Goal: Task Accomplishment & Management: Use online tool/utility

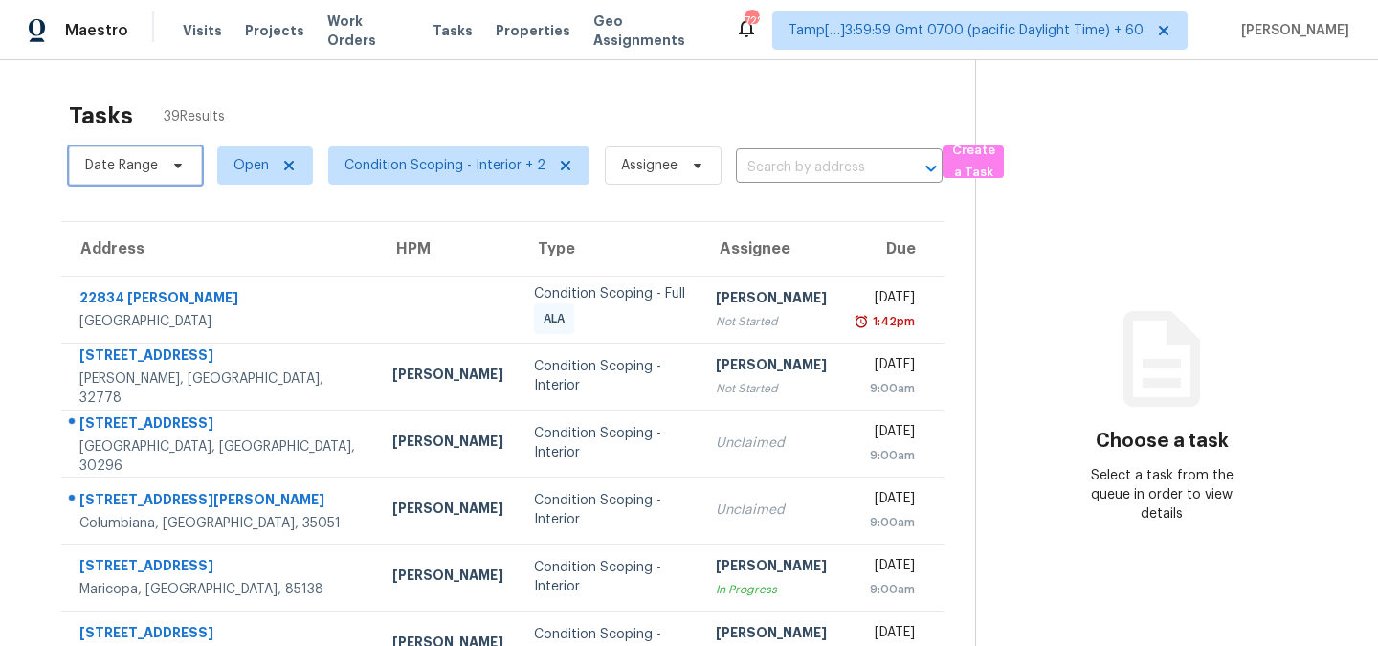
click at [117, 178] on span "Date Range" at bounding box center [135, 165] width 133 height 38
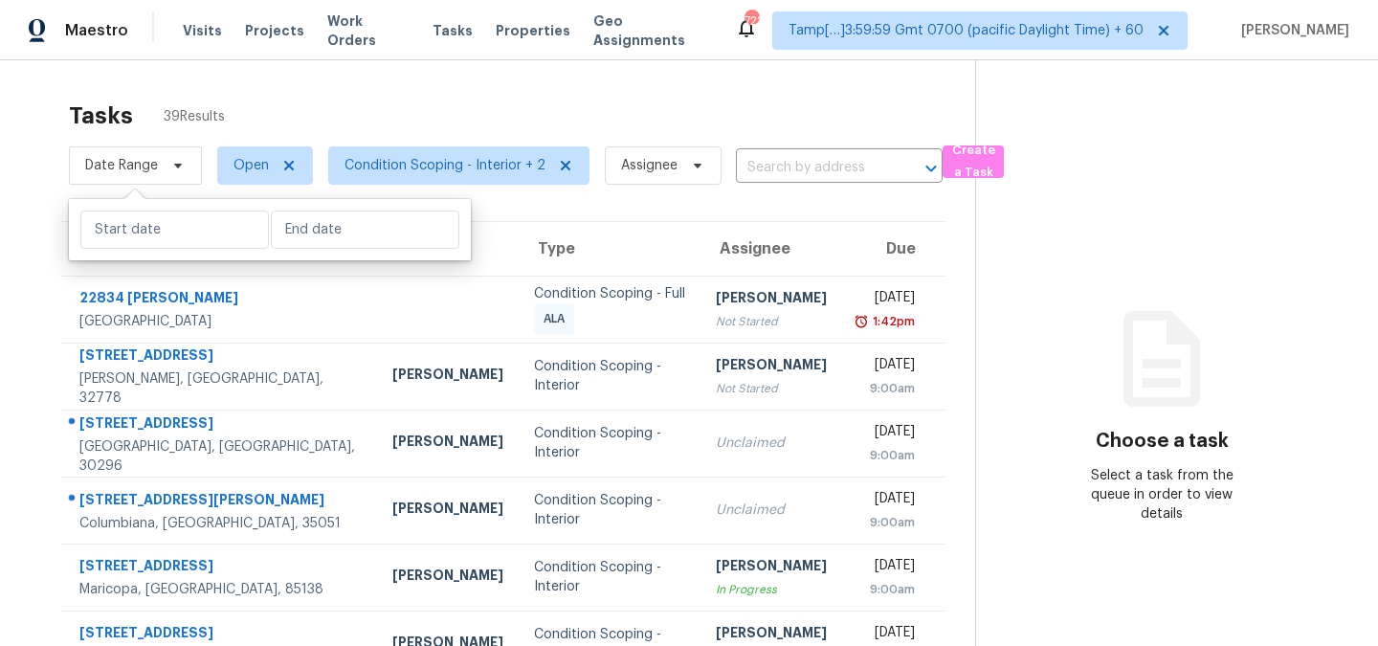
click at [341, 65] on div "Tasks 39 Results Date Range Open Condition Scoping - Interior + 2 Assignee ​ Cr…" at bounding box center [689, 528] width 1378 height 937
click at [185, 30] on span "Visits" at bounding box center [202, 30] width 39 height 19
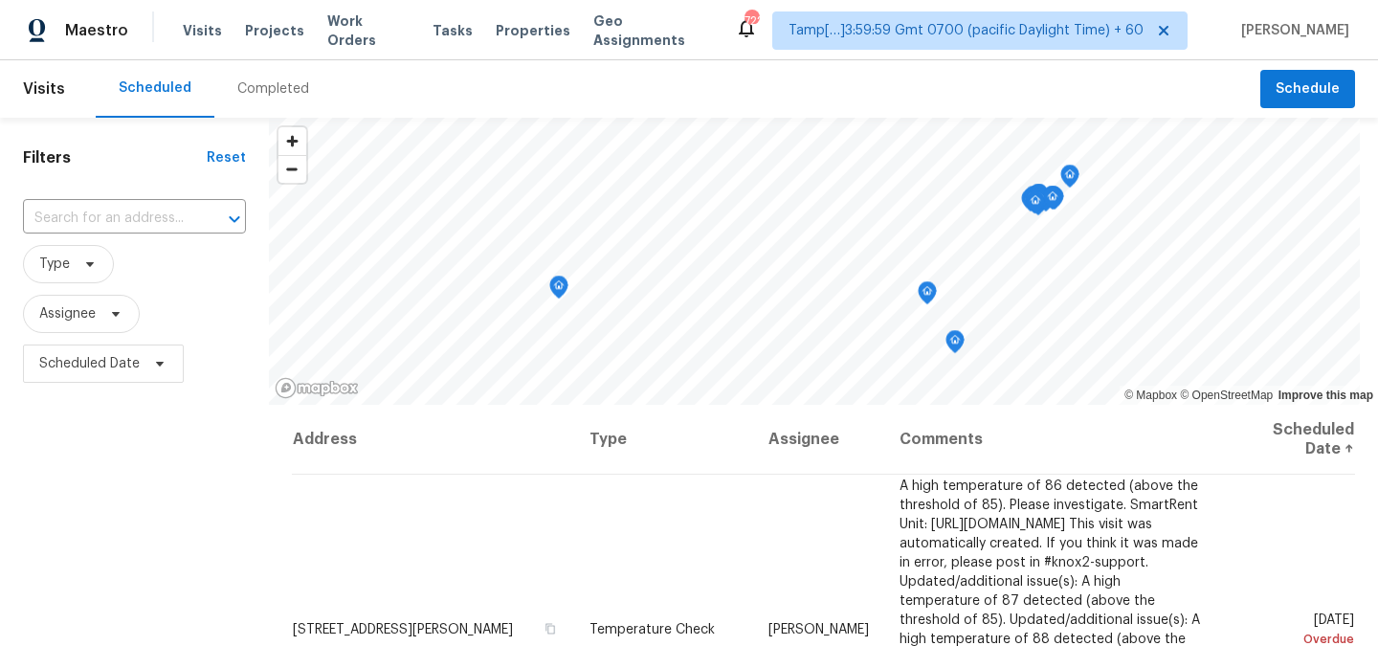
click at [254, 81] on div "Completed" at bounding box center [273, 88] width 72 height 19
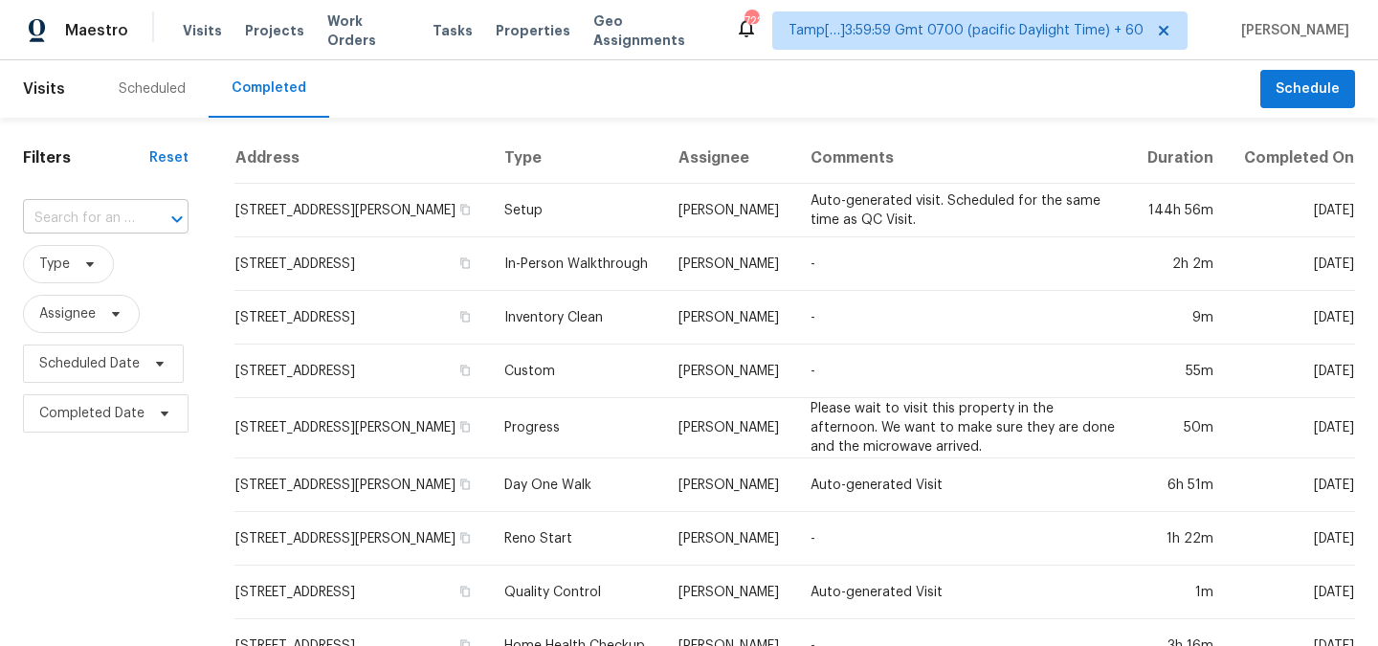
click at [155, 215] on div at bounding box center [164, 219] width 50 height 27
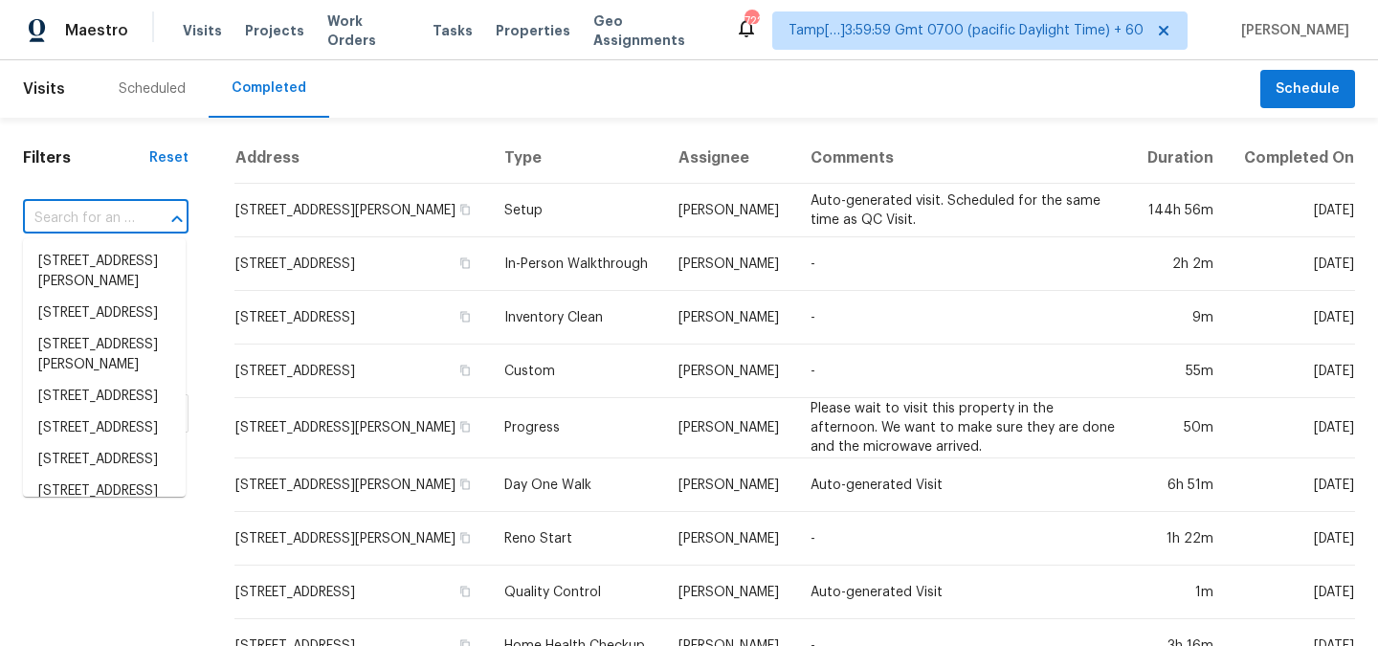
paste input "[STREET_ADDRESS][PERSON_NAME]"
type input "[STREET_ADDRESS][PERSON_NAME]"
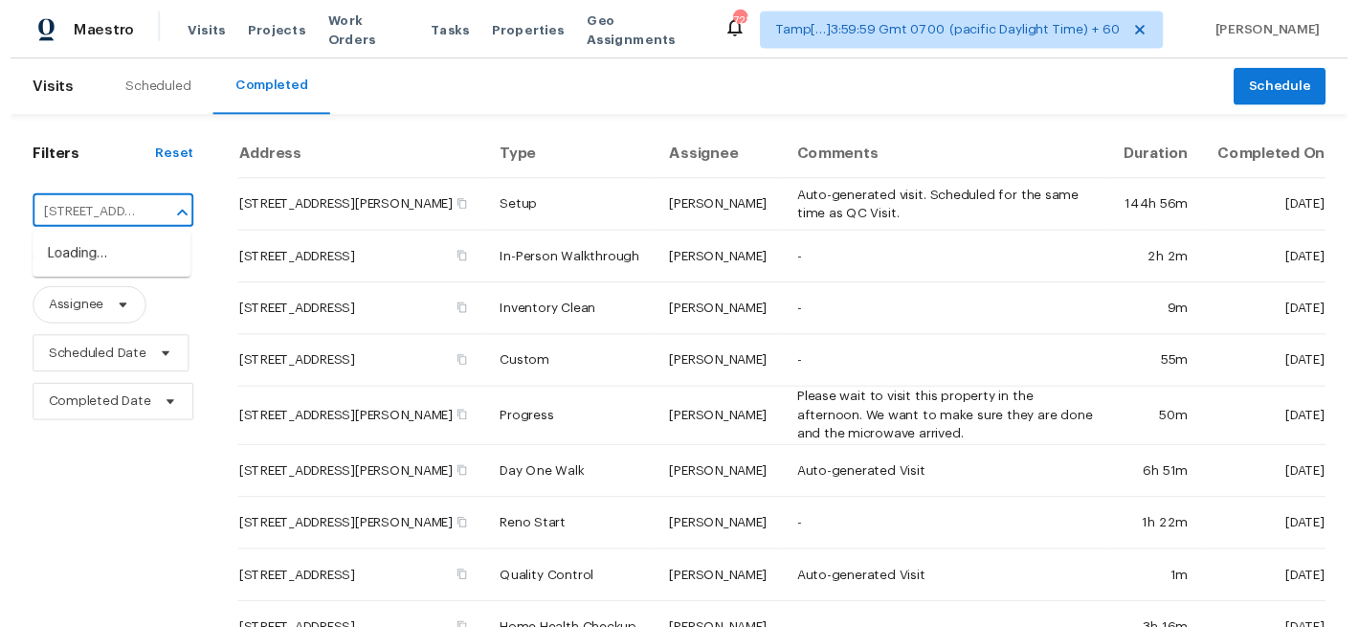
scroll to position [0, 193]
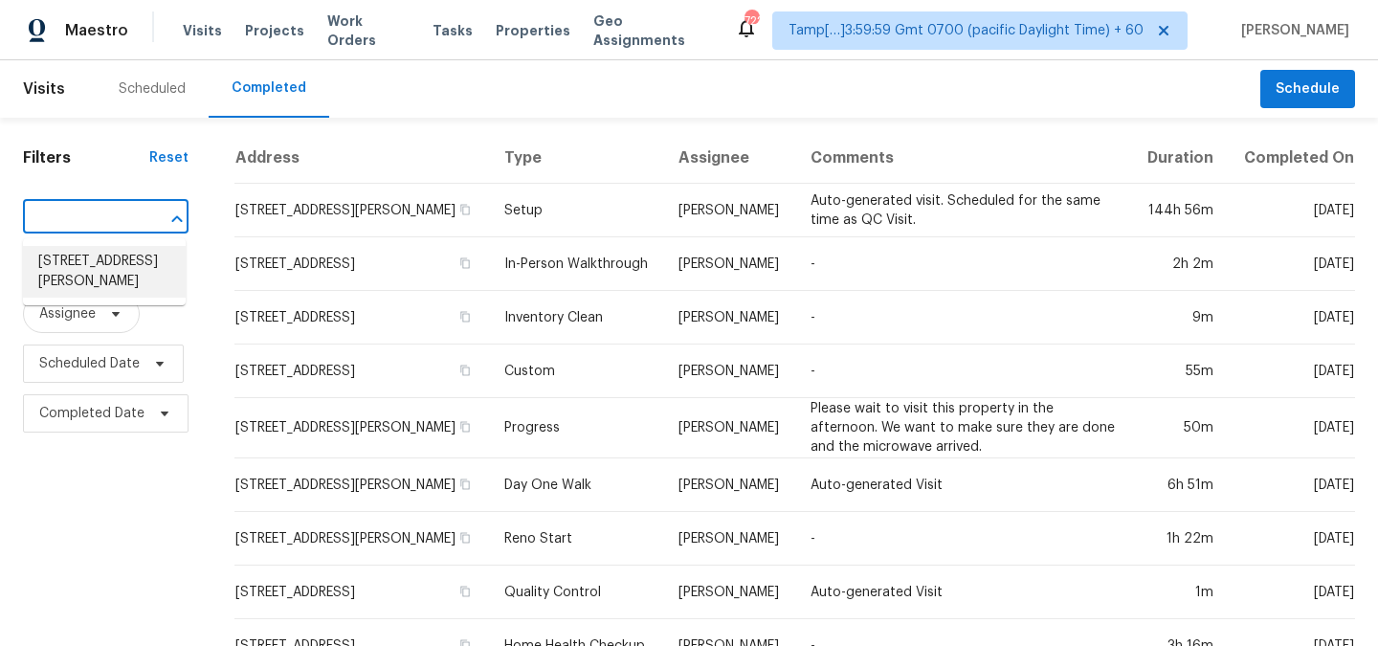
click at [110, 282] on li "[STREET_ADDRESS][PERSON_NAME]" at bounding box center [104, 272] width 163 height 52
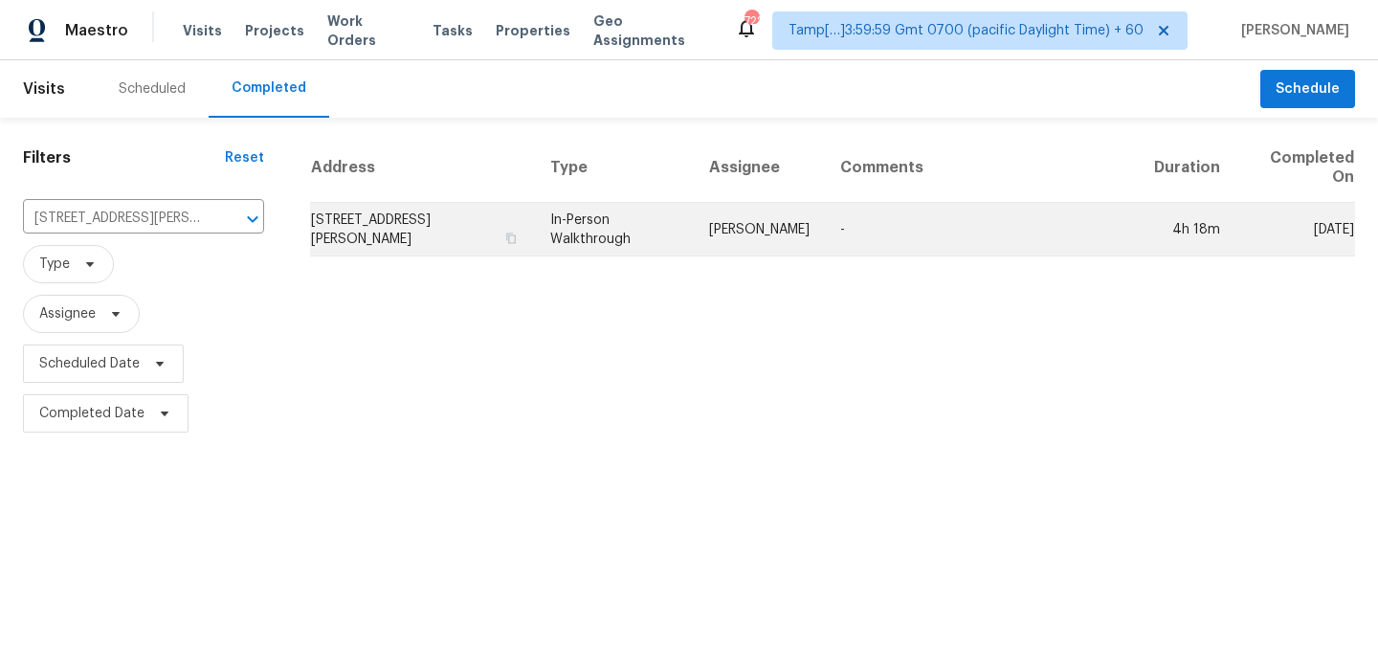
click at [907, 248] on td "-" at bounding box center [982, 230] width 314 height 54
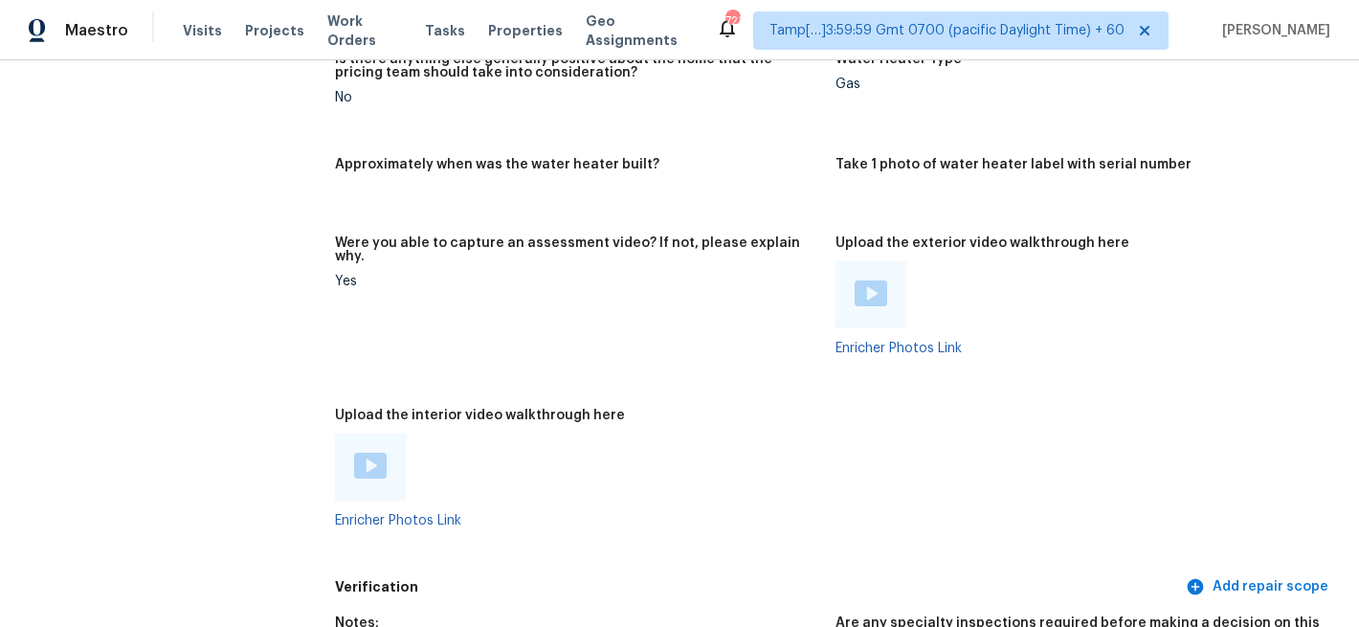
scroll to position [4245, 0]
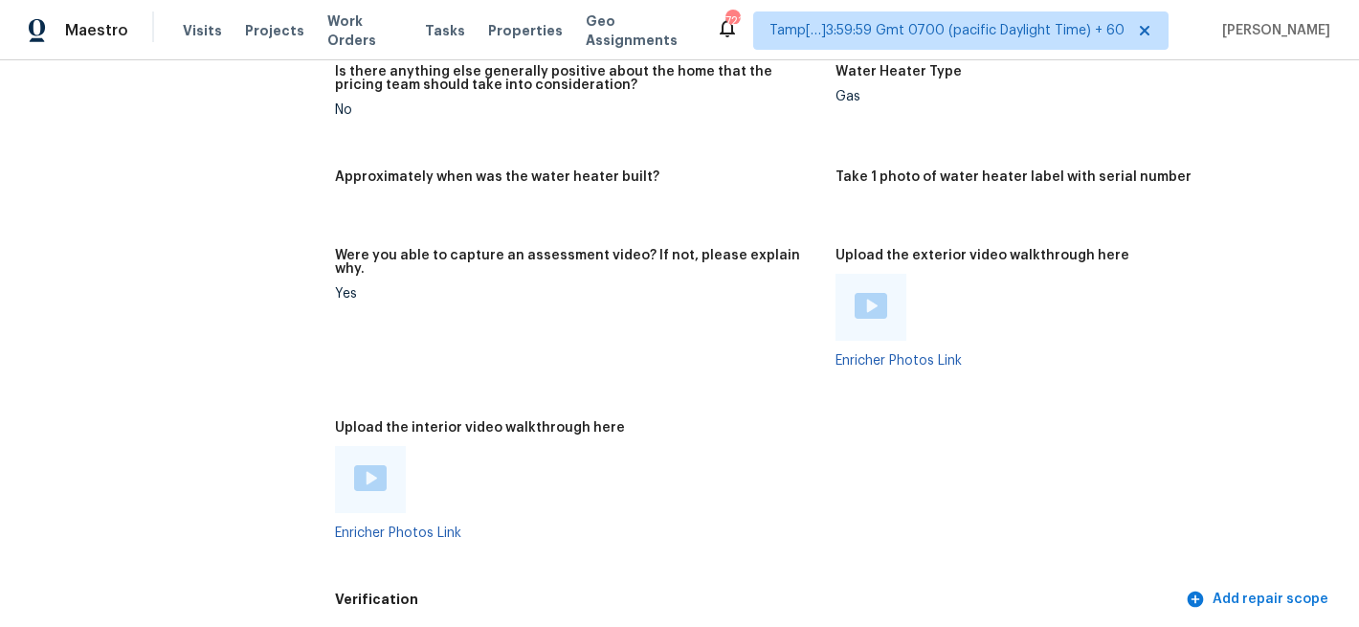
click at [363, 465] on img at bounding box center [370, 478] width 33 height 26
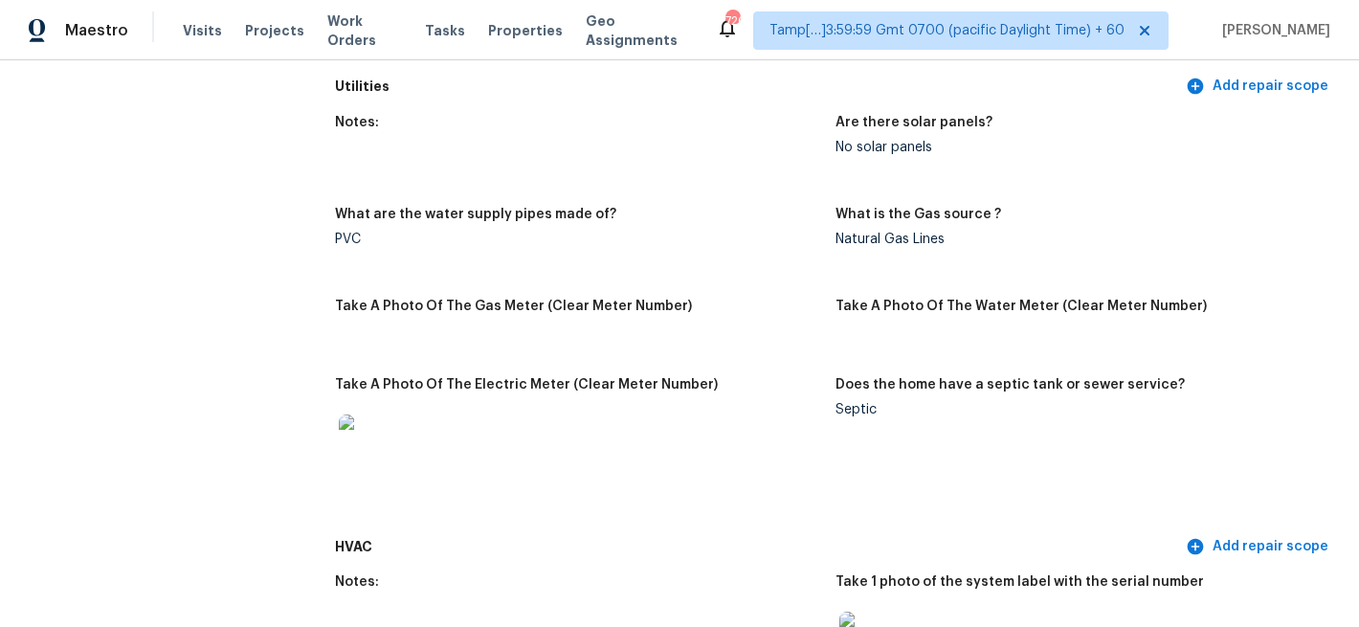
drag, startPoint x: 835, startPoint y: 368, endPoint x: 879, endPoint y: 377, distance: 44.9
click at [838, 403] on div "Septic" at bounding box center [1077, 409] width 485 height 13
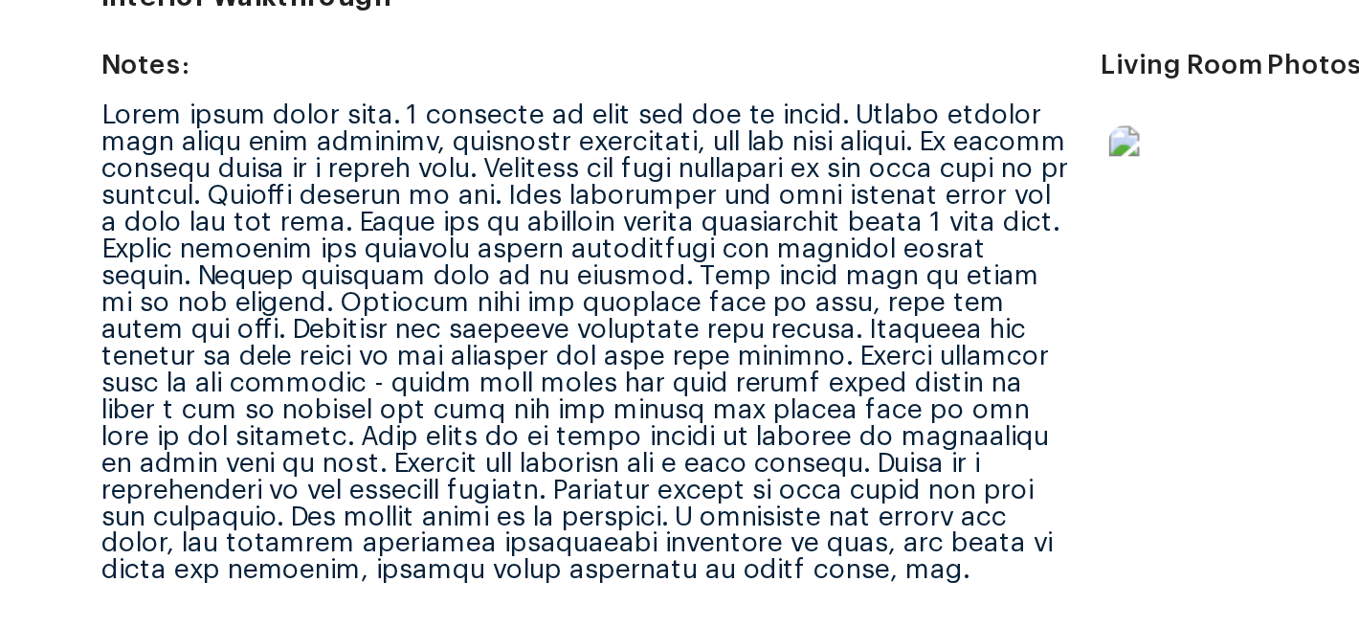
scroll to position [2388, 0]
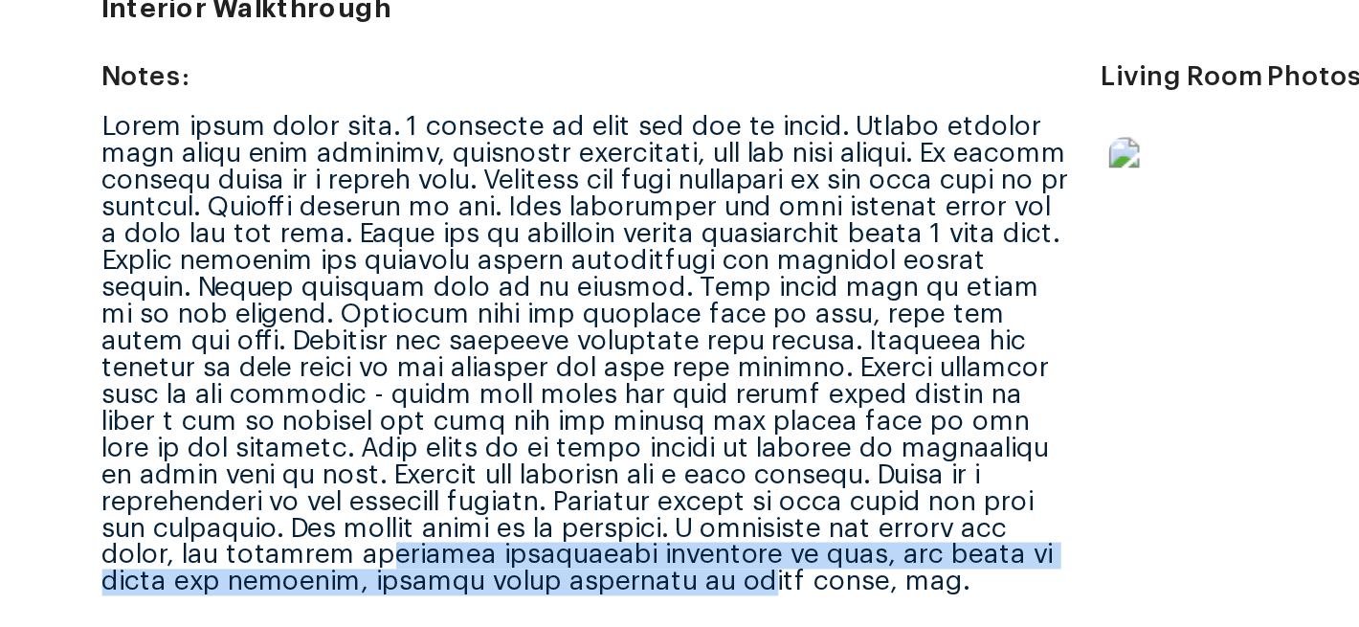
drag, startPoint x: 569, startPoint y: 467, endPoint x: 710, endPoint y: 470, distance: 140.7
click at [711, 473] on div at bounding box center [577, 404] width 485 height 241
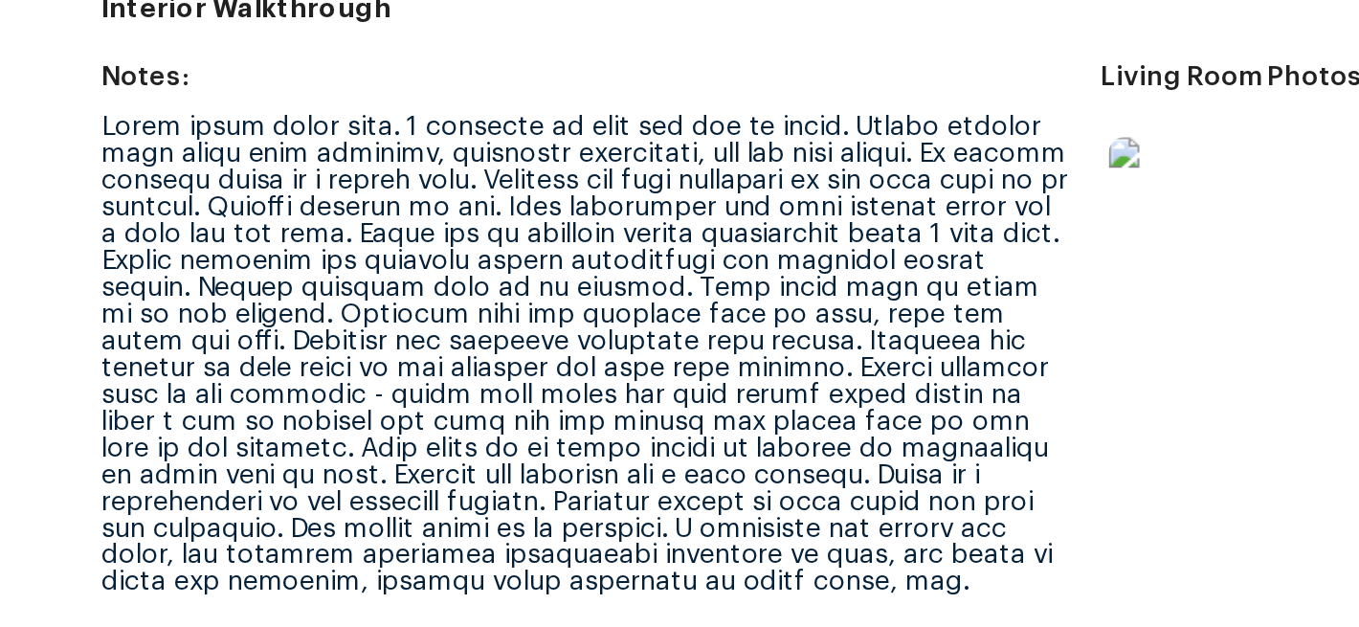
click at [861, 482] on figure "Living Room Photos" at bounding box center [1085, 407] width 501 height 297
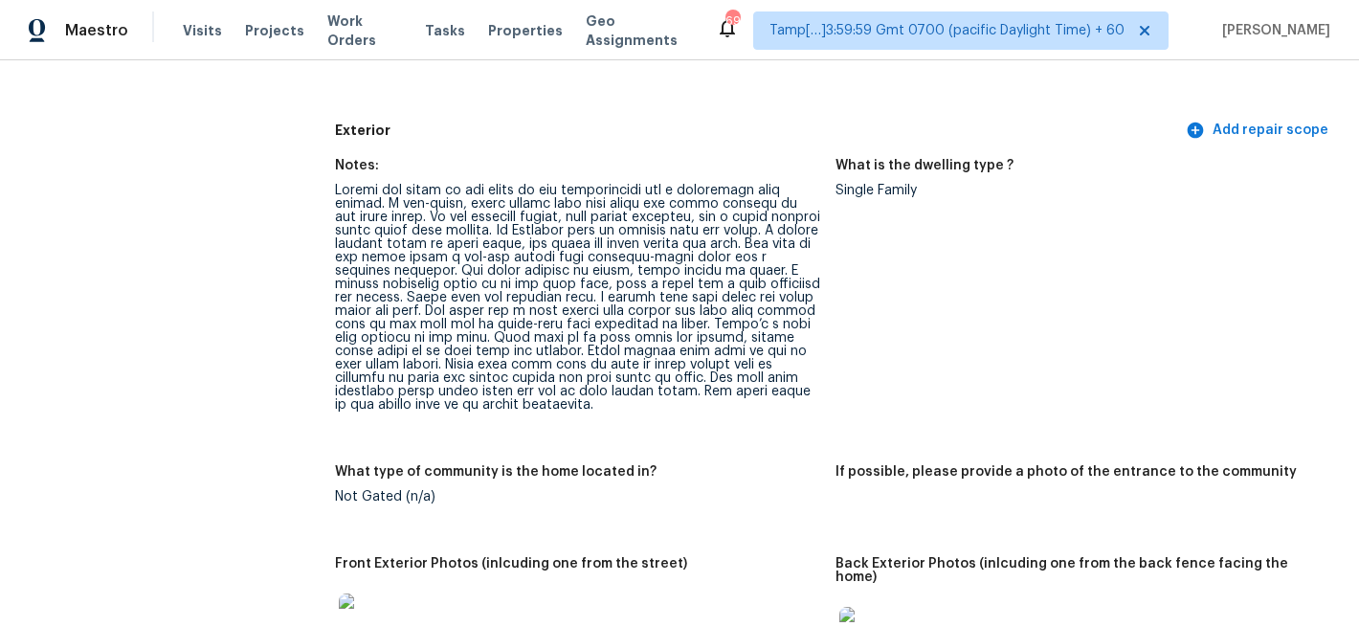
scroll to position [655, 0]
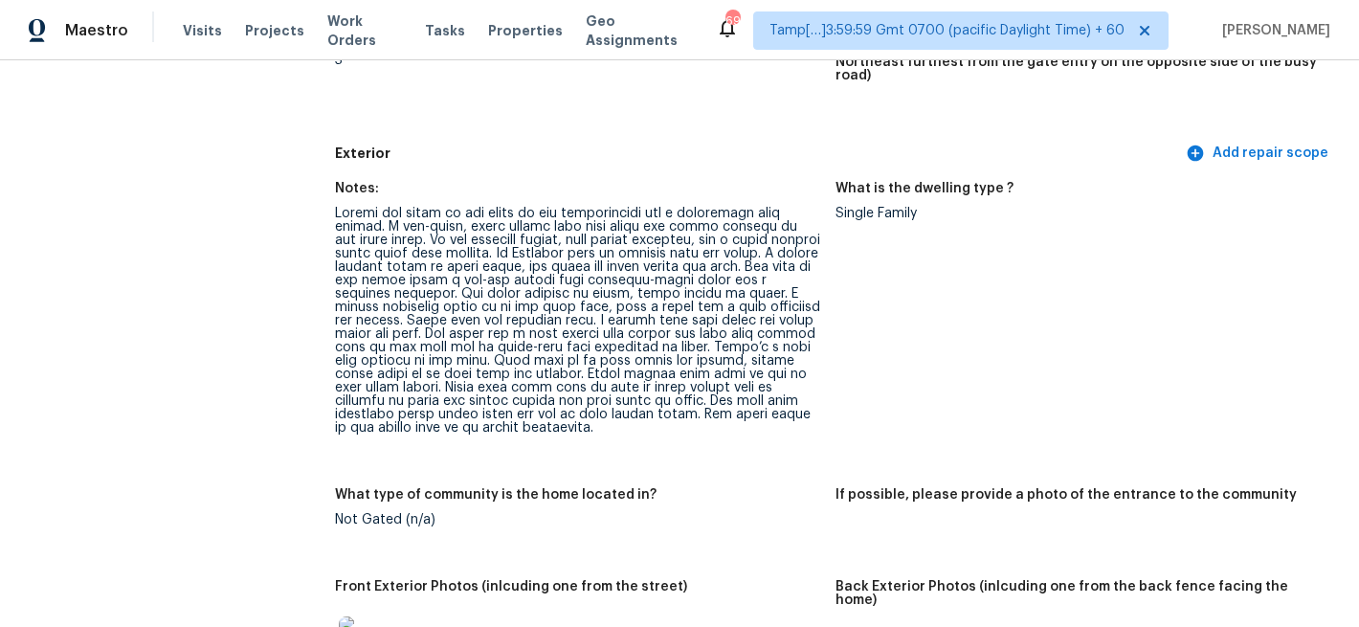
click at [1045, 275] on figure "What is the dwelling type ? Single Family" at bounding box center [1085, 323] width 501 height 283
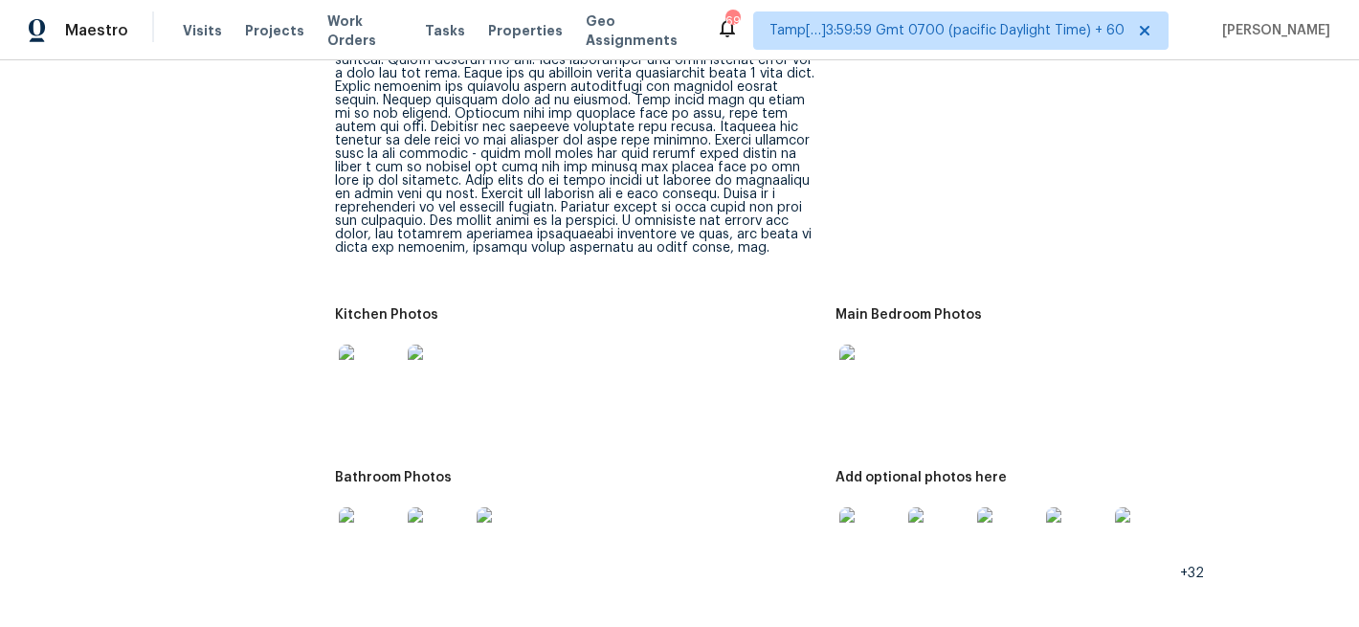
scroll to position [2866, 0]
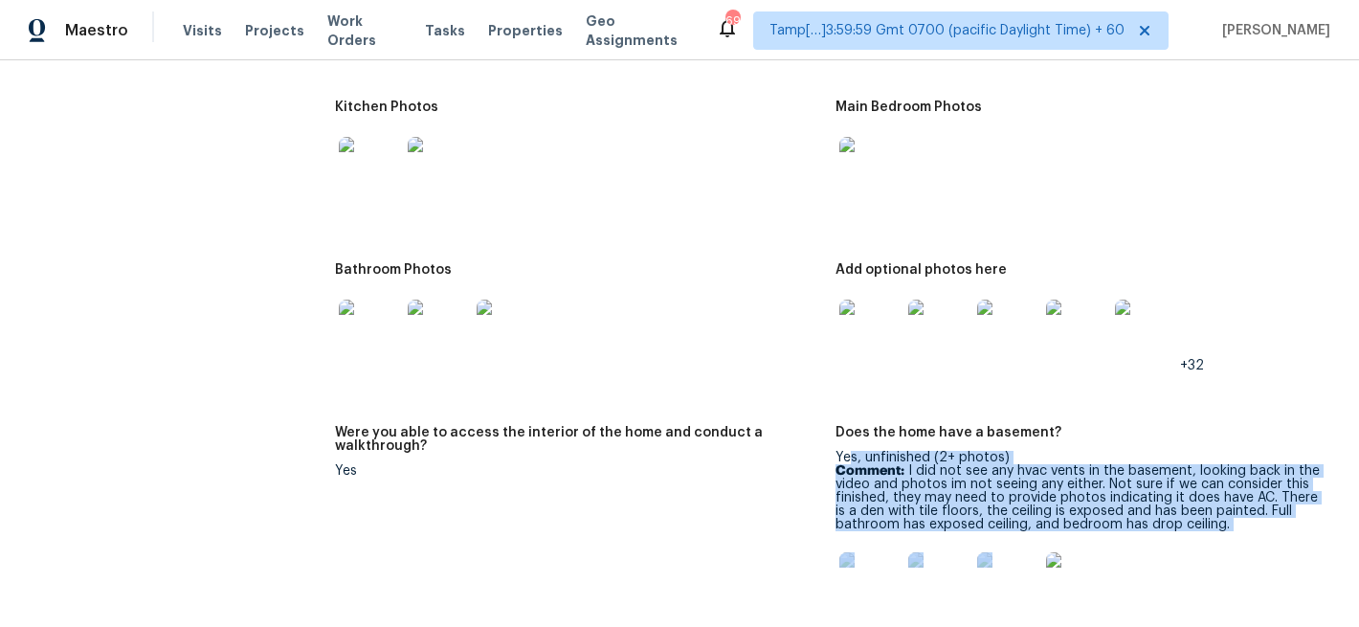
drag, startPoint x: 1278, startPoint y: 501, endPoint x: 853, endPoint y: 422, distance: 432.3
click at [853, 451] on div "Yes, unfinished (2+ photos) Comment: I did not see any hvac vents in the baseme…" at bounding box center [1077, 538] width 485 height 174
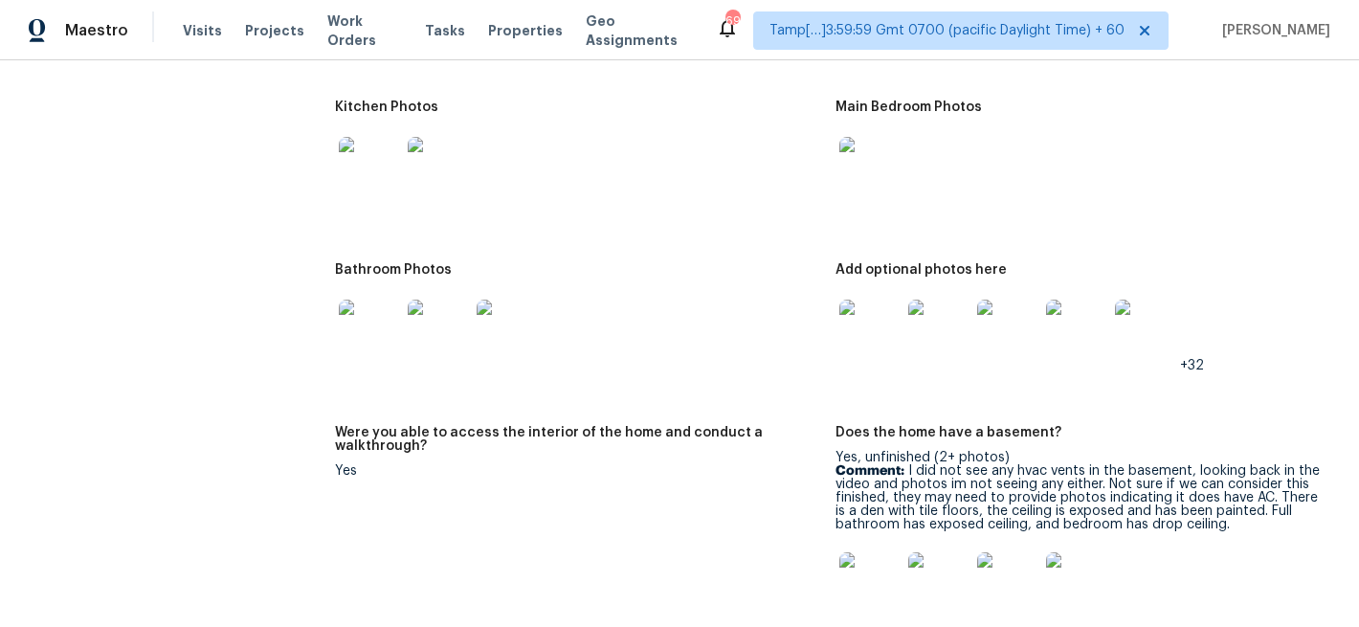
click at [758, 466] on figure "Were you able to access the interior of the home and conduct a walkthrough? Yes" at bounding box center [585, 541] width 501 height 230
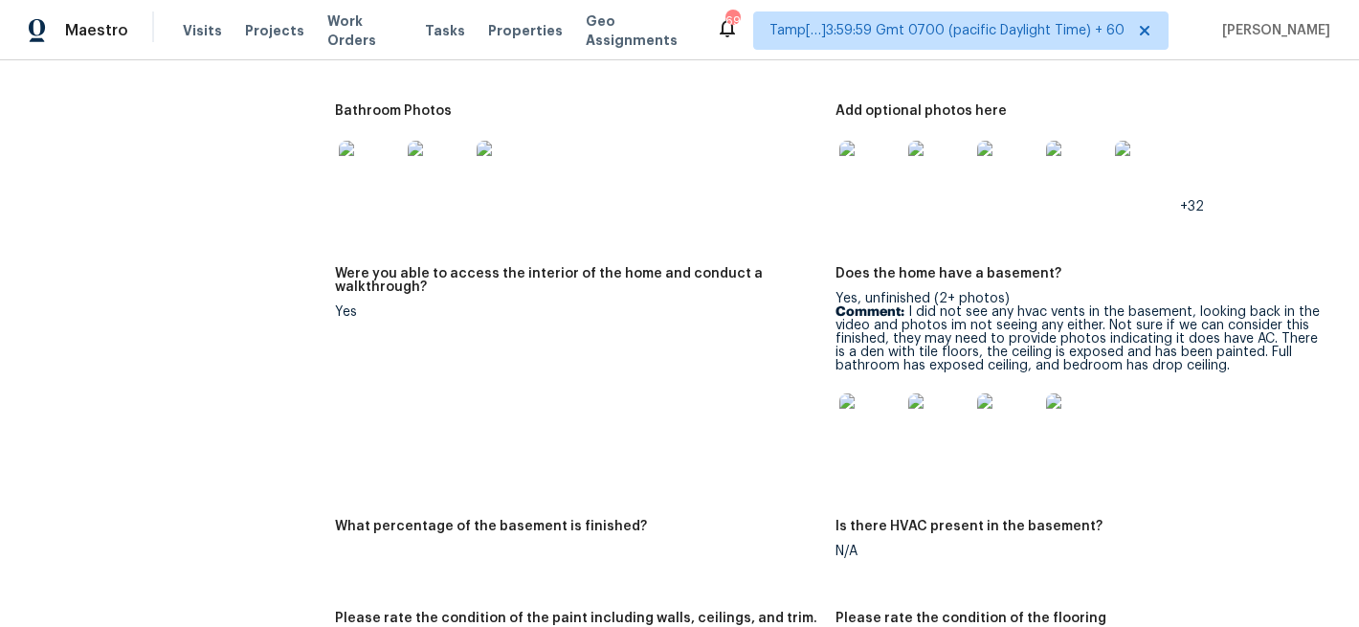
scroll to position [3044, 0]
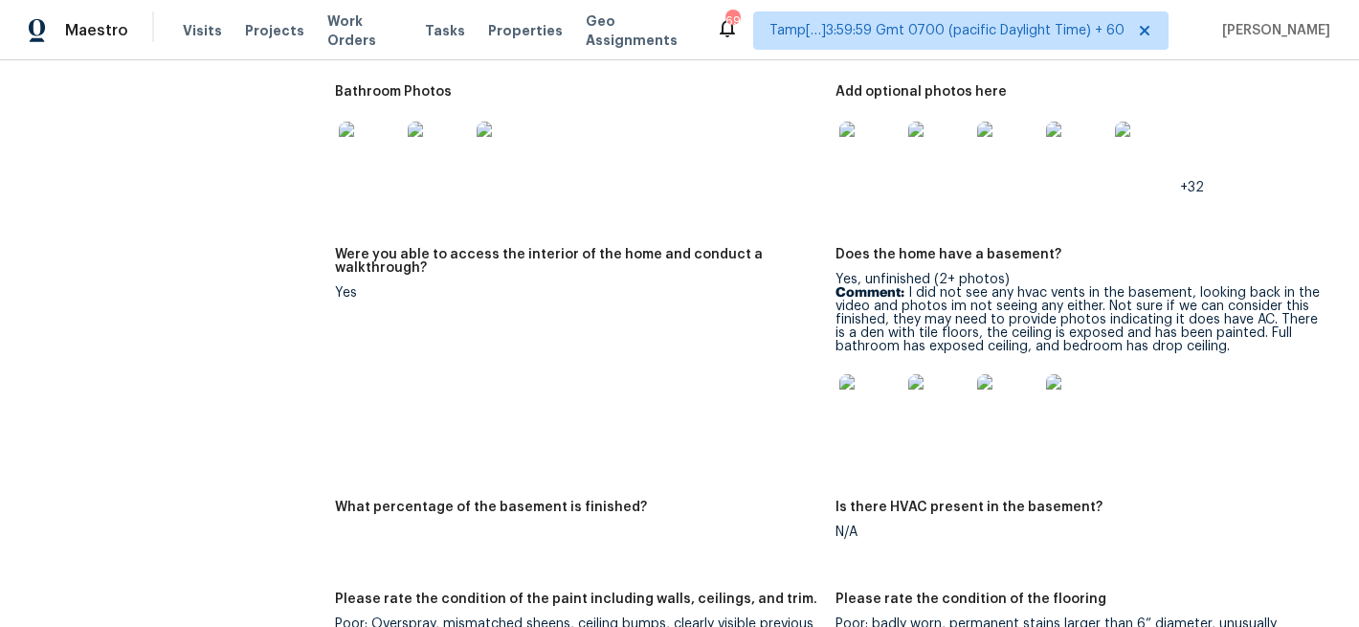
click at [859, 387] on img at bounding box center [869, 404] width 61 height 61
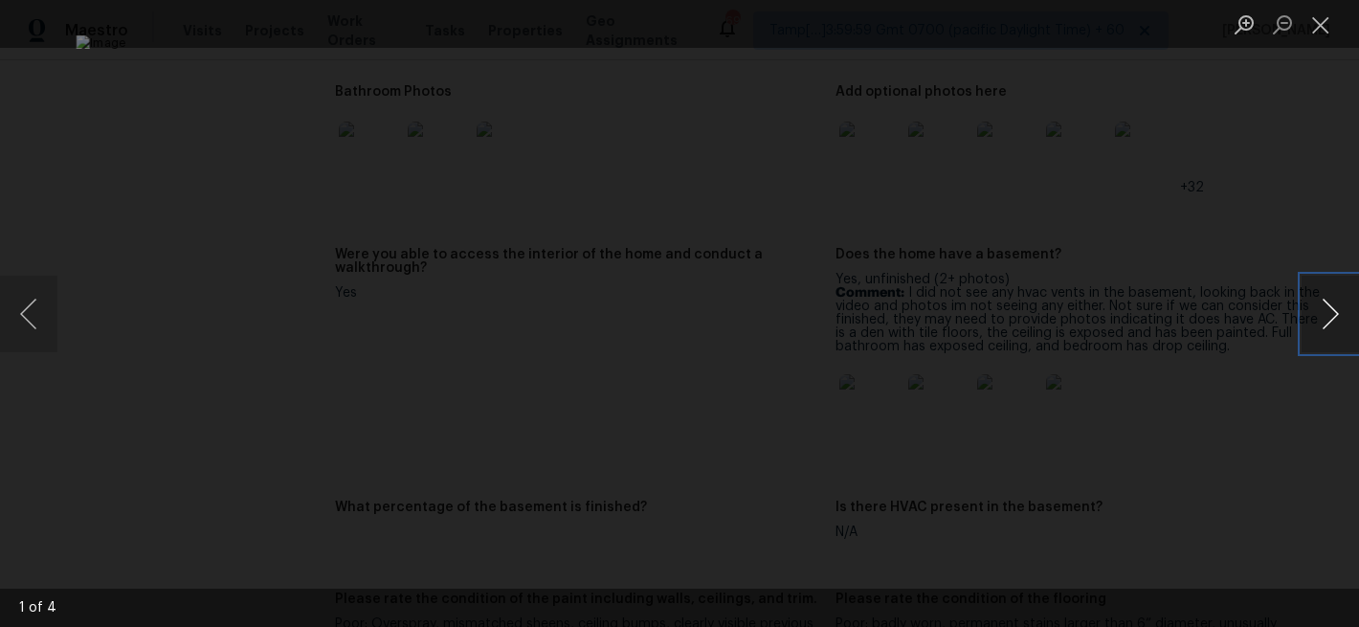
click at [1324, 331] on button "Next image" at bounding box center [1330, 314] width 57 height 77
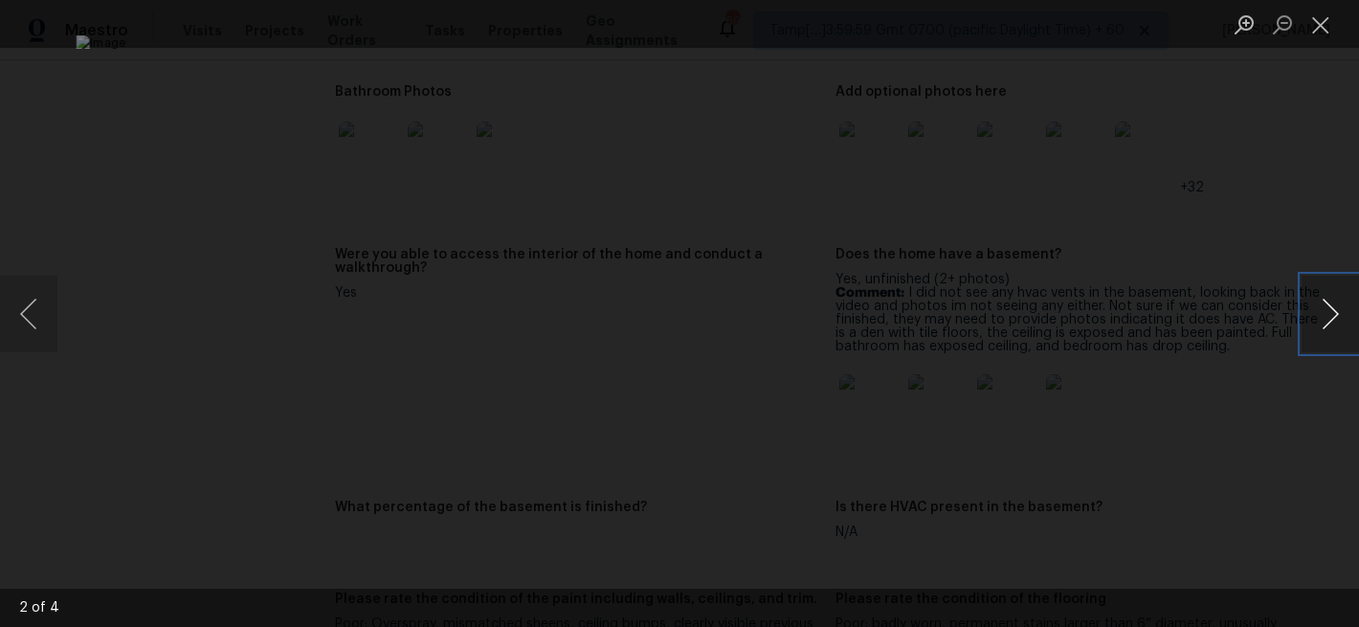
click at [1324, 331] on button "Next image" at bounding box center [1330, 314] width 57 height 77
click at [1327, 24] on button "Close lightbox" at bounding box center [1321, 24] width 38 height 33
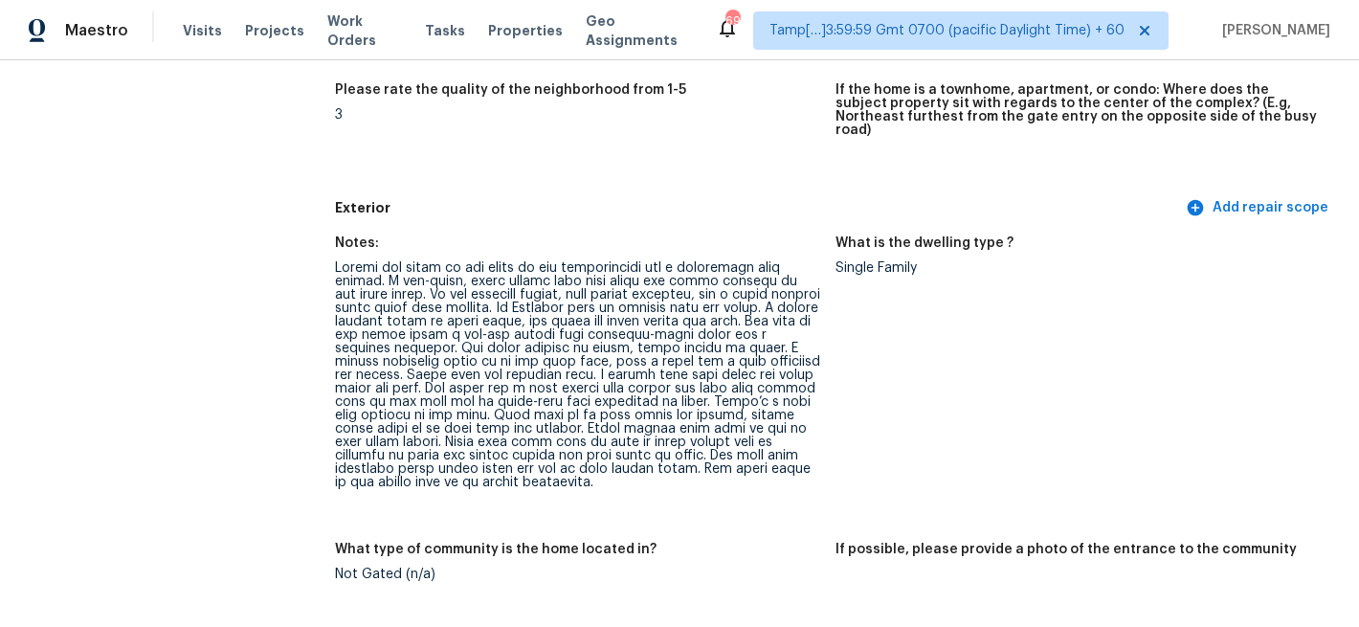
scroll to position [602, 0]
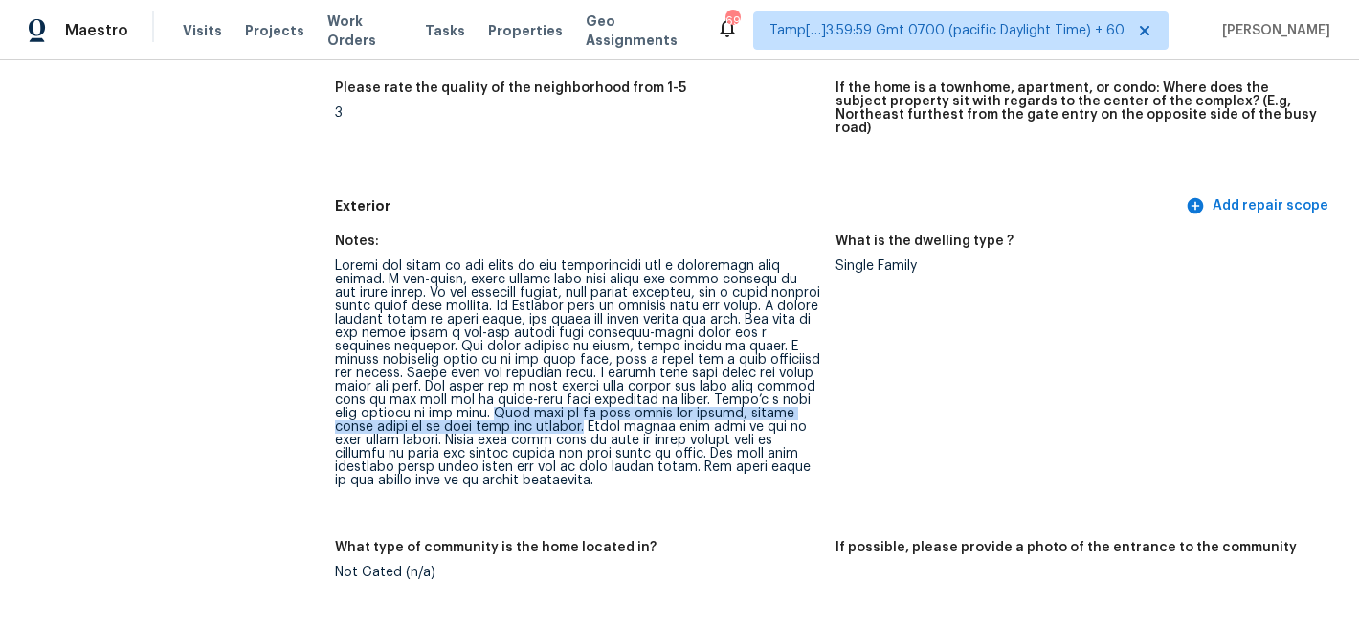
drag, startPoint x: 502, startPoint y: 386, endPoint x: 590, endPoint y: 401, distance: 89.4
click at [590, 401] on div at bounding box center [577, 373] width 485 height 228
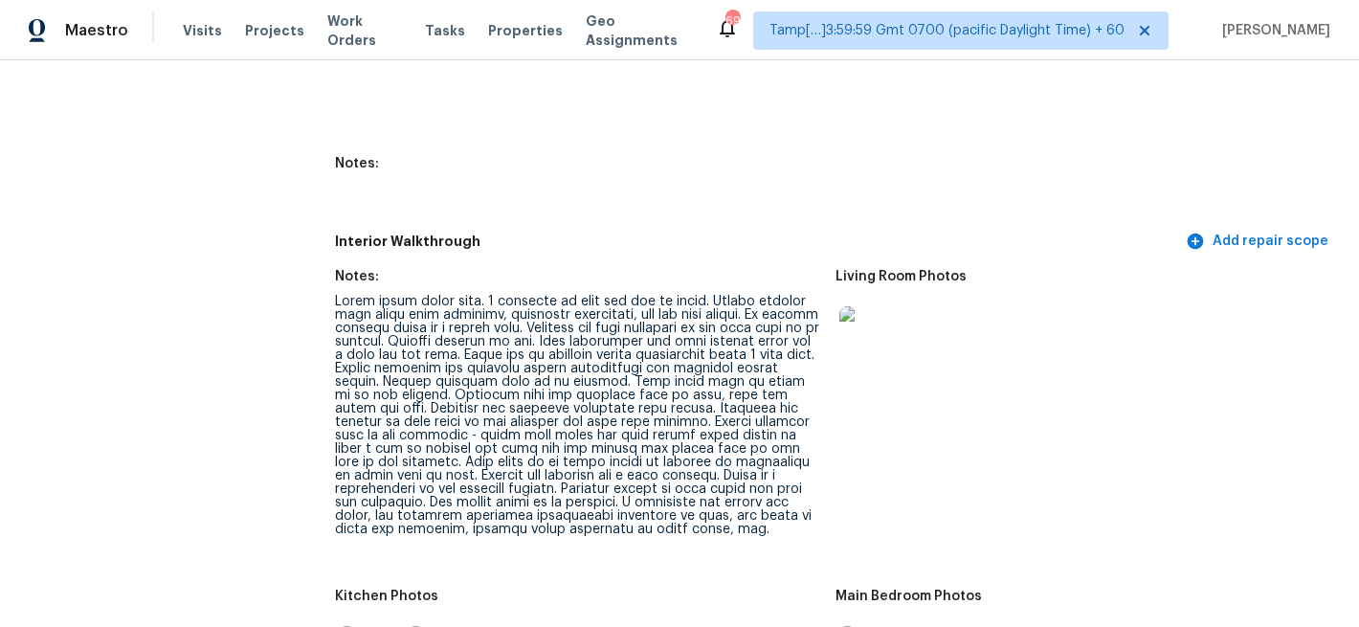
scroll to position [2416, 0]
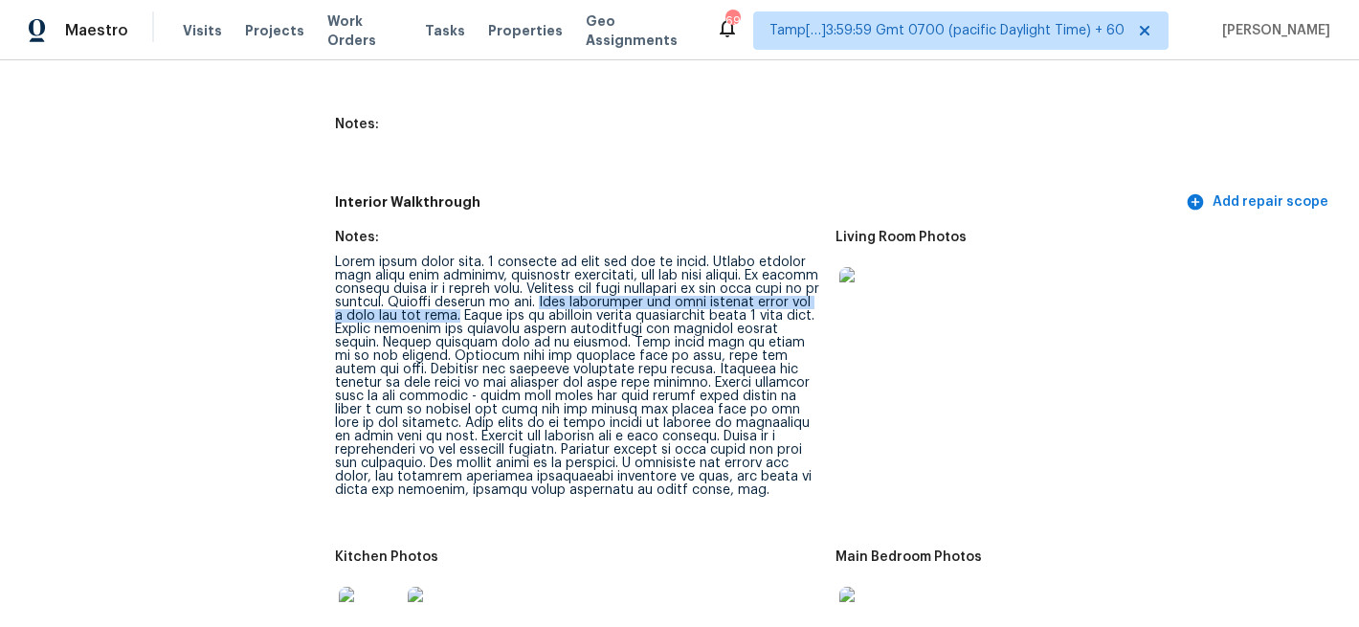
drag, startPoint x: 605, startPoint y: 262, endPoint x: 528, endPoint y: 272, distance: 77.2
click at [528, 272] on div at bounding box center [577, 376] width 485 height 241
copy div "Tile backsplash has been painted white but a poor job was done."
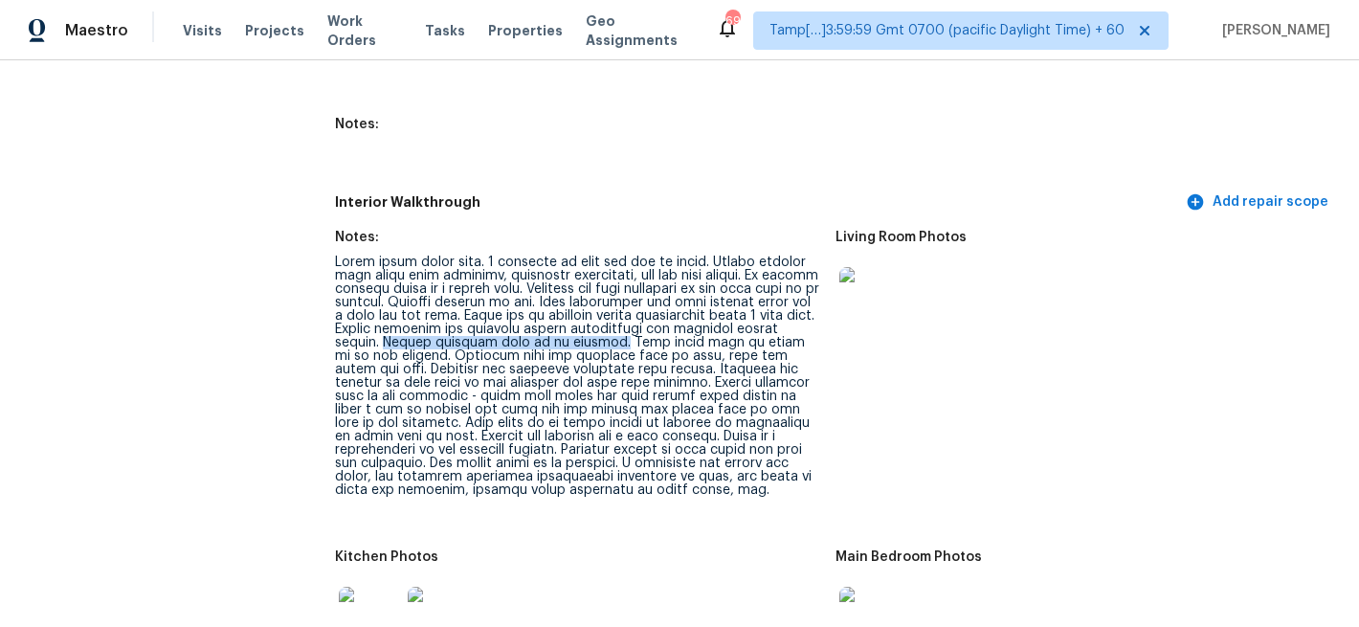
copy div "Vanity cabinets need to be painted."
drag, startPoint x: 491, startPoint y: 302, endPoint x: 712, endPoint y: 301, distance: 221.1
click at [712, 301] on div at bounding box center [577, 376] width 485 height 241
copy div "heavy pet odo"
drag, startPoint x: 337, startPoint y: 332, endPoint x: 423, endPoint y: 333, distance: 86.1
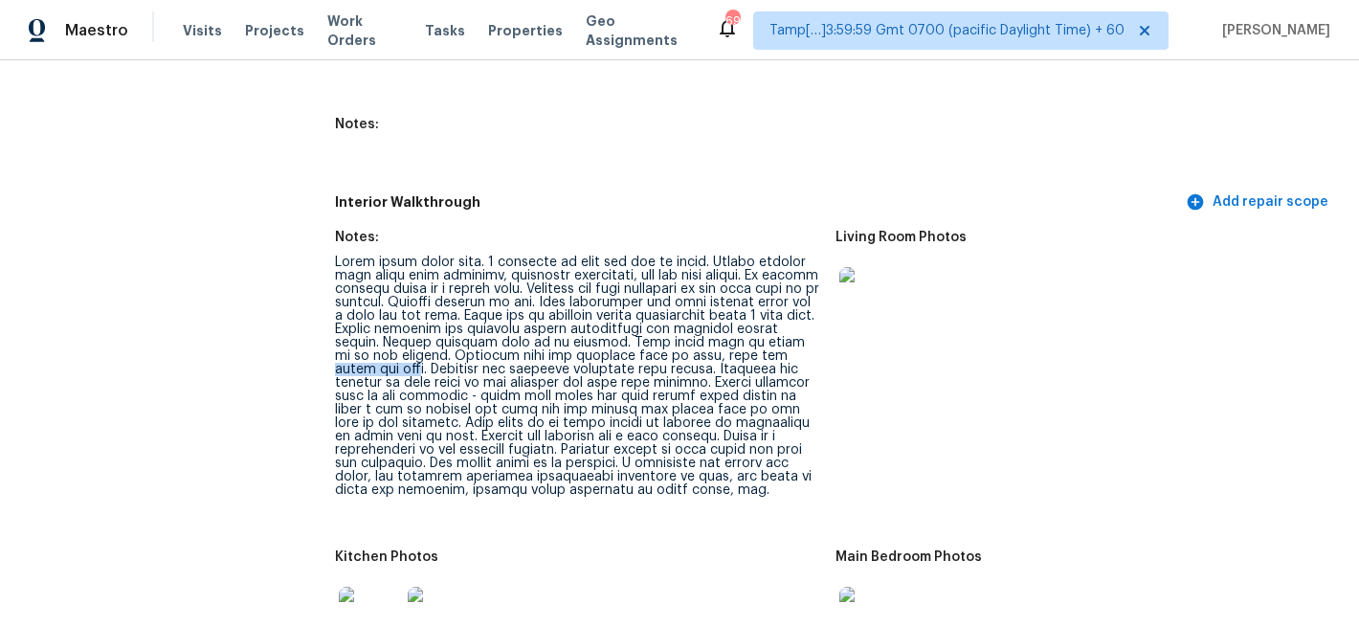
click at [423, 333] on div at bounding box center [577, 376] width 485 height 241
drag, startPoint x: 523, startPoint y: 423, endPoint x: 716, endPoint y: 421, distance: 192.4
click at [717, 421] on div at bounding box center [577, 376] width 485 height 241
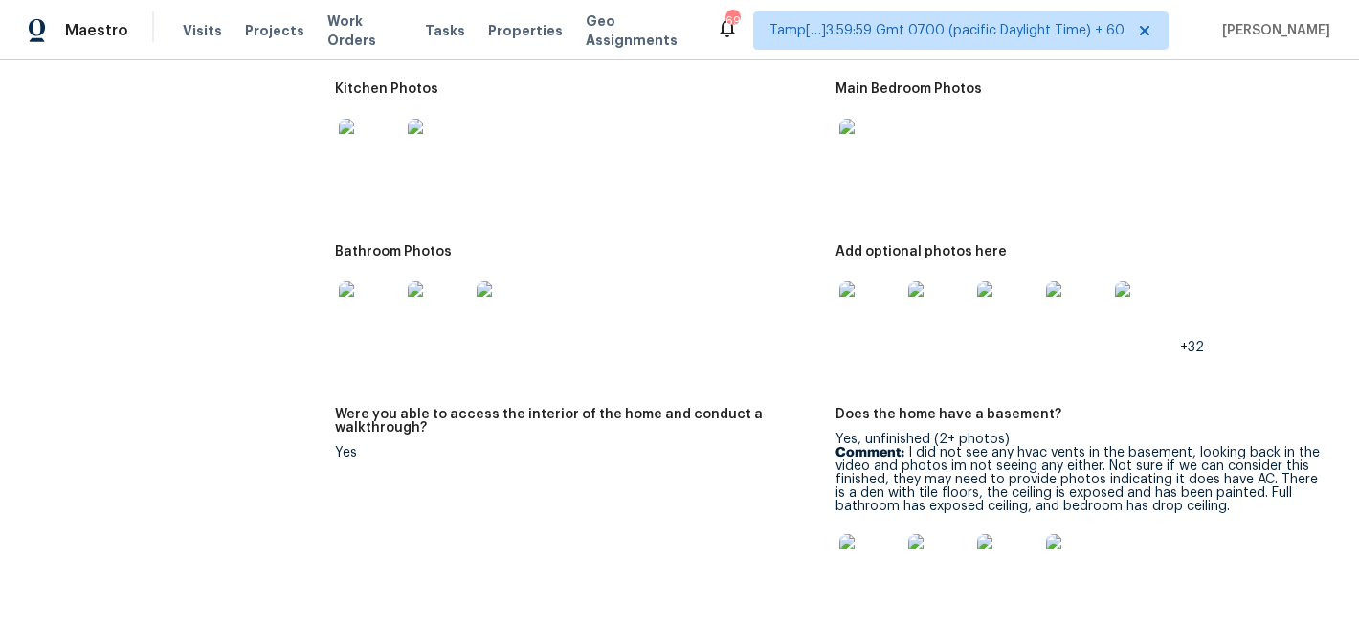
scroll to position [2710, 0]
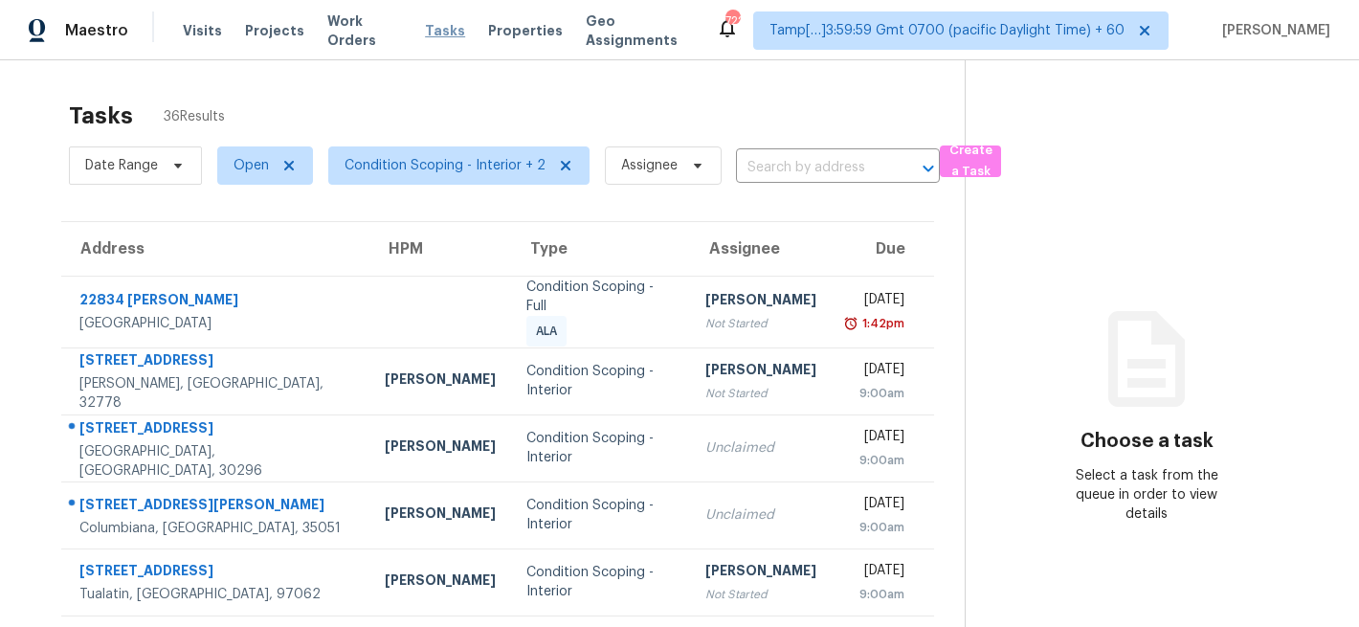
click at [425, 36] on span "Tasks" at bounding box center [445, 30] width 40 height 13
click at [513, 35] on span "Properties" at bounding box center [525, 30] width 75 height 19
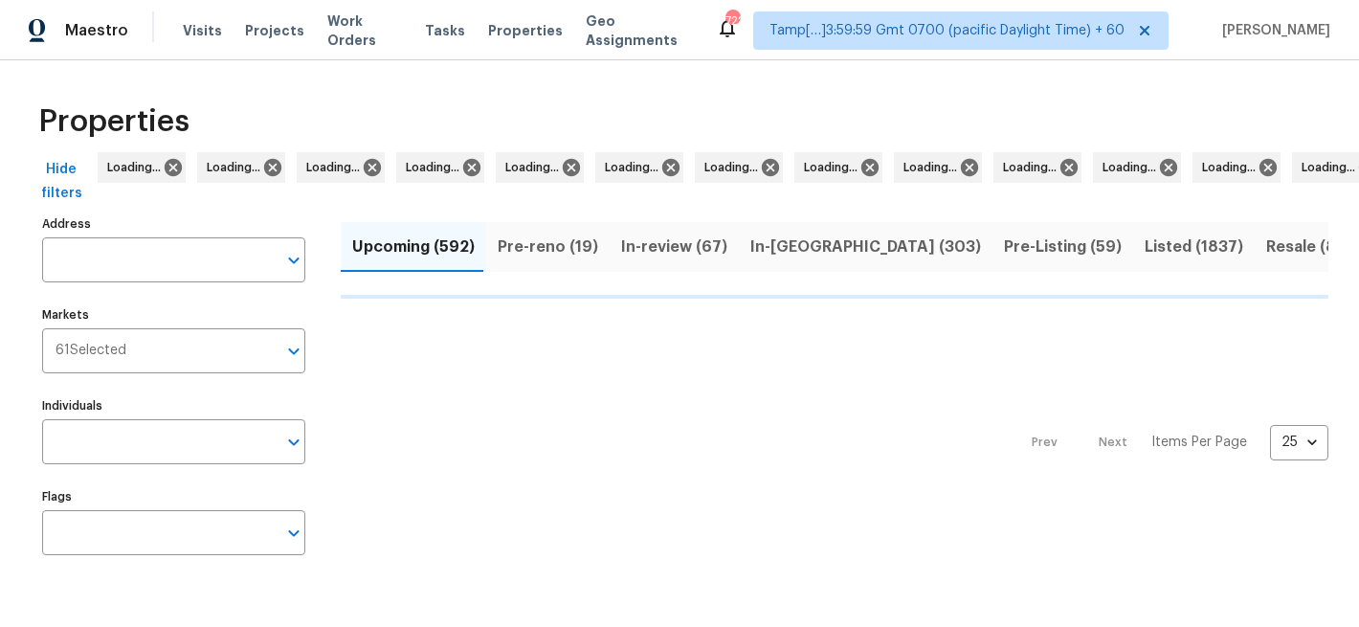
click at [418, 15] on div "Visits Projects Work Orders Tasks Properties Geo Assignments" at bounding box center [449, 30] width 533 height 38
click at [429, 24] on span "Tasks" at bounding box center [445, 30] width 40 height 13
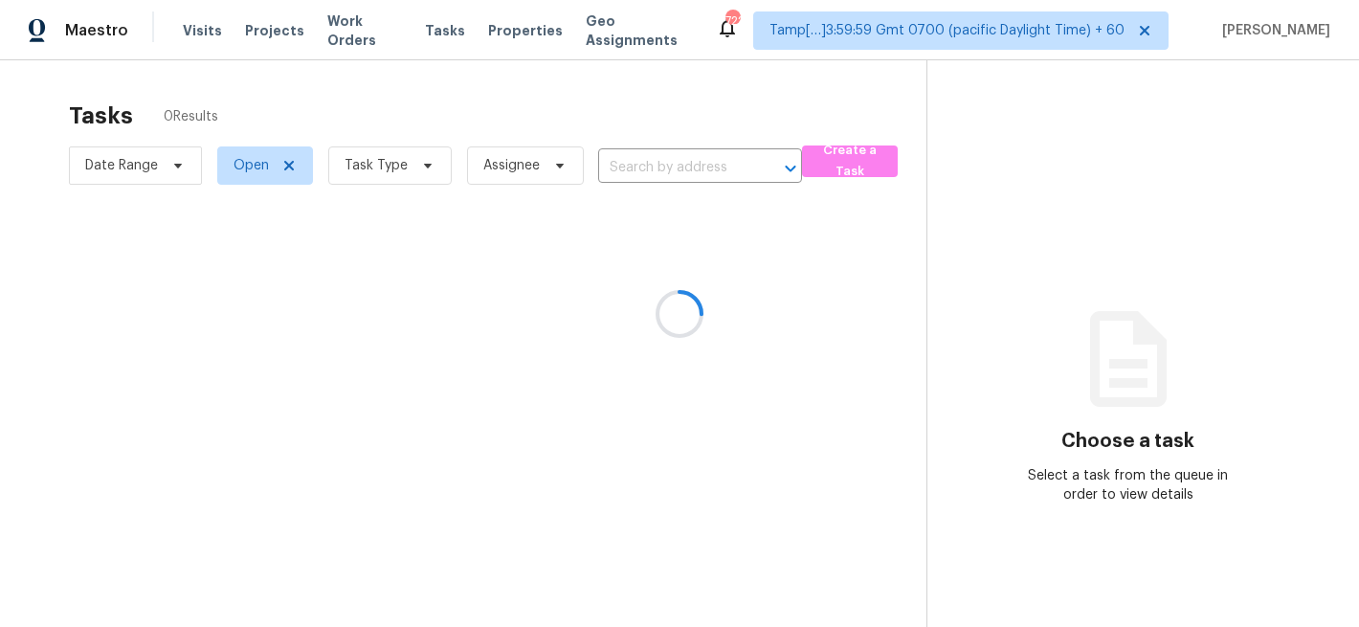
click at [428, 42] on div at bounding box center [679, 313] width 1359 height 627
click at [428, 32] on div at bounding box center [679, 313] width 1359 height 627
click at [479, 131] on div at bounding box center [679, 313] width 1359 height 627
click at [389, 91] on div at bounding box center [679, 313] width 1359 height 627
click at [447, 24] on div at bounding box center [679, 313] width 1359 height 627
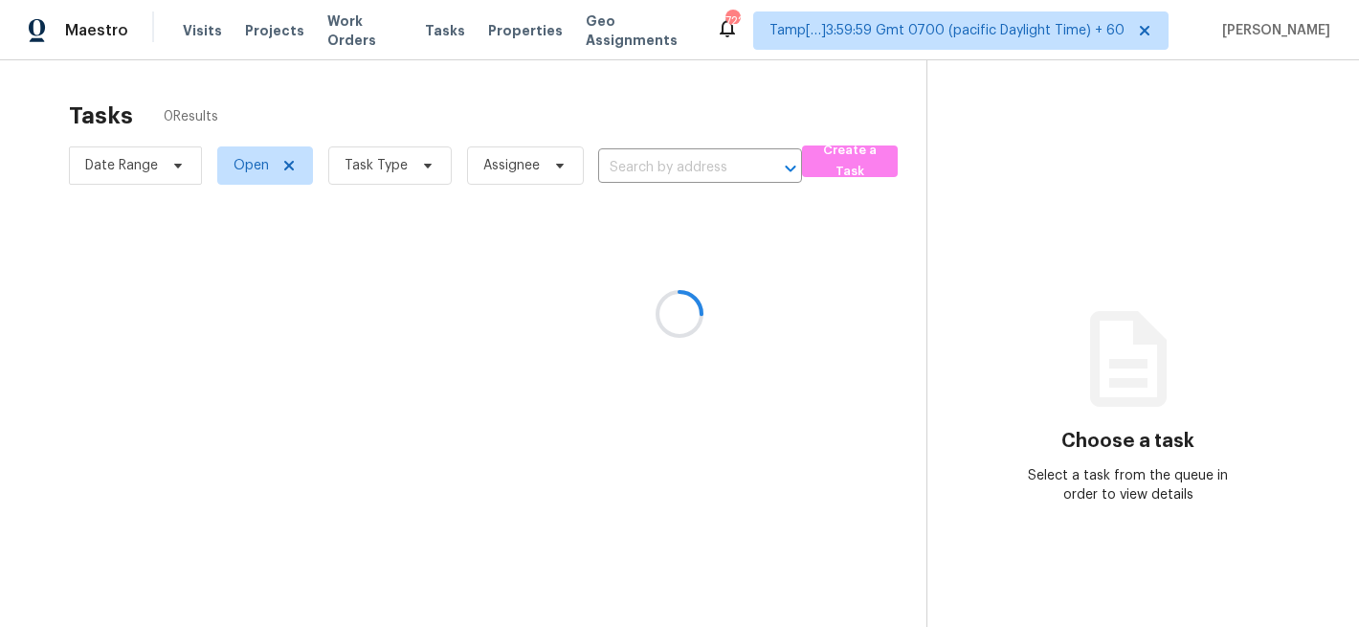
click at [444, 25] on div at bounding box center [679, 313] width 1359 height 627
click at [443, 28] on div at bounding box center [679, 313] width 1359 height 627
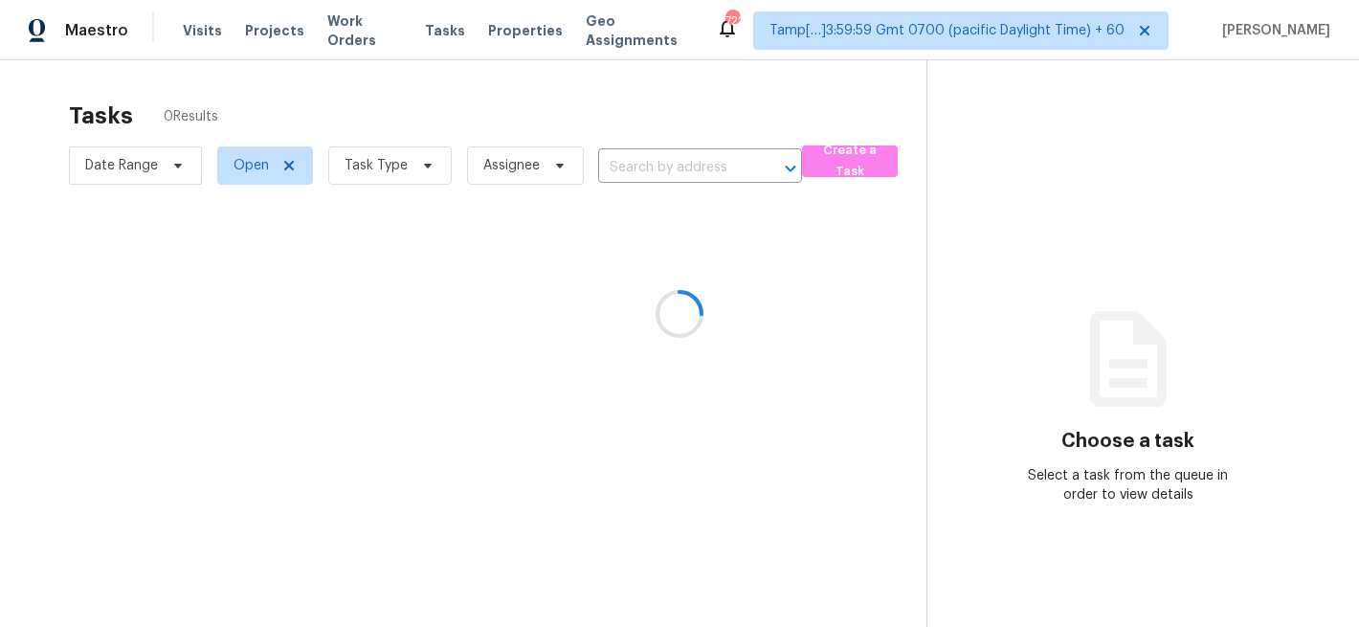
click at [440, 44] on div at bounding box center [679, 313] width 1359 height 627
click at [440, 45] on div at bounding box center [679, 313] width 1359 height 627
click at [446, 40] on div at bounding box center [679, 313] width 1359 height 627
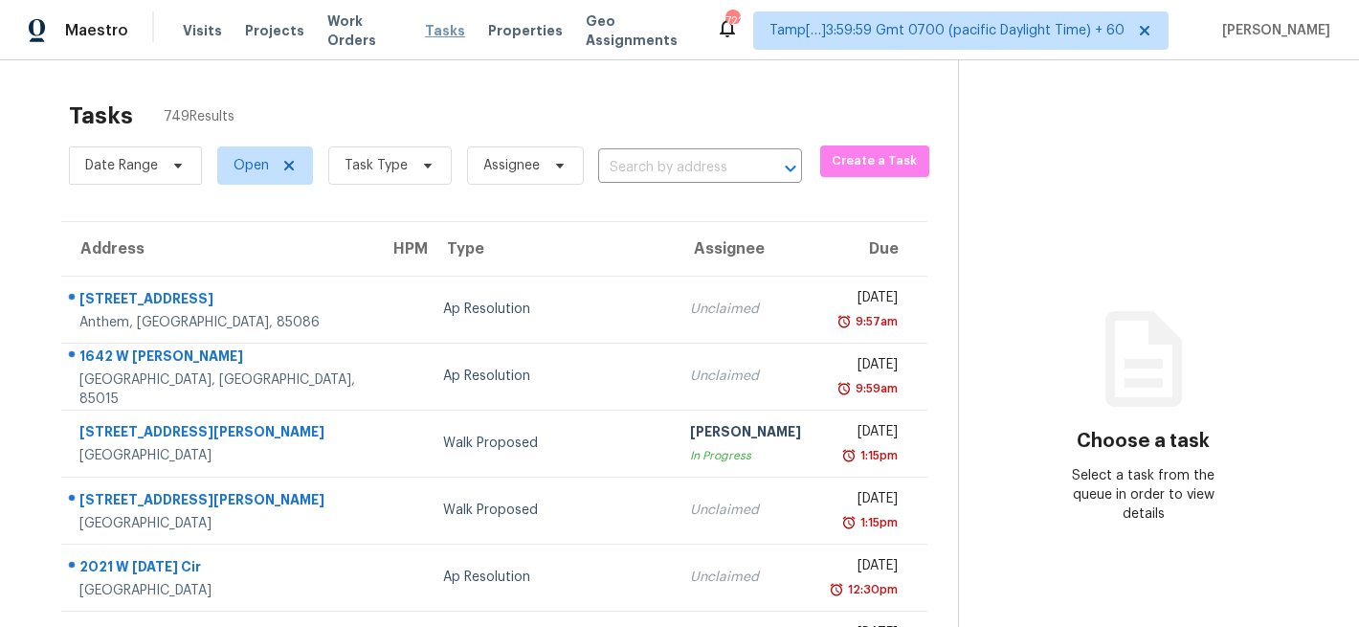
click at [425, 29] on span "Tasks" at bounding box center [445, 30] width 40 height 13
click at [438, 28] on span "Tasks" at bounding box center [445, 30] width 40 height 13
click at [639, 173] on input "text" at bounding box center [673, 168] width 150 height 30
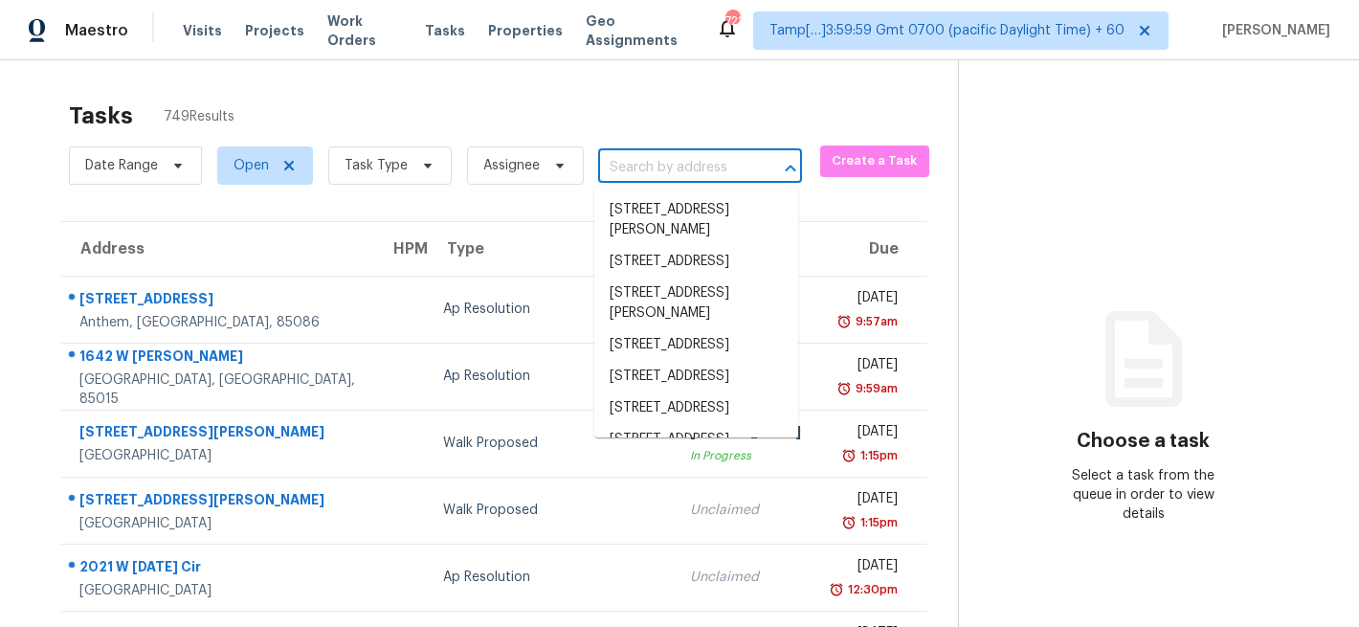
paste input "101 Covington Place Dr, Columbiana, AL 35051"
type input "101 Covington Place Dr, Columbiana, AL 35051"
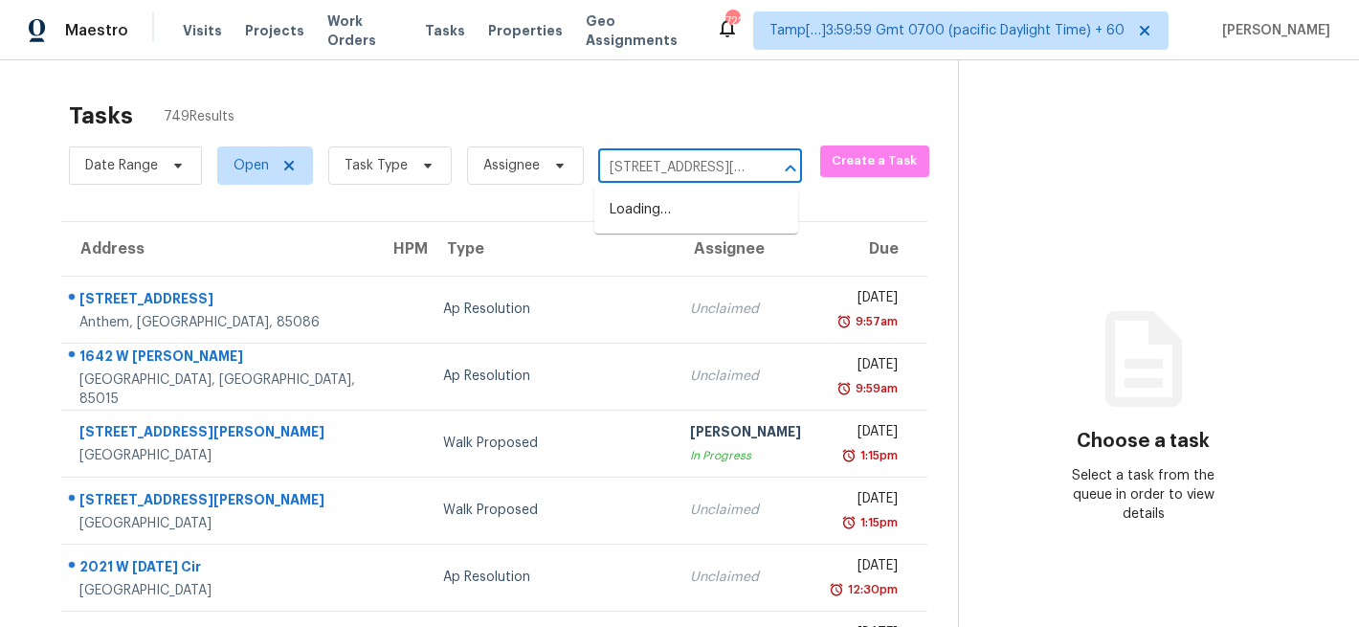
scroll to position [0, 152]
click at [641, 216] on li "101 Covington Place Dr, Columbiana, AL 35051" at bounding box center [696, 220] width 204 height 52
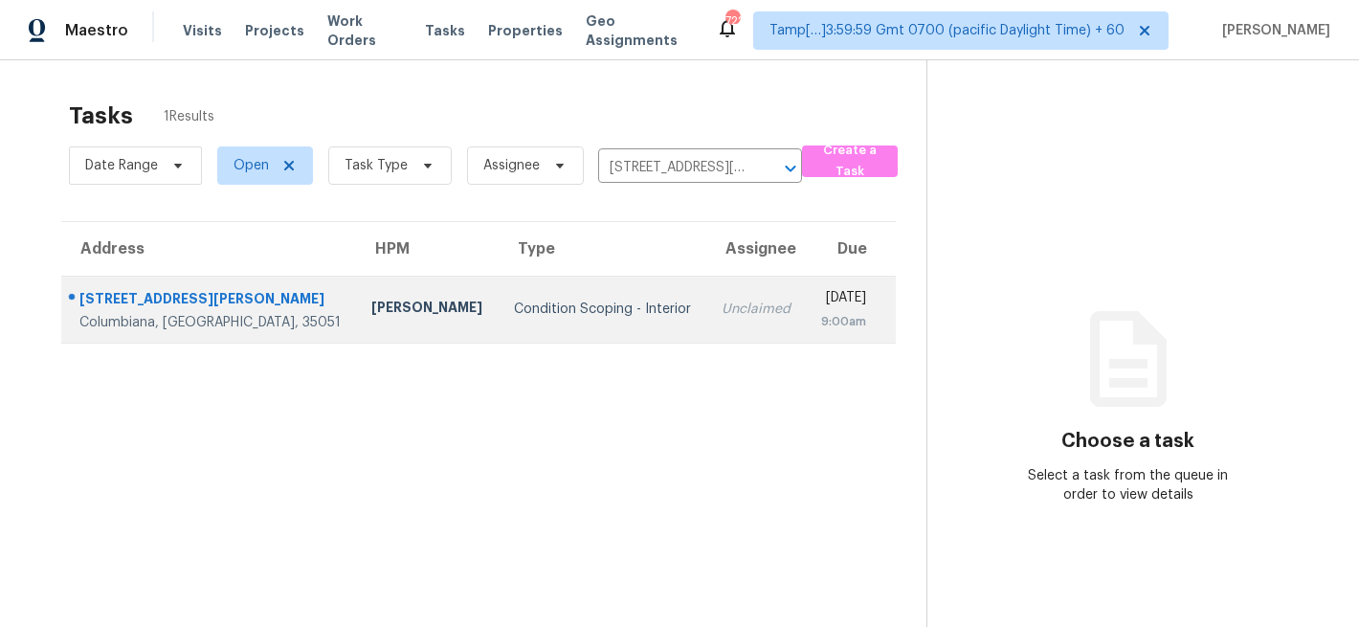
click at [514, 317] on div "Condition Scoping - Interior" at bounding box center [602, 309] width 177 height 19
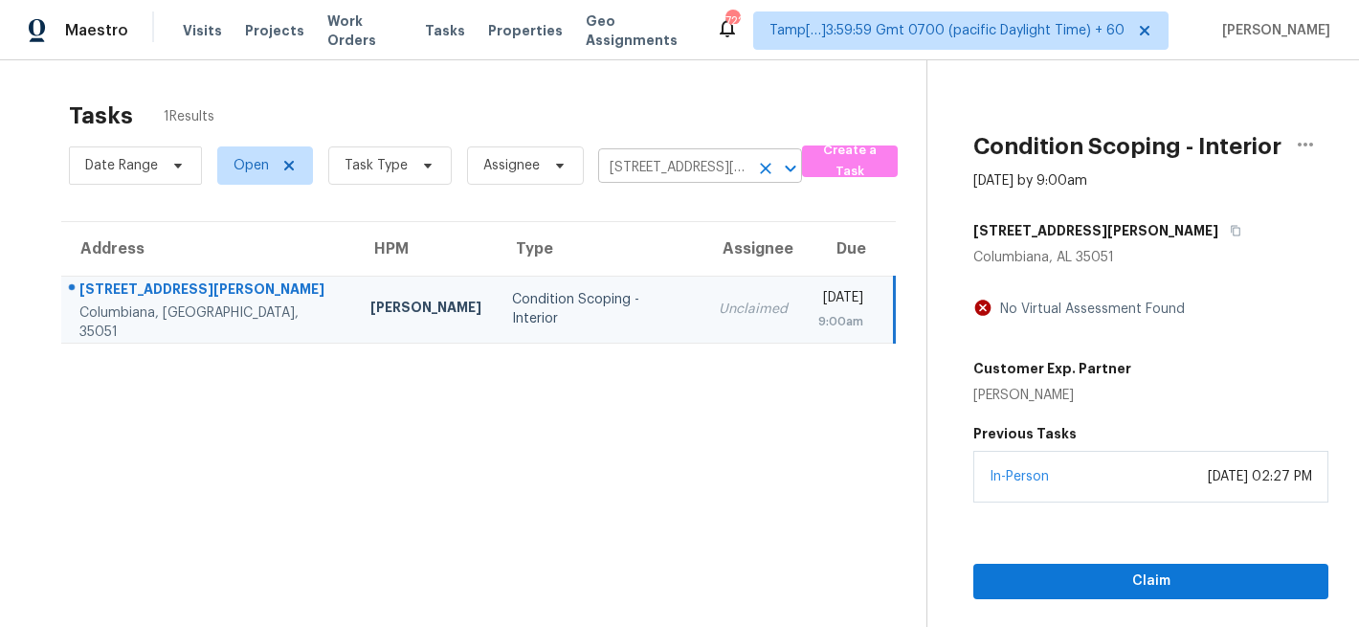
click at [672, 168] on input "101 Covington Place Dr, Columbiana, AL 35051" at bounding box center [673, 168] width 150 height 30
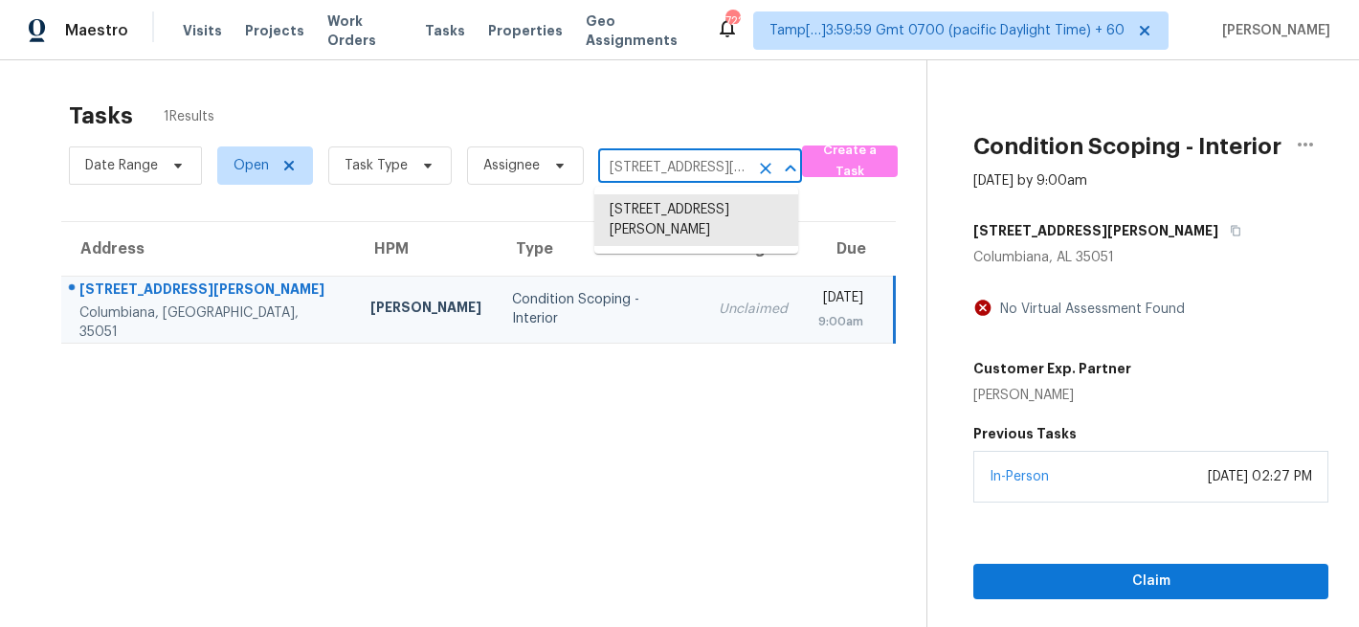
click at [672, 168] on input "101 Covington Place Dr, Columbiana, AL 35051" at bounding box center [673, 168] width 150 height 30
click at [756, 169] on icon "Clear" at bounding box center [765, 168] width 19 height 19
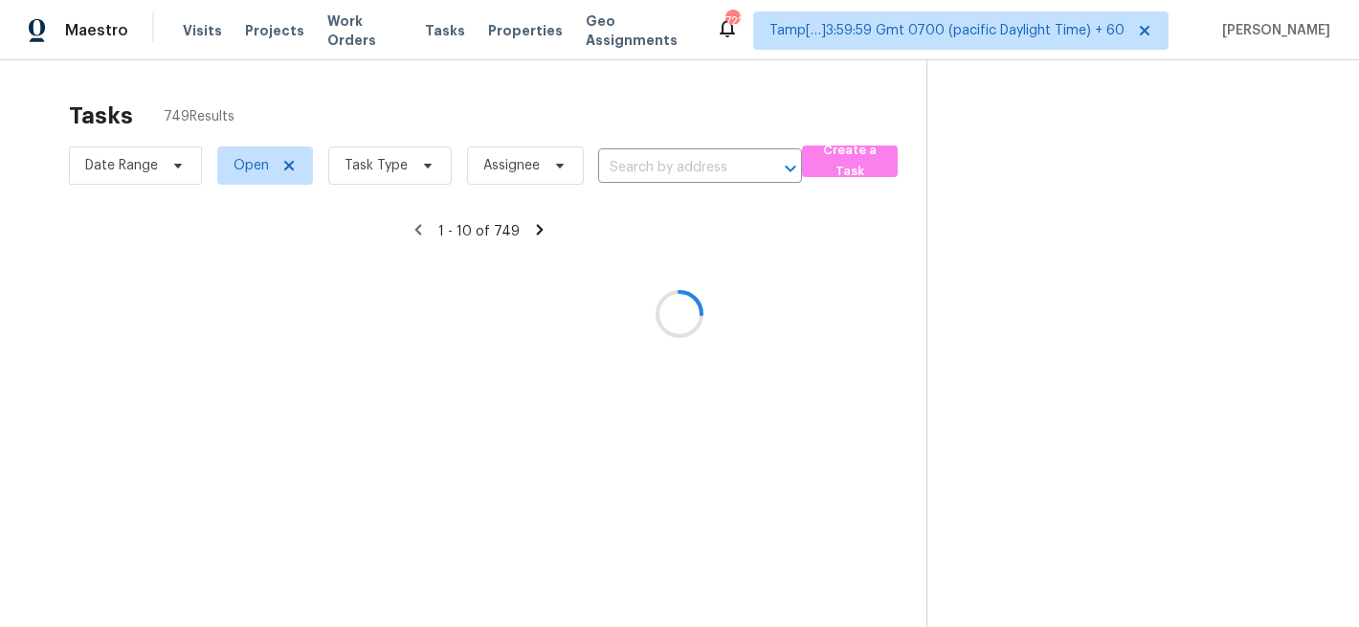
click at [289, 166] on div at bounding box center [679, 313] width 1359 height 627
click at [1163, 33] on div at bounding box center [679, 313] width 1359 height 627
click at [1154, 24] on div at bounding box center [679, 313] width 1359 height 627
click at [427, 19] on div at bounding box center [679, 313] width 1359 height 627
click at [427, 47] on div at bounding box center [679, 313] width 1359 height 627
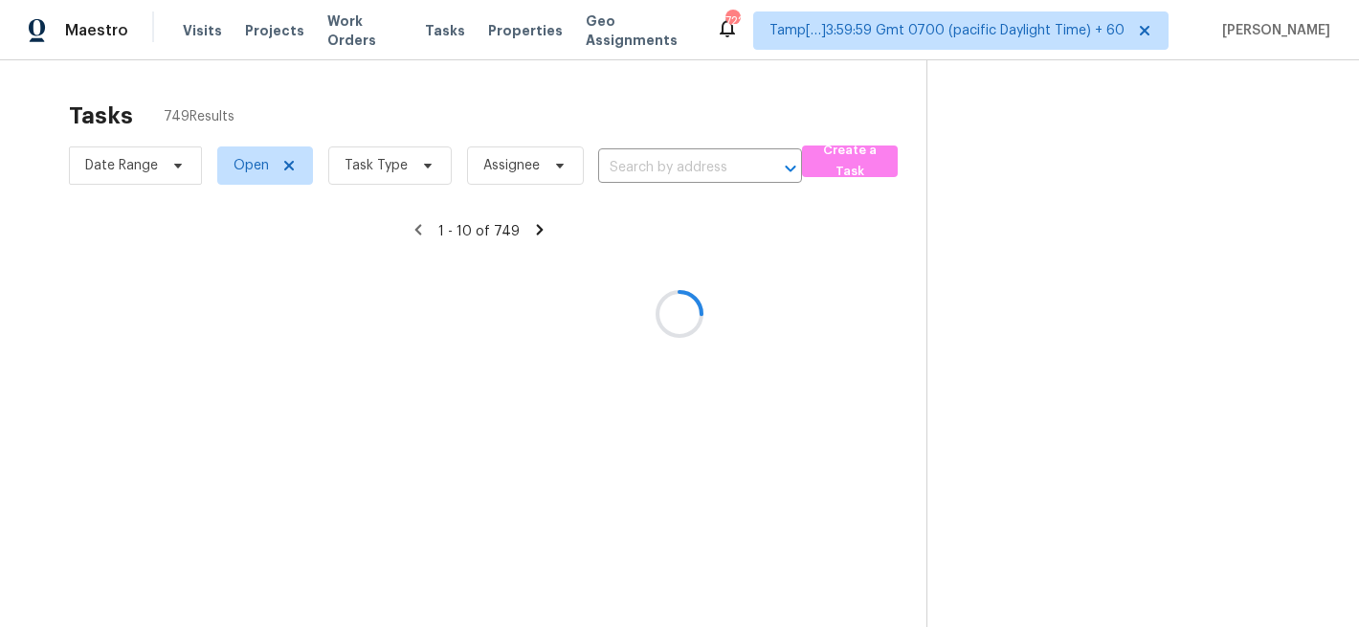
click at [427, 37] on div at bounding box center [679, 313] width 1359 height 627
click at [421, 31] on div at bounding box center [679, 313] width 1359 height 627
click at [421, 29] on div at bounding box center [679, 313] width 1359 height 627
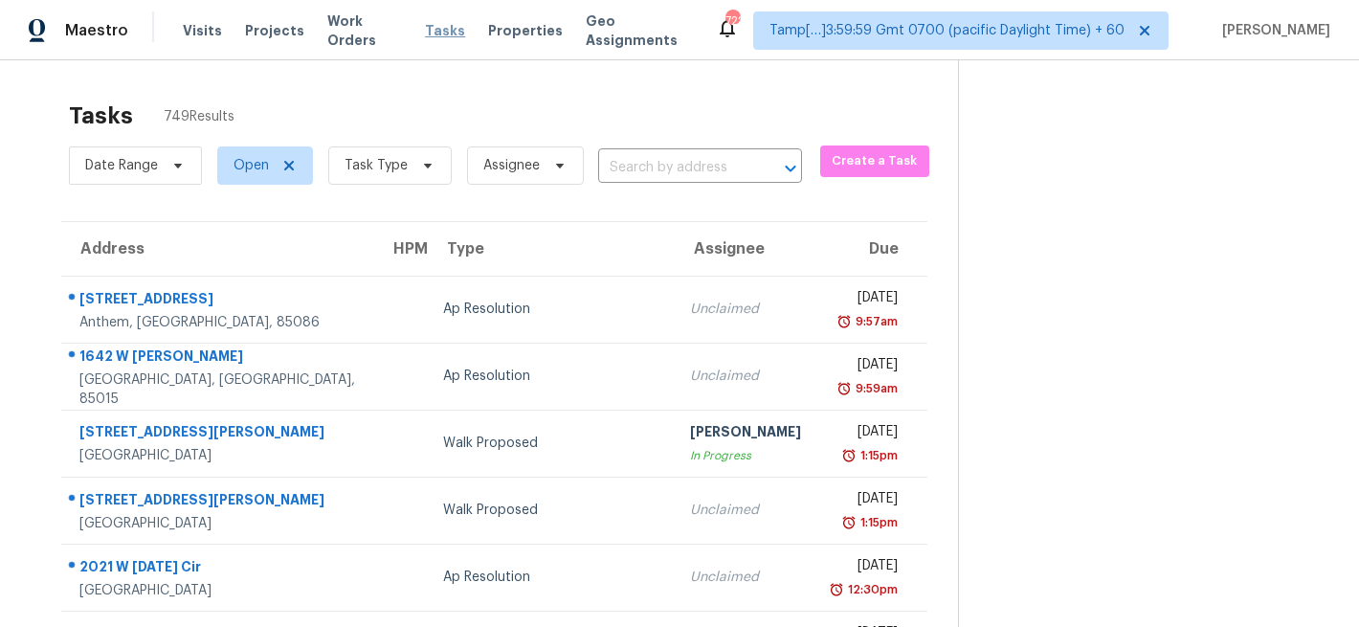
click at [425, 26] on span "Tasks" at bounding box center [445, 30] width 40 height 13
click at [208, 39] on span "Visits" at bounding box center [202, 30] width 39 height 19
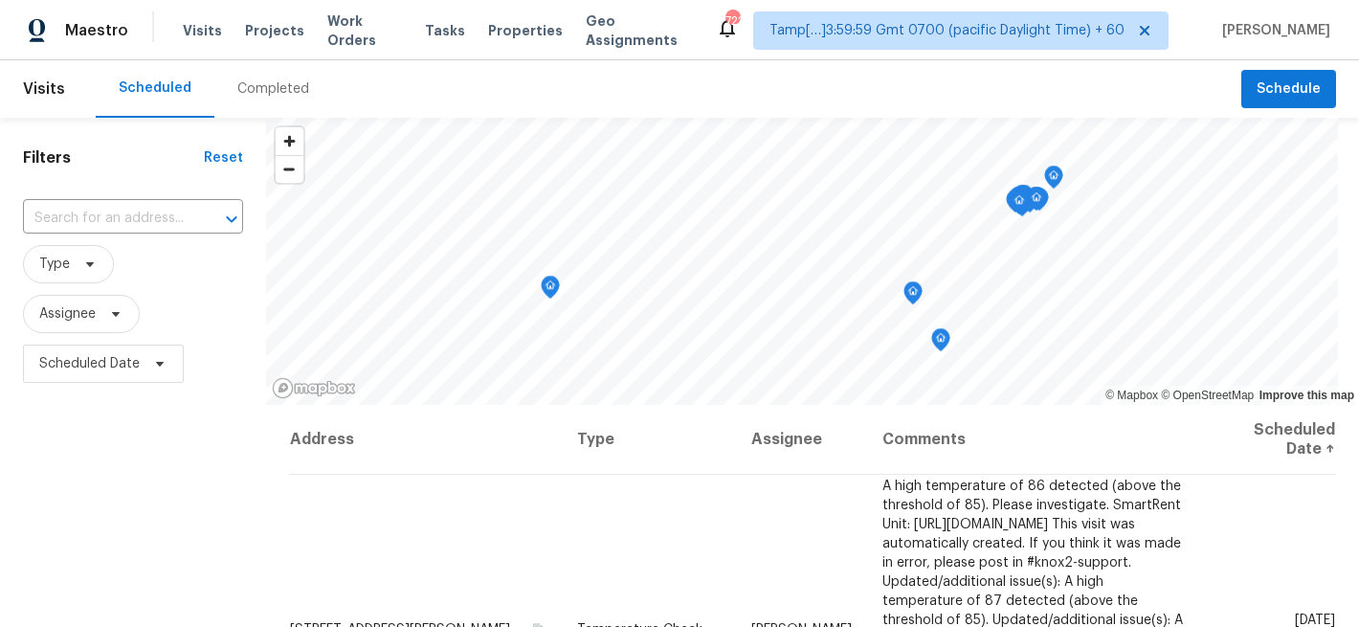
click at [444, 40] on div "Visits Projects Work Orders Tasks Properties Geo Assignments" at bounding box center [449, 30] width 533 height 38
click at [436, 29] on span "Tasks" at bounding box center [445, 30] width 40 height 13
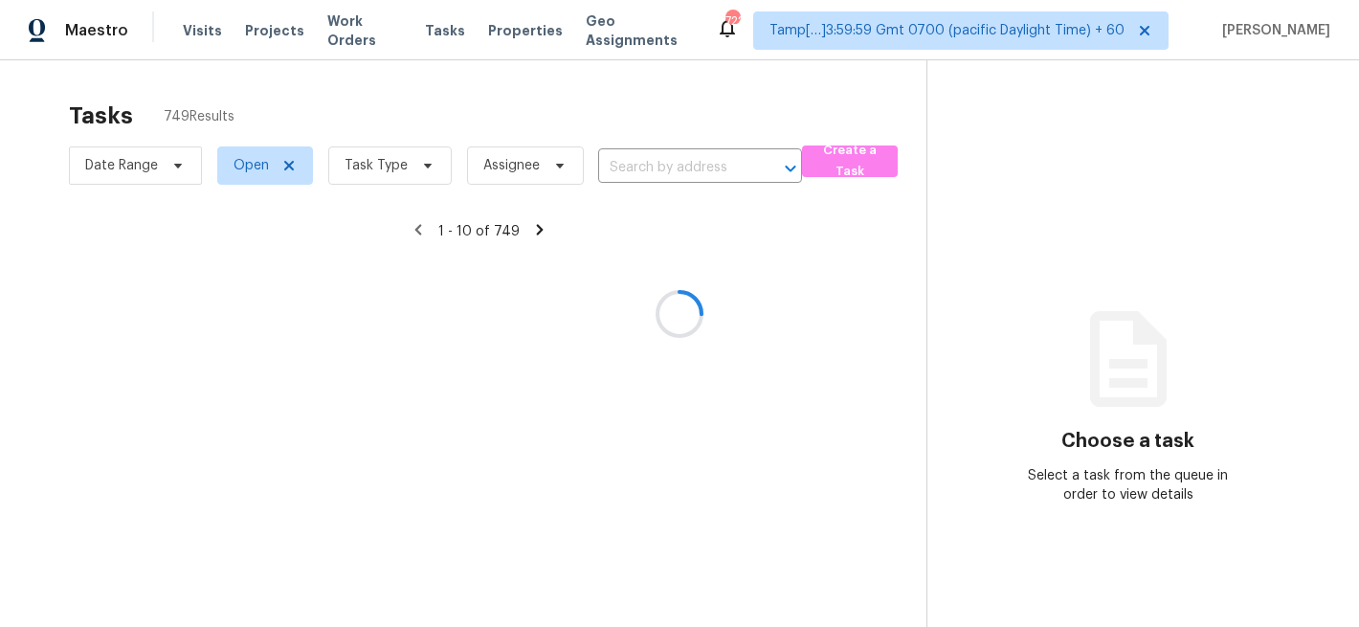
click at [697, 164] on div at bounding box center [679, 313] width 1359 height 627
click at [658, 163] on div at bounding box center [679, 313] width 1359 height 627
click at [638, 163] on div at bounding box center [679, 313] width 1359 height 627
click at [664, 181] on div at bounding box center [679, 313] width 1359 height 627
click at [853, 174] on div at bounding box center [679, 313] width 1359 height 627
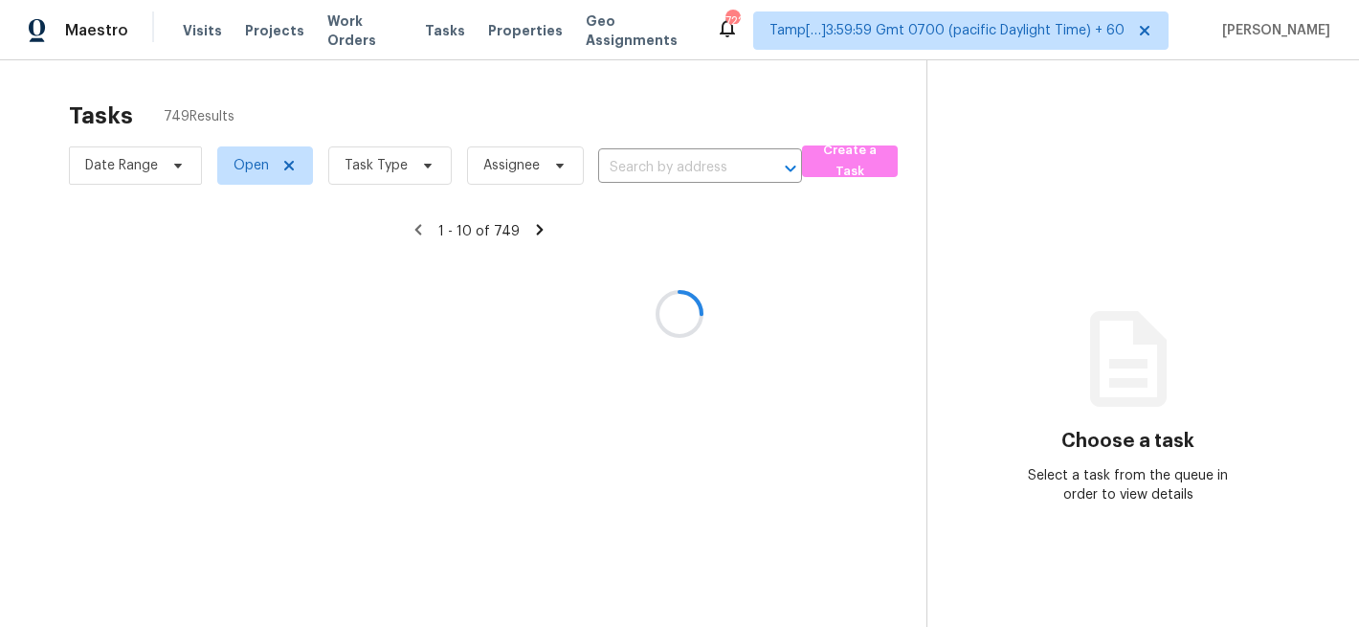
click at [853, 161] on div at bounding box center [679, 313] width 1359 height 627
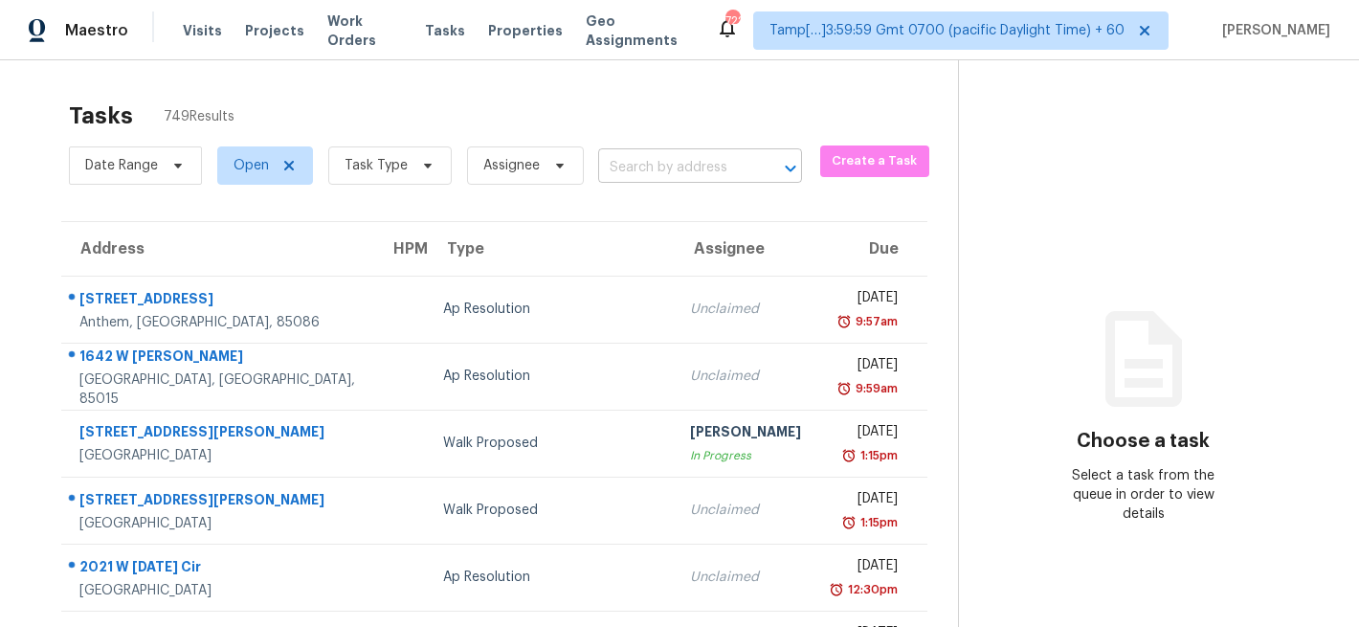
click at [608, 174] on input "text" at bounding box center [673, 168] width 150 height 30
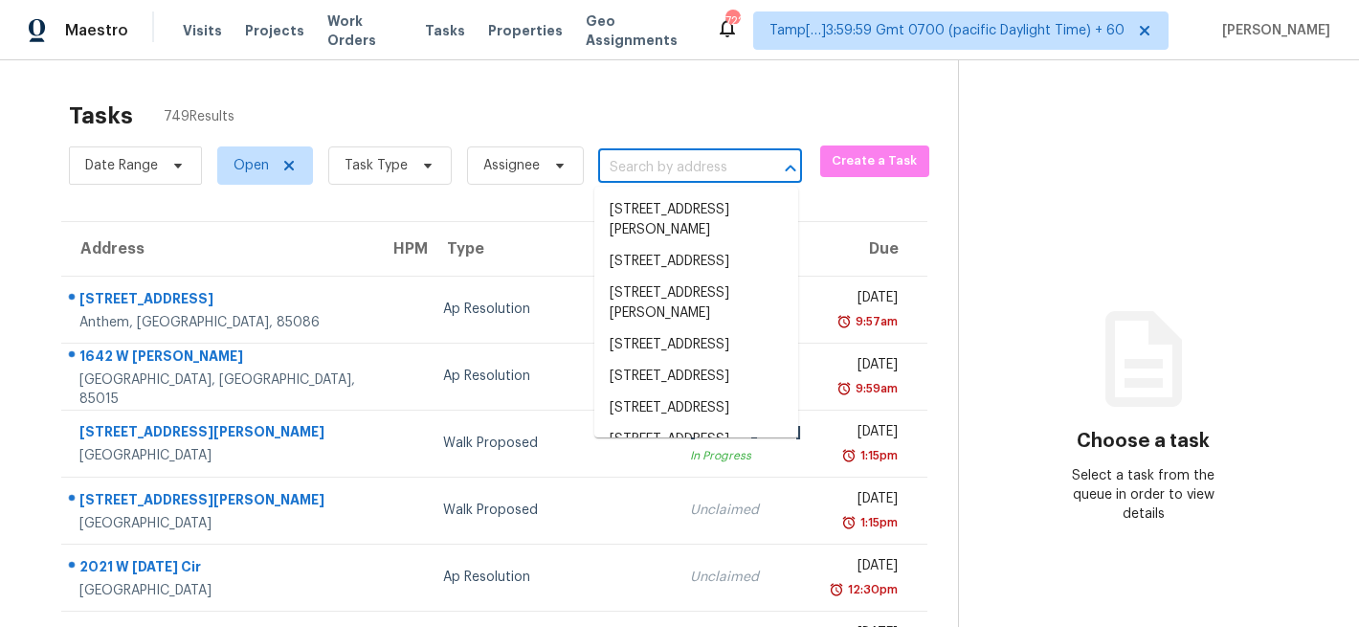
paste input "101 Covington Place Dr, Columbiana, AL 35051"
type input "101 Covington Place Dr, Columbiana, AL 35051"
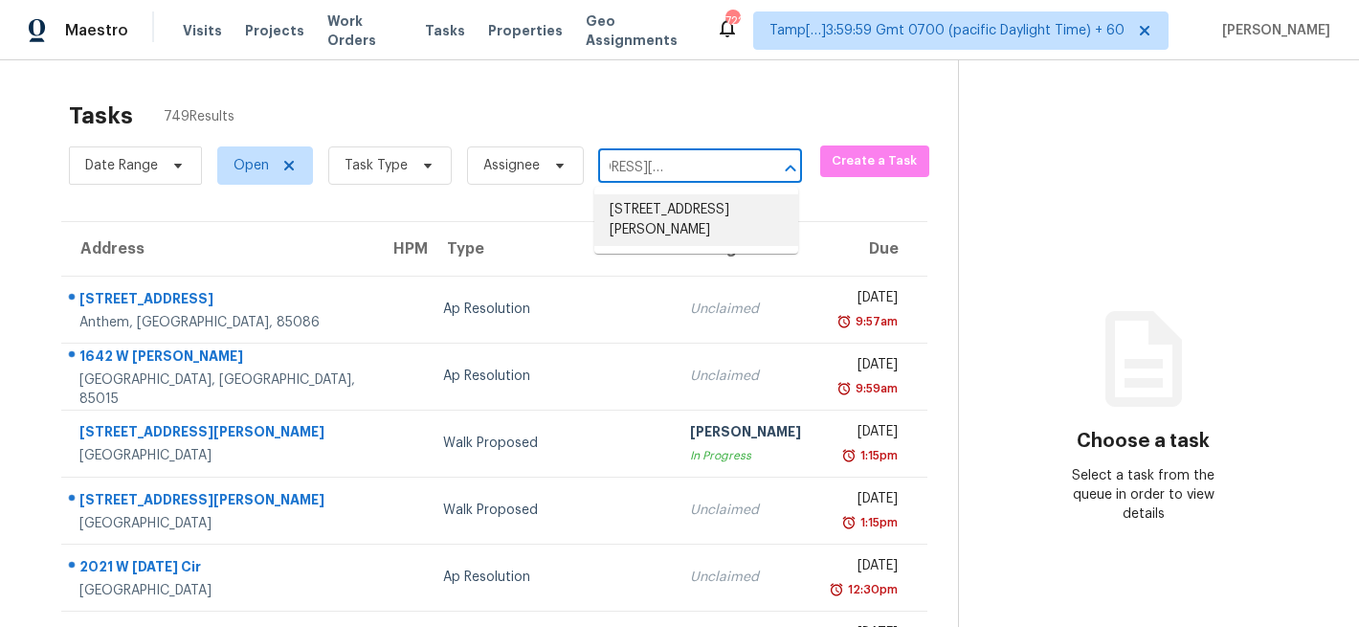
click at [656, 229] on li "101 Covington Place Dr, Columbiana, AL 35051" at bounding box center [696, 220] width 204 height 52
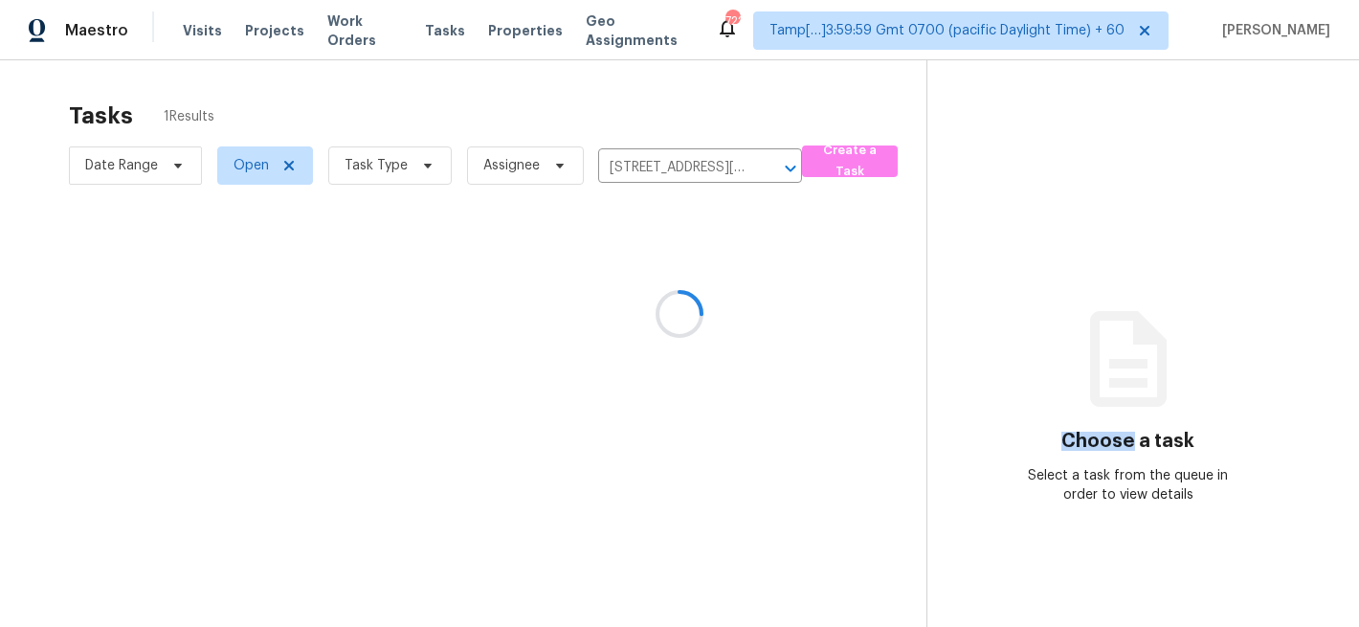
click at [656, 229] on div at bounding box center [679, 313] width 1359 height 627
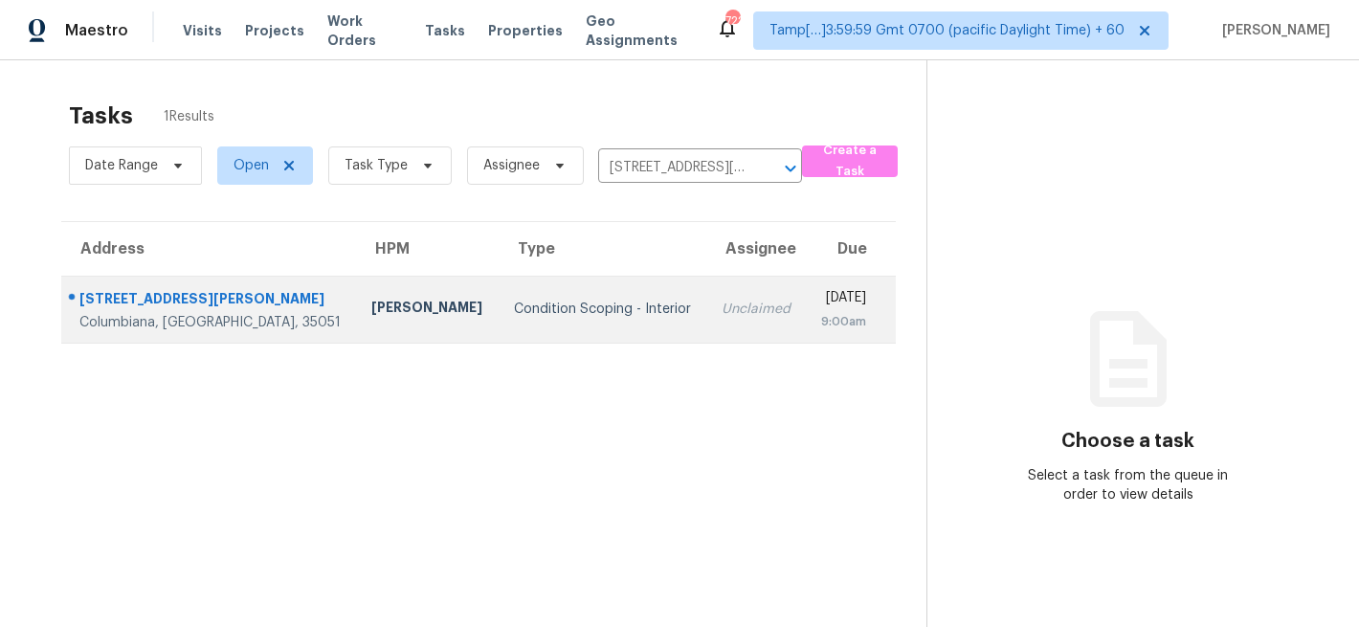
click at [604, 307] on td "Condition Scoping - Interior" at bounding box center [603, 309] width 208 height 67
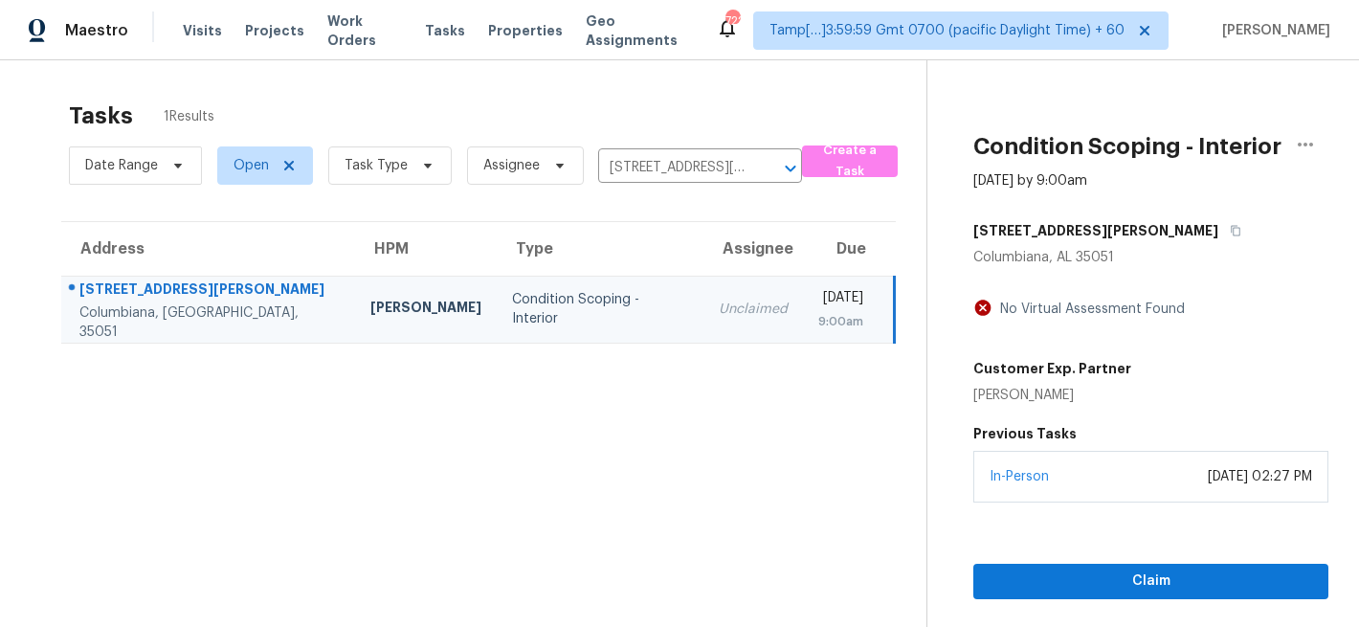
scroll to position [60, 0]
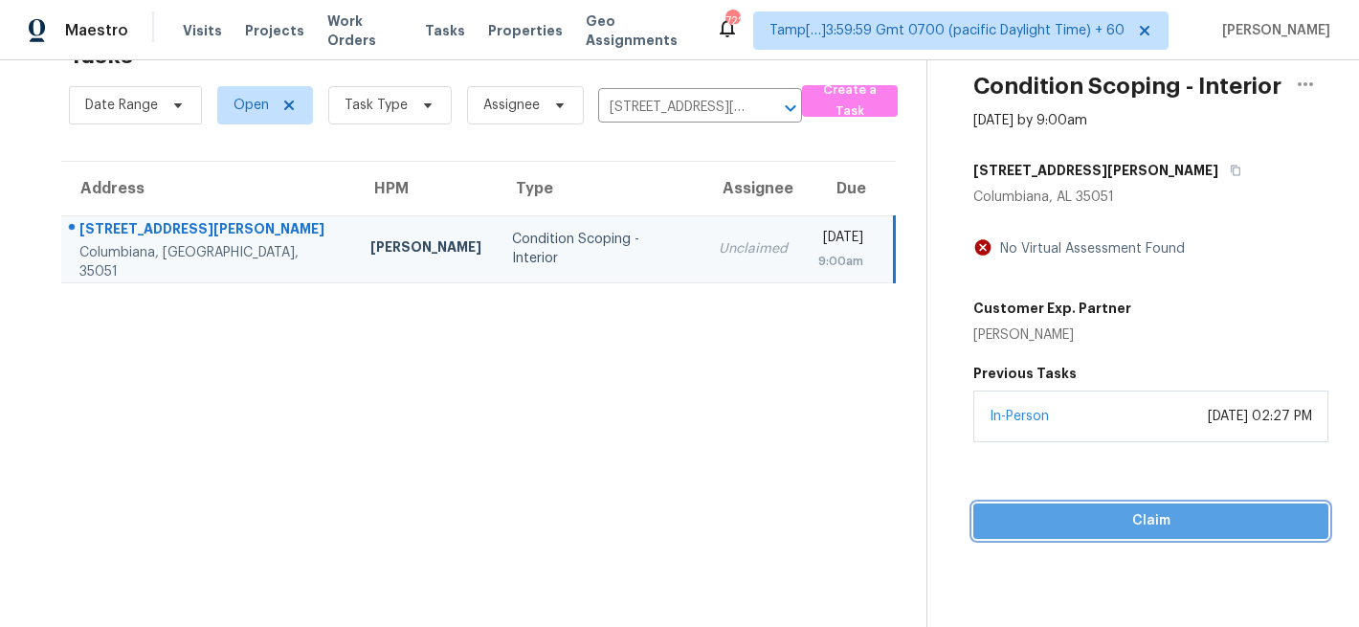
click at [1175, 521] on span "Claim" at bounding box center [1151, 521] width 324 height 24
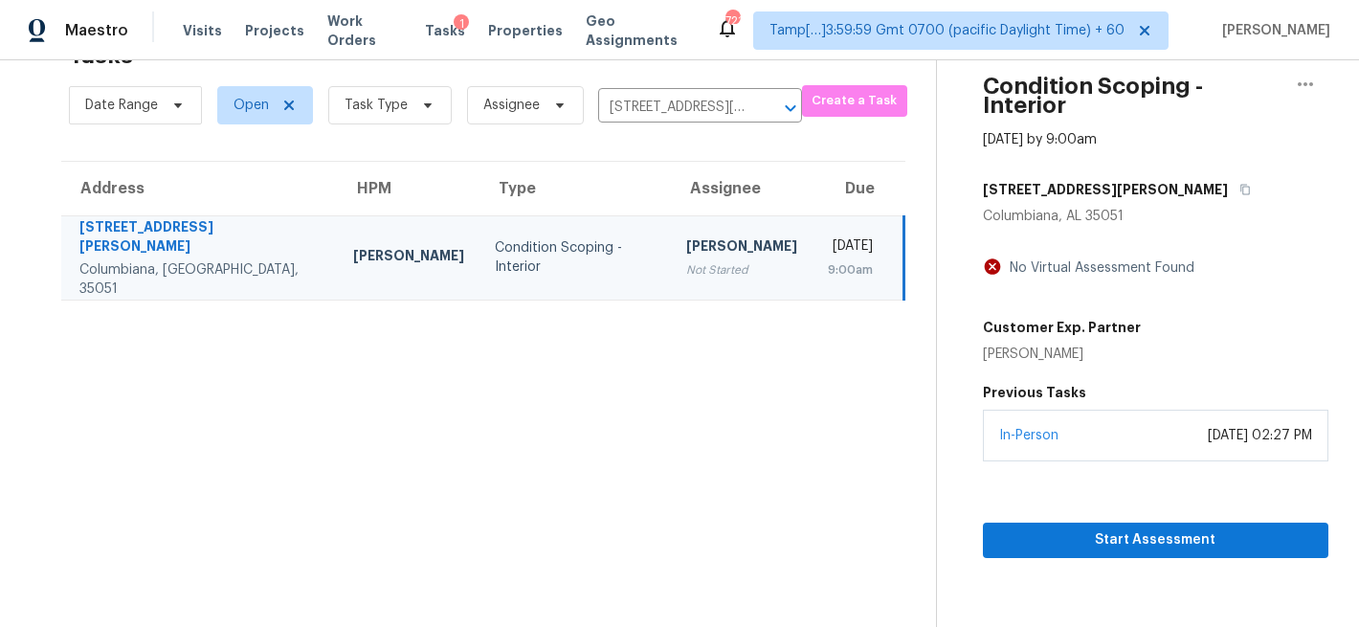
scroll to position [0, 0]
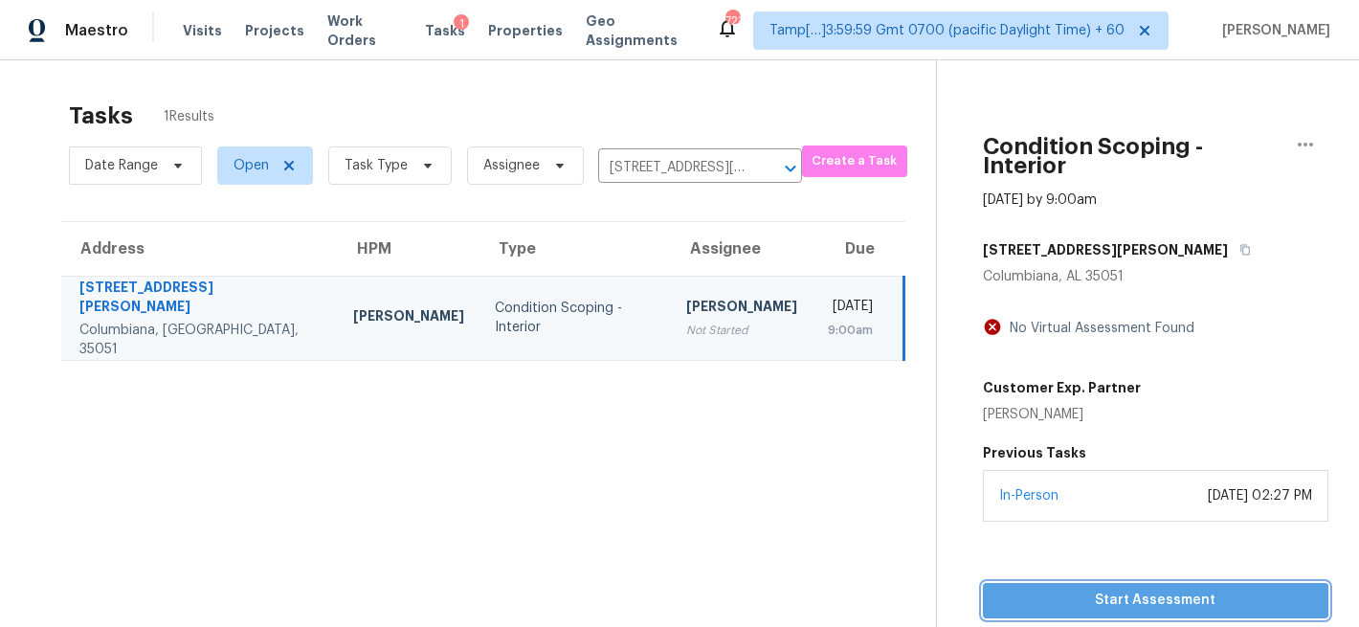
click at [1065, 589] on span "Start Assessment" at bounding box center [1155, 601] width 315 height 24
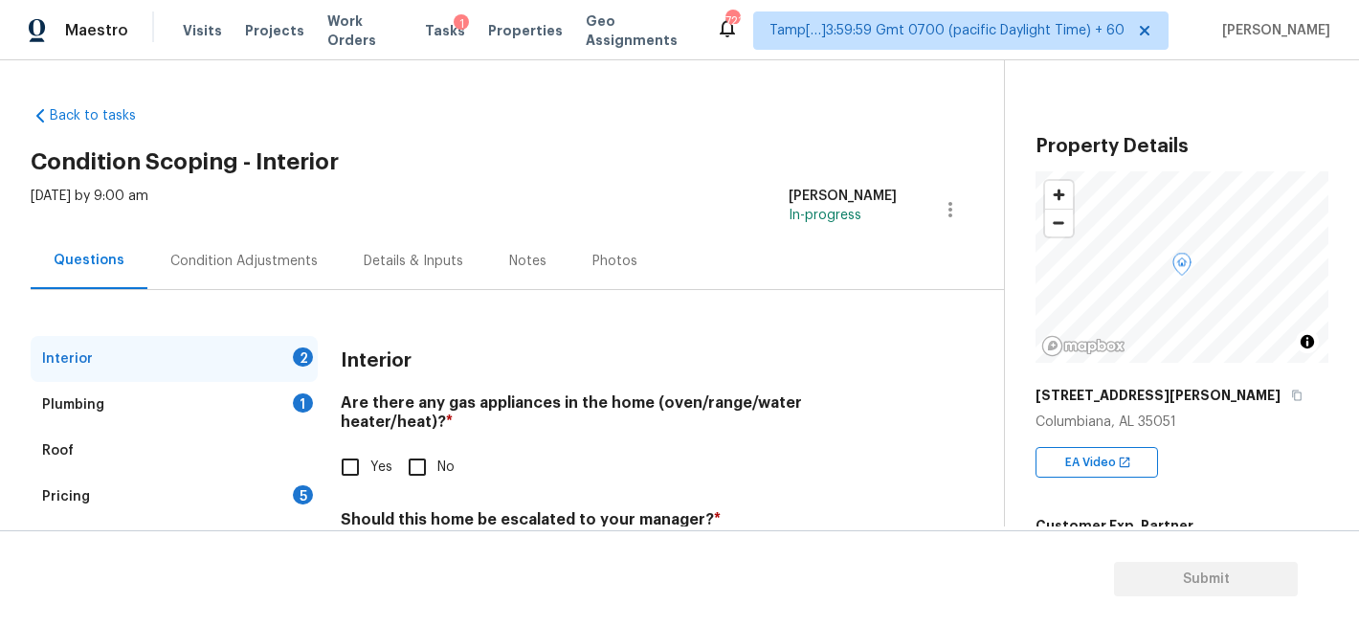
scroll to position [91, 0]
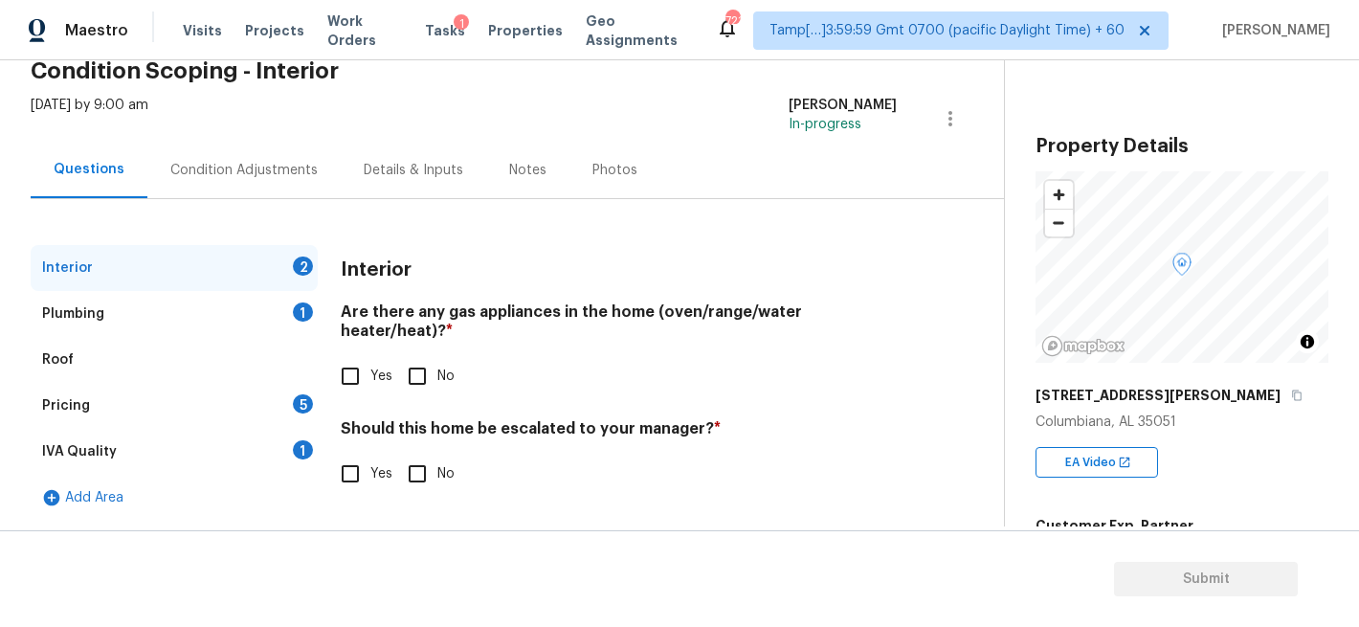
click at [185, 312] on div "Plumbing 1" at bounding box center [174, 314] width 287 height 46
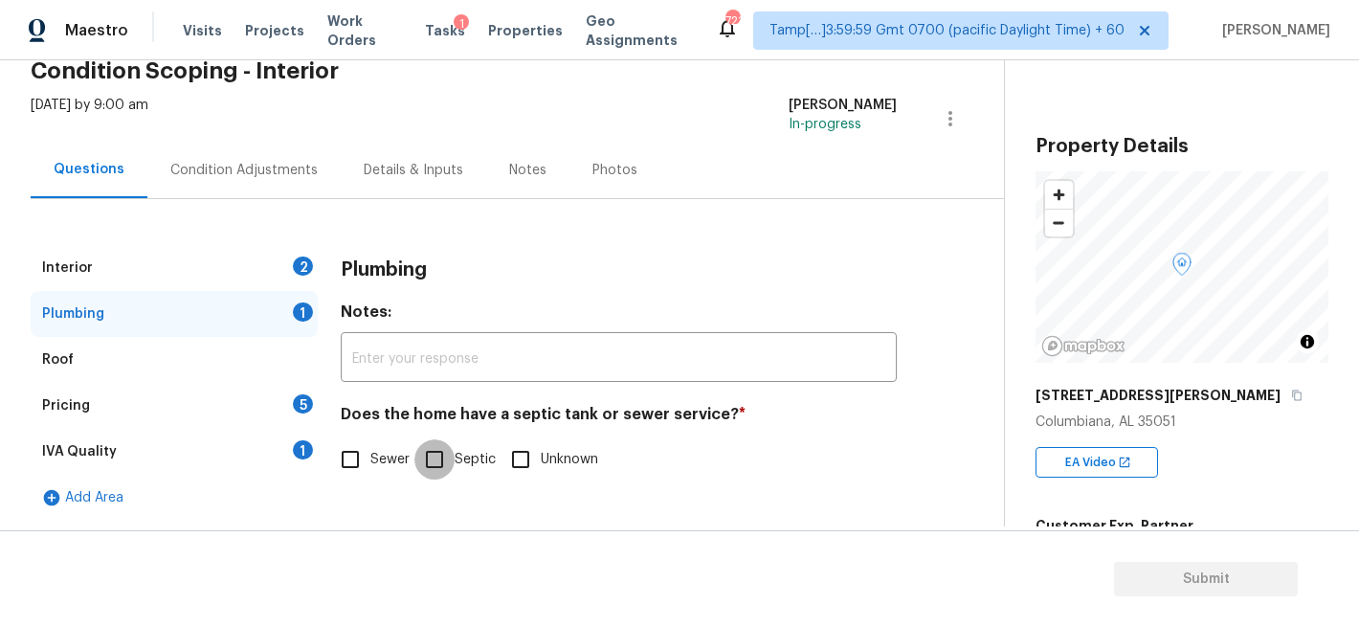
click at [445, 458] on input "Septic" at bounding box center [434, 459] width 40 height 40
checkbox input "true"
click at [167, 362] on div "Roof" at bounding box center [174, 360] width 287 height 46
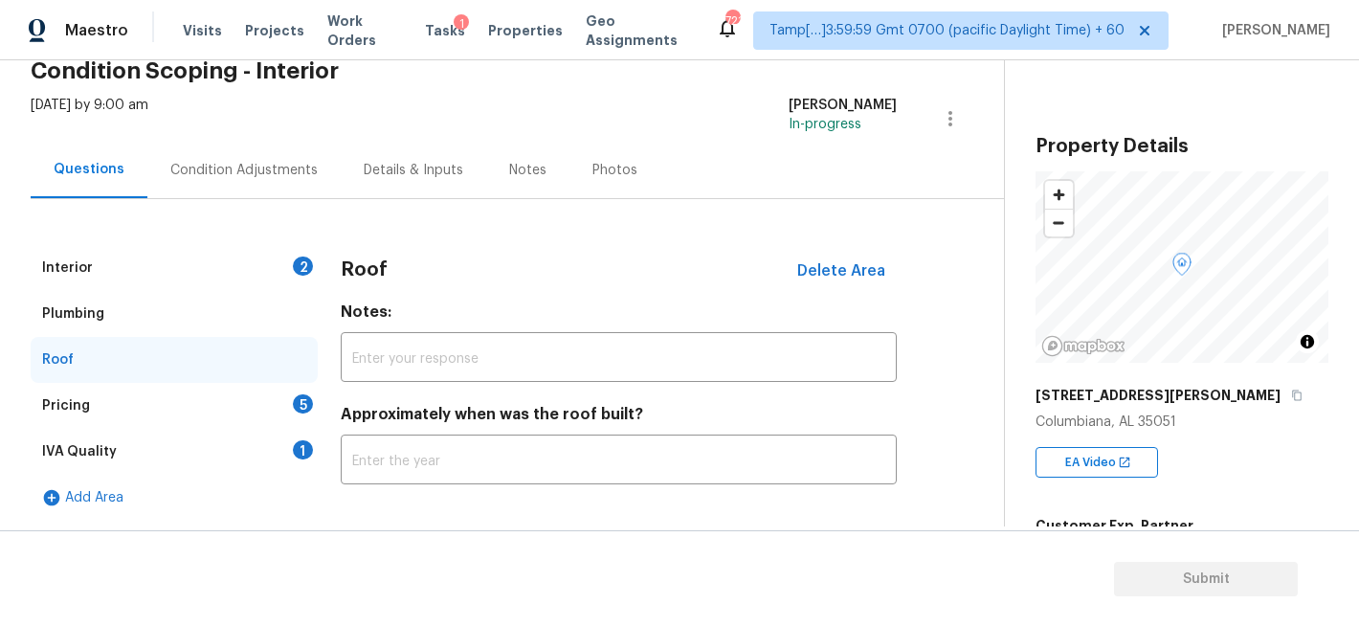
click at [164, 444] on div "IVA Quality 1" at bounding box center [174, 452] width 287 height 46
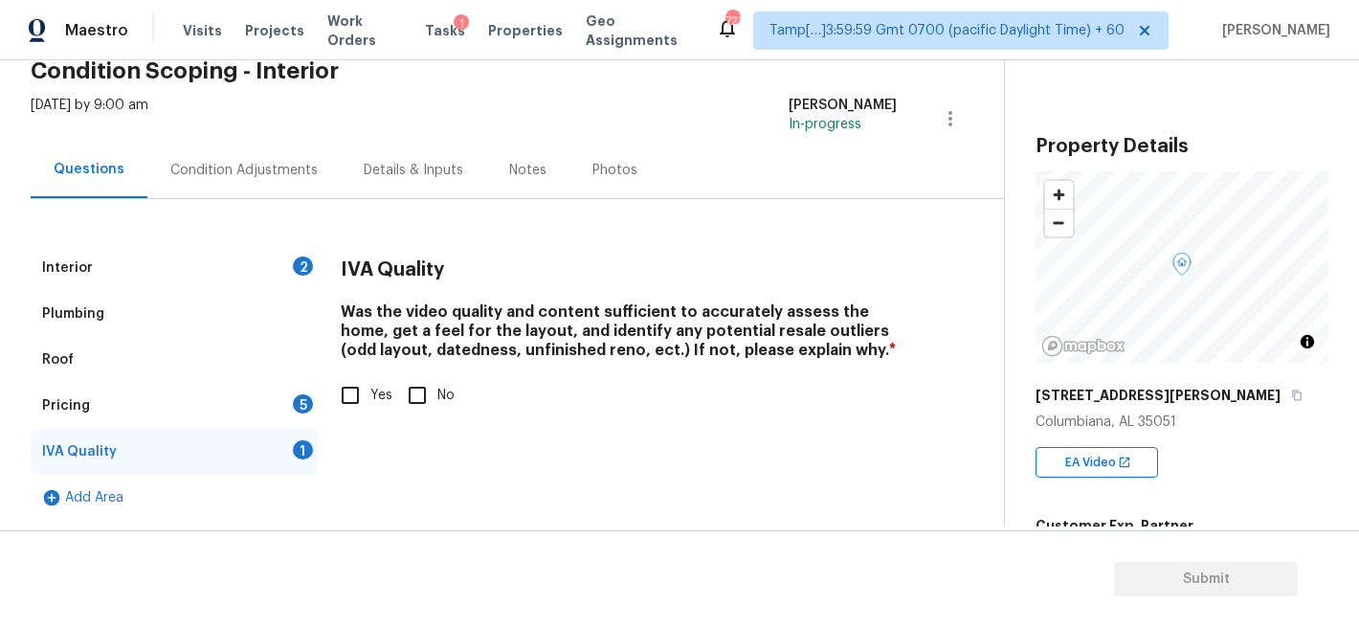
click at [165, 407] on div "Pricing 5" at bounding box center [174, 406] width 287 height 46
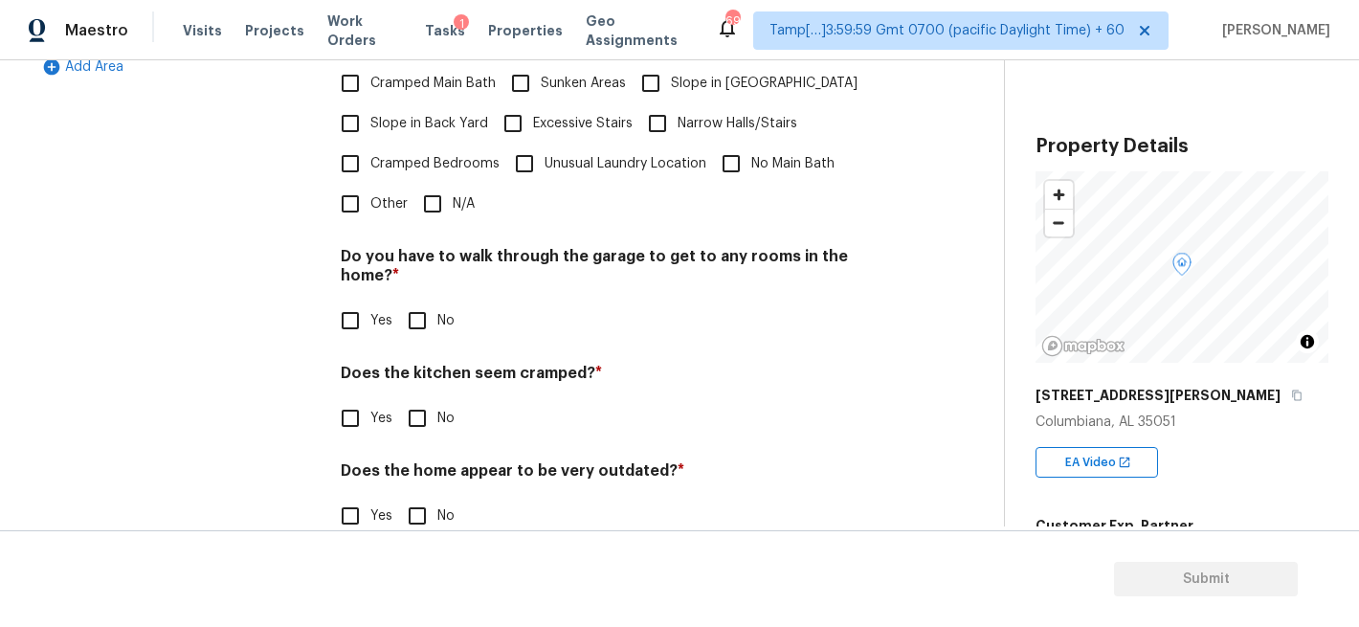
scroll to position [0, 0]
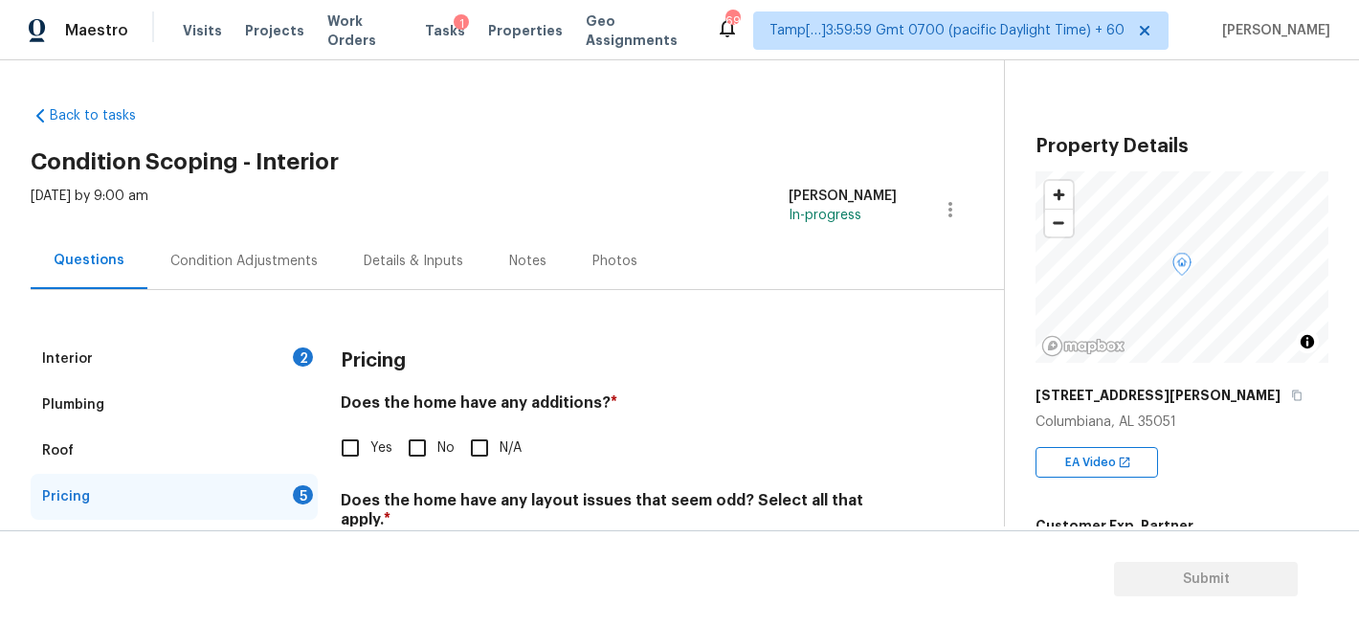
click at [403, 253] on div "Details & Inputs" at bounding box center [414, 261] width 100 height 19
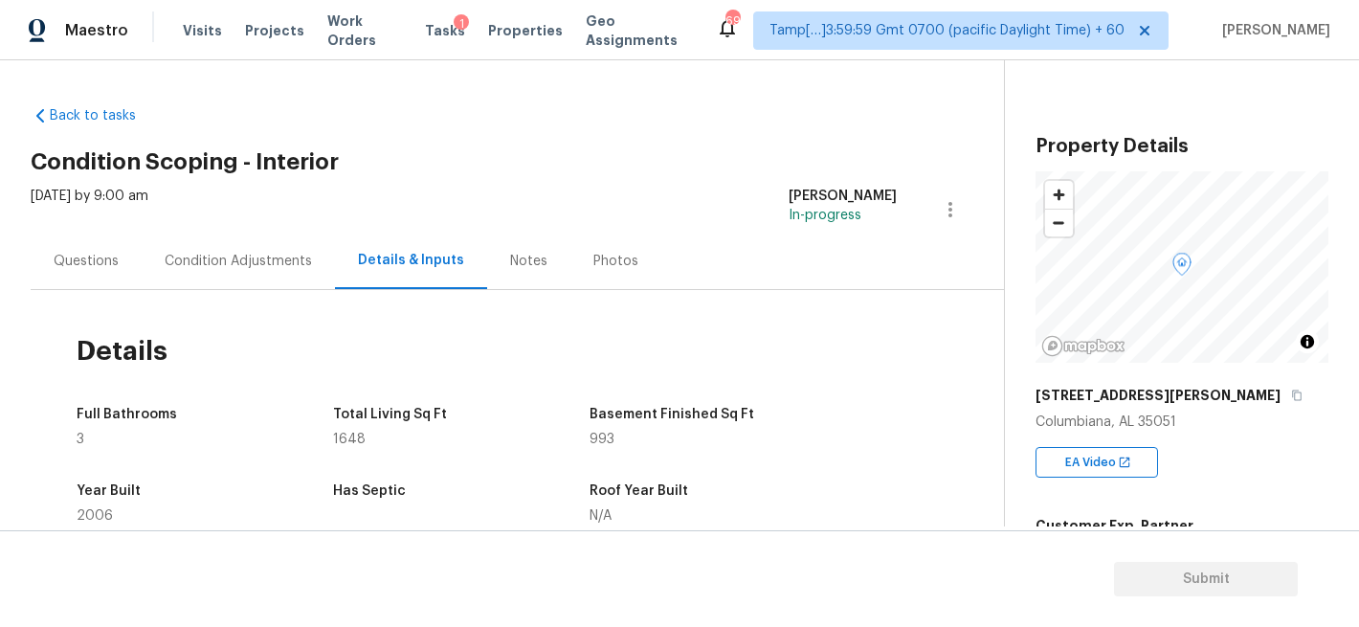
click at [570, 257] on div "Photos" at bounding box center [615, 261] width 91 height 56
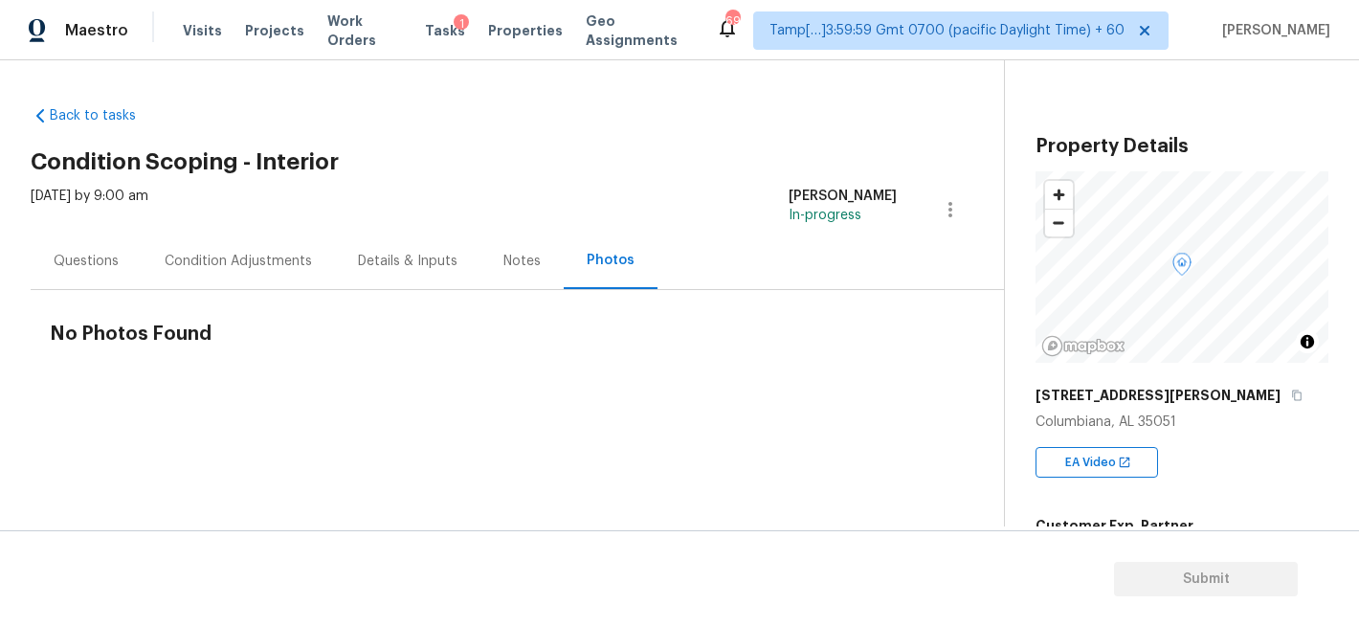
click at [196, 286] on div "Condition Adjustments" at bounding box center [238, 261] width 193 height 56
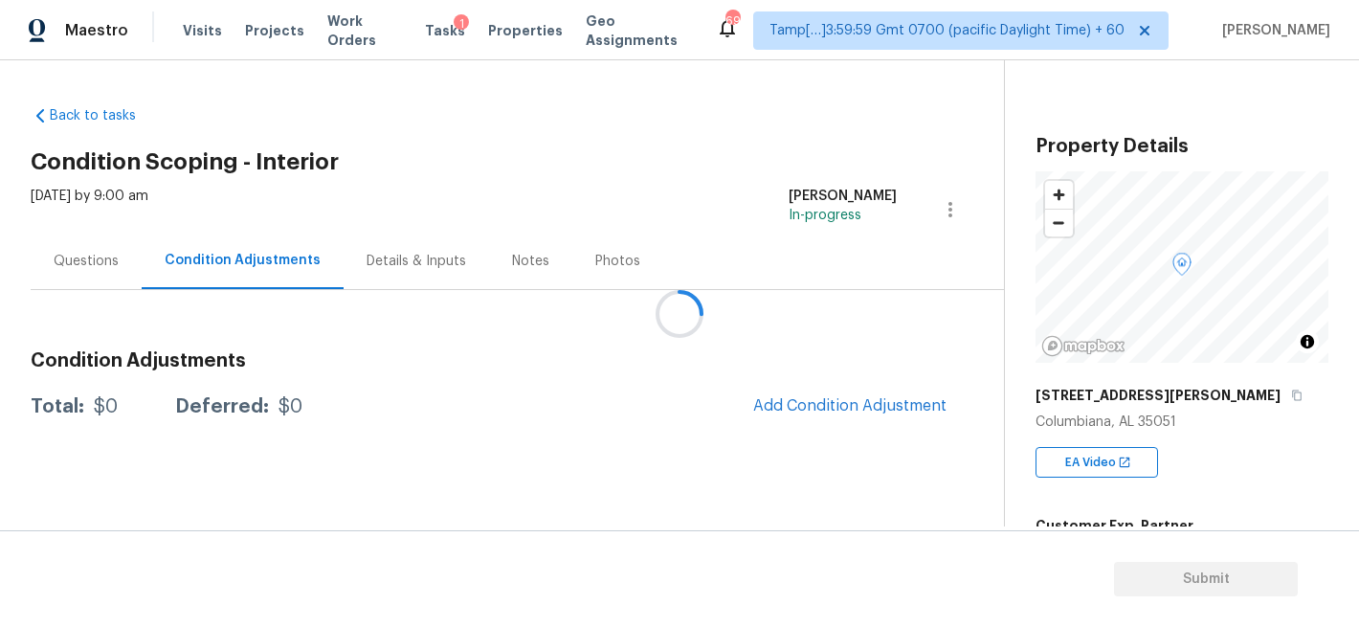
click at [226, 265] on div at bounding box center [679, 313] width 1359 height 627
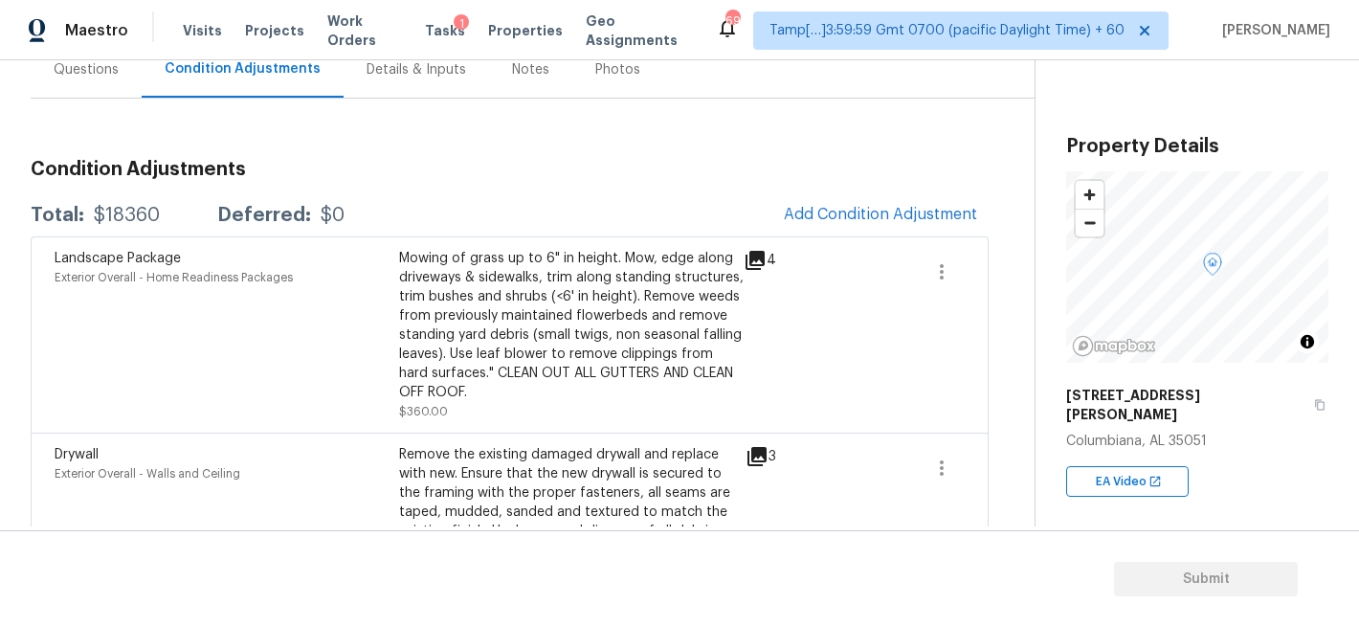
scroll to position [193, 0]
click at [877, 187] on div "Condition Adjustments Total: $18360 Deferred: $0 Add Condition Adjustment Lands…" at bounding box center [510, 597] width 958 height 909
click at [868, 210] on span "Add Condition Adjustment" at bounding box center [880, 212] width 193 height 17
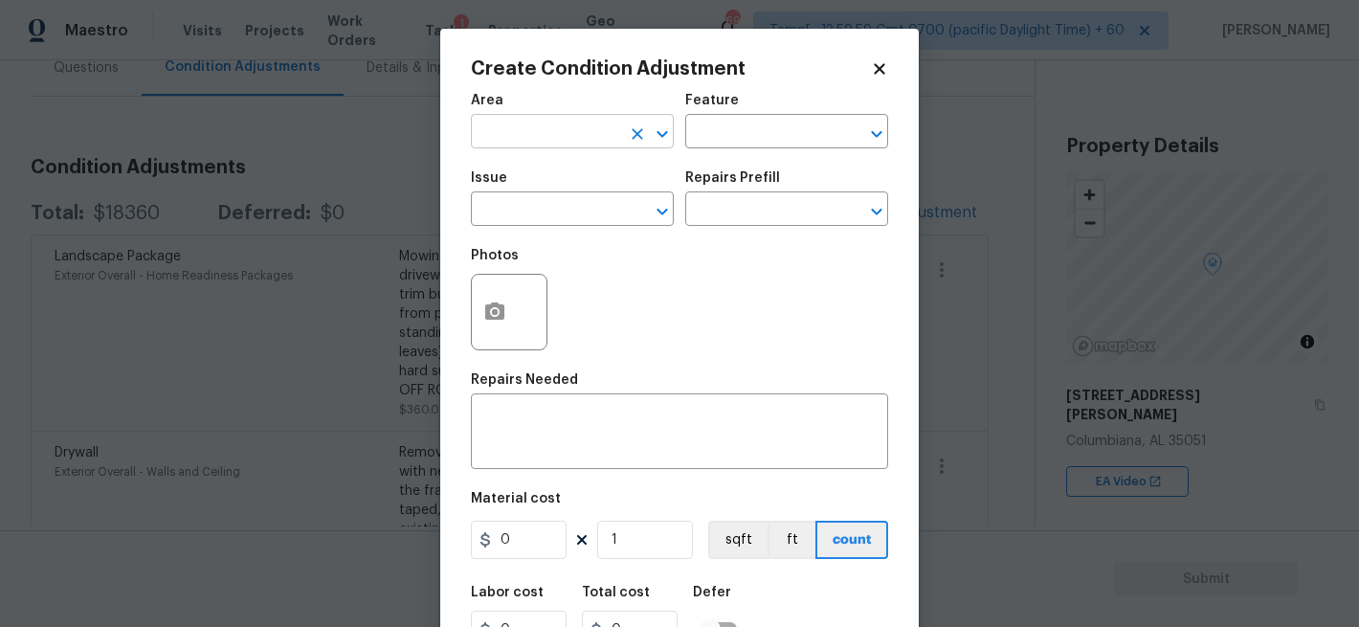
click at [511, 125] on input "text" at bounding box center [545, 134] width 149 height 30
type input "i"
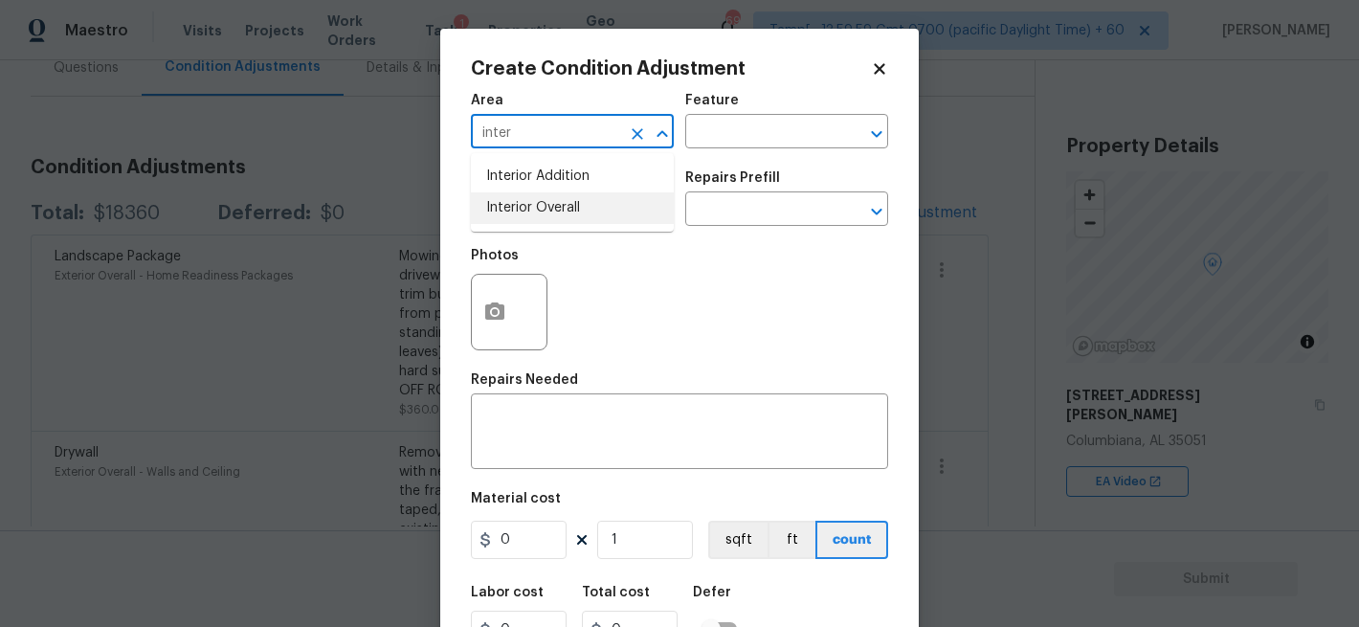
click at [472, 205] on li "Interior Overall" at bounding box center [572, 208] width 203 height 32
type input "Interior Overall"
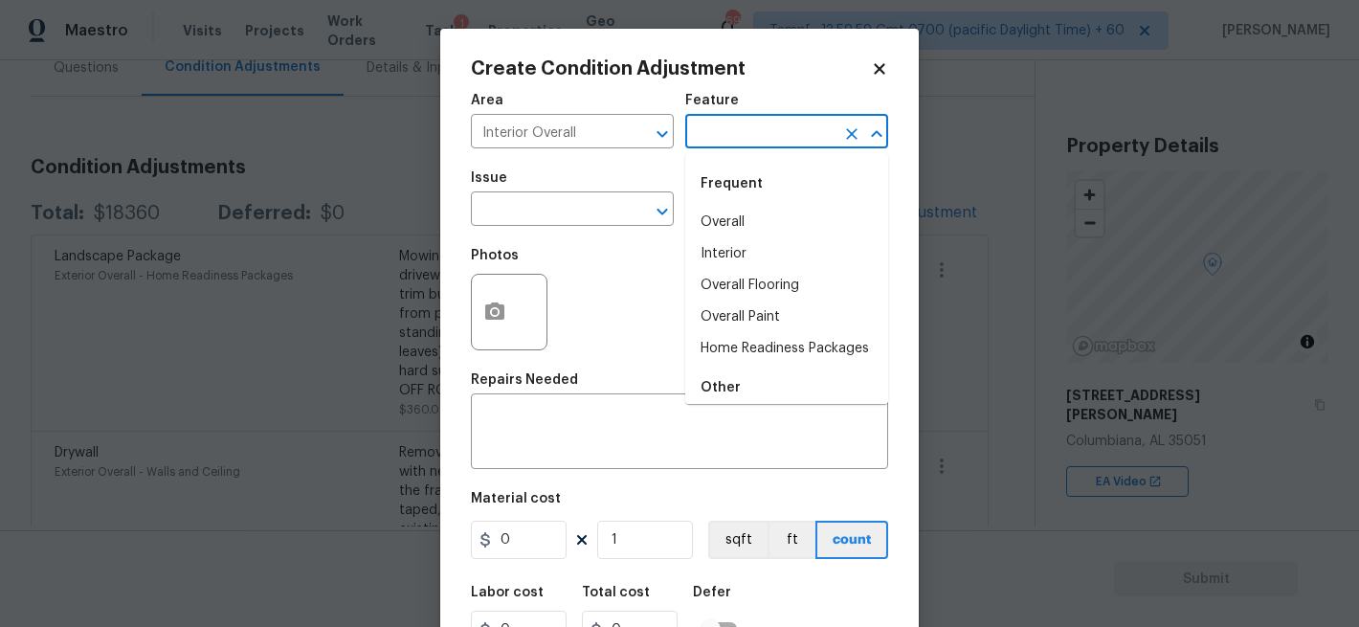
click at [756, 141] on input "text" at bounding box center [759, 134] width 149 height 30
click at [735, 237] on li "Overall" at bounding box center [786, 223] width 203 height 32
type input "Overall"
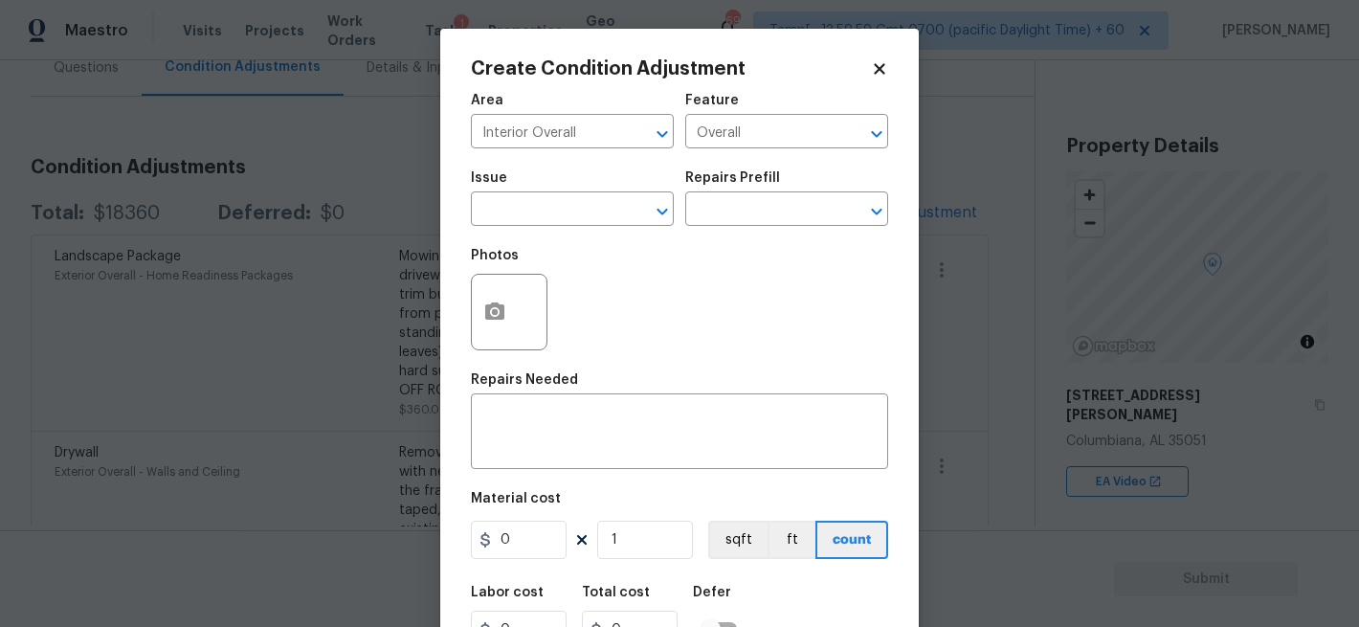
click at [558, 187] on div "Issue" at bounding box center [572, 183] width 203 height 25
click at [558, 209] on input "text" at bounding box center [545, 211] width 149 height 30
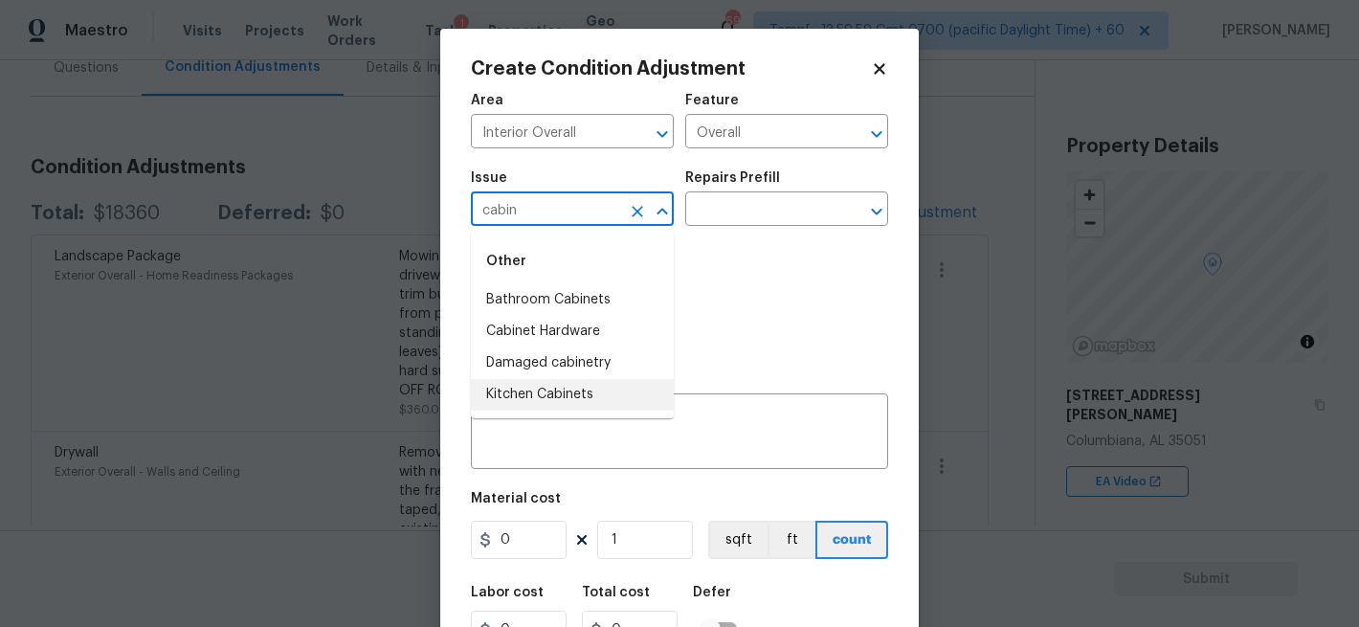
type input "cabin"
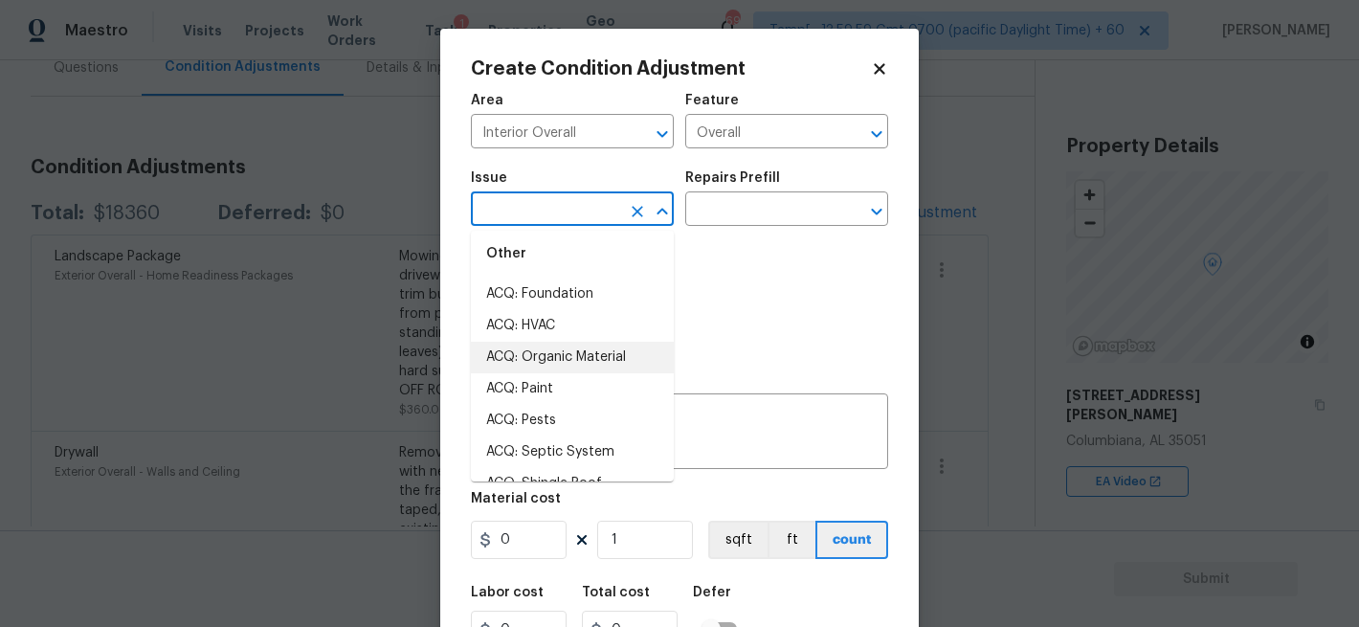
scroll to position [0, 0]
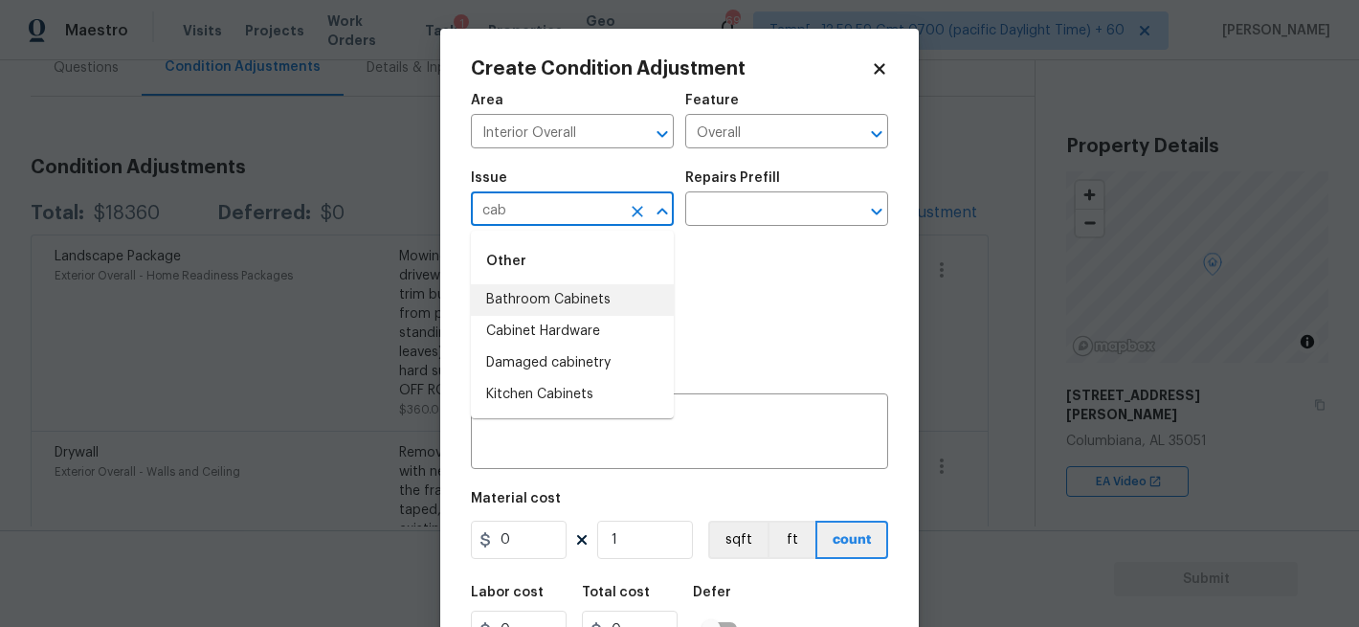
click at [576, 301] on li "Bathroom Cabinets" at bounding box center [572, 300] width 203 height 32
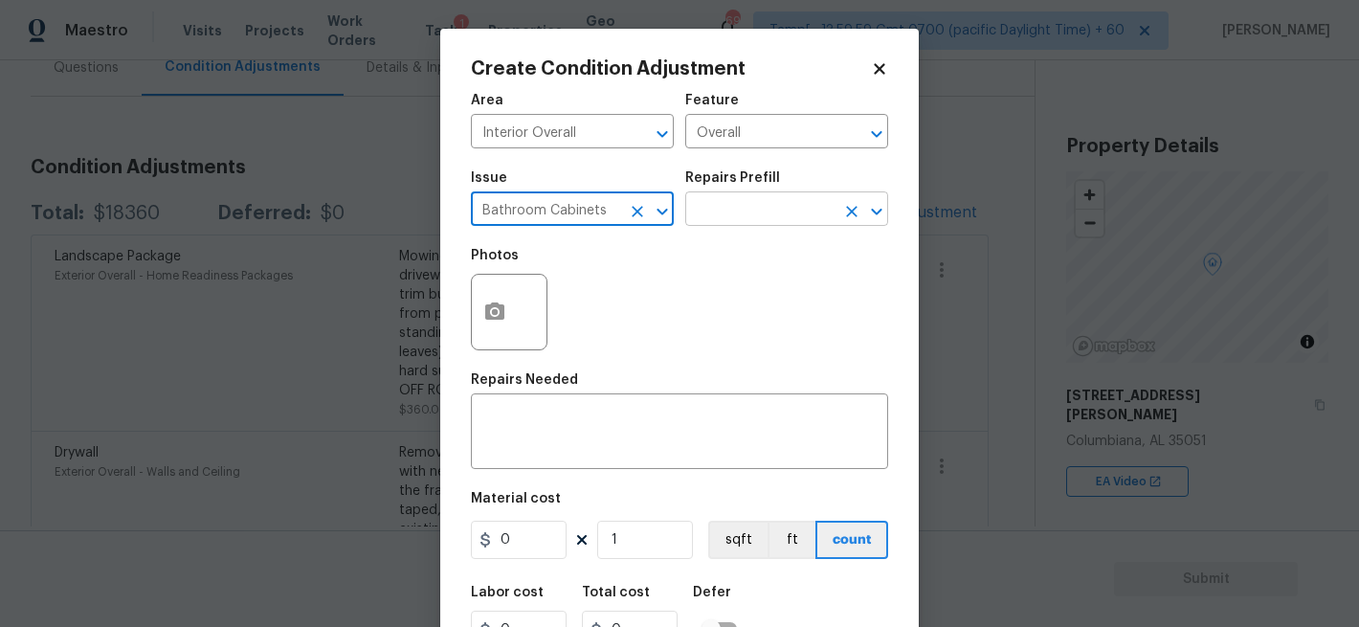
type input "Bathroom Cabinets"
click at [758, 216] on input "text" at bounding box center [759, 211] width 149 height 30
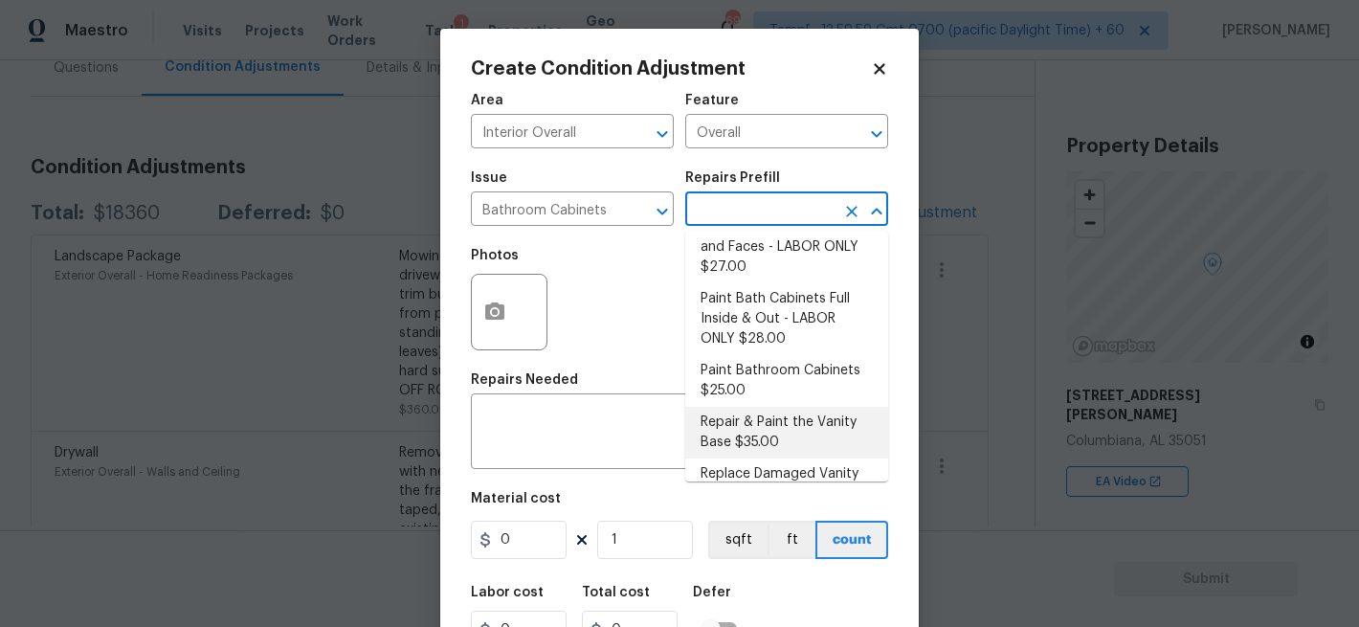
scroll to position [333, 0]
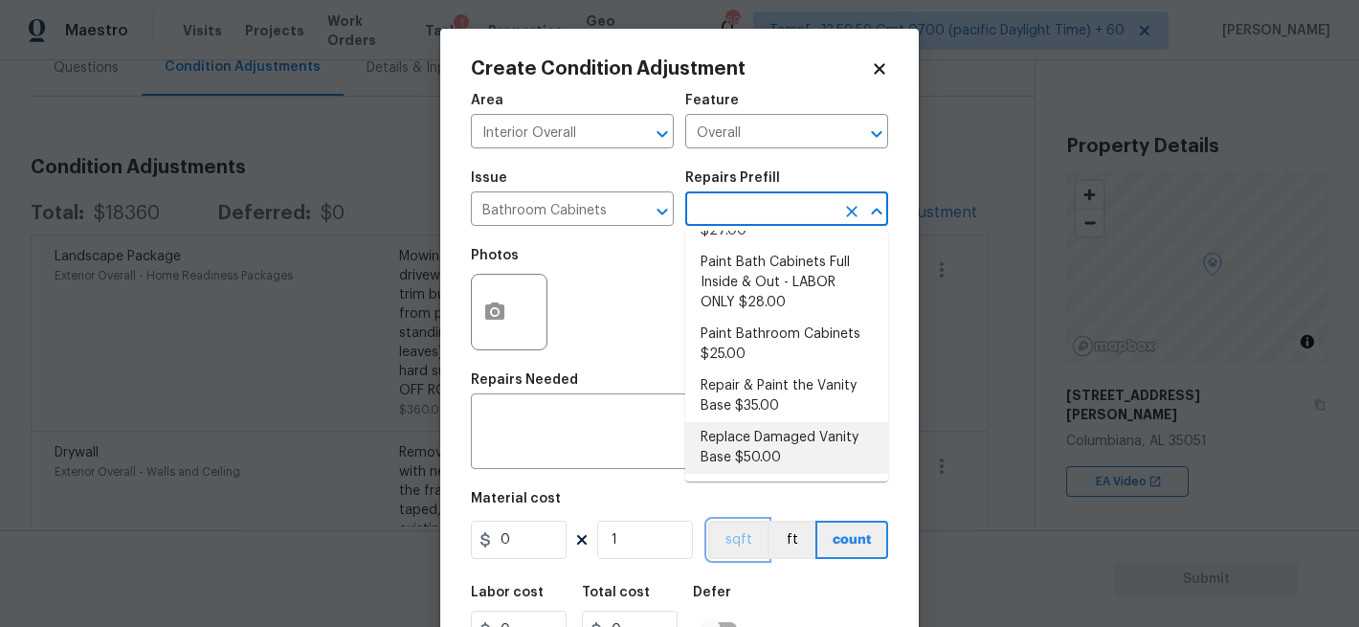
click at [759, 537] on button "sqft" at bounding box center [737, 540] width 59 height 38
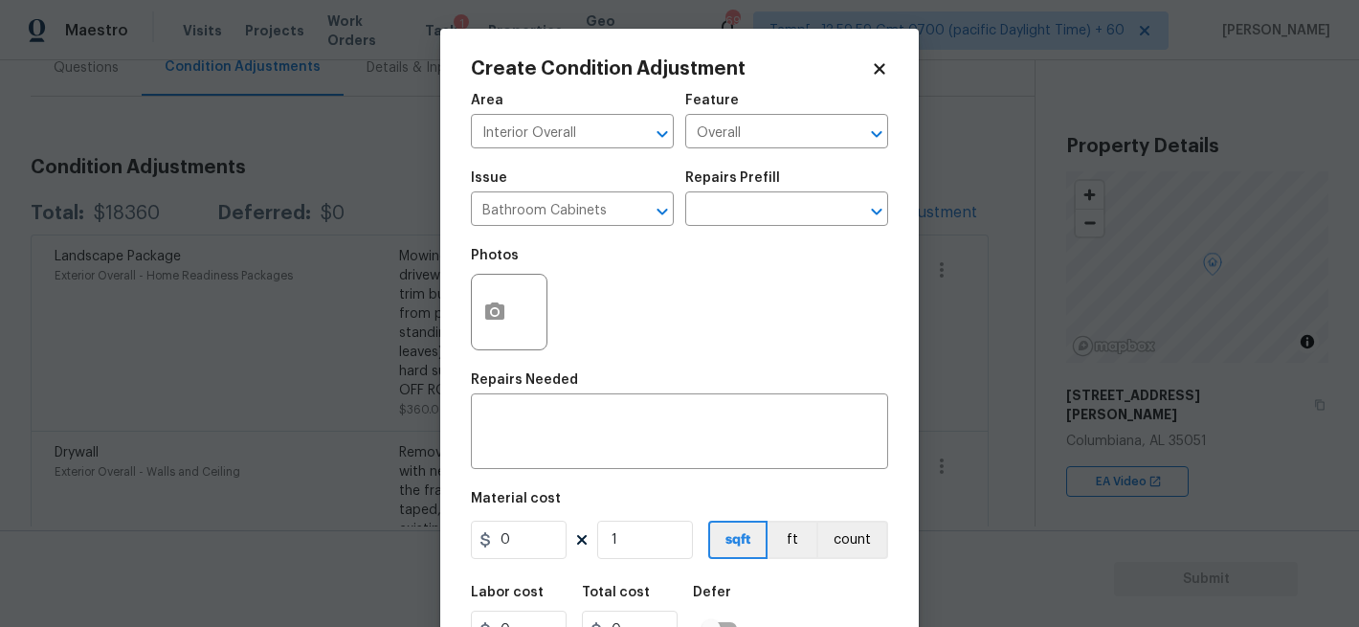
click at [887, 82] on div "Area Interior Overall ​ Feature Overall ​" at bounding box center [679, 121] width 417 height 78
click at [881, 69] on icon at bounding box center [879, 68] width 11 height 11
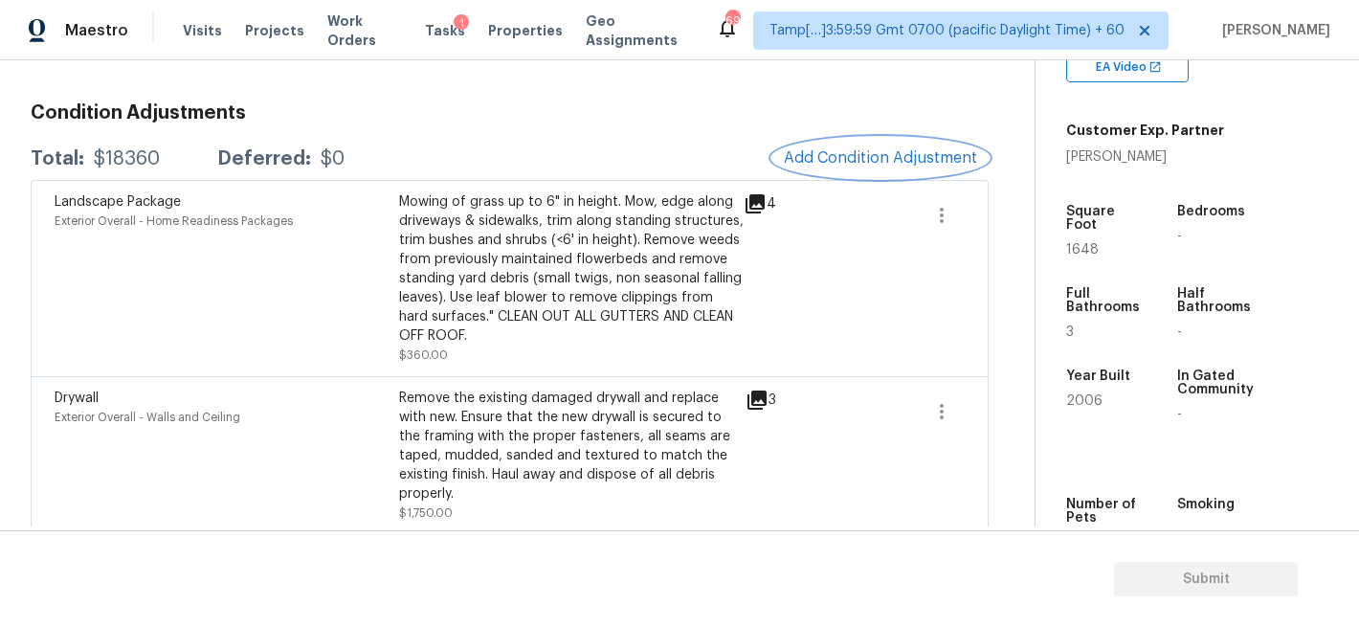
scroll to position [247, 0]
click at [902, 154] on span "Add Condition Adjustment" at bounding box center [880, 158] width 193 height 17
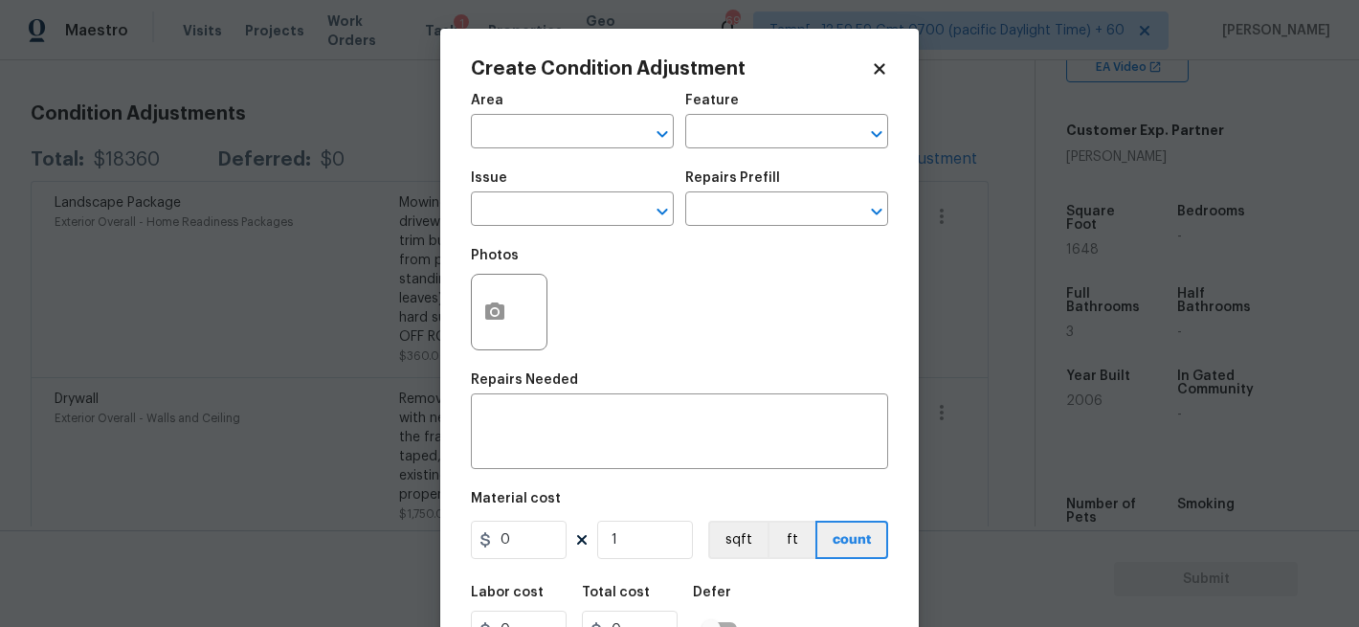
click at [588, 108] on div "Area" at bounding box center [572, 106] width 203 height 25
click at [574, 137] on input "text" at bounding box center [545, 134] width 149 height 30
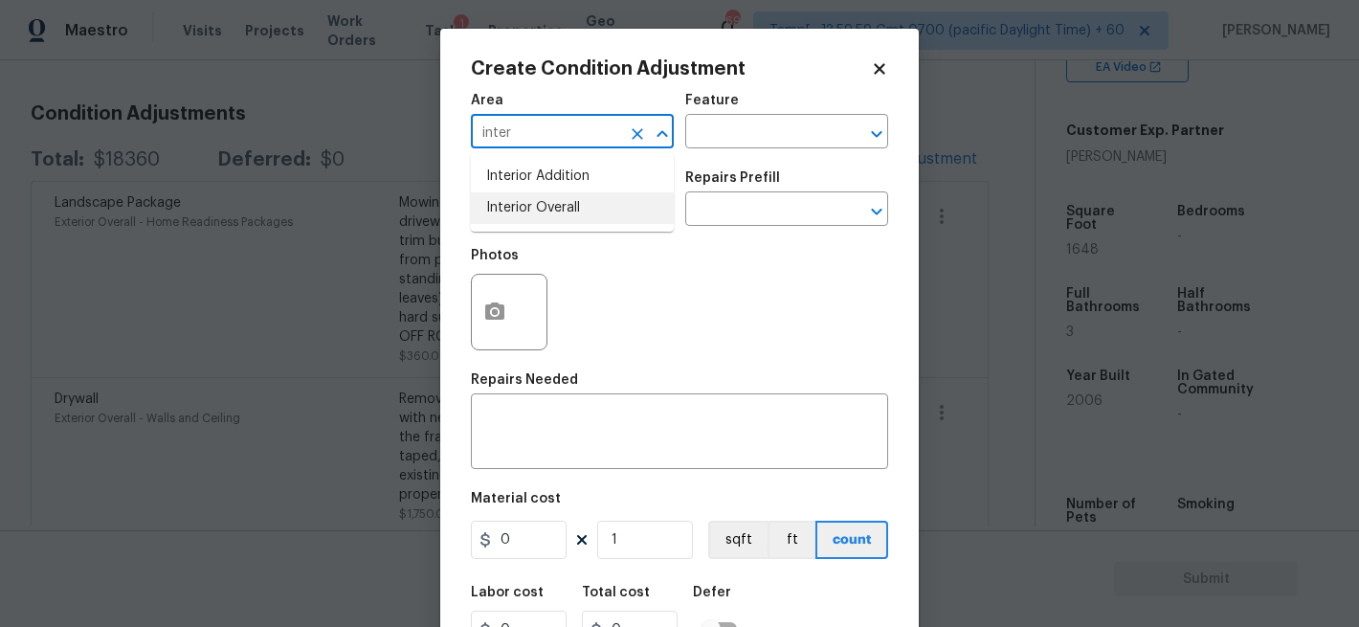
click at [544, 200] on li "Interior Overall" at bounding box center [572, 208] width 203 height 32
type input "Interior Overall"
click at [777, 162] on div "Issue ​ Repairs Prefill ​" at bounding box center [679, 199] width 417 height 78
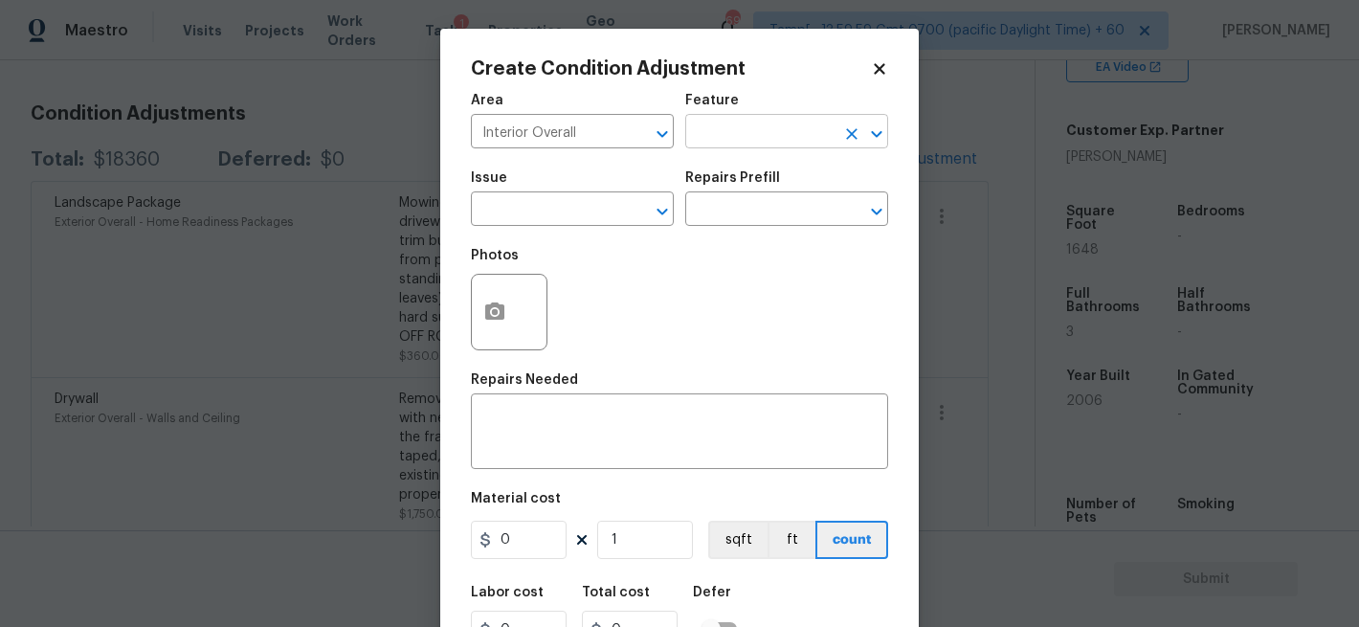
click at [768, 145] on input "text" at bounding box center [759, 134] width 149 height 30
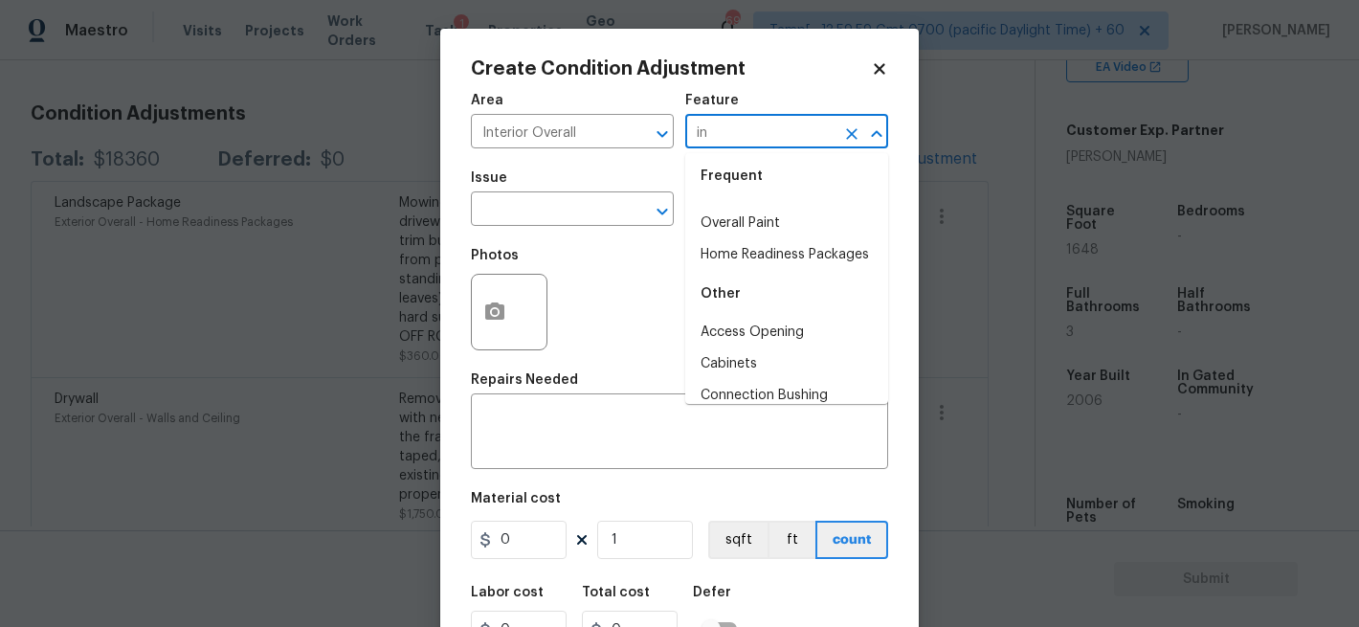
scroll to position [0, 0]
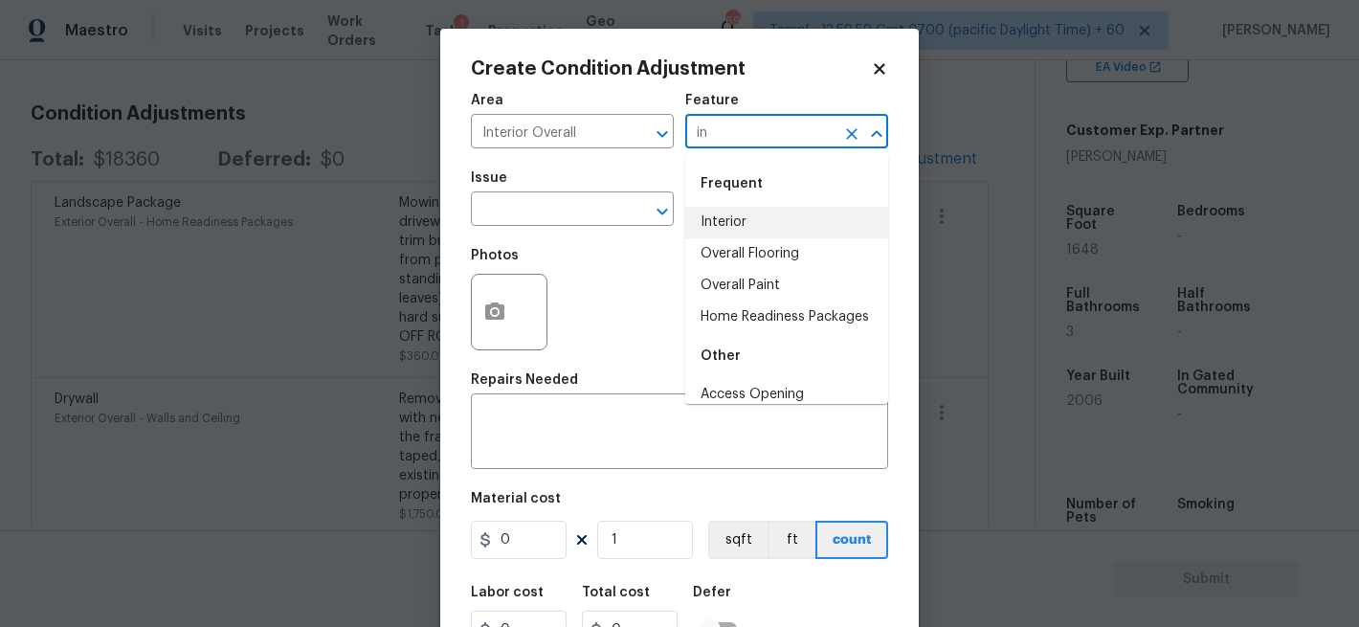
type input "i"
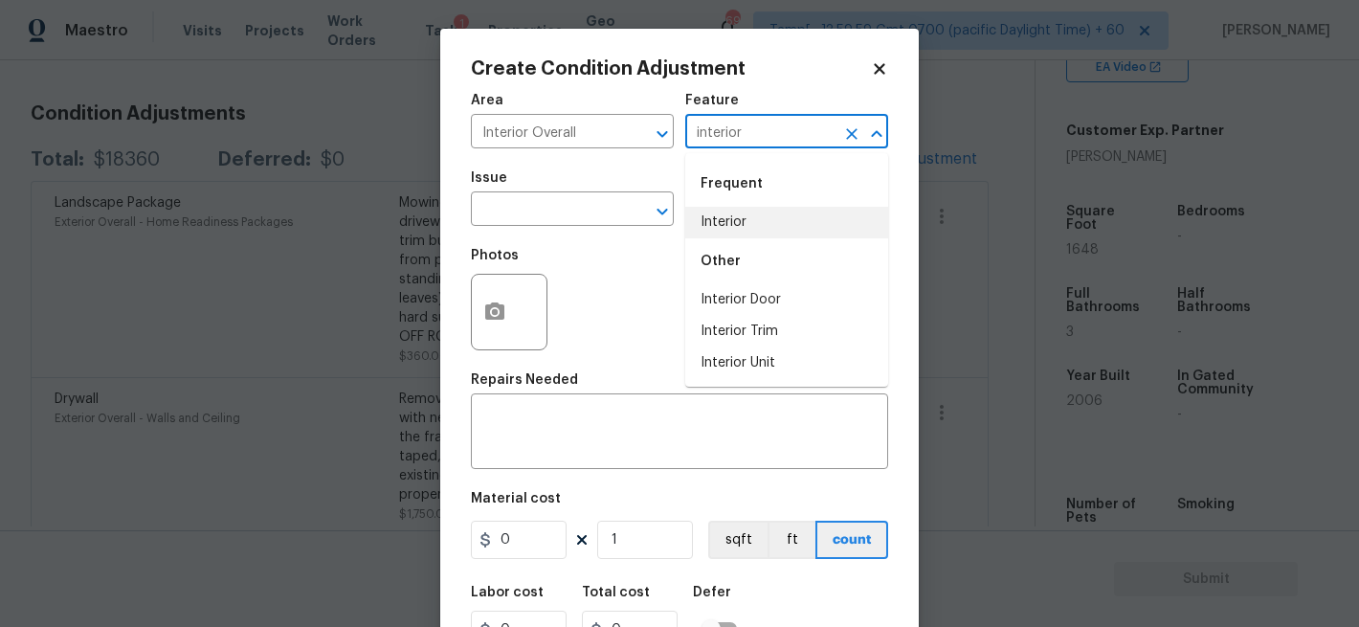
click at [757, 206] on div "Frequent" at bounding box center [786, 184] width 203 height 46
click at [739, 222] on li "Interior" at bounding box center [786, 223] width 203 height 32
type input "Interior"
click at [574, 207] on input "text" at bounding box center [545, 211] width 149 height 30
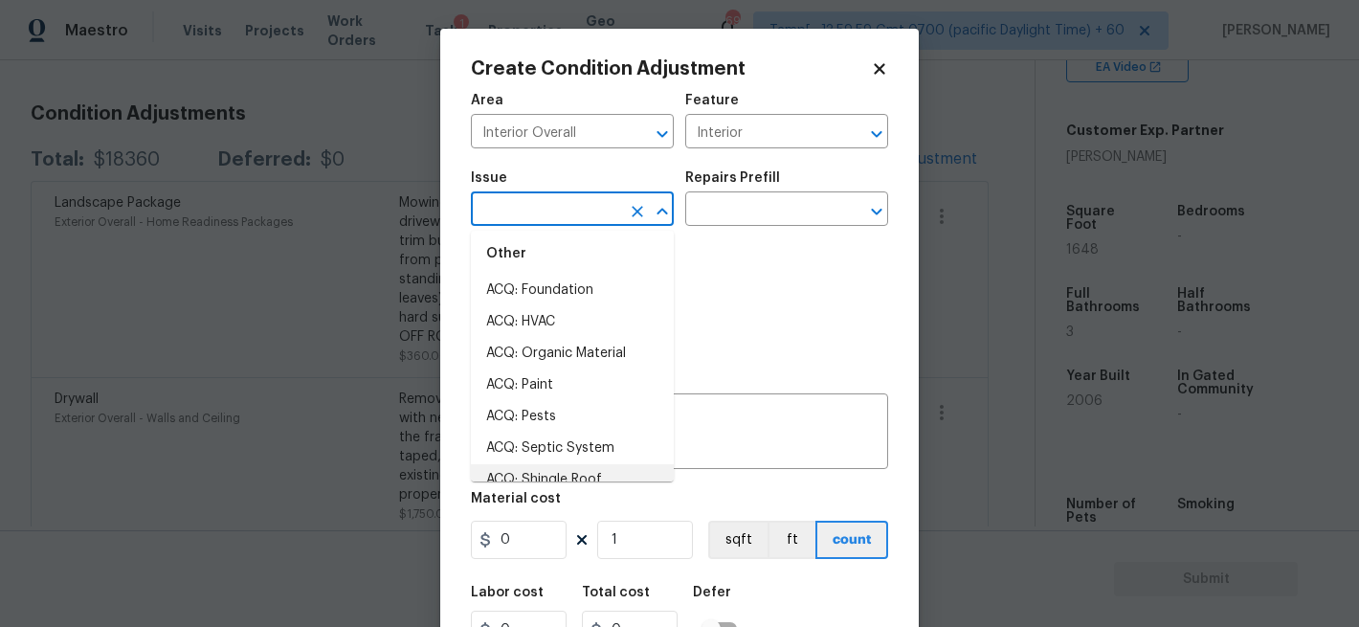
scroll to position [35, 0]
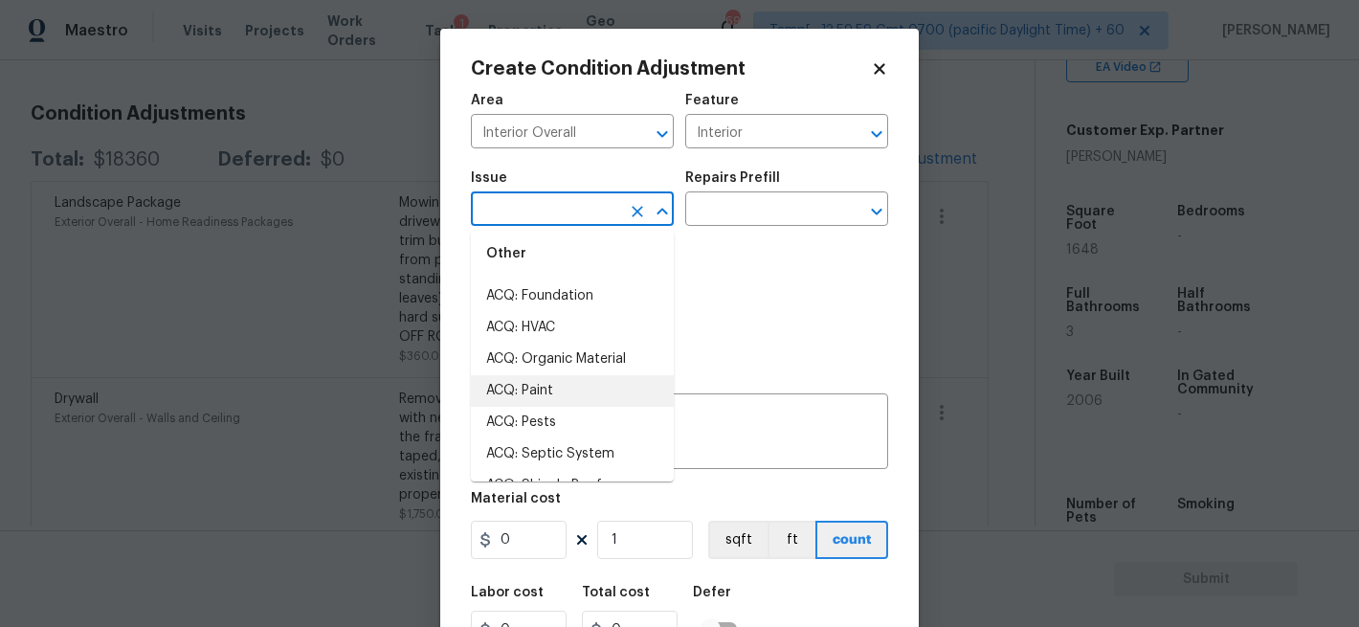
click at [534, 388] on li "ACQ: Paint" at bounding box center [572, 391] width 203 height 32
type input "ACQ: Paint"
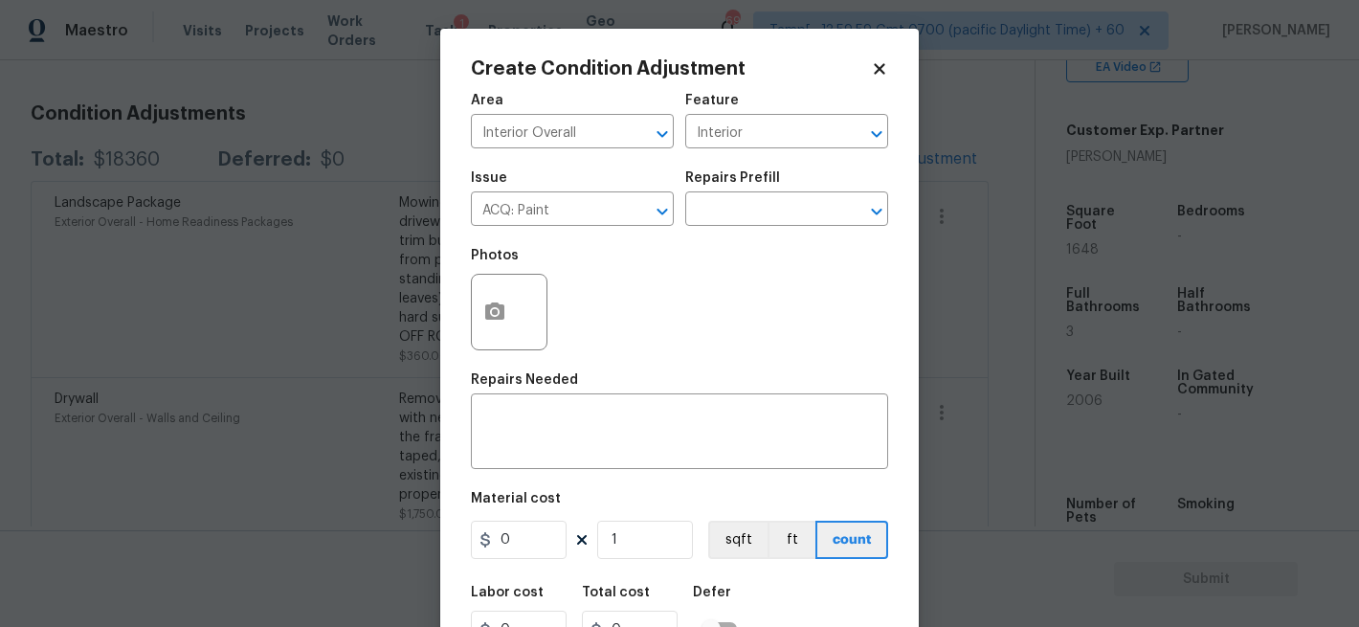
click at [729, 230] on div "Issue ACQ: Paint ​ Repairs Prefill ​" at bounding box center [679, 199] width 417 height 78
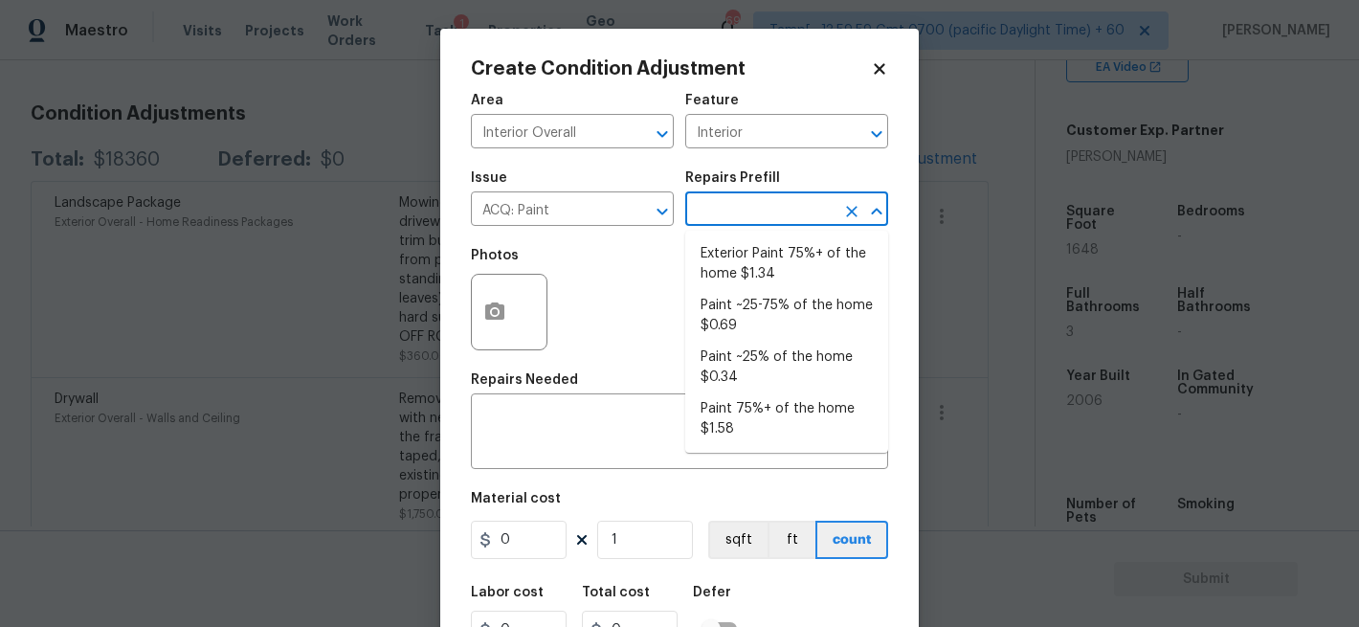
click at [731, 220] on input "text" at bounding box center [759, 211] width 149 height 30
click at [641, 324] on div "Photos" at bounding box center [679, 299] width 417 height 124
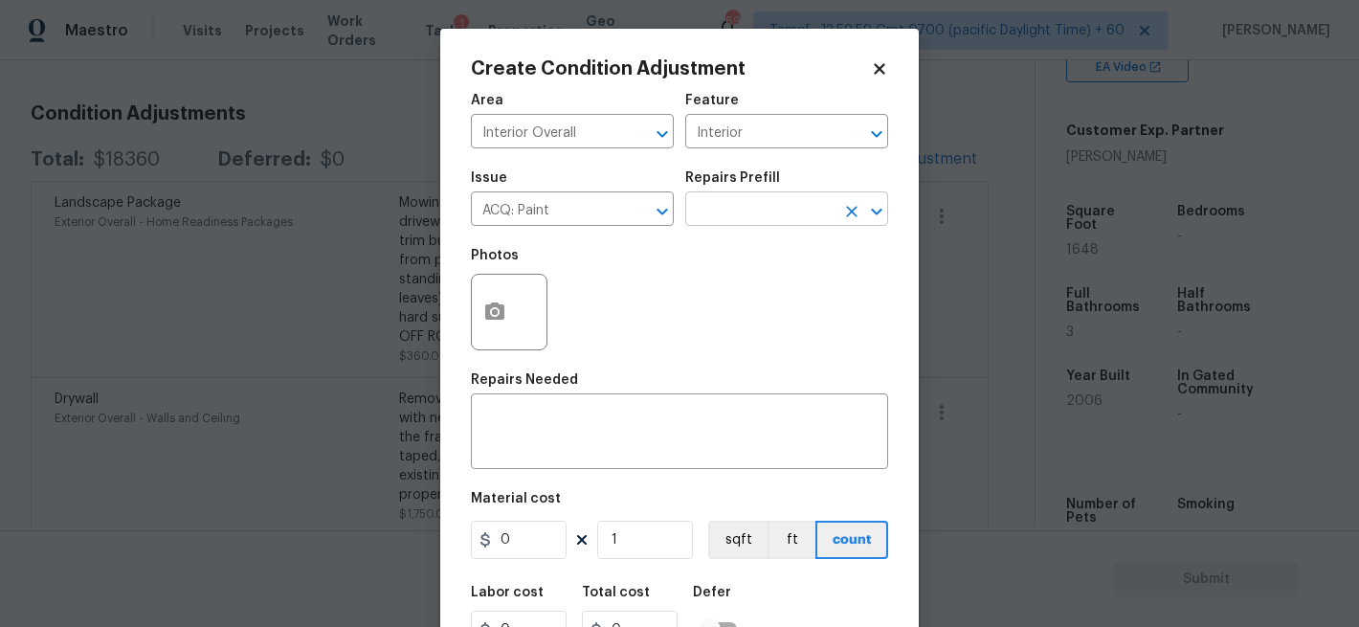
click at [782, 214] on input "text" at bounding box center [759, 211] width 149 height 30
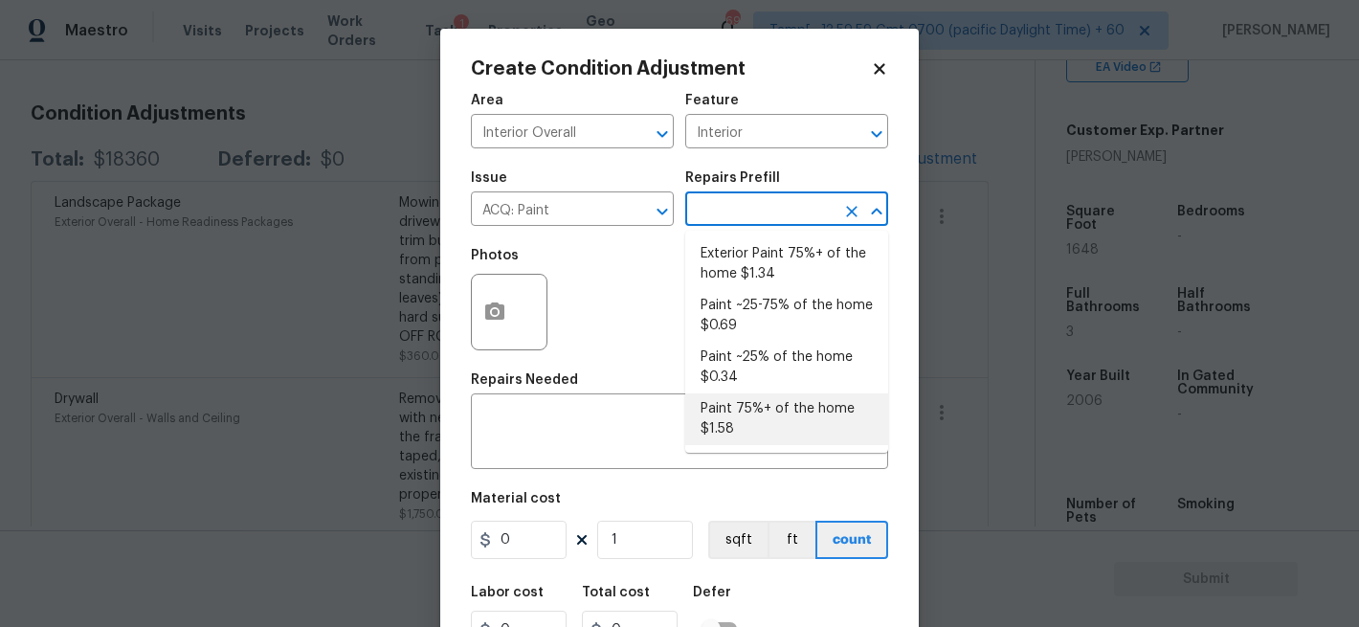
click at [712, 419] on li "Paint 75%+ of the home $1.58" at bounding box center [786, 419] width 203 height 52
type input "Acquisition"
type textarea "Acquisition Scope: 75%+ of the home will likely require interior paint"
type input "1.58"
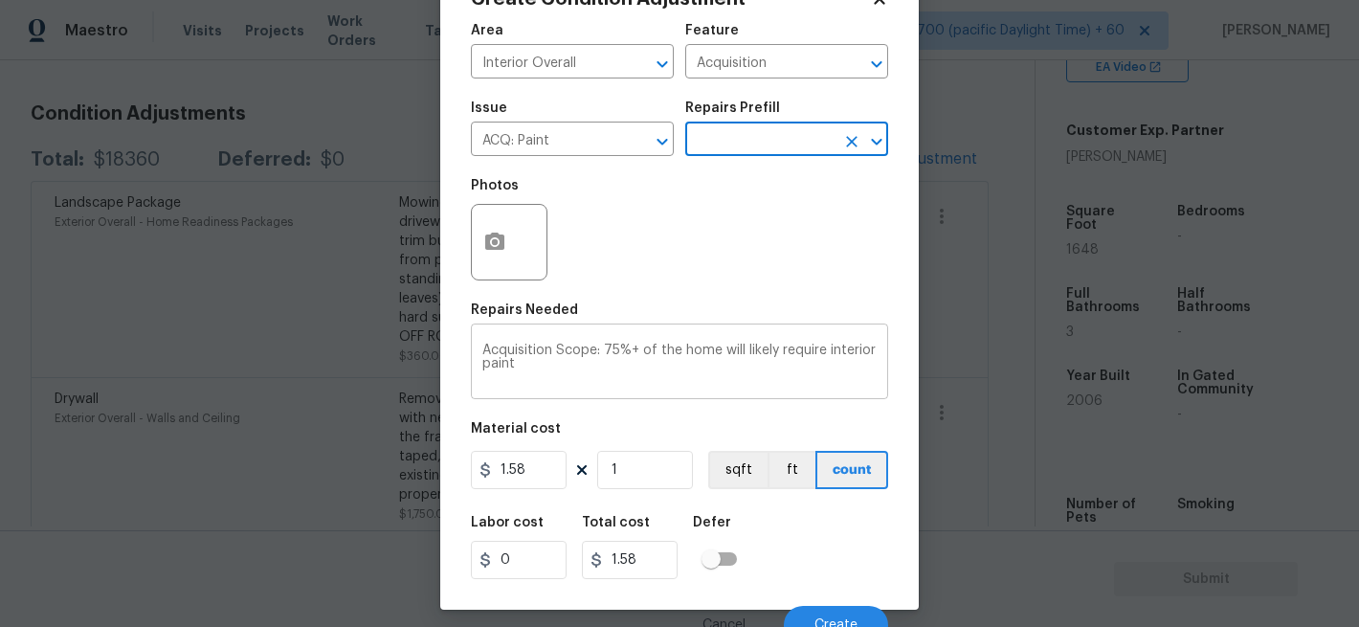
scroll to position [72, 0]
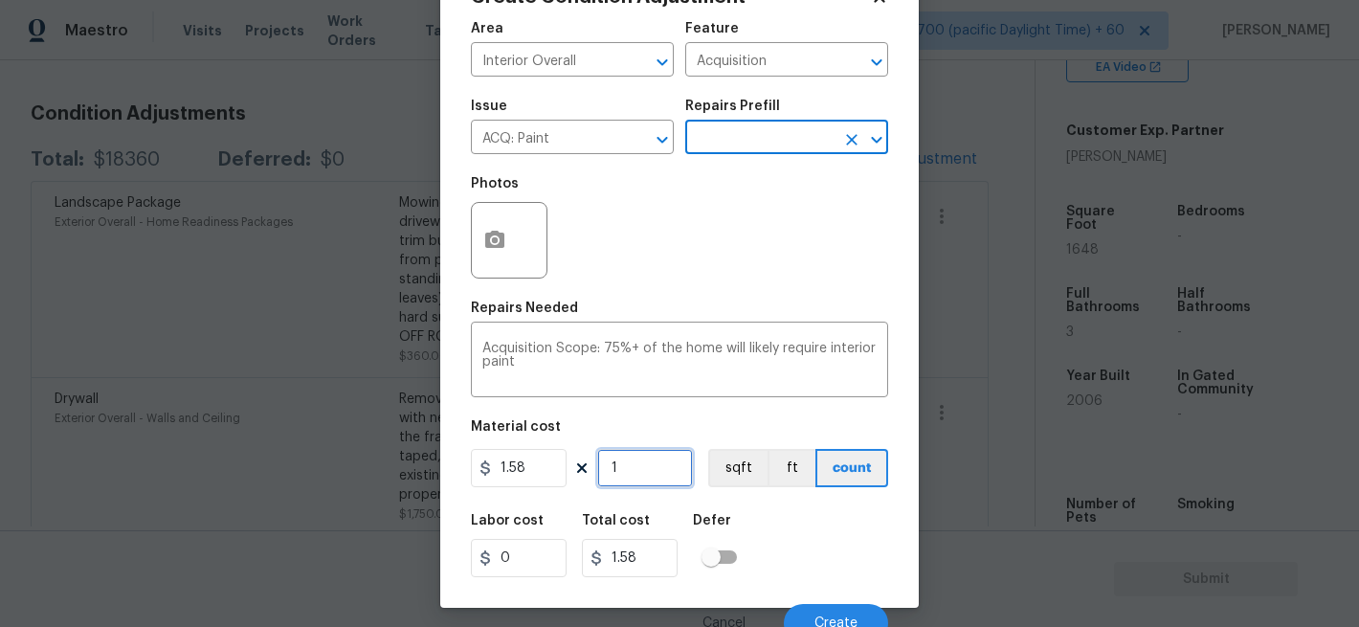
click at [650, 465] on input "1" at bounding box center [645, 468] width 96 height 38
type input "0"
type input "1"
type input "1.58"
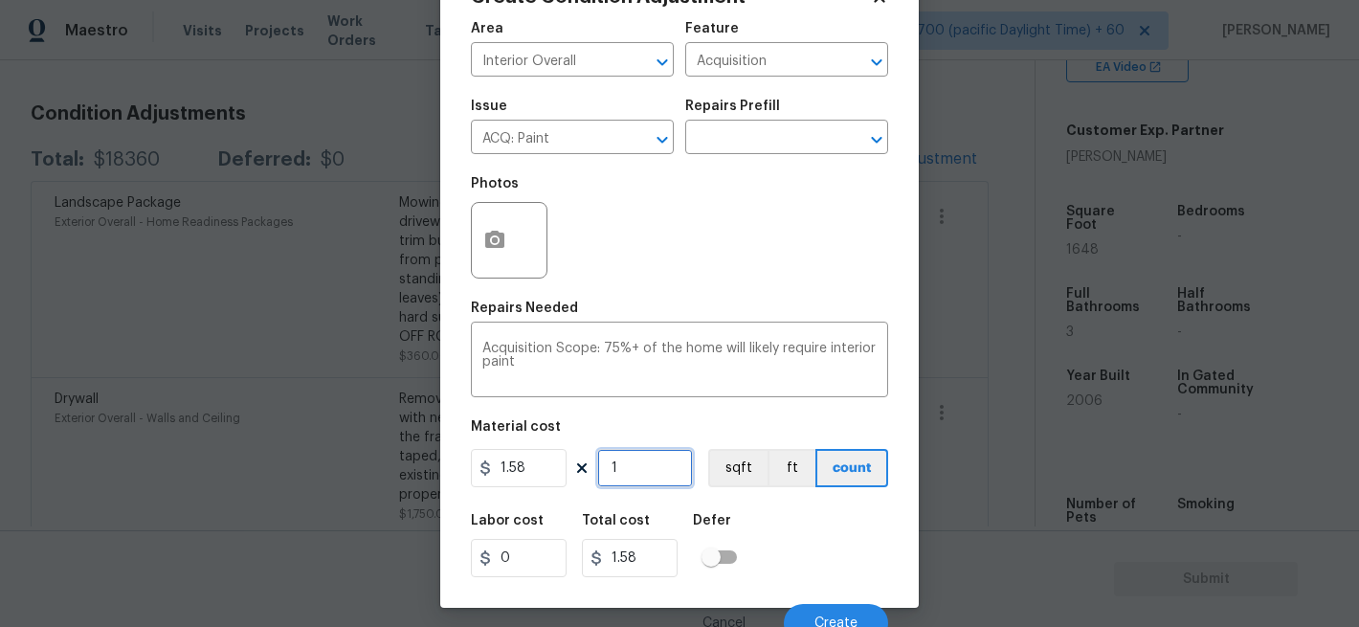
type input "16"
type input "25.28"
type input "164"
type input "259.12"
type input "1648"
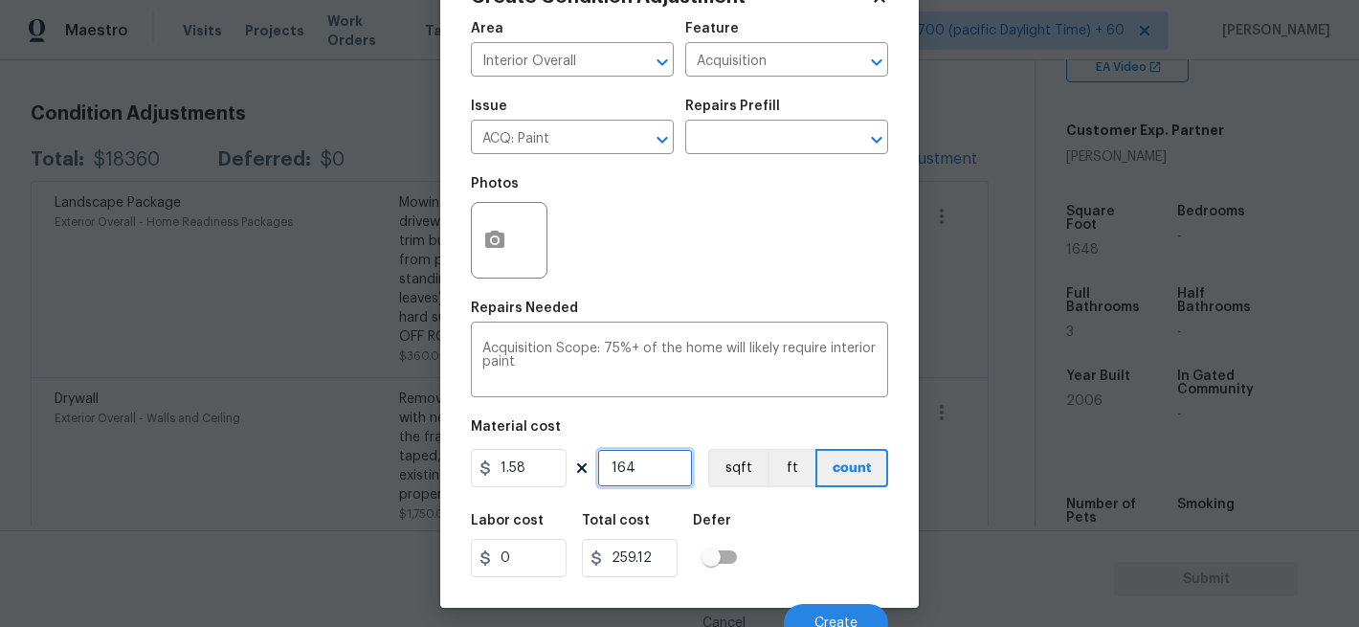
type input "2603.84"
type input "1648"
click at [738, 422] on div "Material cost" at bounding box center [679, 432] width 417 height 25
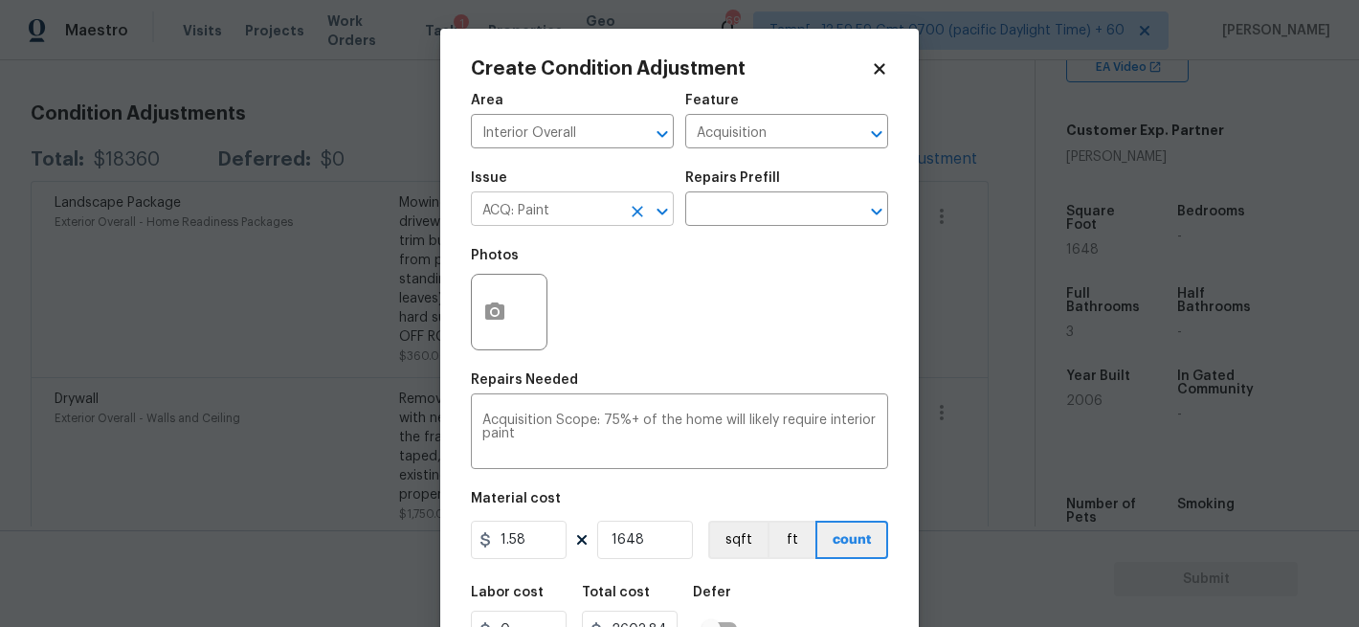
click at [626, 223] on div at bounding box center [649, 211] width 50 height 27
click at [777, 297] on div "Photos" at bounding box center [679, 299] width 417 height 124
click at [767, 198] on input "text" at bounding box center [759, 211] width 149 height 30
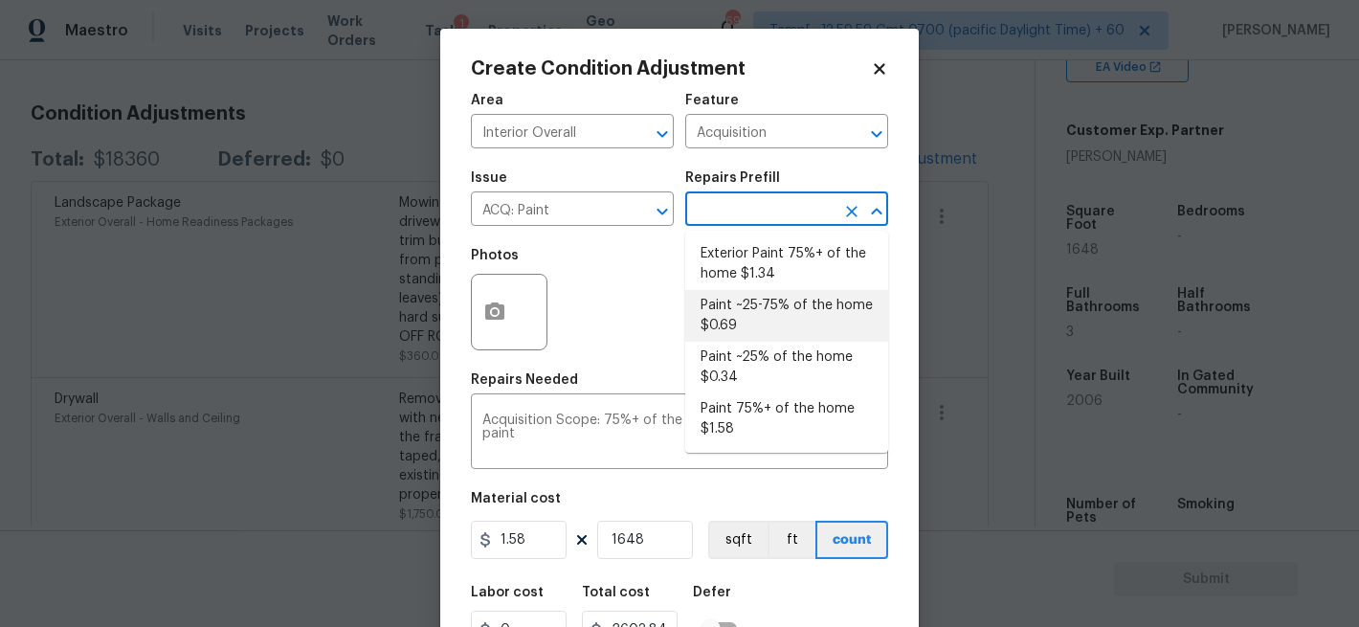
click at [643, 312] on div "Photos" at bounding box center [679, 299] width 417 height 124
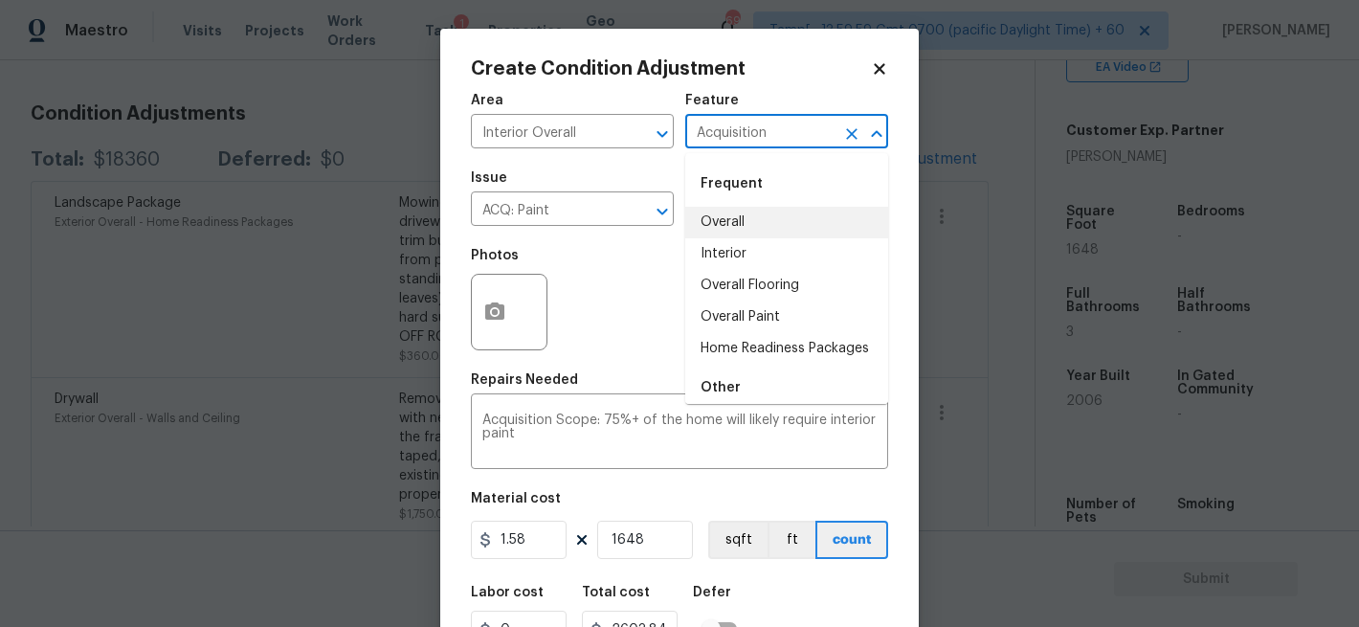
click at [767, 146] on input "Acquisition" at bounding box center [759, 134] width 149 height 30
click at [585, 284] on div "Photos" at bounding box center [679, 299] width 417 height 124
click at [786, 140] on input "Acquisition" at bounding box center [759, 134] width 149 height 30
click at [750, 248] on li "Interior" at bounding box center [786, 254] width 203 height 32
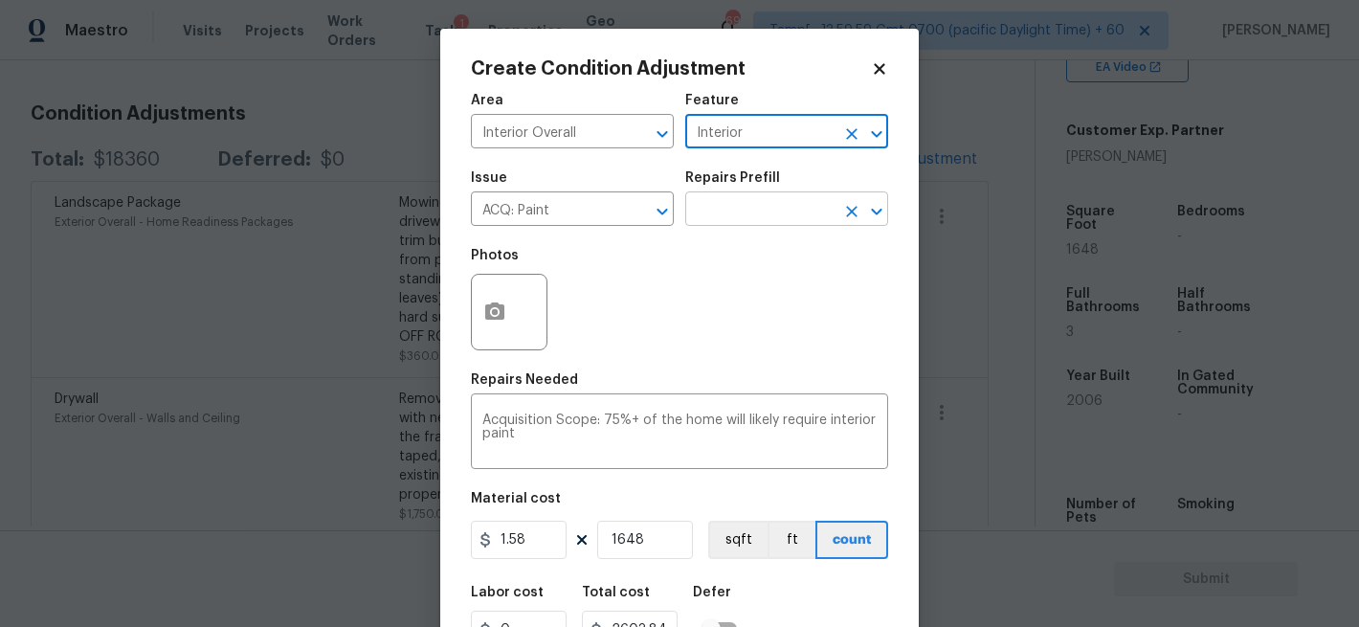
click at [737, 197] on input "text" at bounding box center [759, 211] width 149 height 30
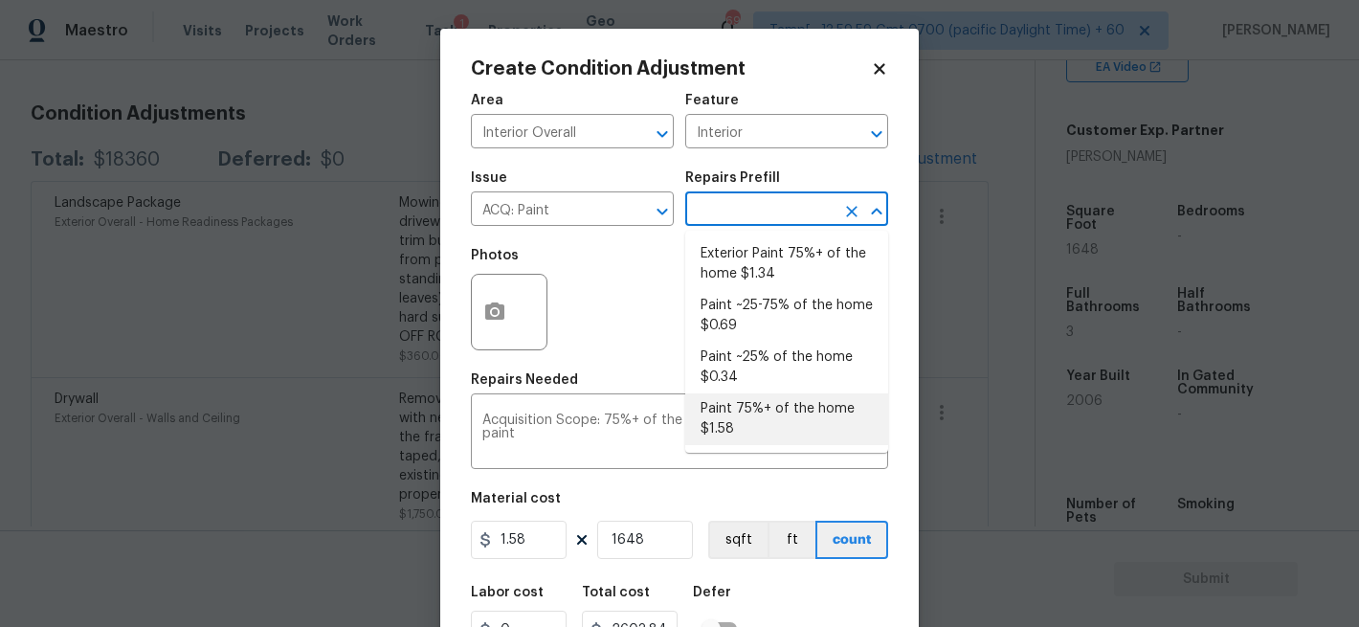
click at [750, 435] on li "Paint 75%+ of the home $1.58" at bounding box center [786, 419] width 203 height 52
type input "Acquisition"
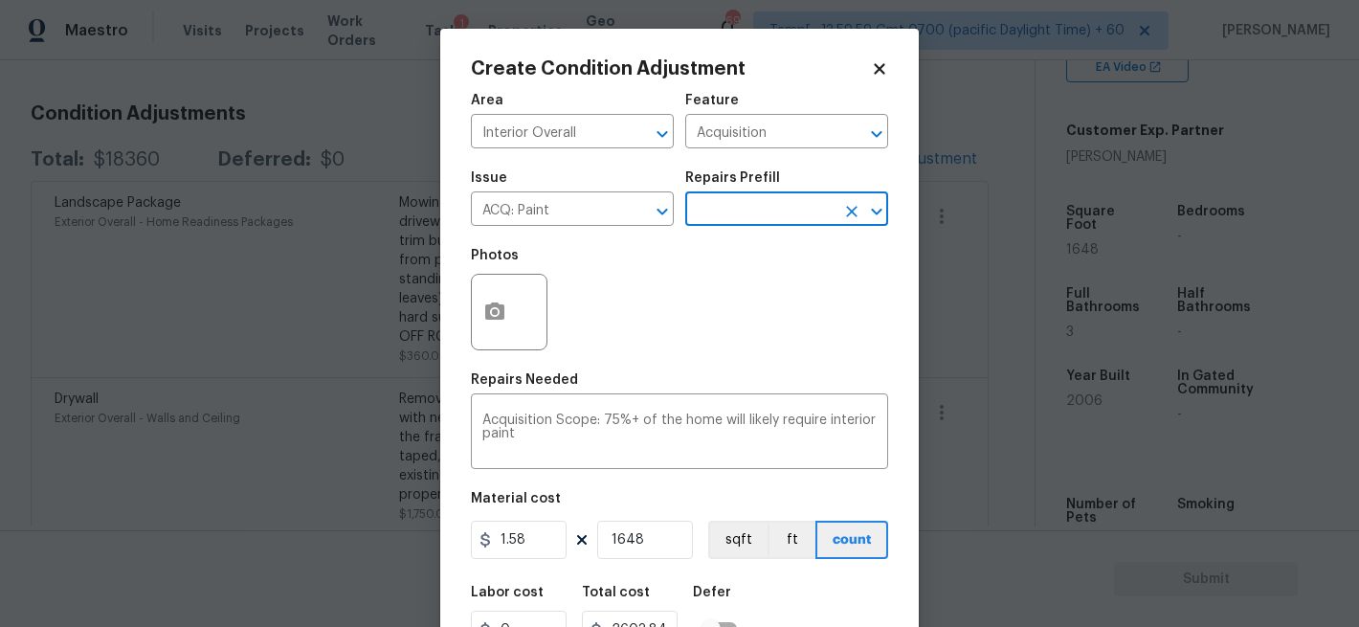
scroll to position [4, 0]
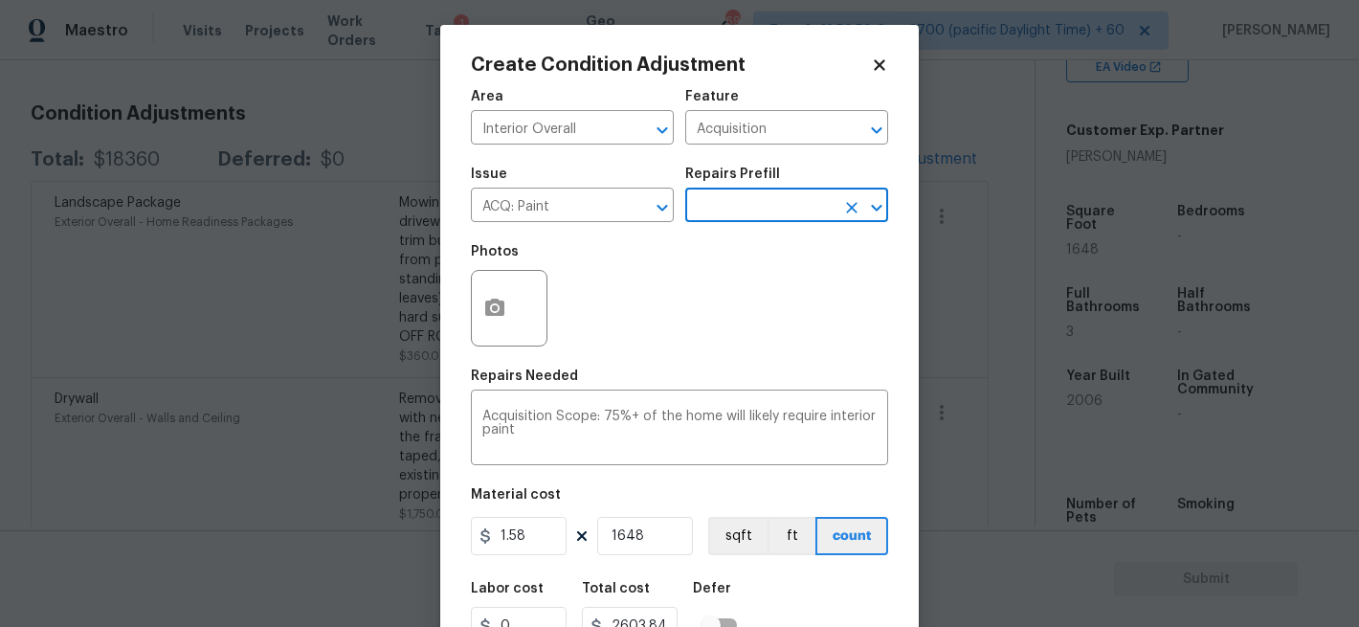
click at [721, 215] on input "text" at bounding box center [759, 207] width 149 height 30
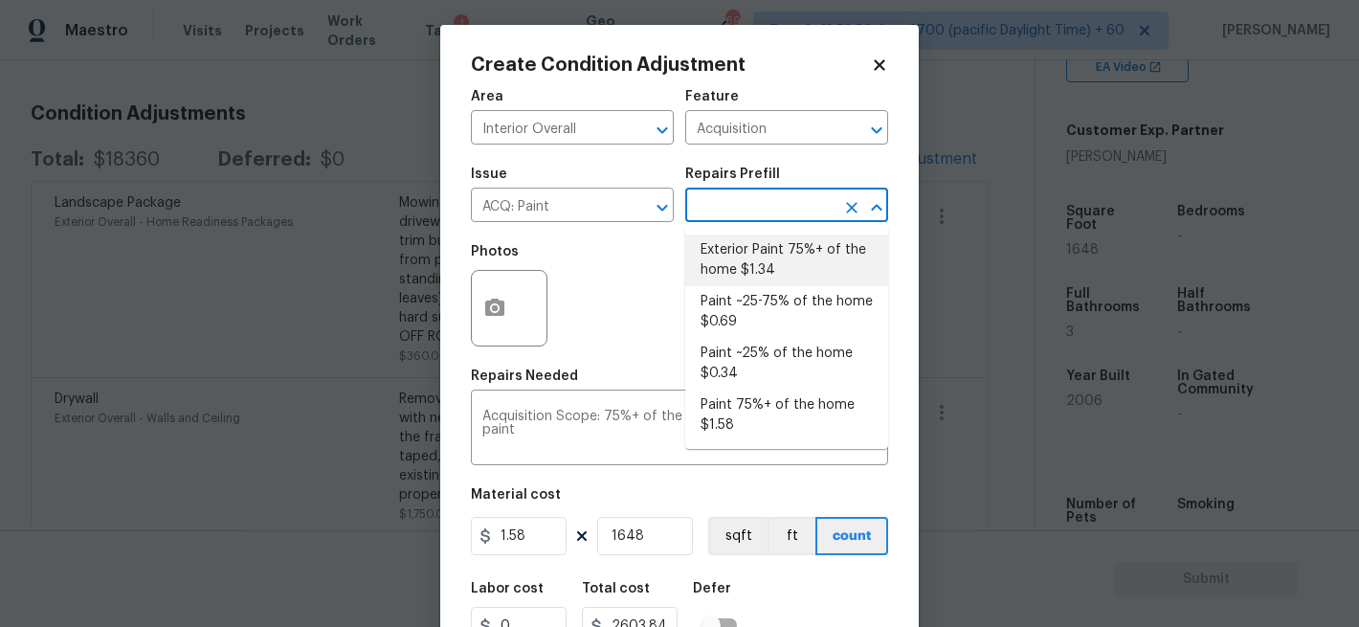
click at [738, 266] on li "Exterior Paint 75%+ of the home $1.34" at bounding box center [786, 260] width 203 height 52
type textarea "Acquisition Scope: 75%+ of the home exterior will likely require paint"
type input "1.34"
type input "2208.32"
click at [742, 214] on input "text" at bounding box center [759, 207] width 149 height 30
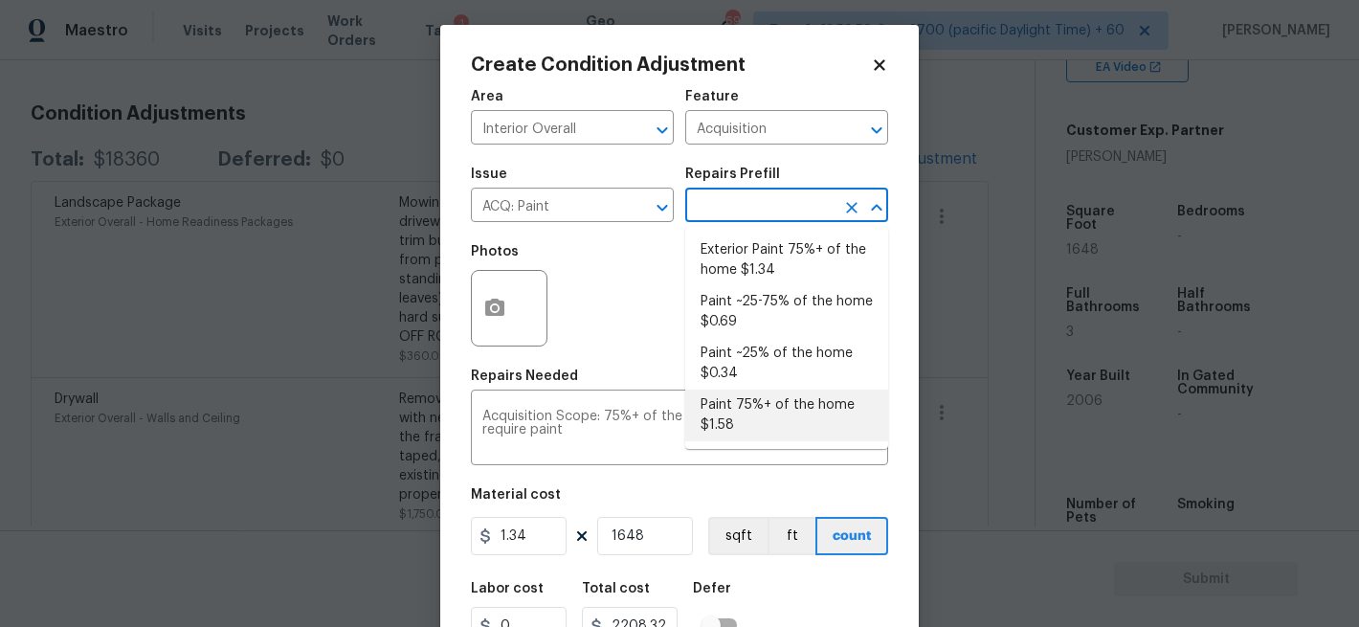
click at [737, 414] on li "Paint 75%+ of the home $1.58" at bounding box center [786, 416] width 203 height 52
type textarea "Acquisition Scope: 75%+ of the home will likely require interior paint"
type input "1.58"
type input "2603.84"
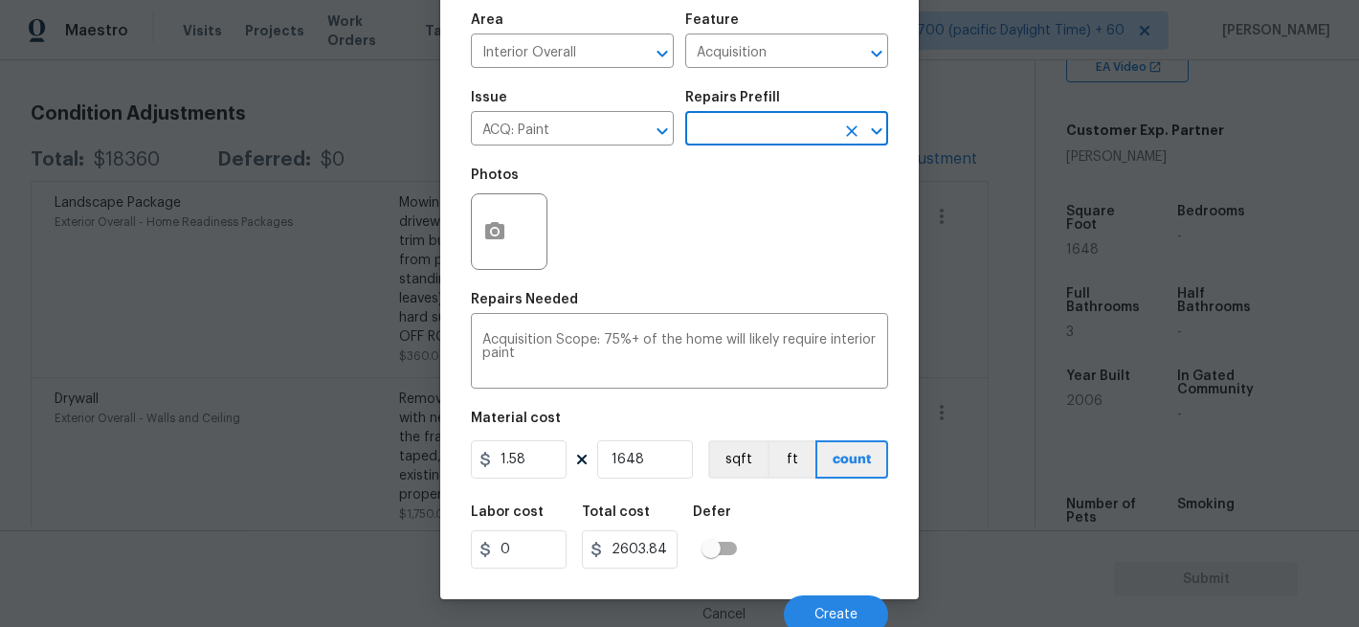
scroll to position [88, 0]
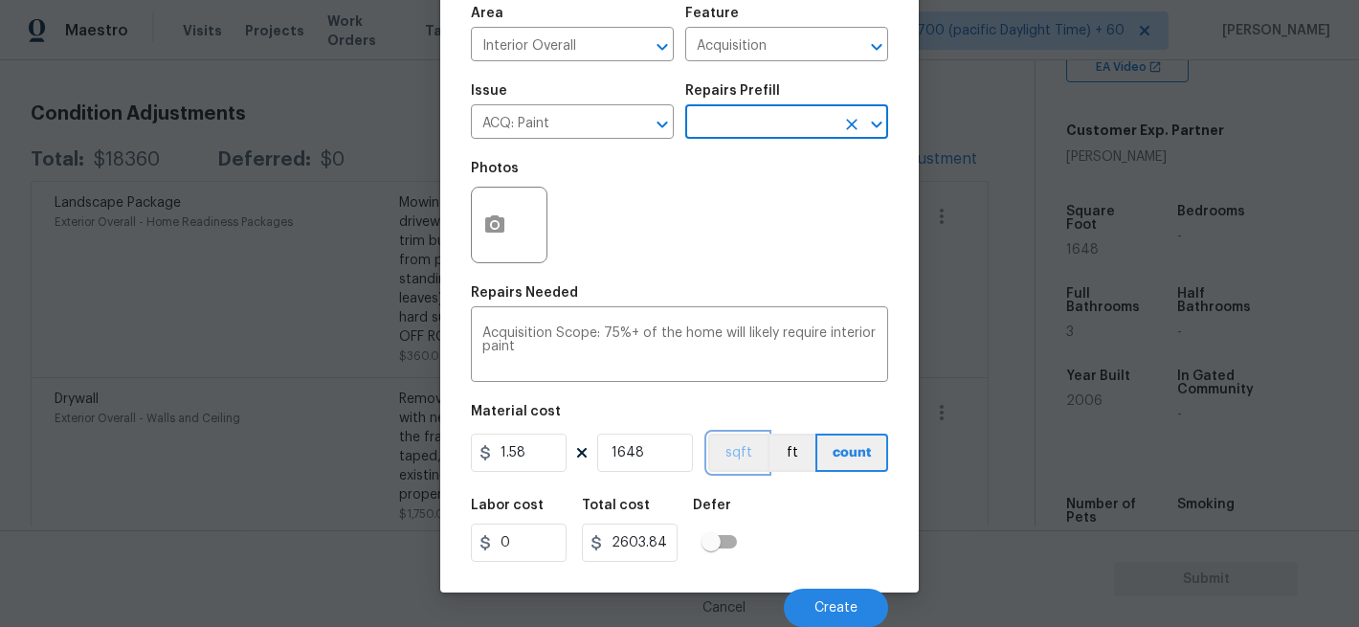
click at [744, 459] on button "sqft" at bounding box center [737, 453] width 59 height 38
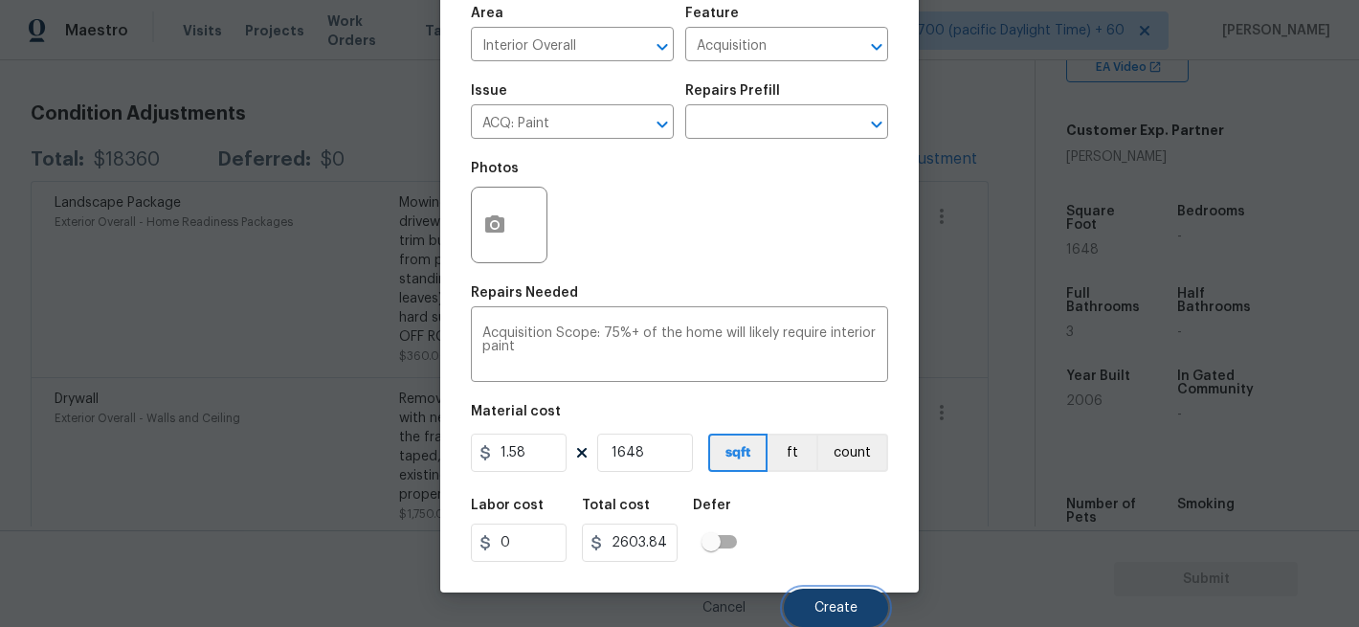
click at [828, 604] on span "Create" at bounding box center [835, 608] width 43 height 14
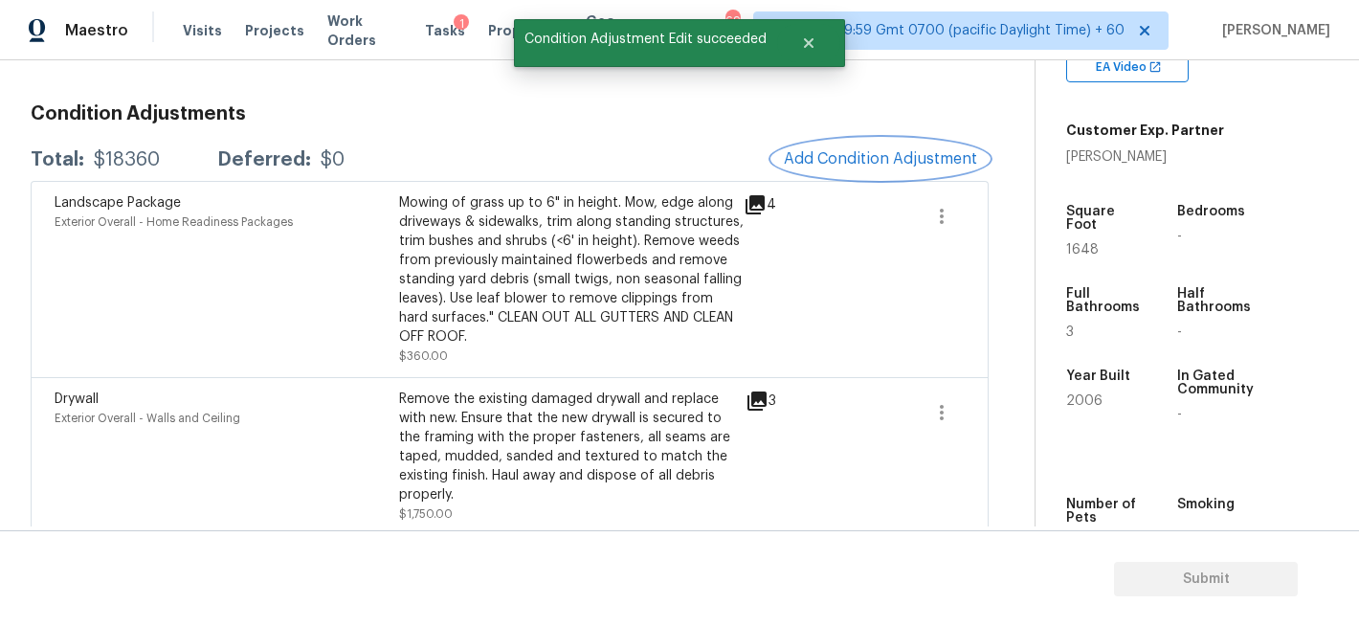
scroll to position [0, 0]
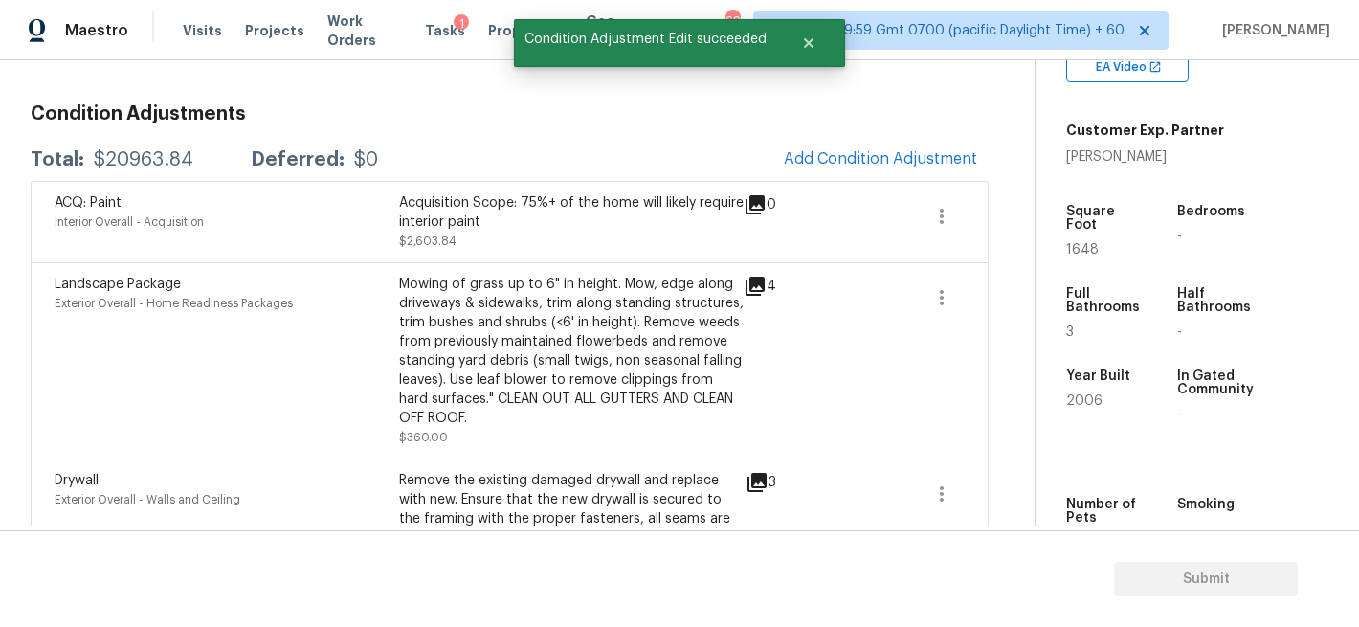
click at [504, 219] on div "Acquisition Scope: 75%+ of the home will likely require interior paint" at bounding box center [571, 212] width 345 height 38
click at [481, 234] on div "Acquisition Scope: 75%+ of the home will likely require interior paint $2,603.84" at bounding box center [571, 221] width 345 height 57
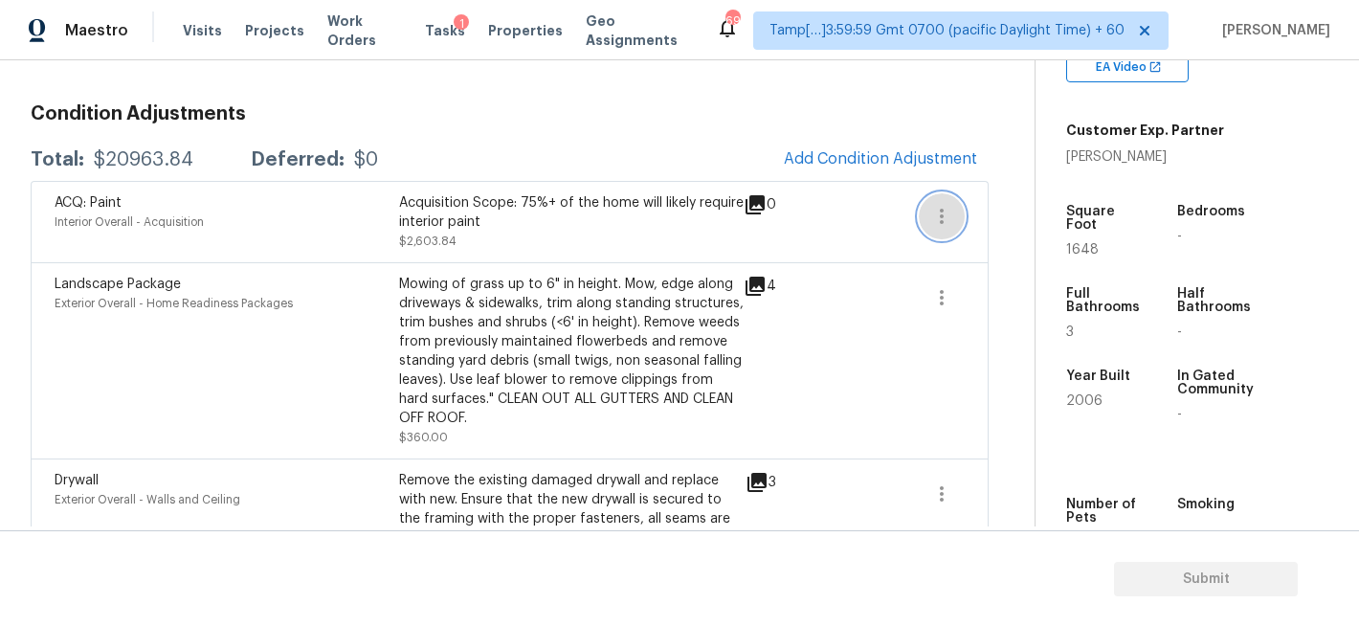
click at [936, 209] on icon "button" at bounding box center [941, 216] width 23 height 23
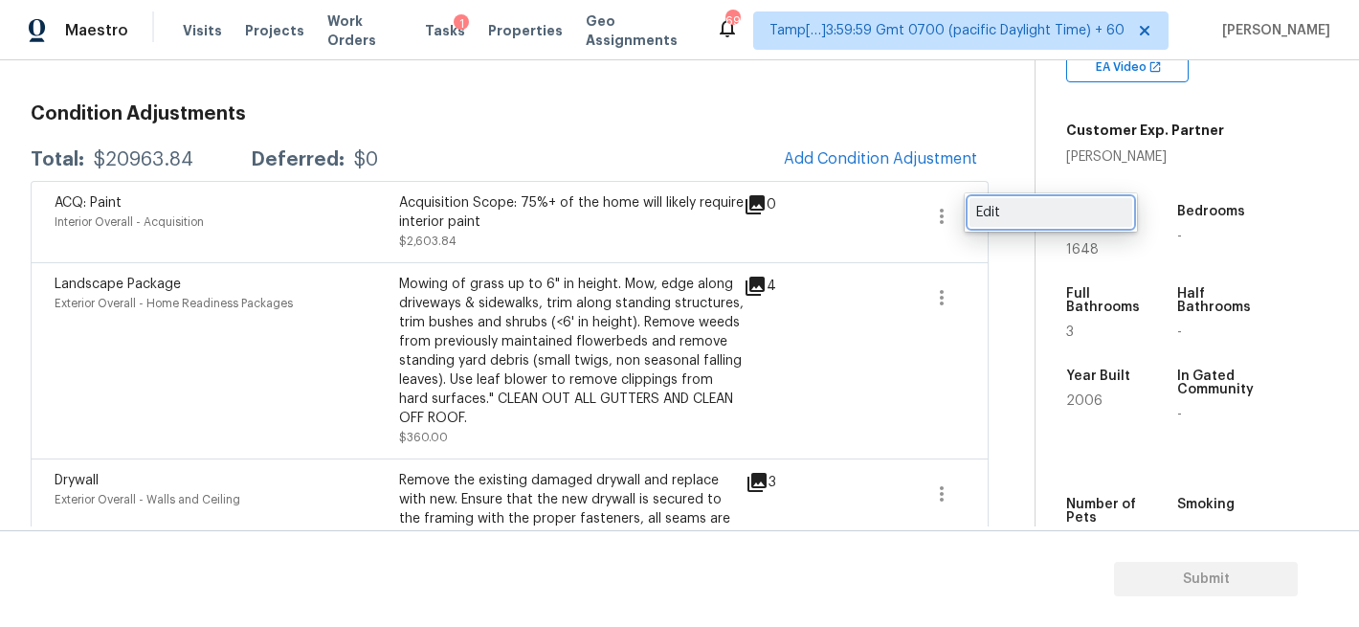
click at [988, 200] on link "Edit" at bounding box center [1050, 212] width 163 height 29
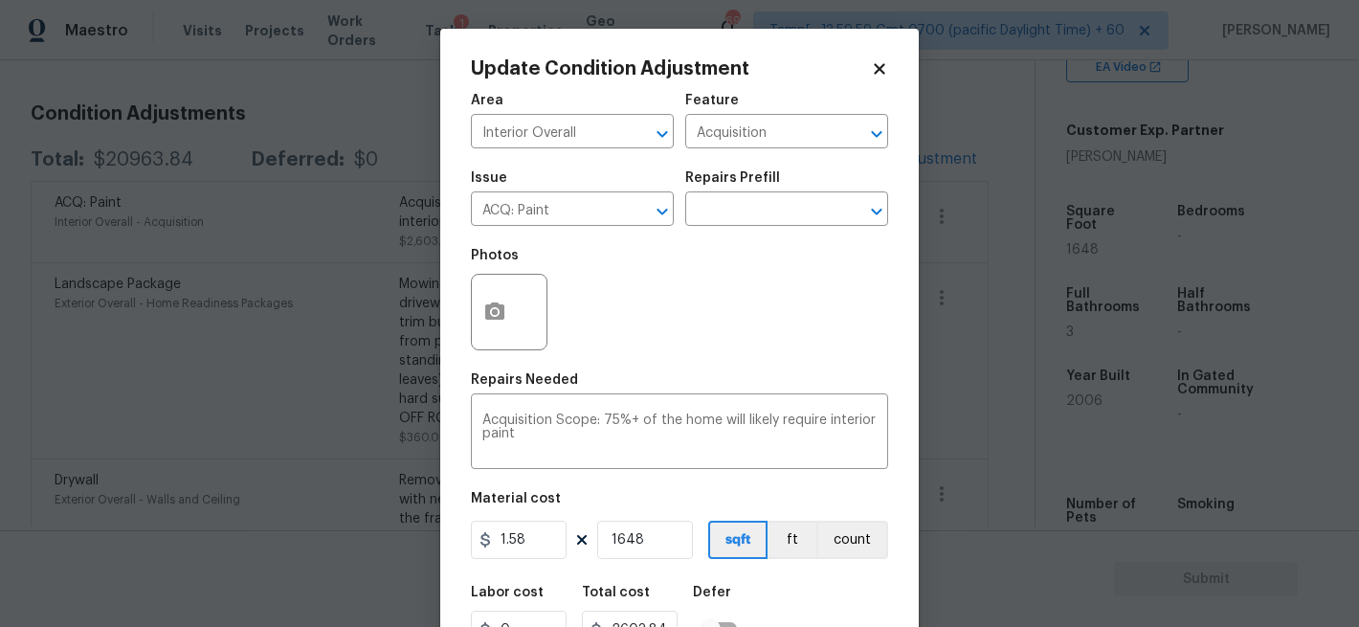
scroll to position [88, 0]
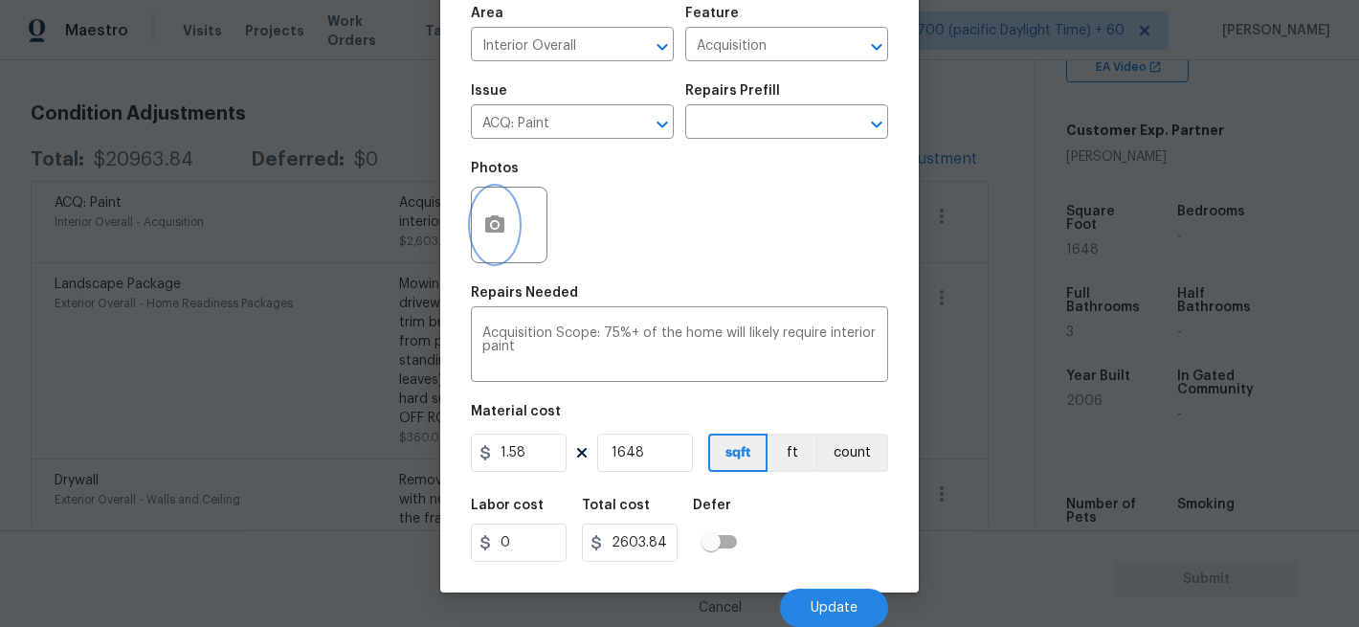
click at [486, 213] on icon "button" at bounding box center [494, 224] width 23 height 23
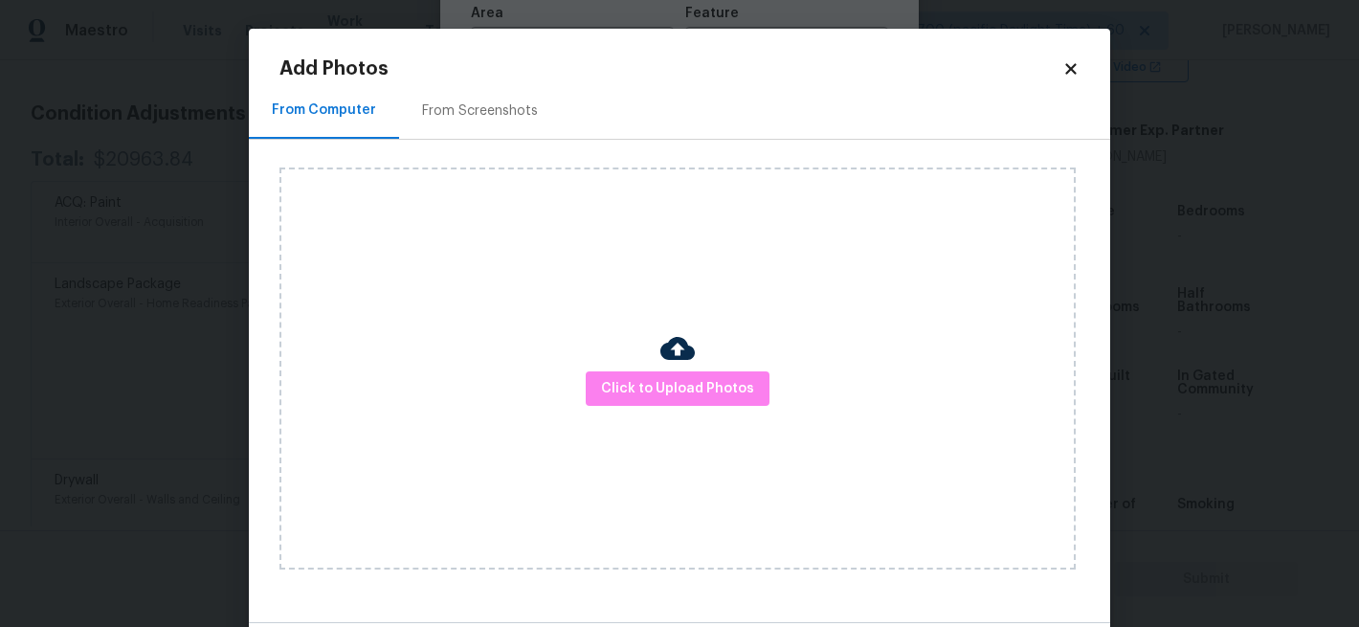
click at [676, 358] on img at bounding box center [677, 348] width 34 height 34
click at [688, 390] on span "Click to Upload Photos" at bounding box center [677, 389] width 153 height 24
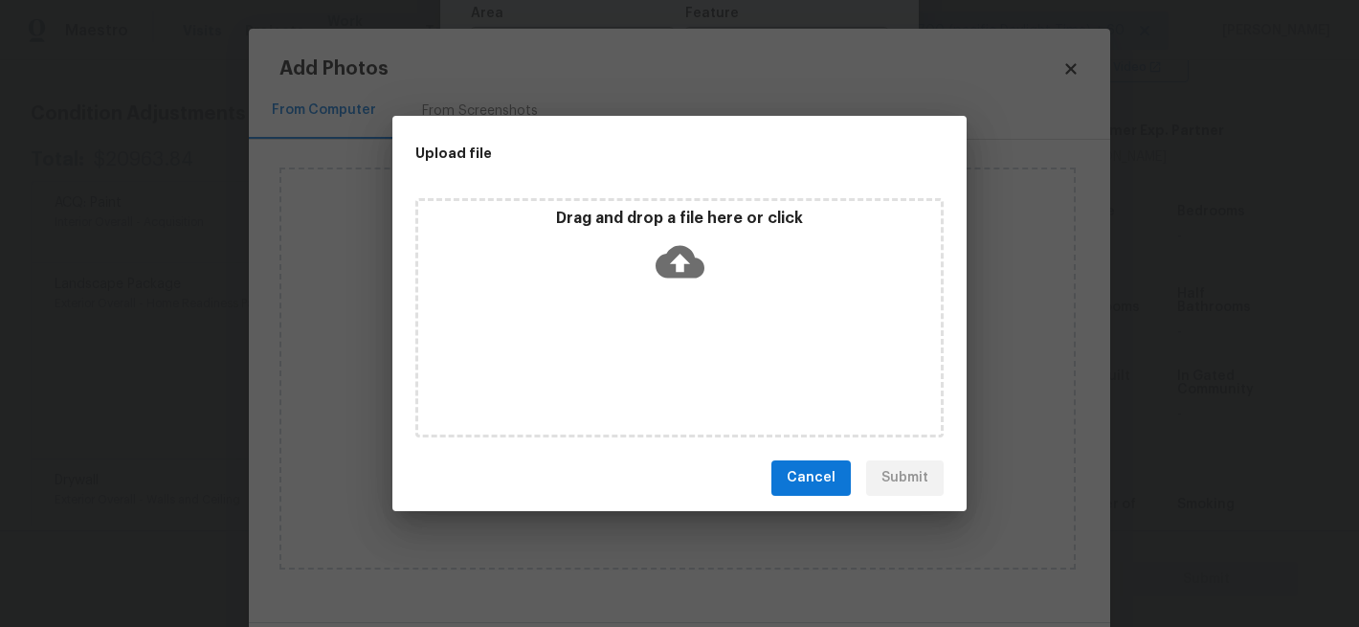
click at [673, 258] on icon at bounding box center [680, 261] width 49 height 49
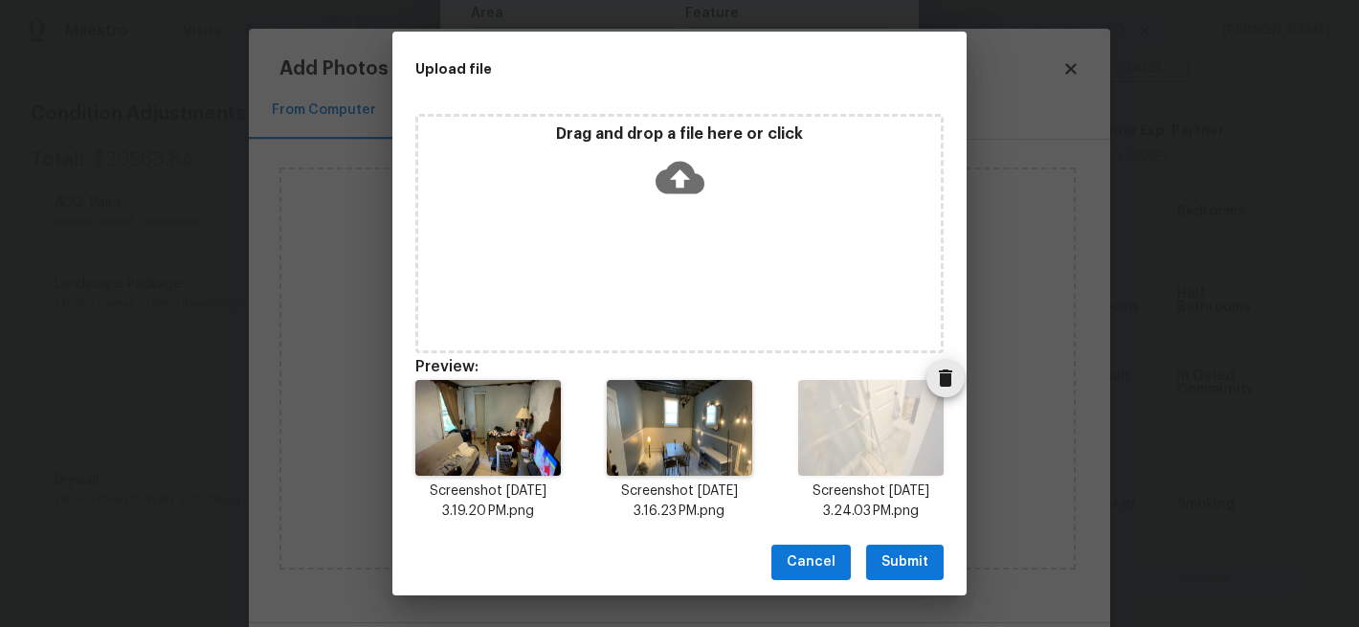
scroll to position [15, 0]
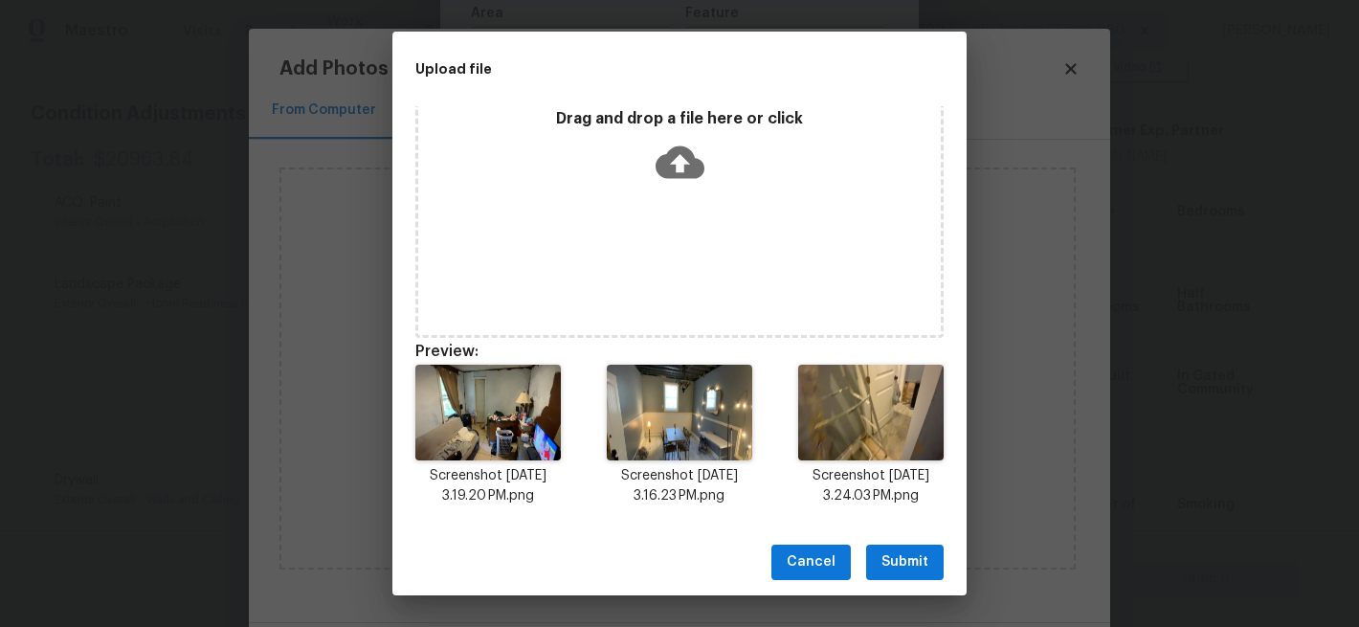
click at [895, 553] on span "Submit" at bounding box center [904, 562] width 47 height 24
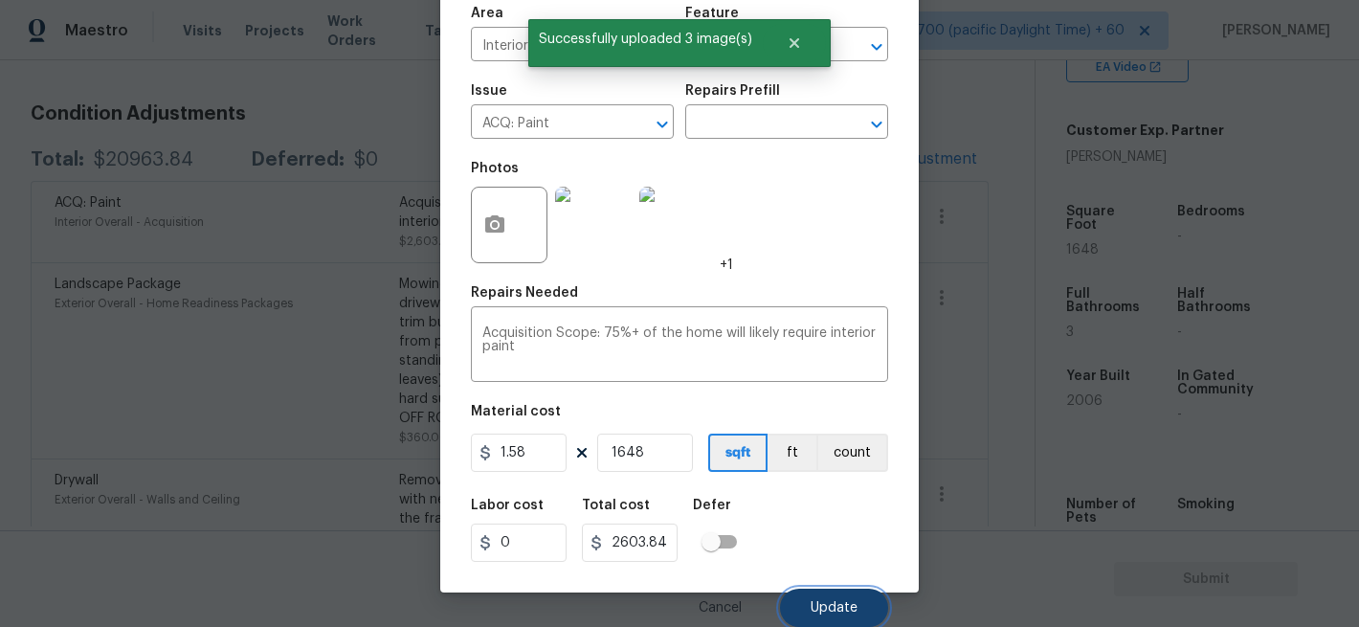
click at [803, 605] on button "Update" at bounding box center [834, 608] width 108 height 38
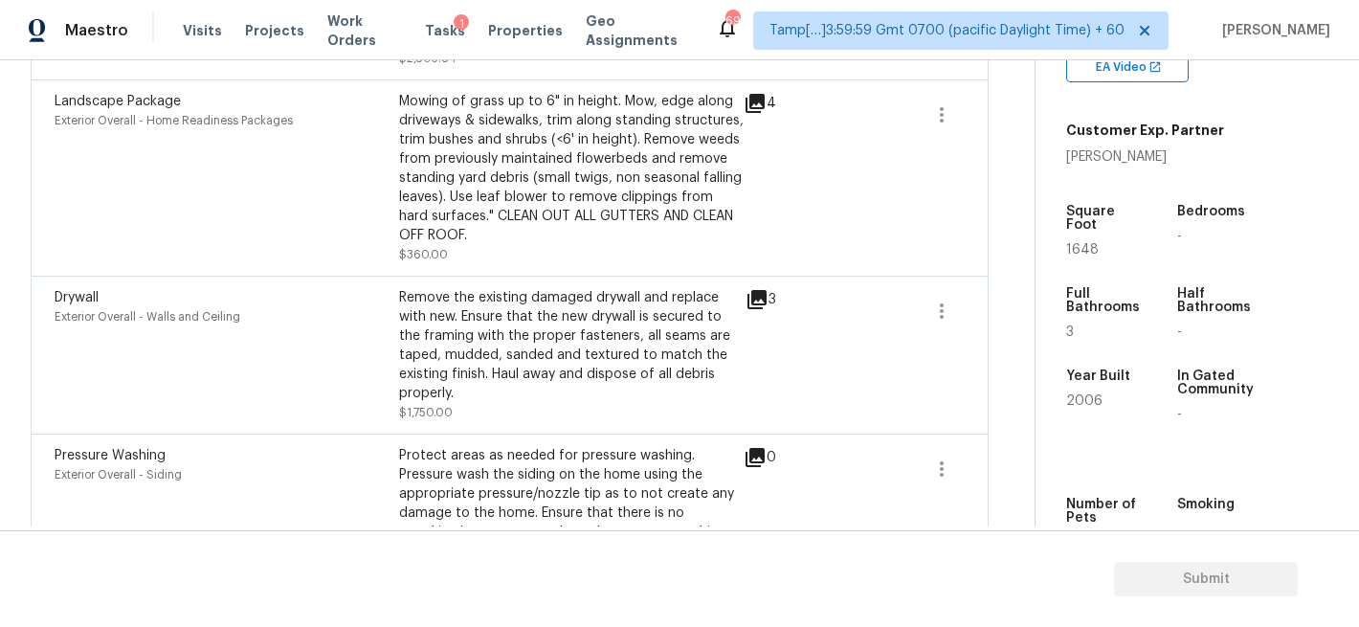
scroll to position [431, 0]
click at [516, 320] on div "Remove the existing damaged drywall and replace with new. Ensure that the new d…" at bounding box center [571, 344] width 345 height 115
click at [766, 304] on icon at bounding box center [757, 298] width 23 height 23
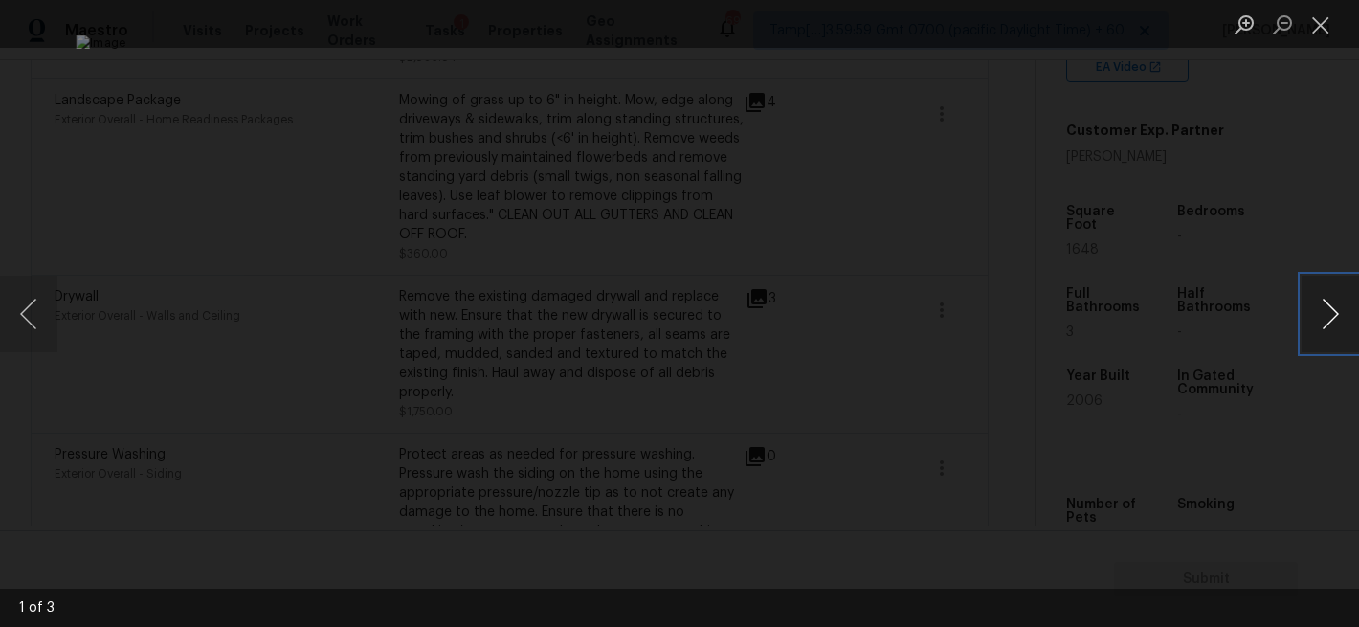
click at [1327, 312] on button "Next image" at bounding box center [1330, 314] width 57 height 77
click at [1294, 227] on div "Lightbox" at bounding box center [679, 313] width 1359 height 627
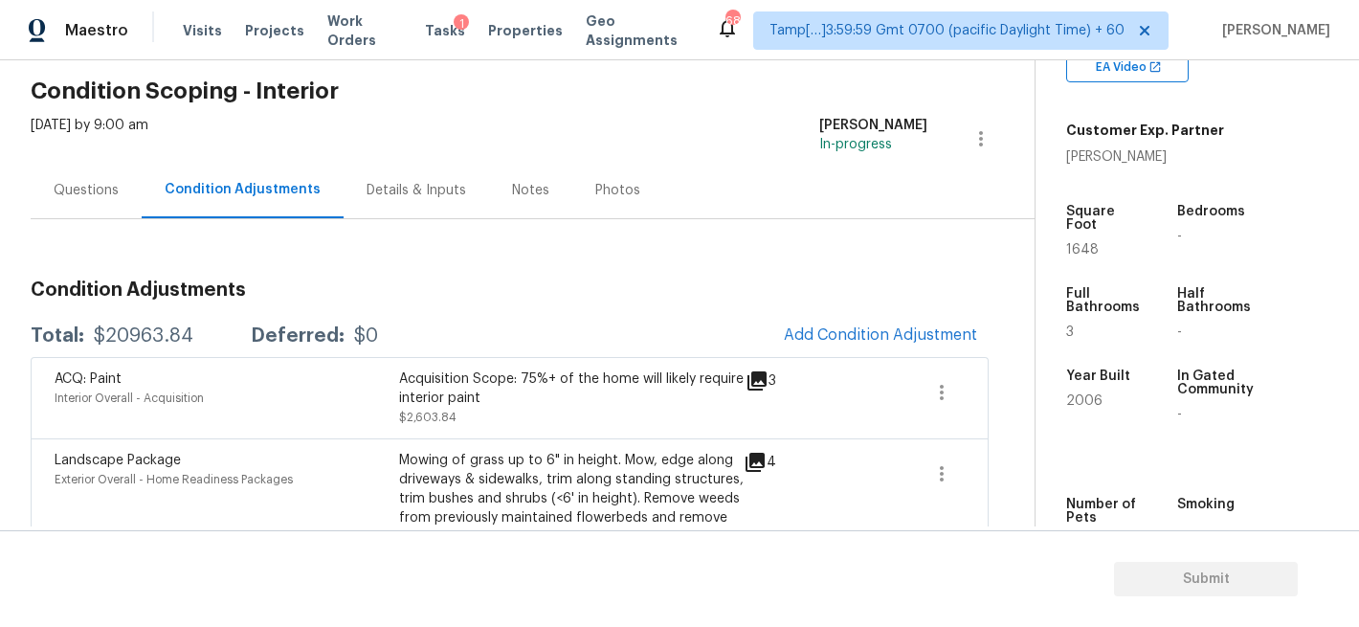
scroll to position [97, 0]
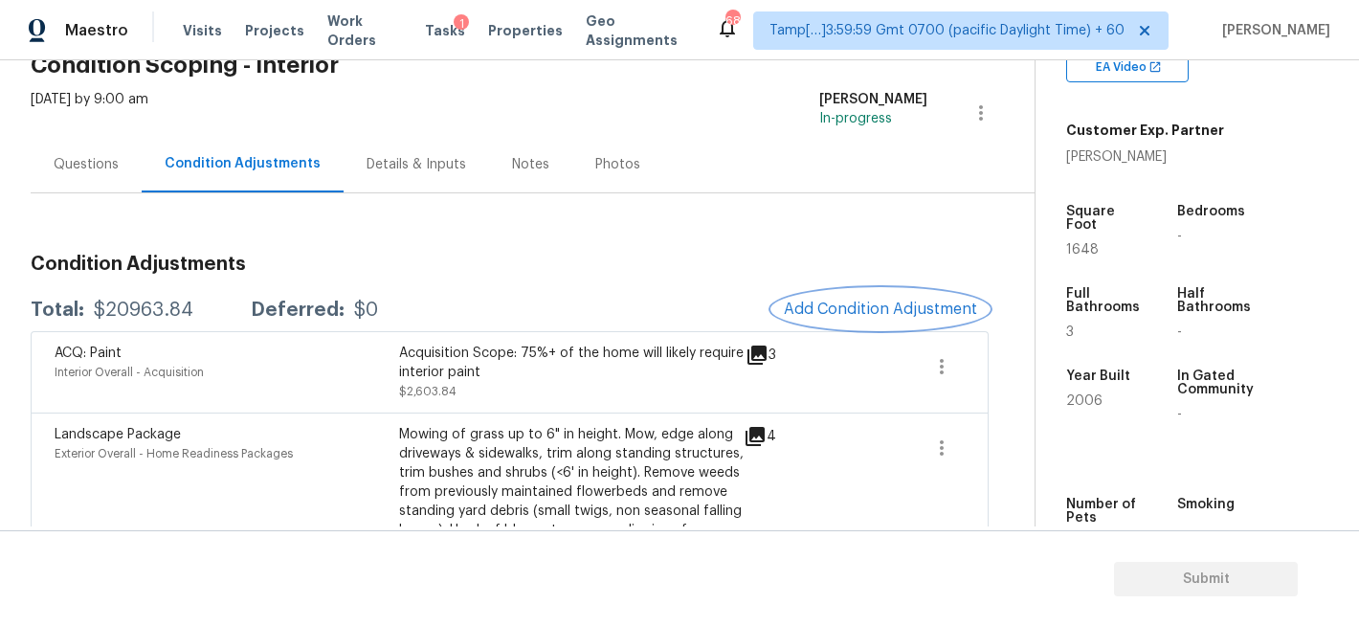
click at [859, 299] on button "Add Condition Adjustment" at bounding box center [880, 309] width 216 height 40
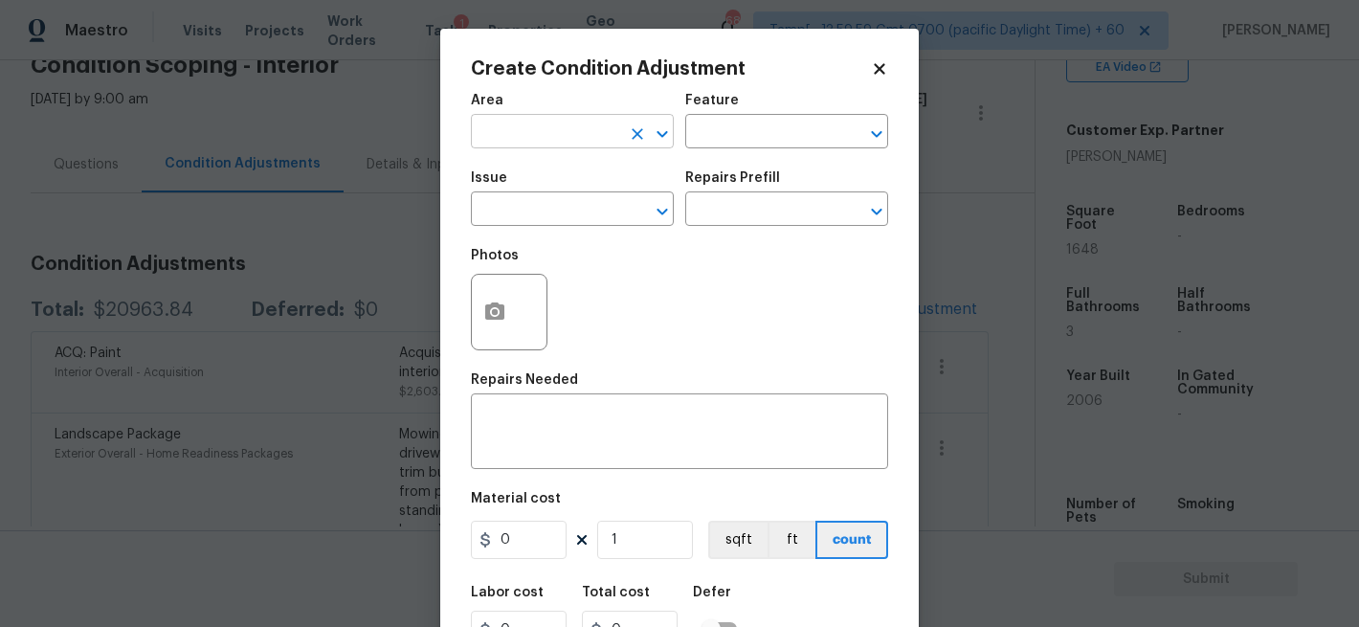
click at [501, 138] on input "text" at bounding box center [545, 134] width 149 height 30
type input "o"
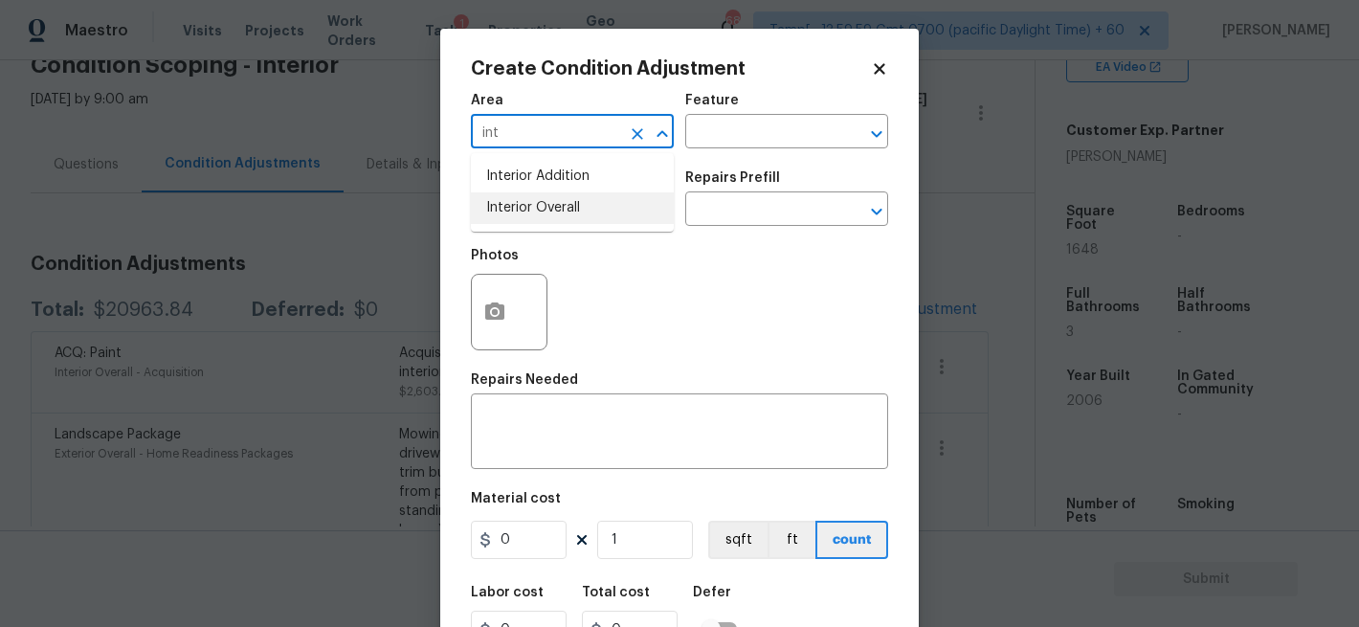
click at [500, 204] on li "Interior Overall" at bounding box center [572, 208] width 203 height 32
type input "Interior Overall"
click at [742, 130] on input "text" at bounding box center [759, 134] width 149 height 30
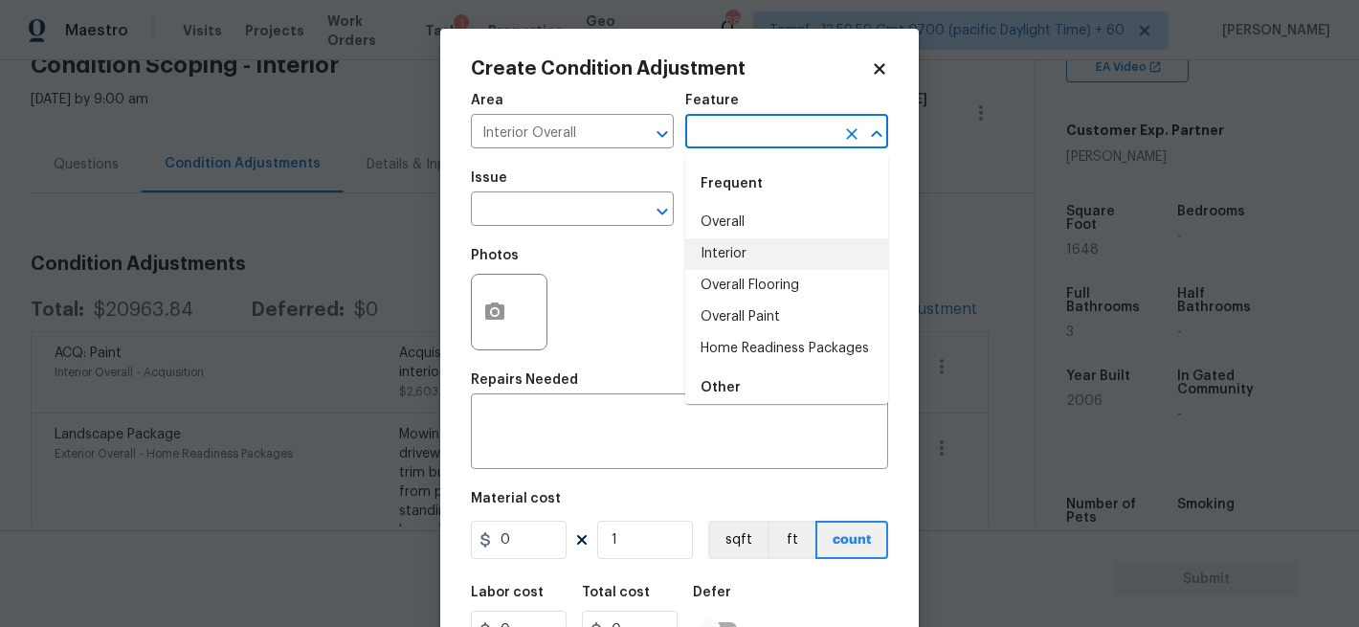
type input "o"
click at [591, 203] on input "text" at bounding box center [545, 211] width 149 height 30
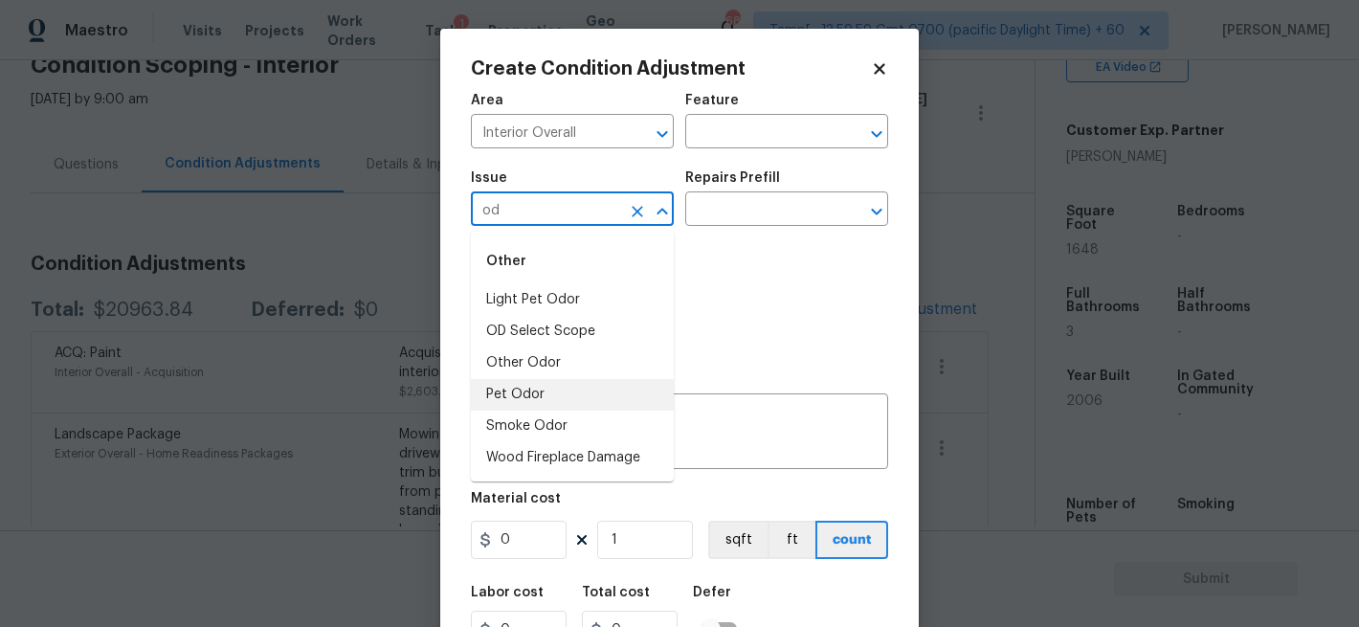
click at [549, 398] on li "Pet Odor" at bounding box center [572, 395] width 203 height 32
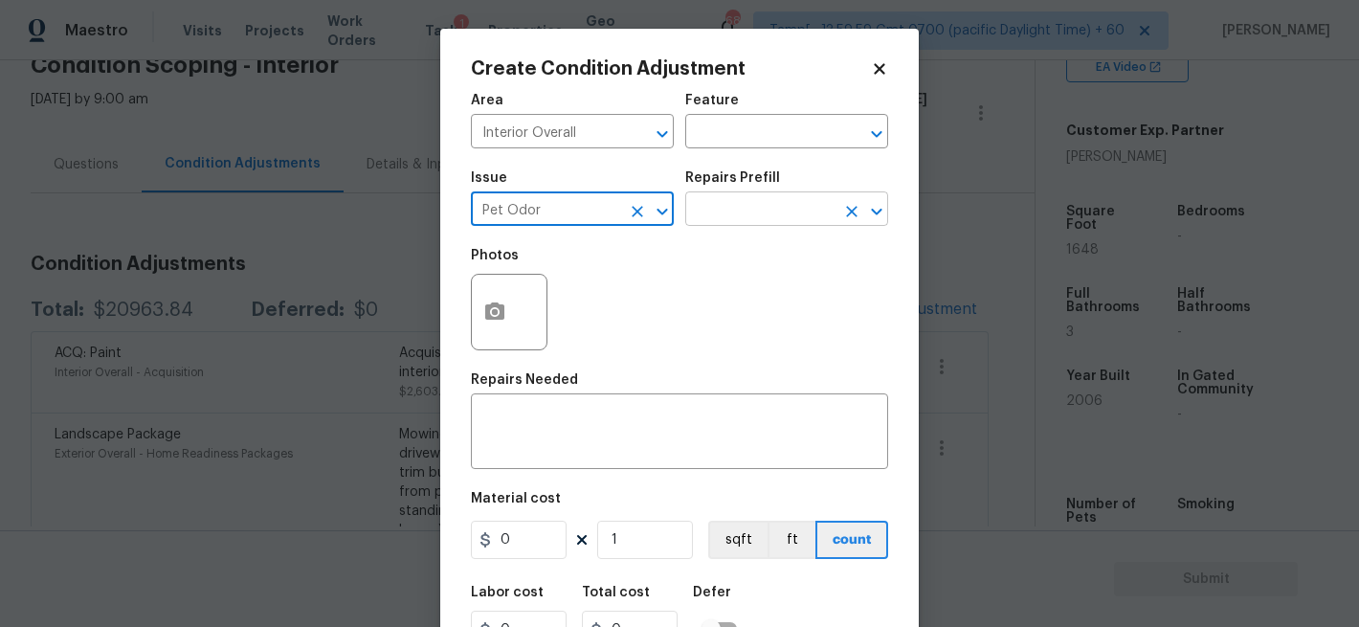
type input "Pet Odor"
click at [709, 209] on input "text" at bounding box center [759, 211] width 149 height 30
click at [562, 269] on div "Photos" at bounding box center [679, 299] width 417 height 124
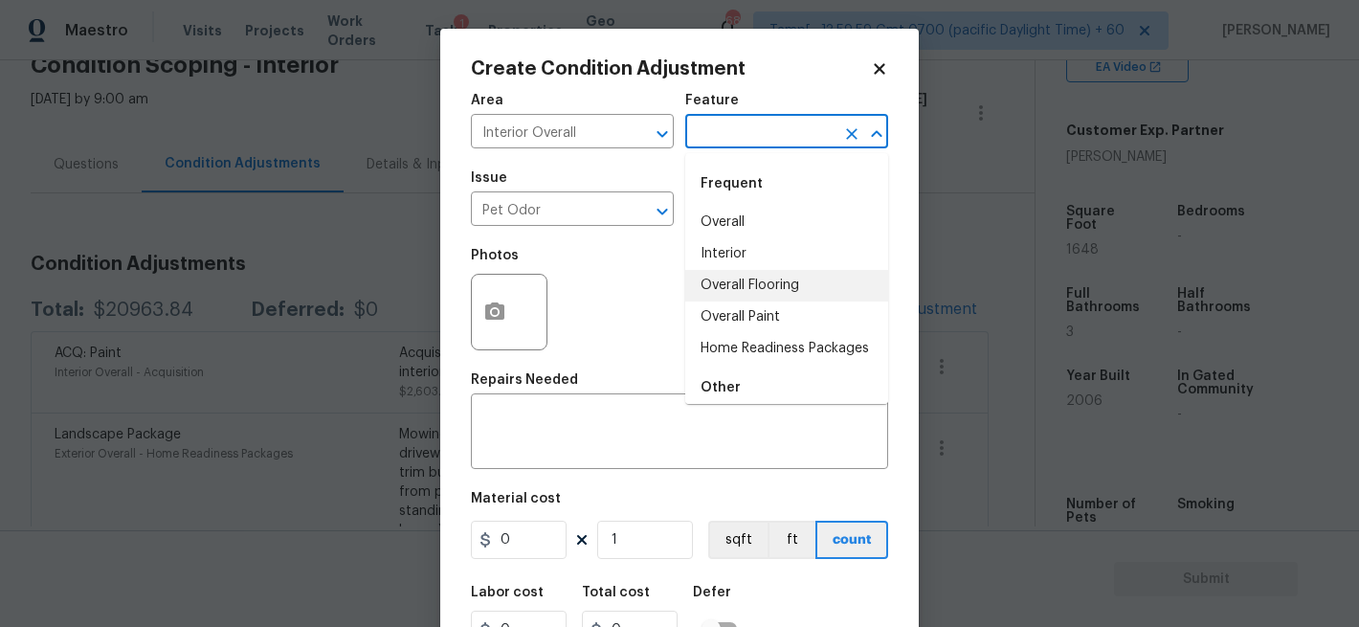
click at [784, 121] on input "text" at bounding box center [759, 134] width 149 height 30
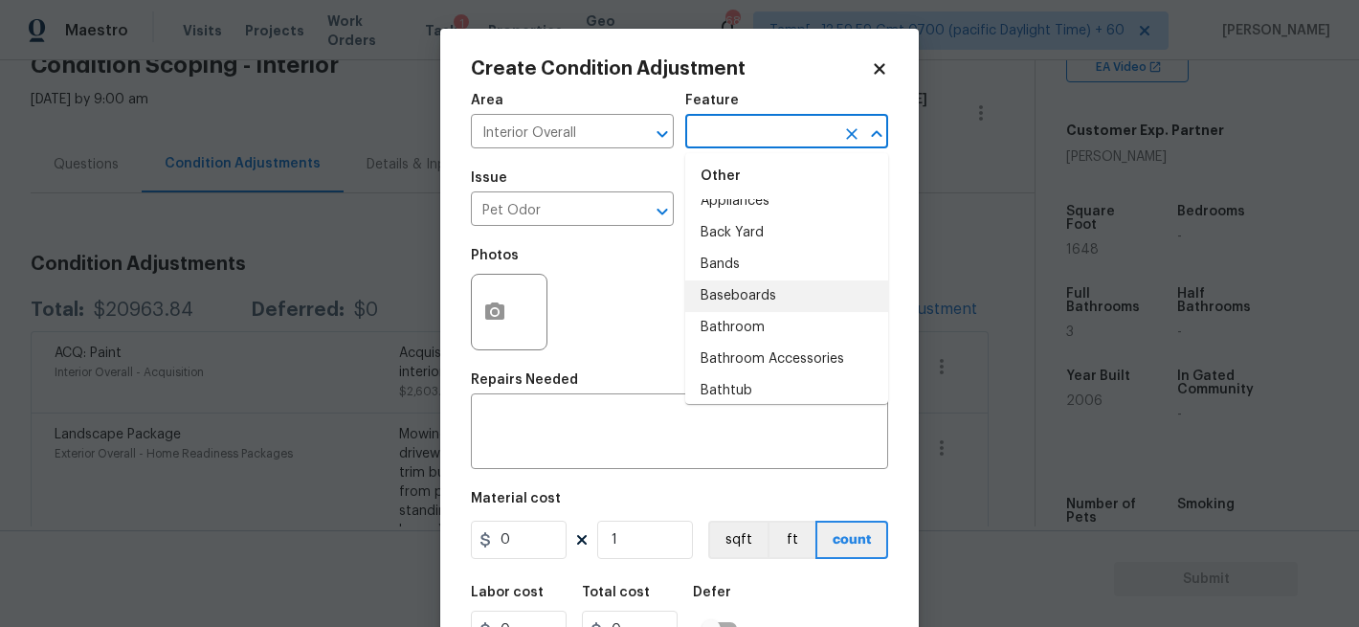
scroll to position [0, 0]
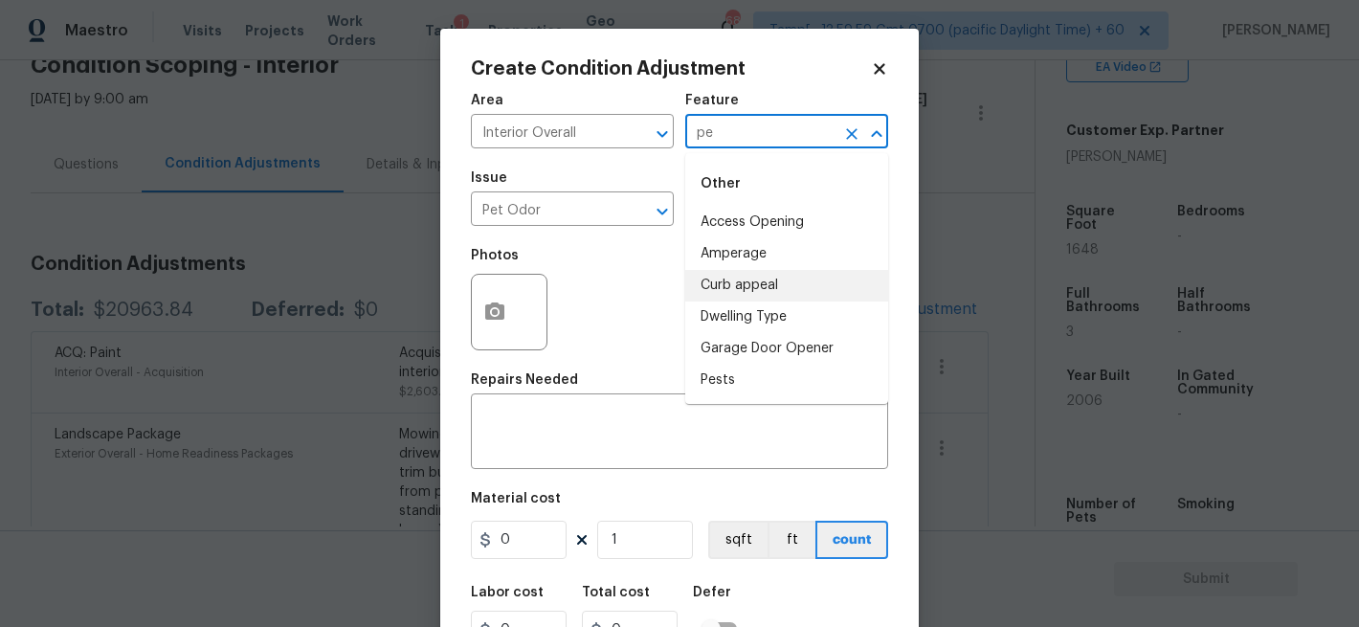
type input "p"
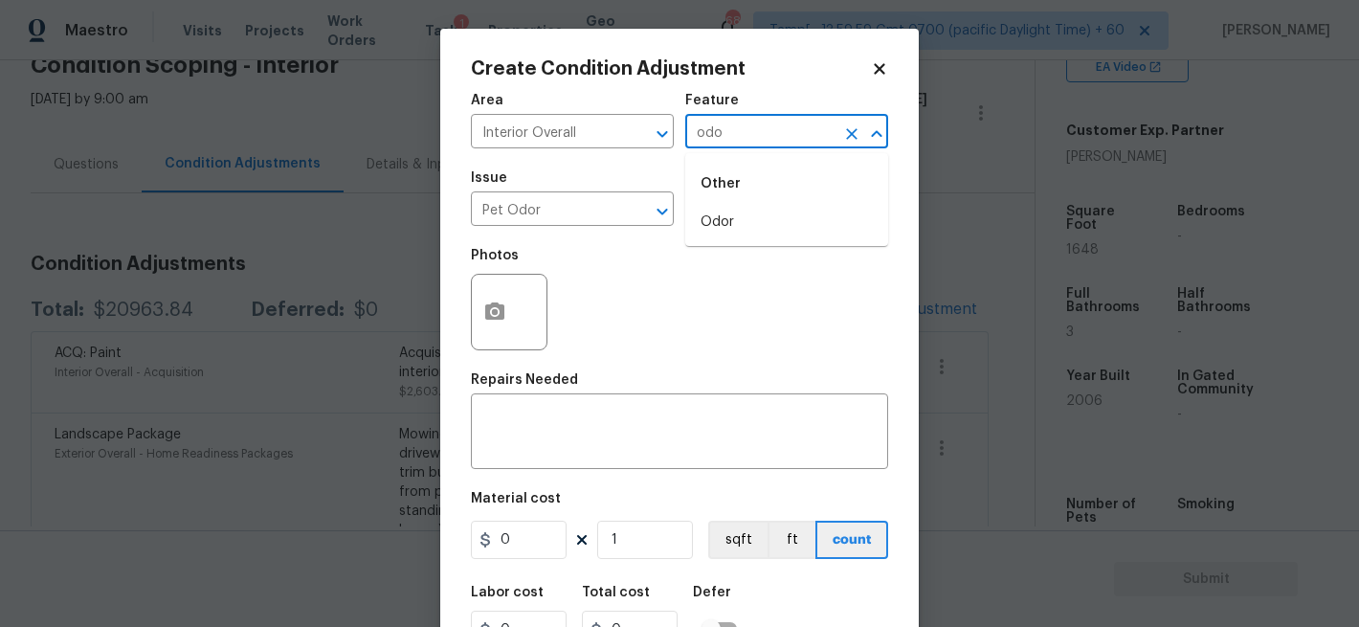
click at [748, 227] on li "Odor" at bounding box center [786, 223] width 203 height 32
type input "Odor"
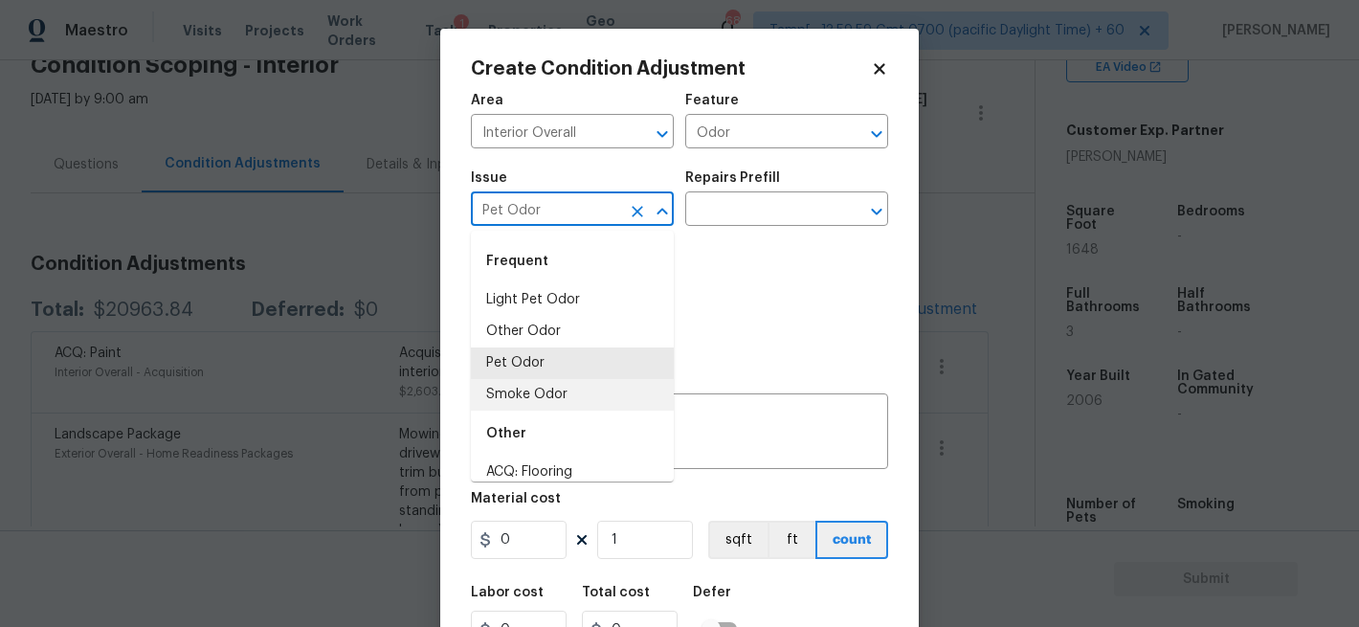
click at [557, 212] on input "Pet Odor" at bounding box center [545, 211] width 149 height 30
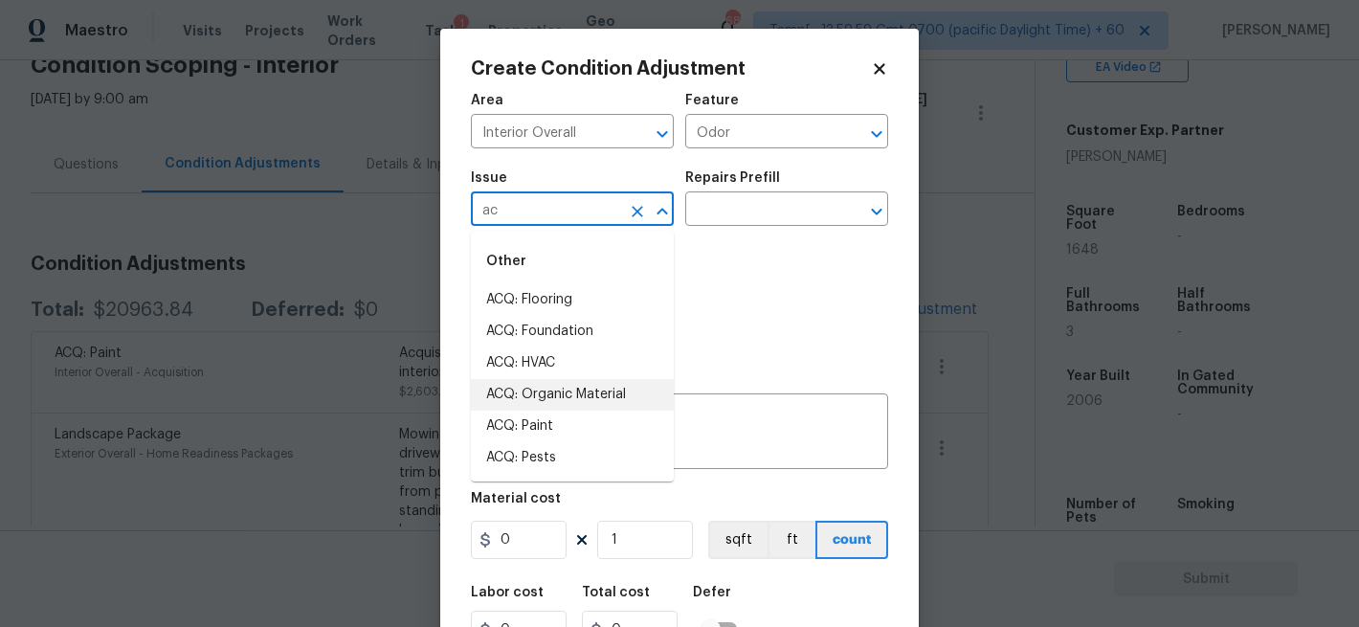
type input "a"
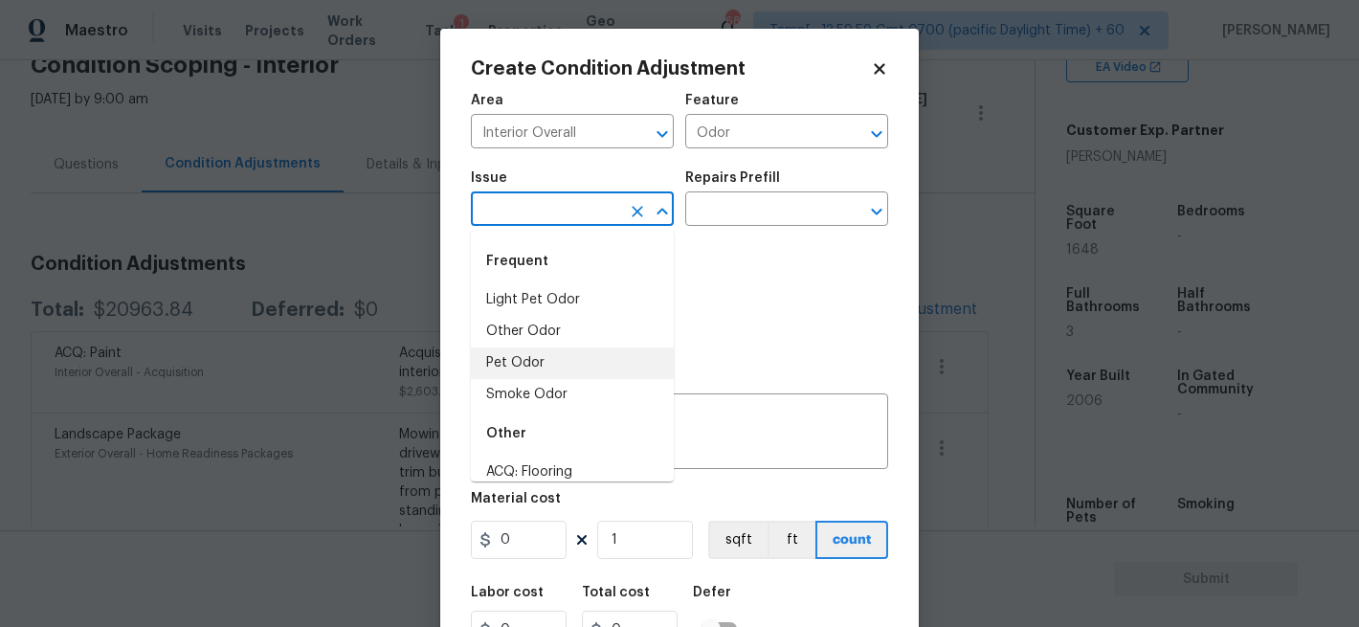
click at [528, 372] on li "Pet Odor" at bounding box center [572, 363] width 203 height 32
type input "Pet Odor"
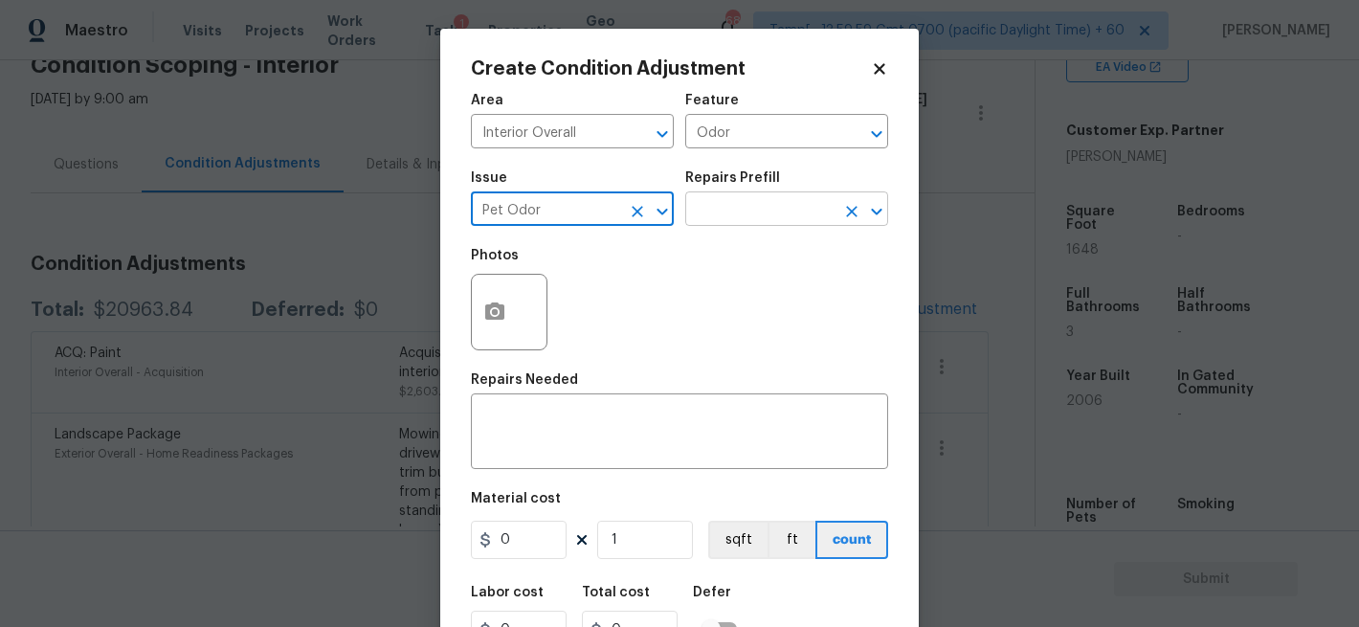
click at [720, 199] on input "text" at bounding box center [759, 211] width 149 height 30
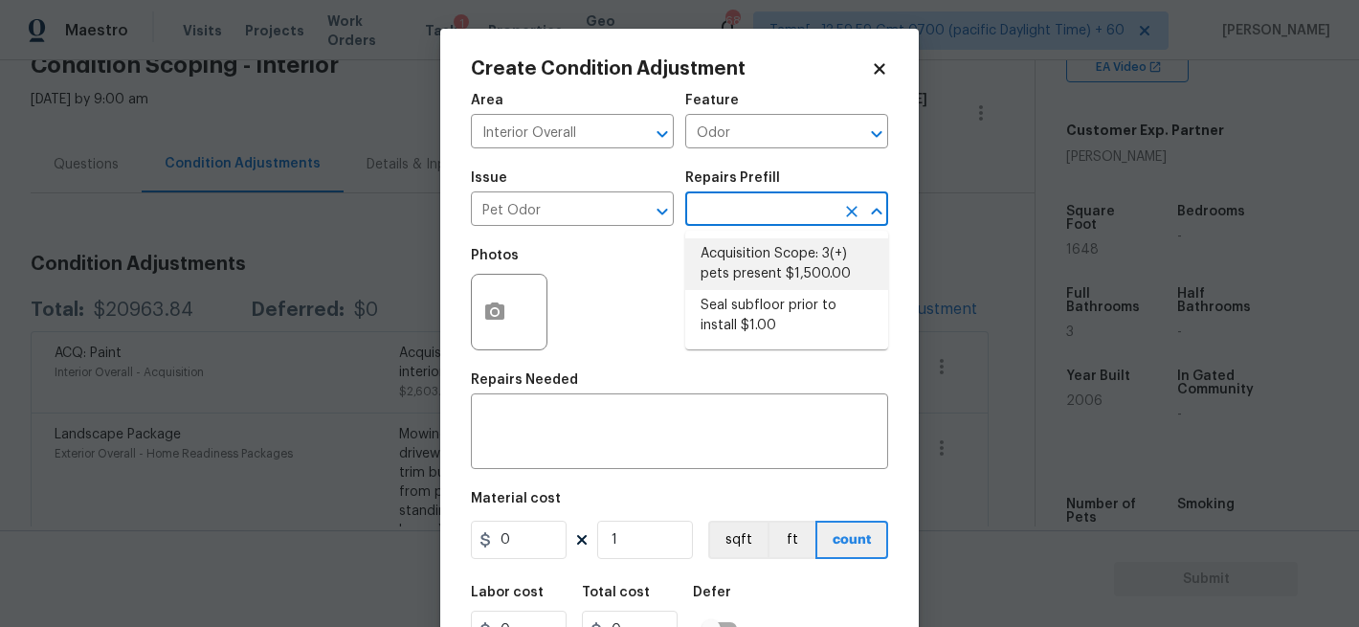
click at [787, 285] on li "Acquisition Scope: 3(+) pets present $1,500.00" at bounding box center [786, 264] width 203 height 52
type textarea "Acquisition Scope: 3(+) pets present"
type input "1500"
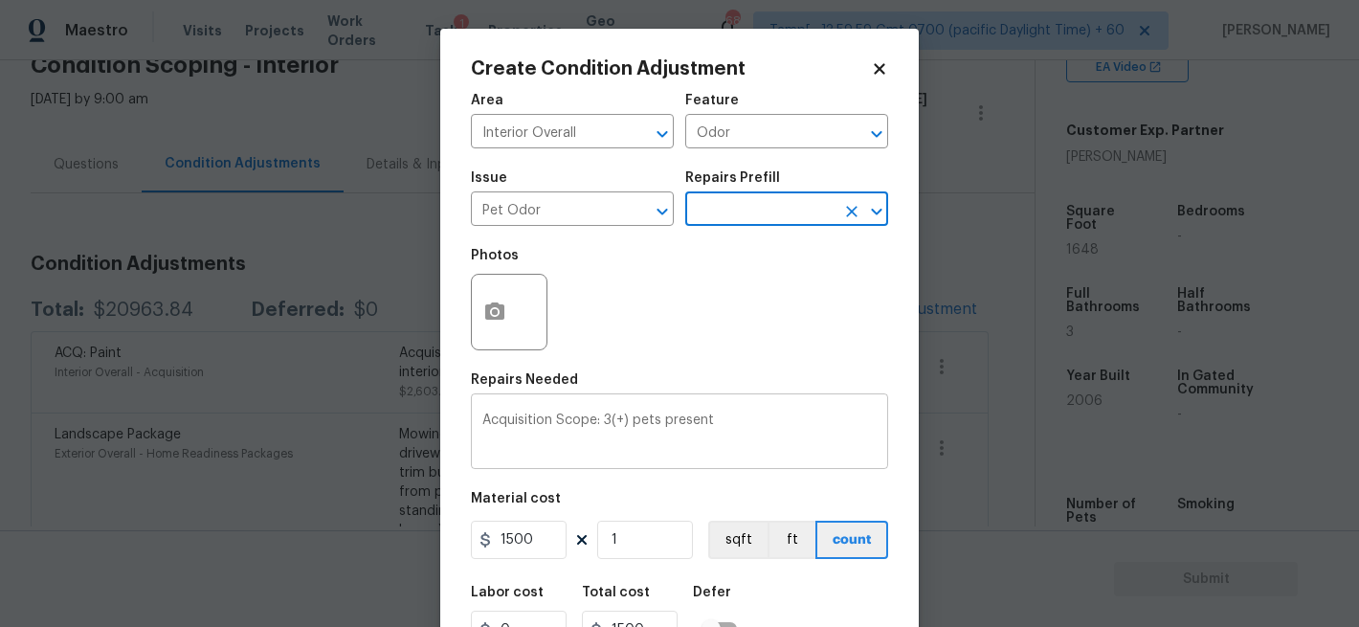
scroll to position [88, 0]
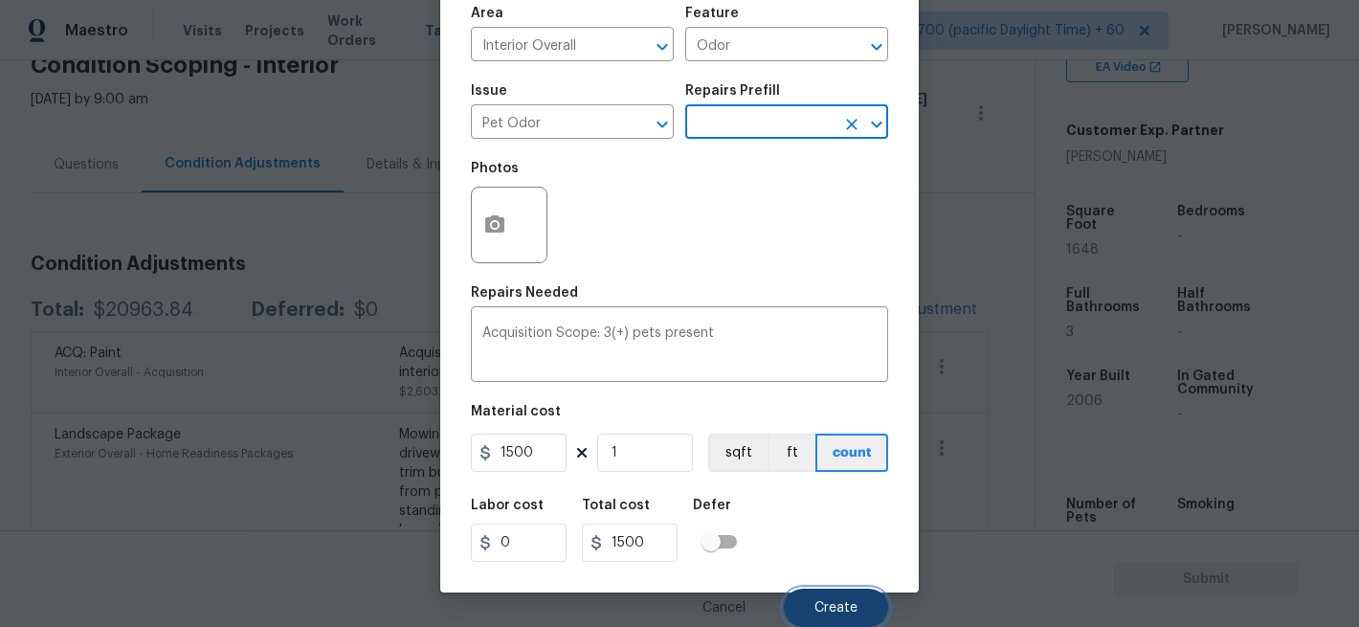
click at [823, 603] on span "Create" at bounding box center [835, 608] width 43 height 14
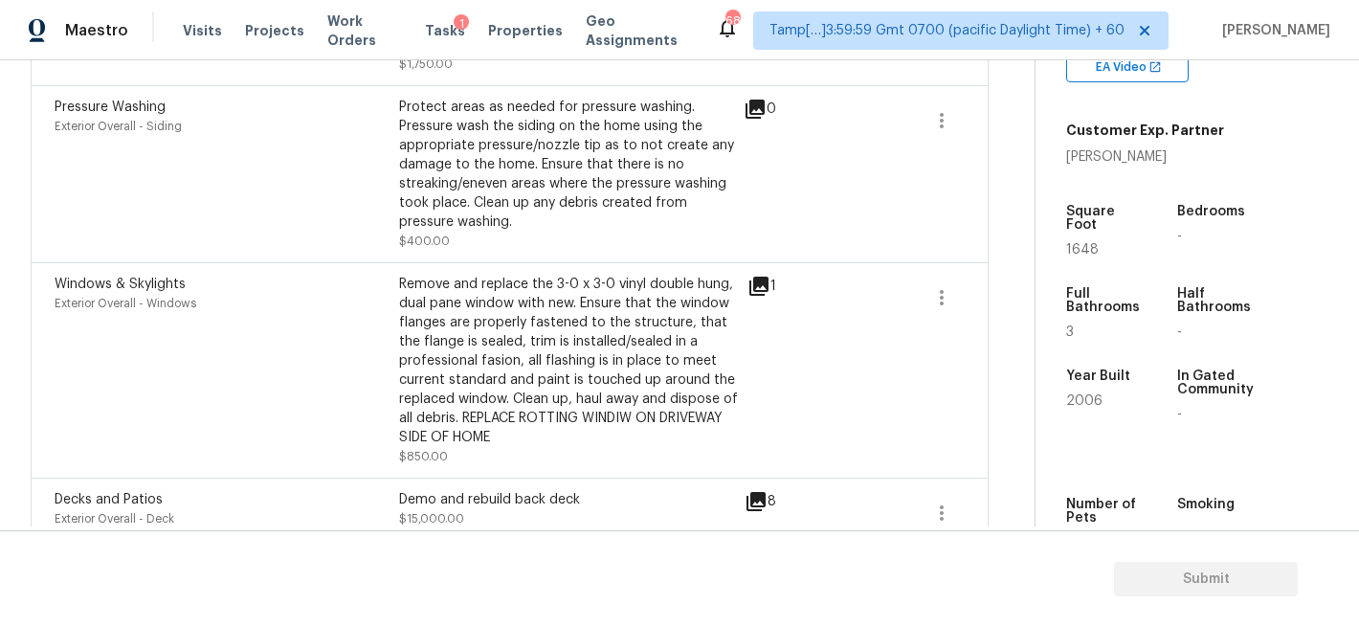
scroll to position [156, 0]
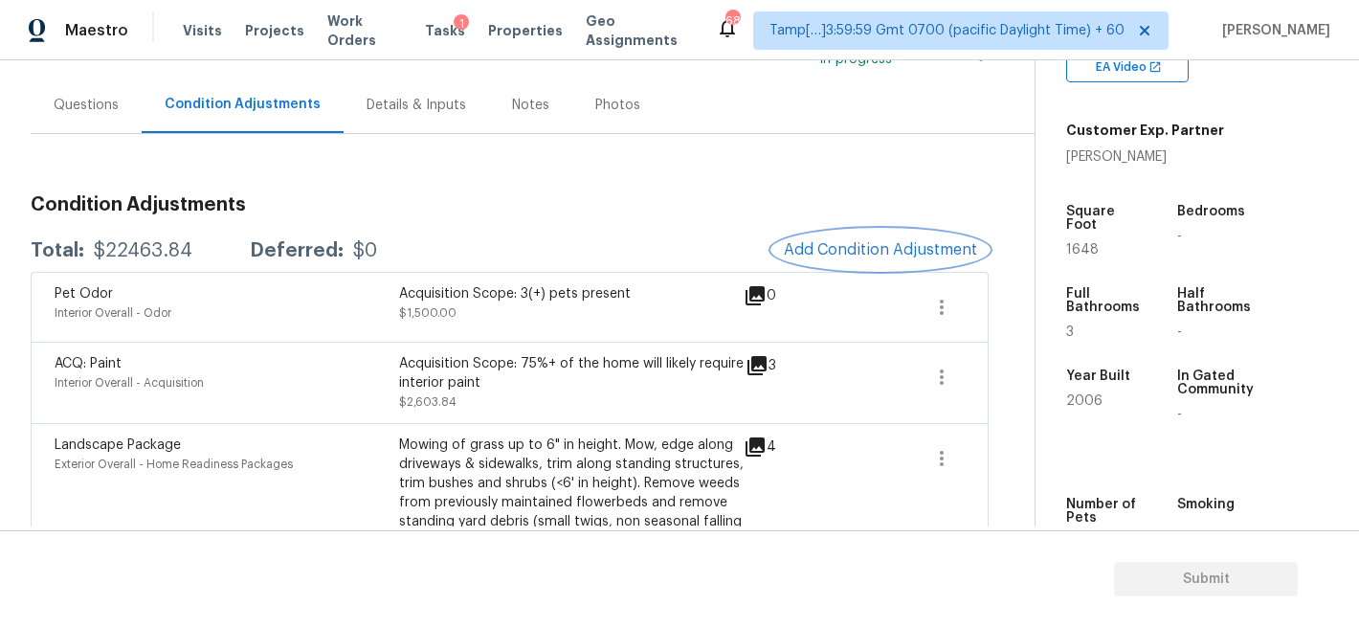
click at [903, 244] on span "Add Condition Adjustment" at bounding box center [880, 249] width 193 height 17
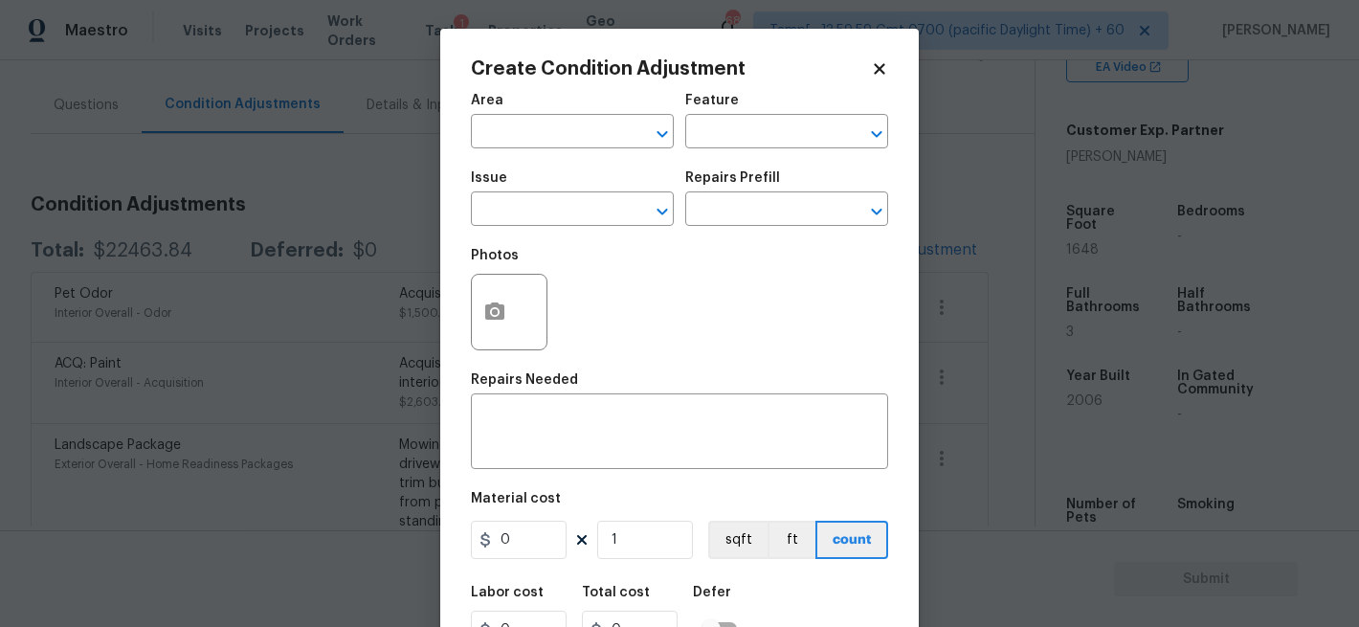
click at [670, 108] on div "Area" at bounding box center [572, 106] width 203 height 25
click at [628, 152] on span "Area ​" at bounding box center [572, 121] width 203 height 78
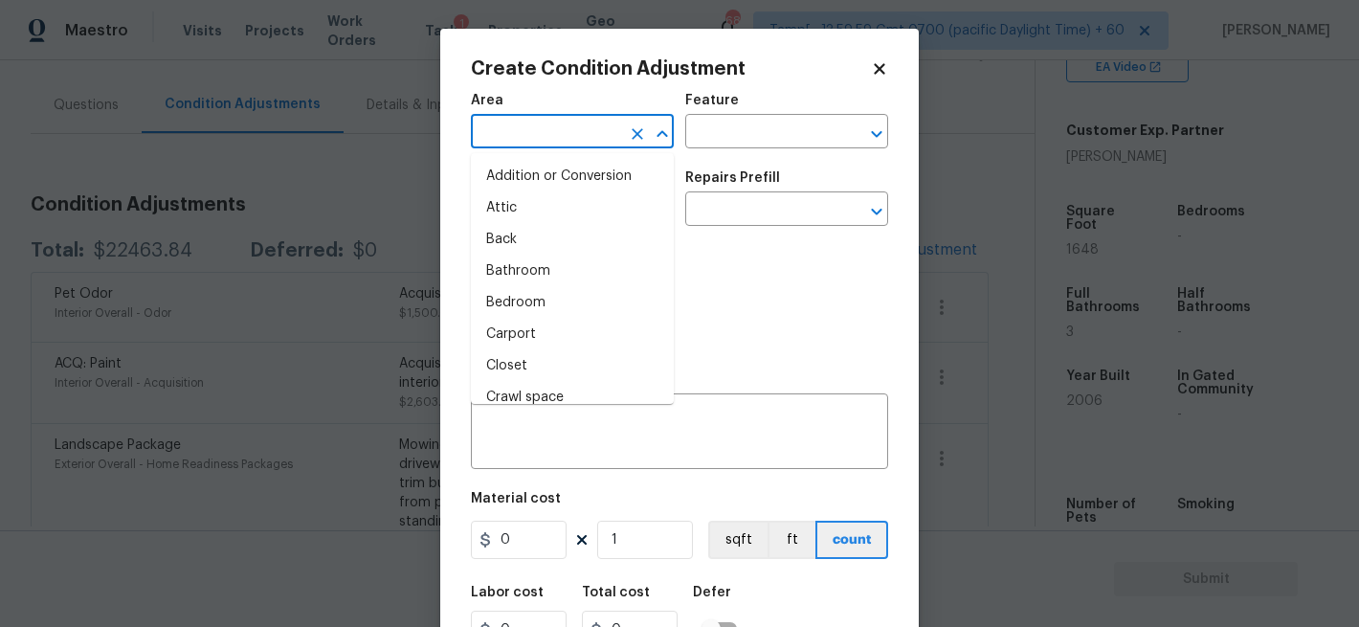
click at [606, 136] on input "text" at bounding box center [545, 134] width 149 height 30
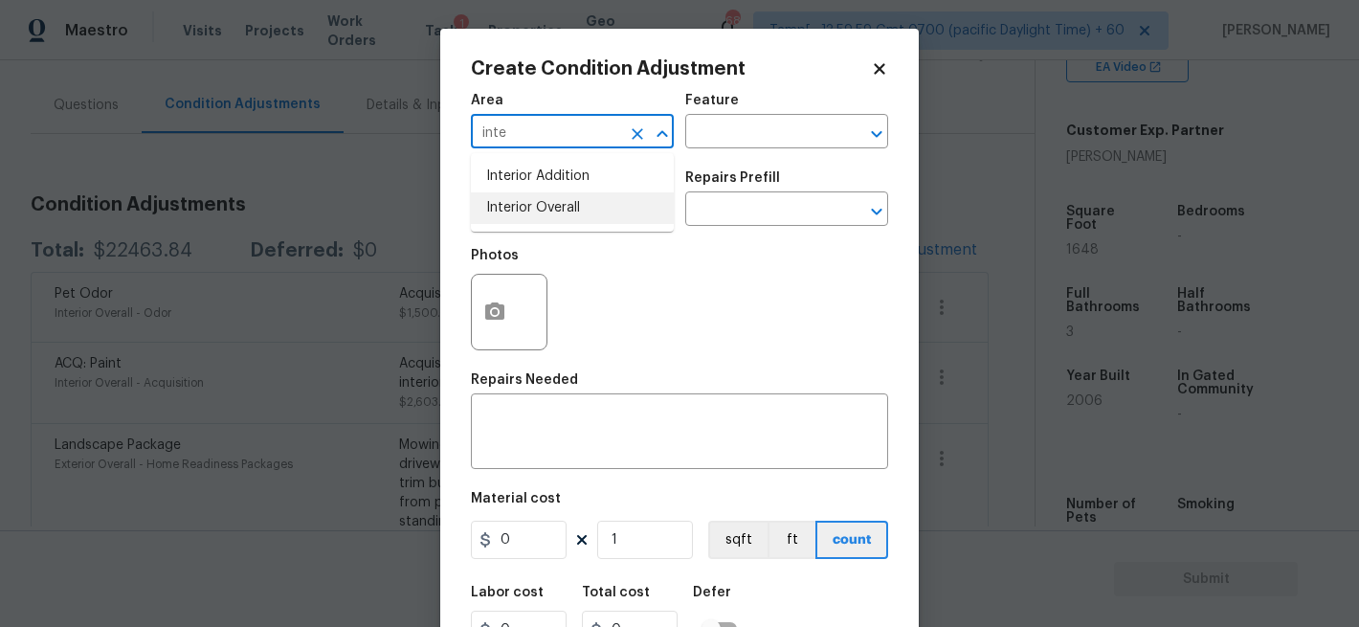
click at [551, 202] on li "Interior Overall" at bounding box center [572, 208] width 203 height 32
type input "Interior Overall"
click at [722, 145] on input "text" at bounding box center [759, 134] width 149 height 30
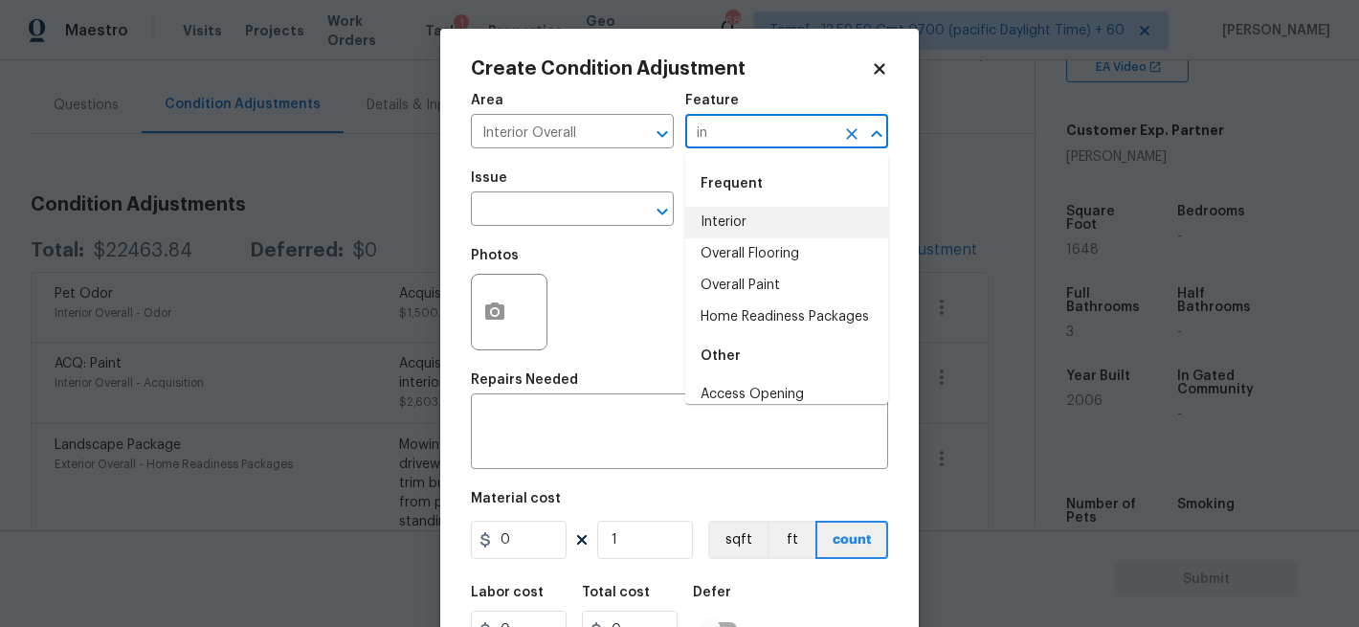
type input "i"
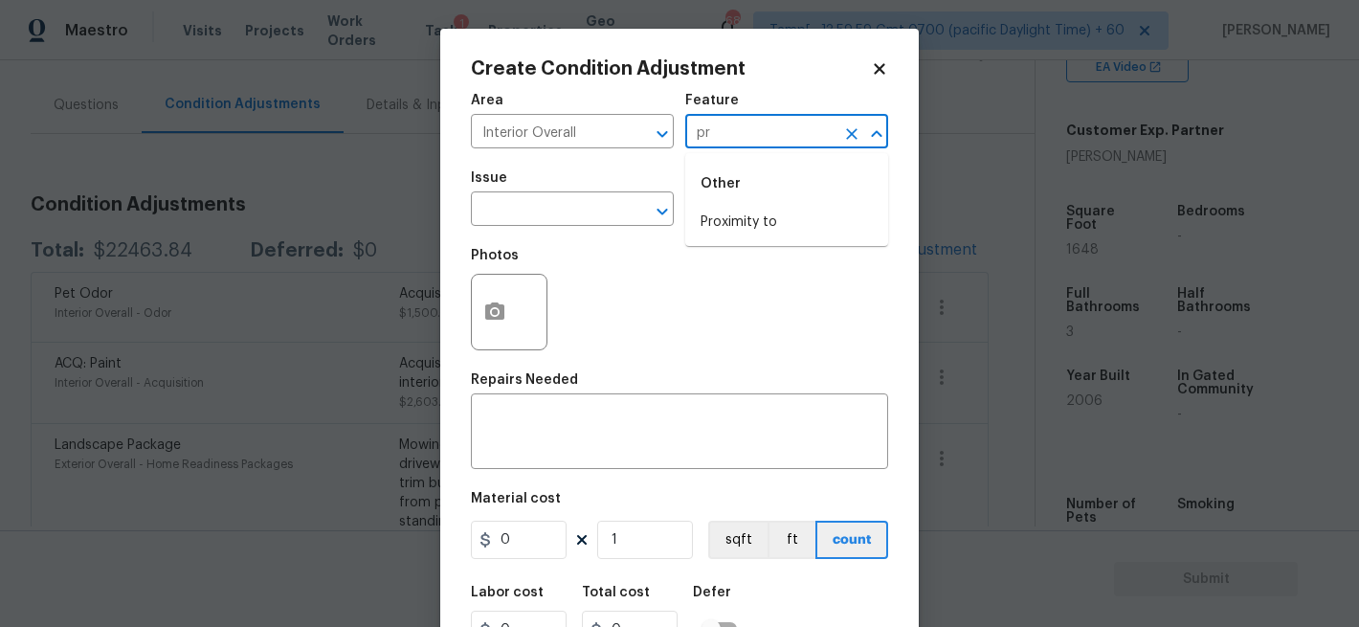
type input "p"
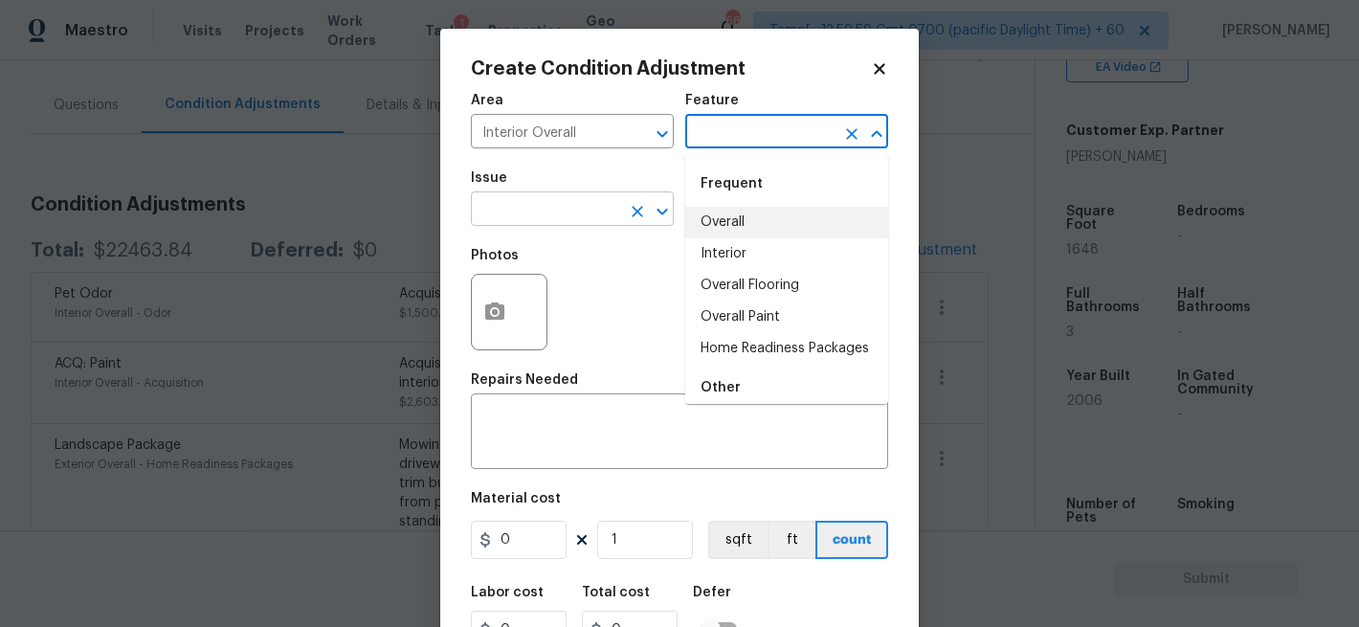
click at [526, 207] on input "text" at bounding box center [545, 211] width 149 height 30
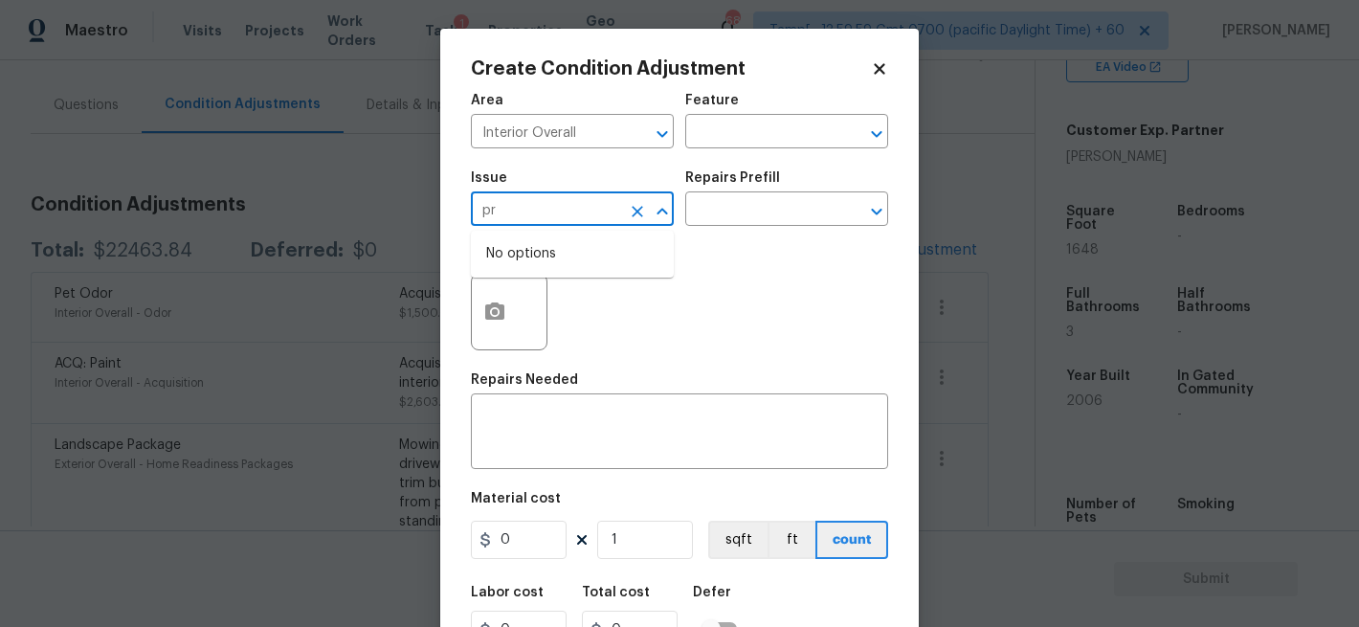
type input "p"
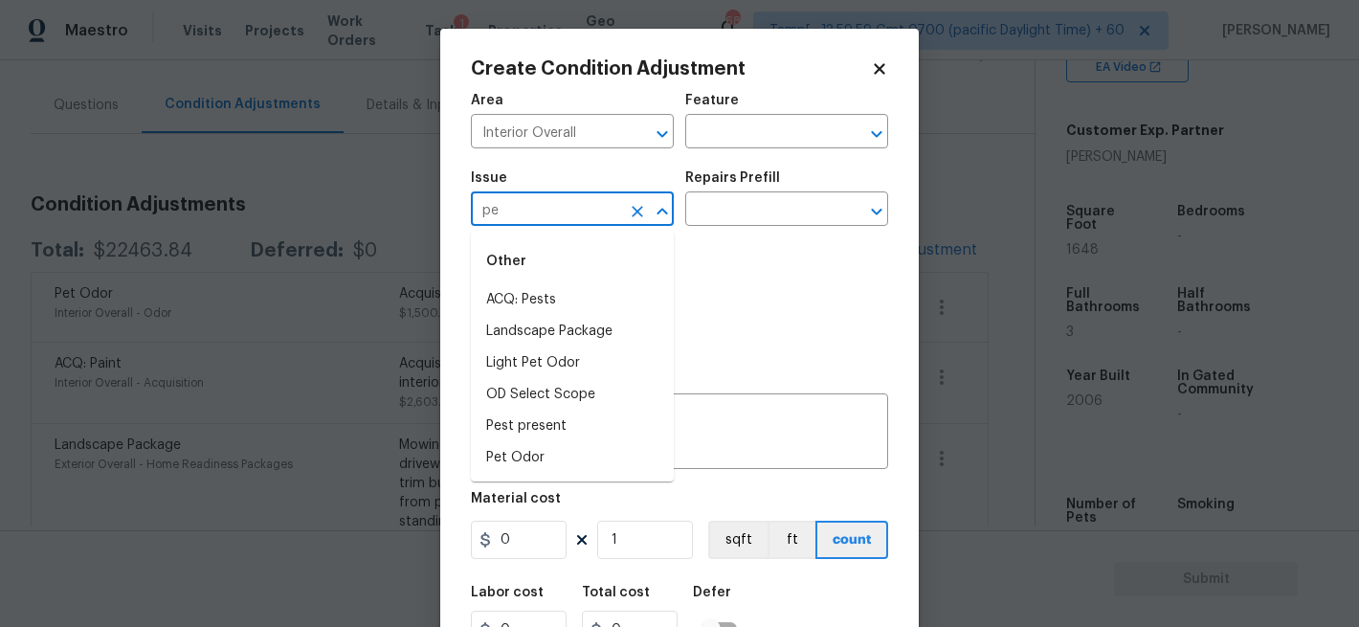
type input "p"
click at [590, 365] on li "Interior Paint" at bounding box center [572, 363] width 203 height 32
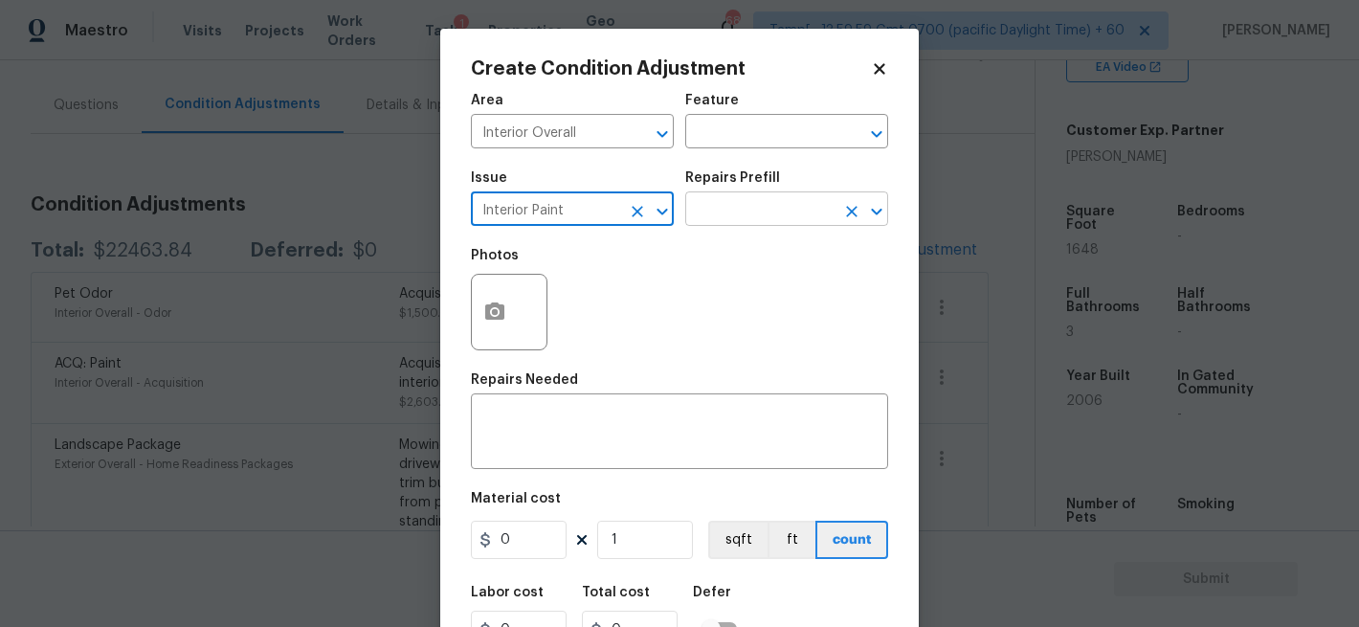
type input "Interior Paint"
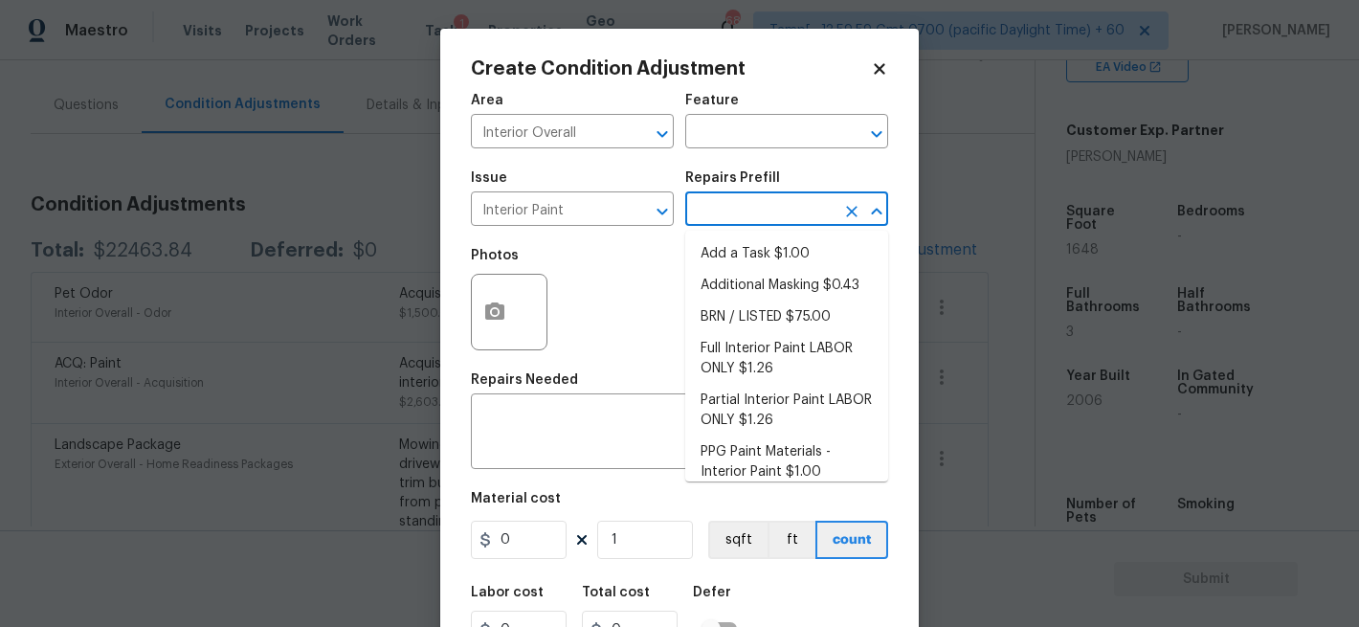
click at [751, 215] on input "text" at bounding box center [759, 211] width 149 height 30
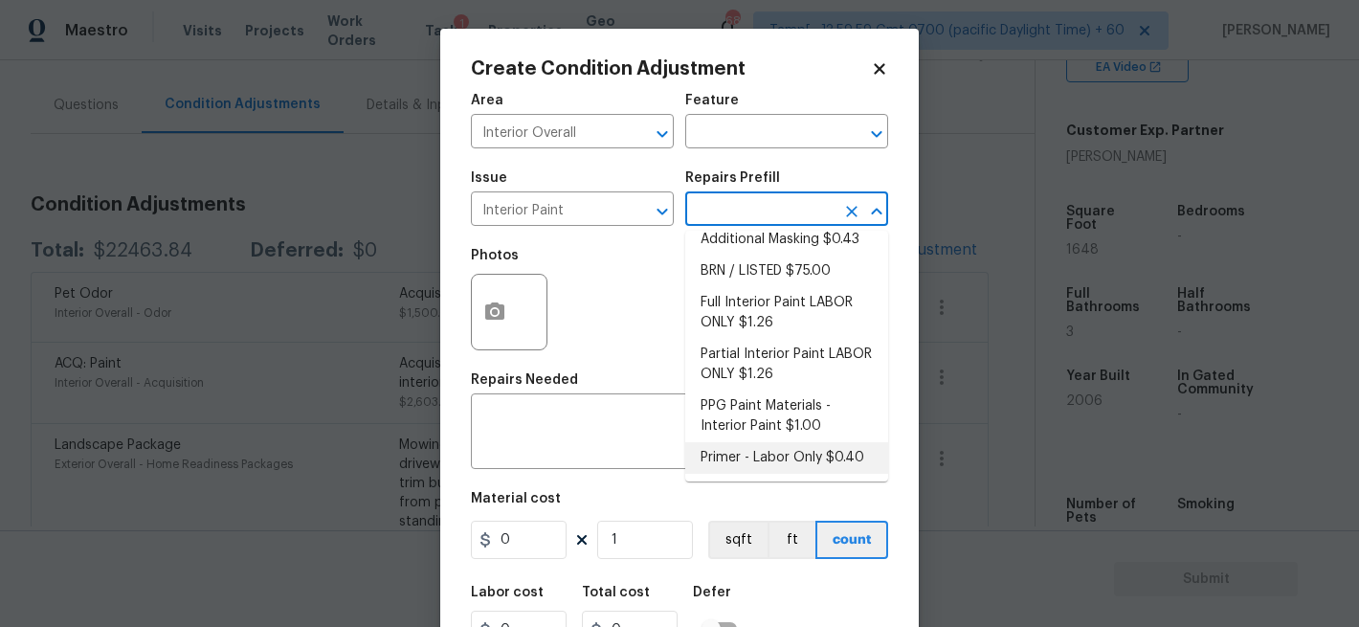
click at [734, 453] on li "Primer - Labor Only $0.40" at bounding box center [786, 458] width 203 height 32
type input "Overall Paint"
type textarea "Interior primer - PRIMER PROVIDED BY OPENDOOR - All nails, screws, drywall anch…"
type input "0.4"
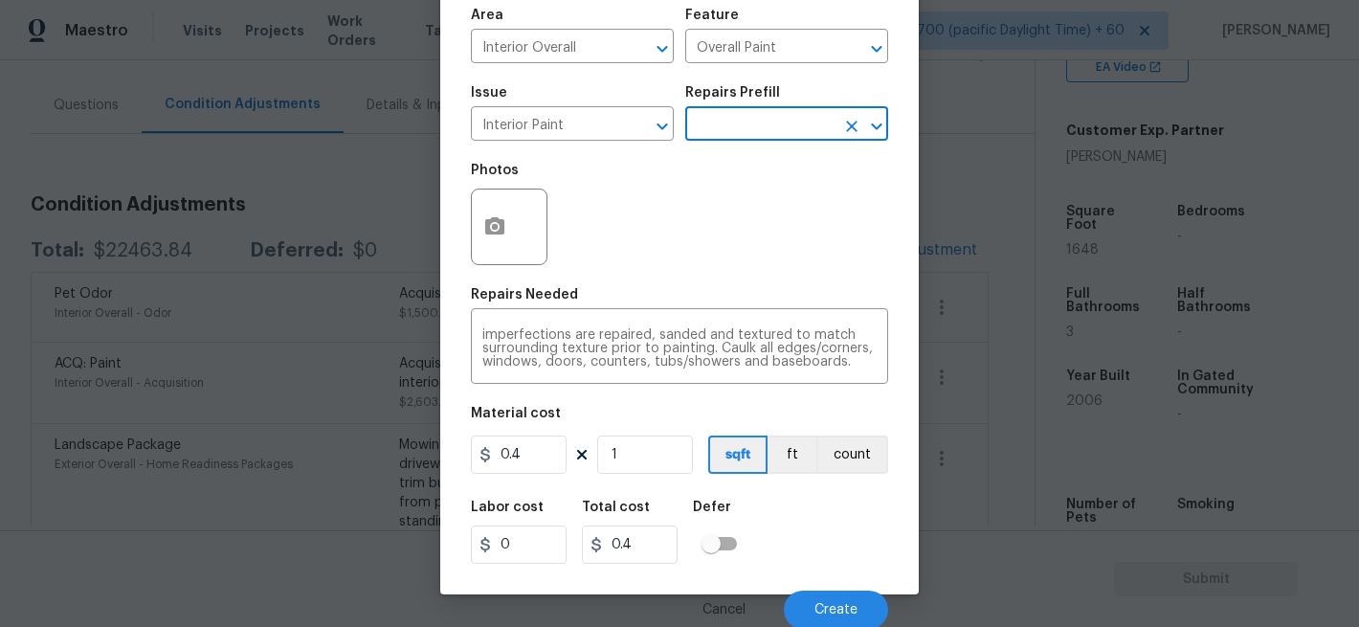
scroll to position [88, 0]
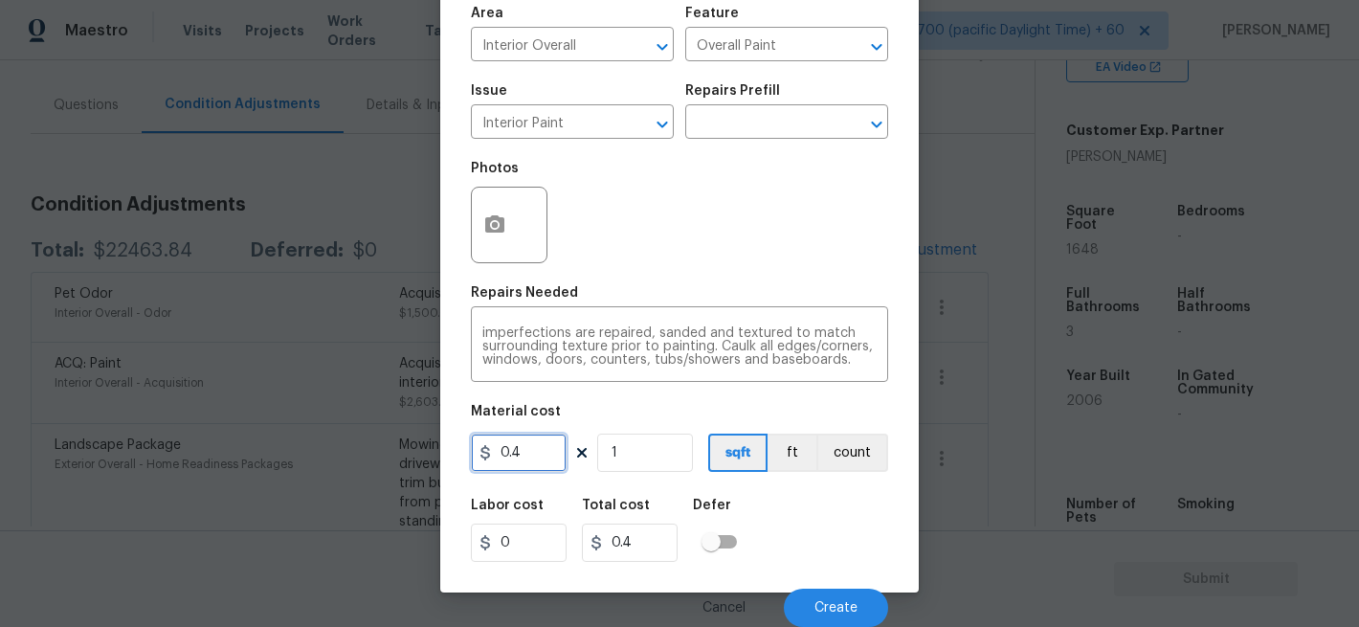
click at [532, 458] on input "0.4" at bounding box center [519, 453] width 96 height 38
click at [639, 458] on input "1" at bounding box center [645, 453] width 96 height 38
type input "0"
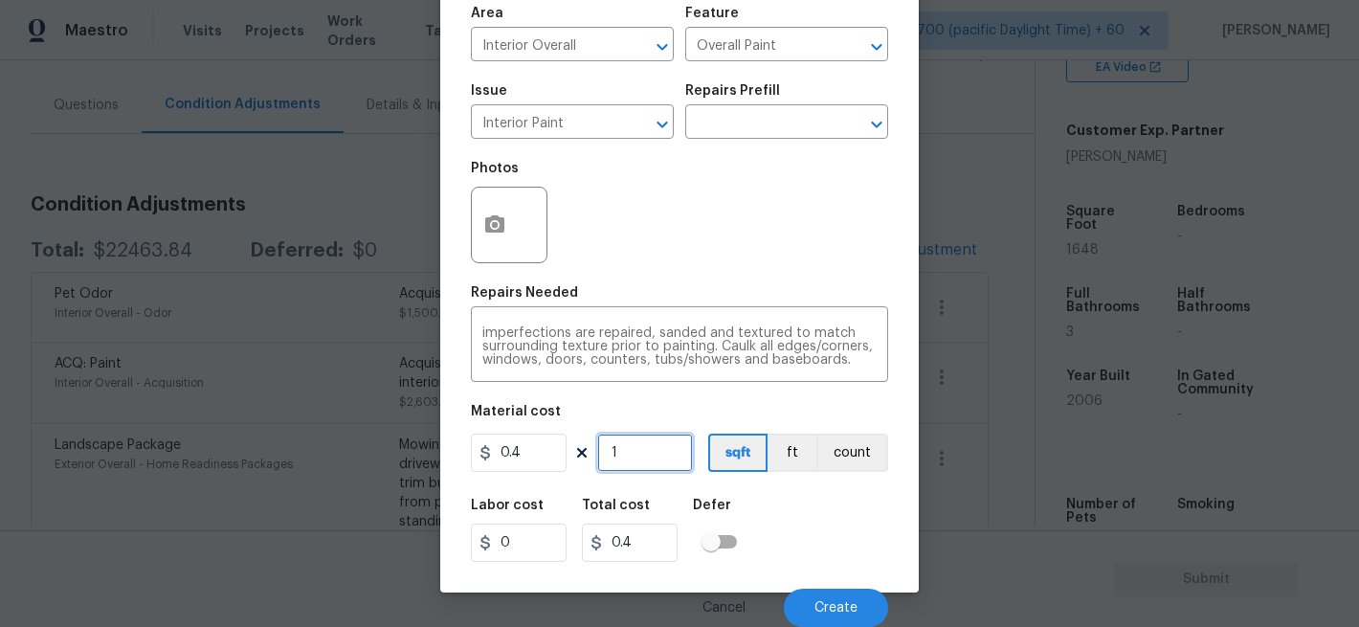
type input "0"
type input "5"
type input "2"
type input "50"
type input "20"
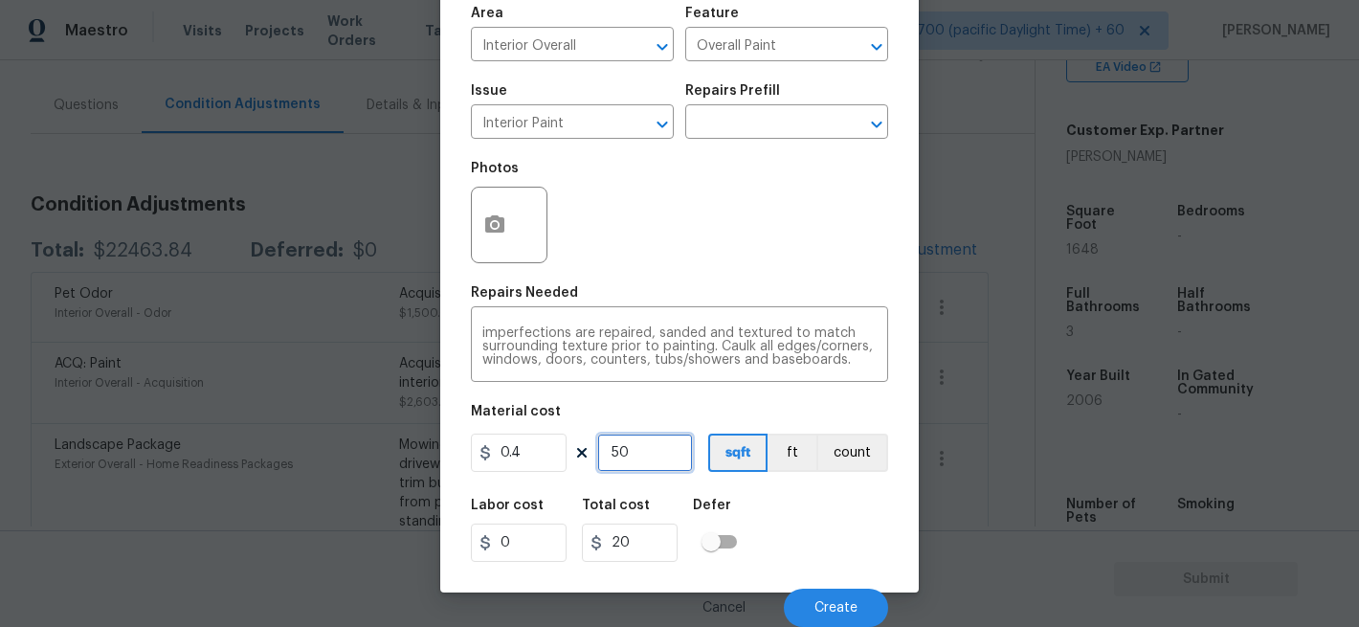
type input "500"
type input "200"
type input "50"
type input "20"
type input "5"
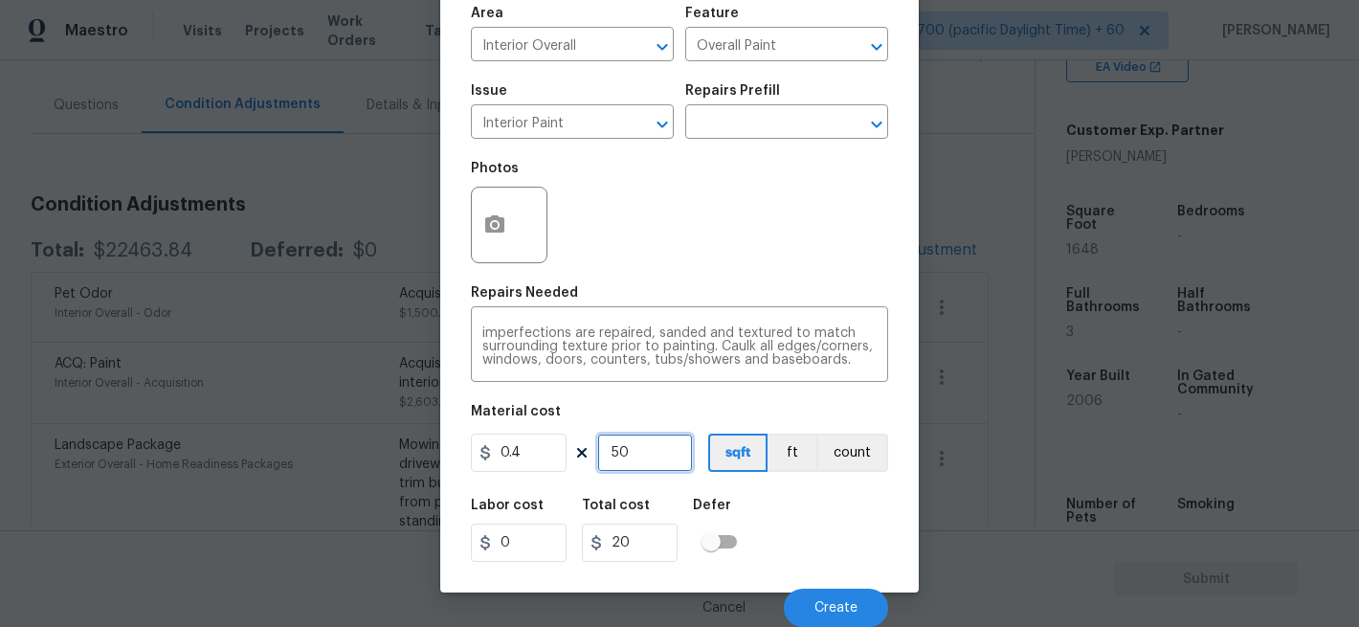
type input "2"
type input "0"
type input "1"
type input "0.4"
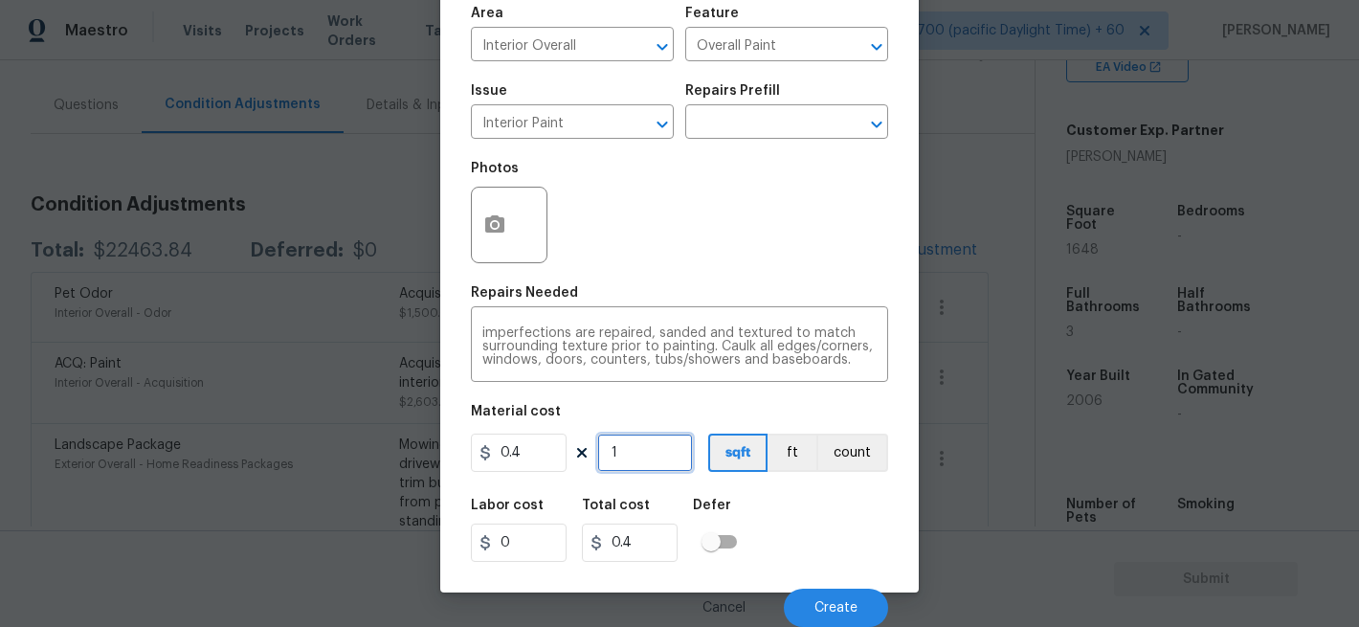
type input "16"
type input "6.4"
type input "164"
type input "65.6"
type input "1648"
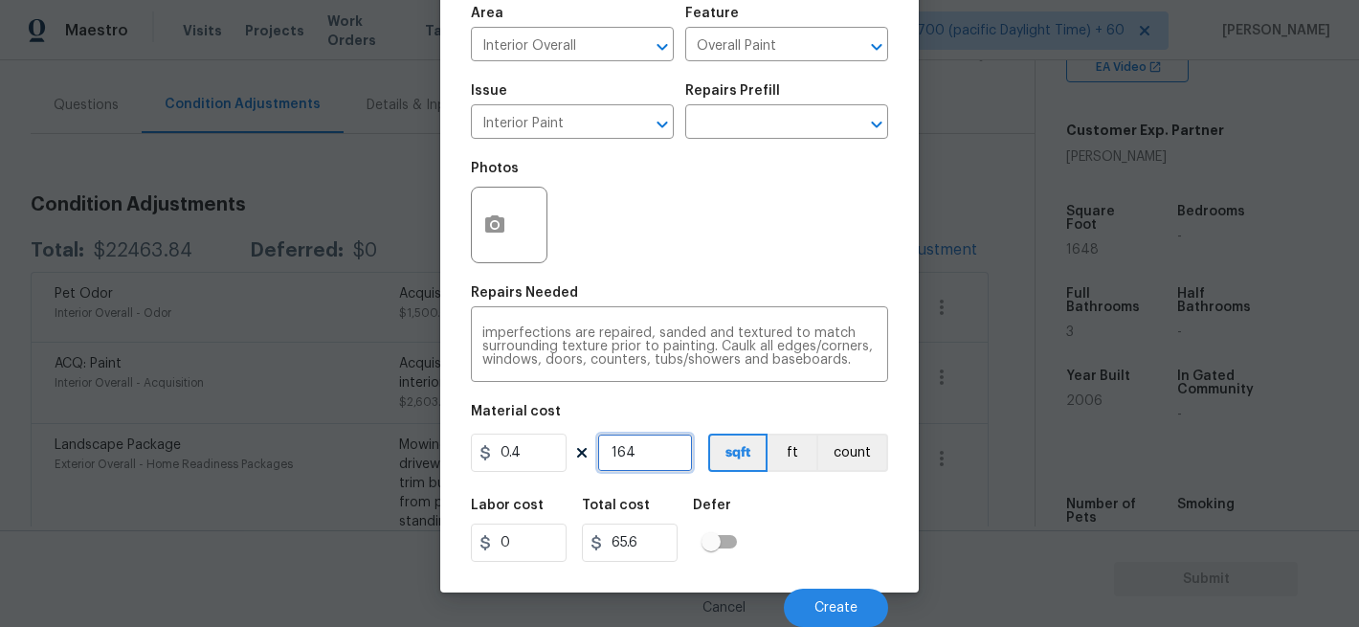
type input "659.2"
click at [660, 499] on div "Total cost" at bounding box center [637, 511] width 111 height 25
click at [654, 454] on input "1648" at bounding box center [645, 453] width 96 height 38
type input "164"
type input "65.6"
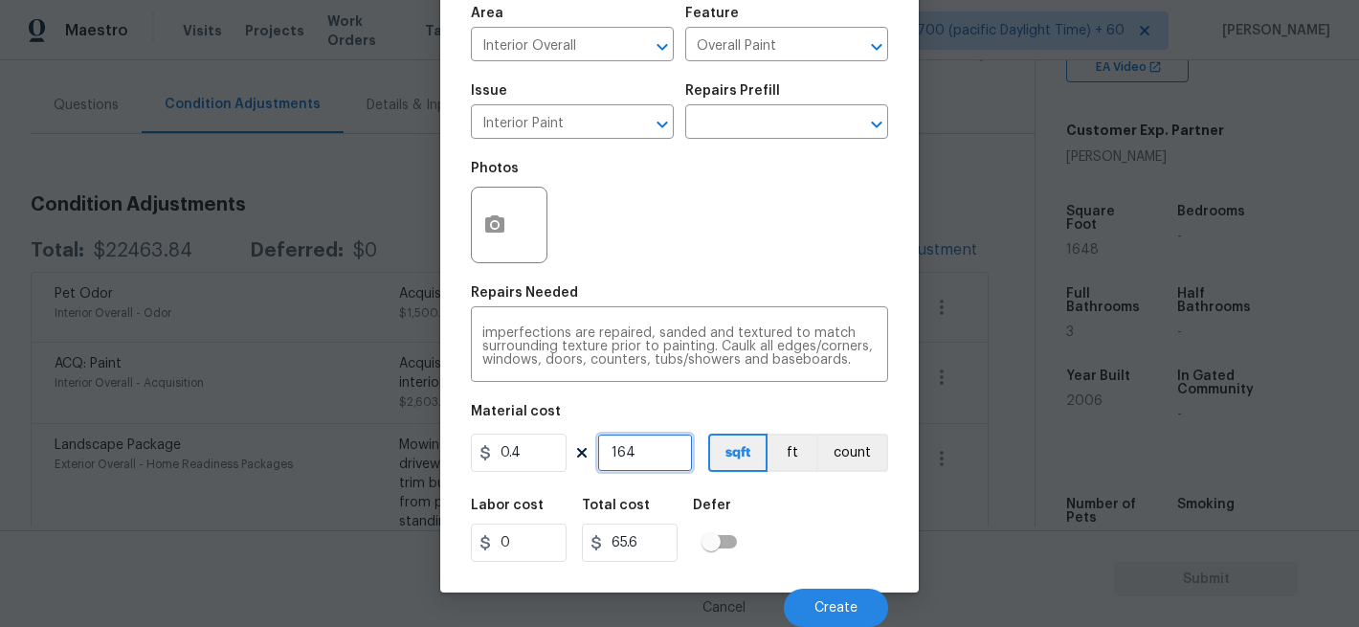
type input "16"
type input "6.4"
type input "1"
type input "0.4"
type input "10"
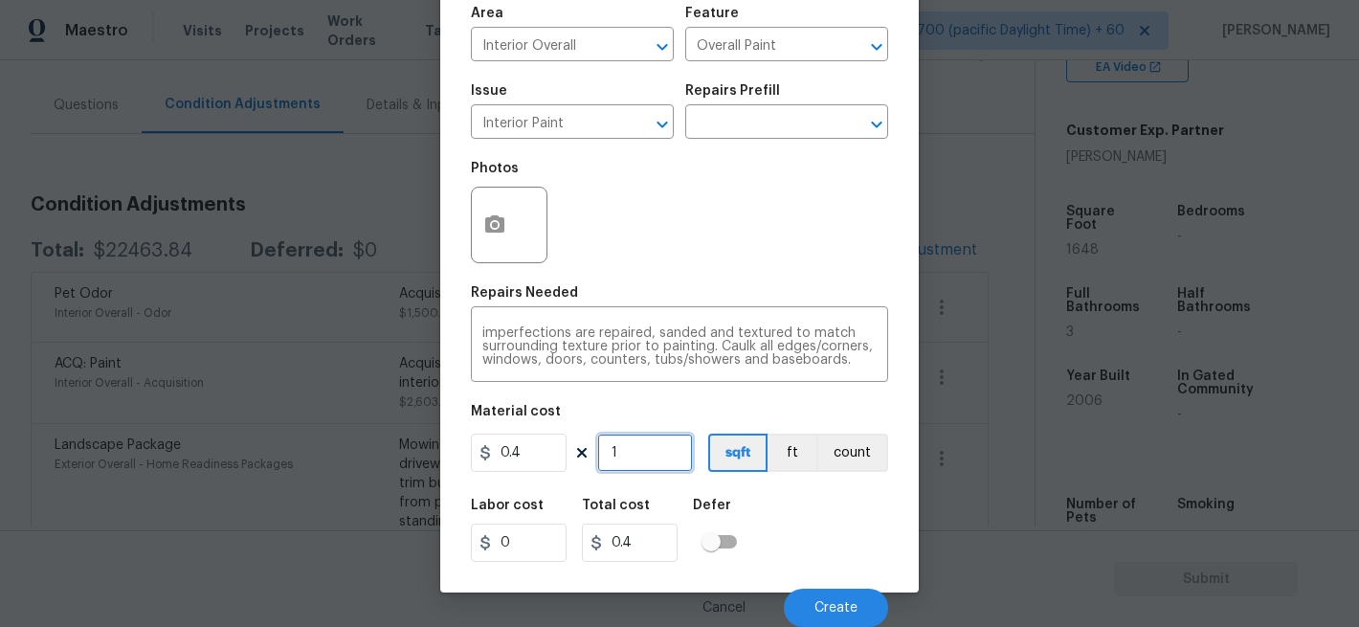
type input "4"
type input "100"
type input "40"
type input "1000"
type input "400"
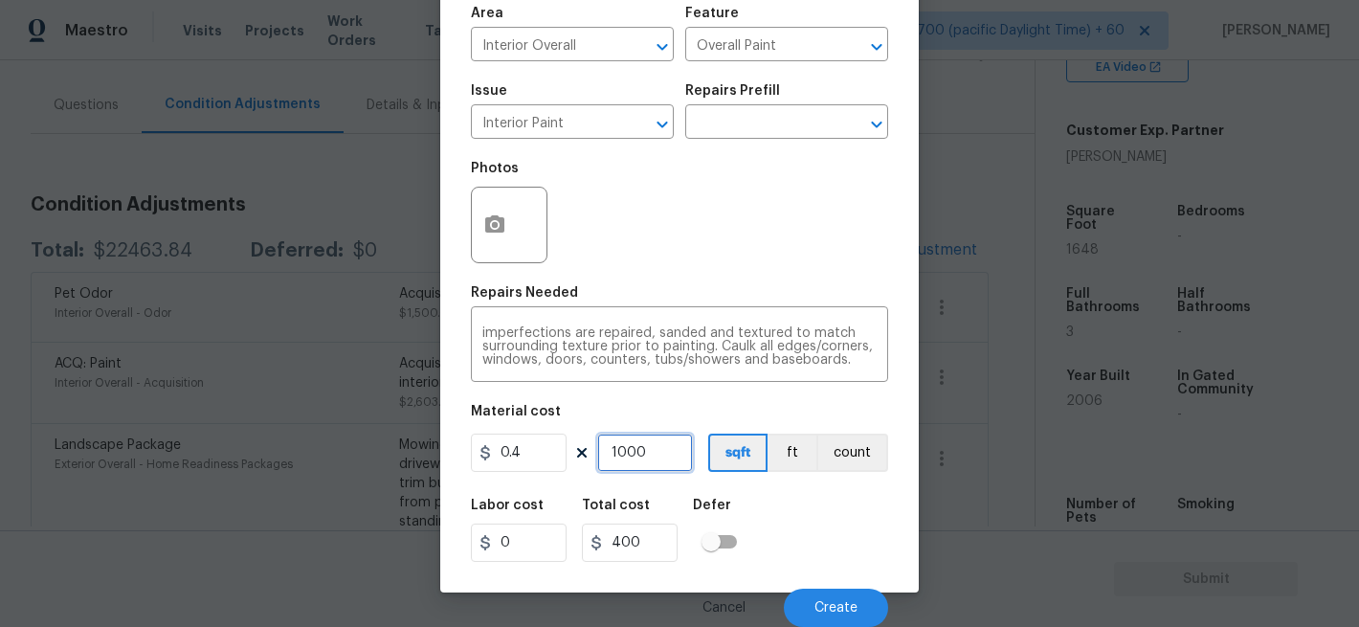
type input "1000"
click at [805, 521] on div "Labor cost 0 Total cost 400 Defer" at bounding box center [679, 530] width 417 height 86
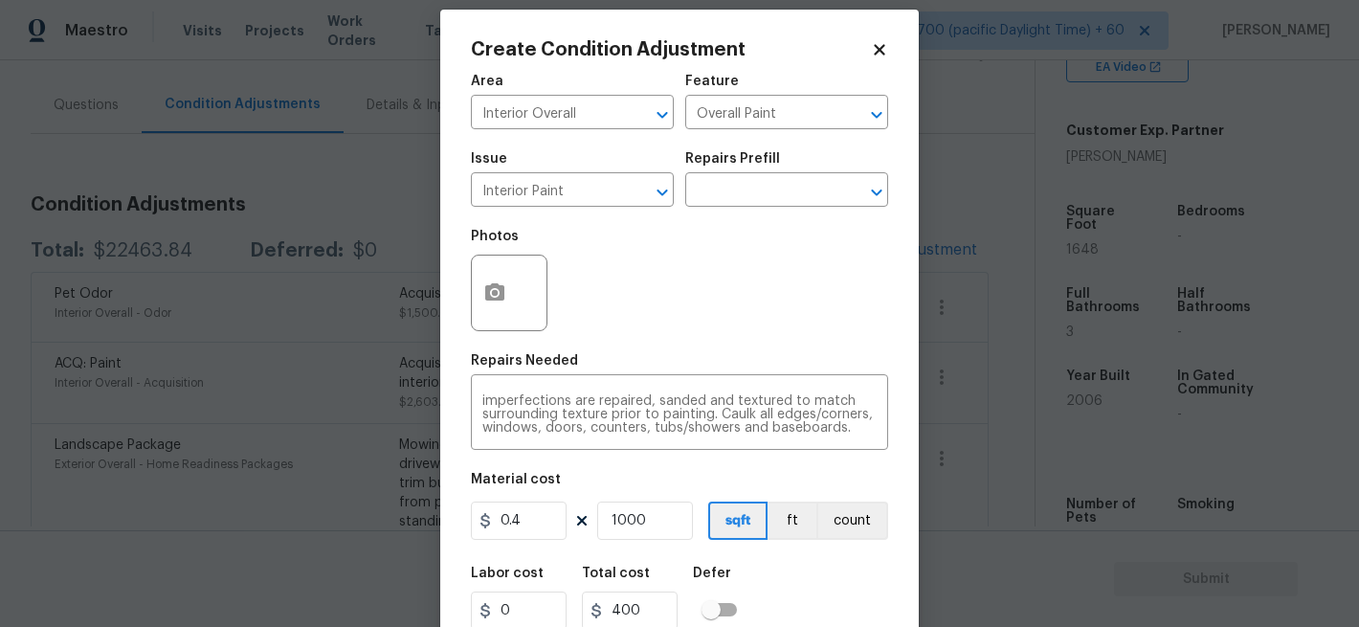
scroll to position [15, 0]
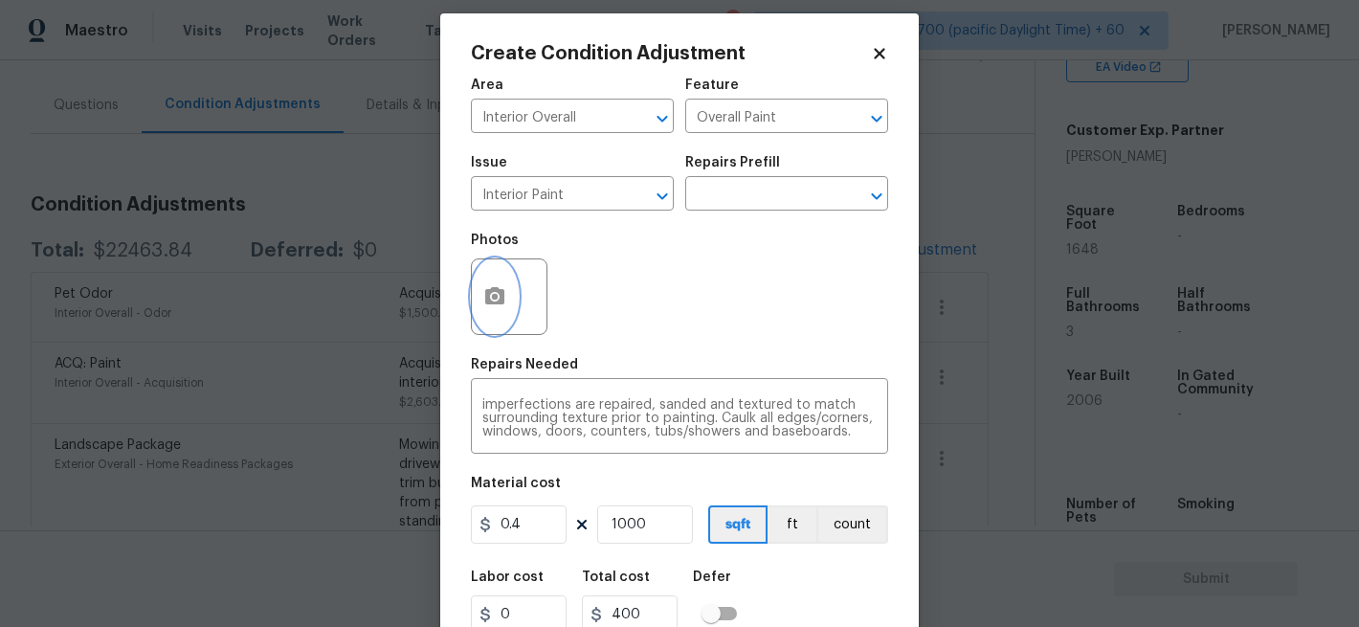
click at [505, 324] on button "button" at bounding box center [495, 296] width 46 height 75
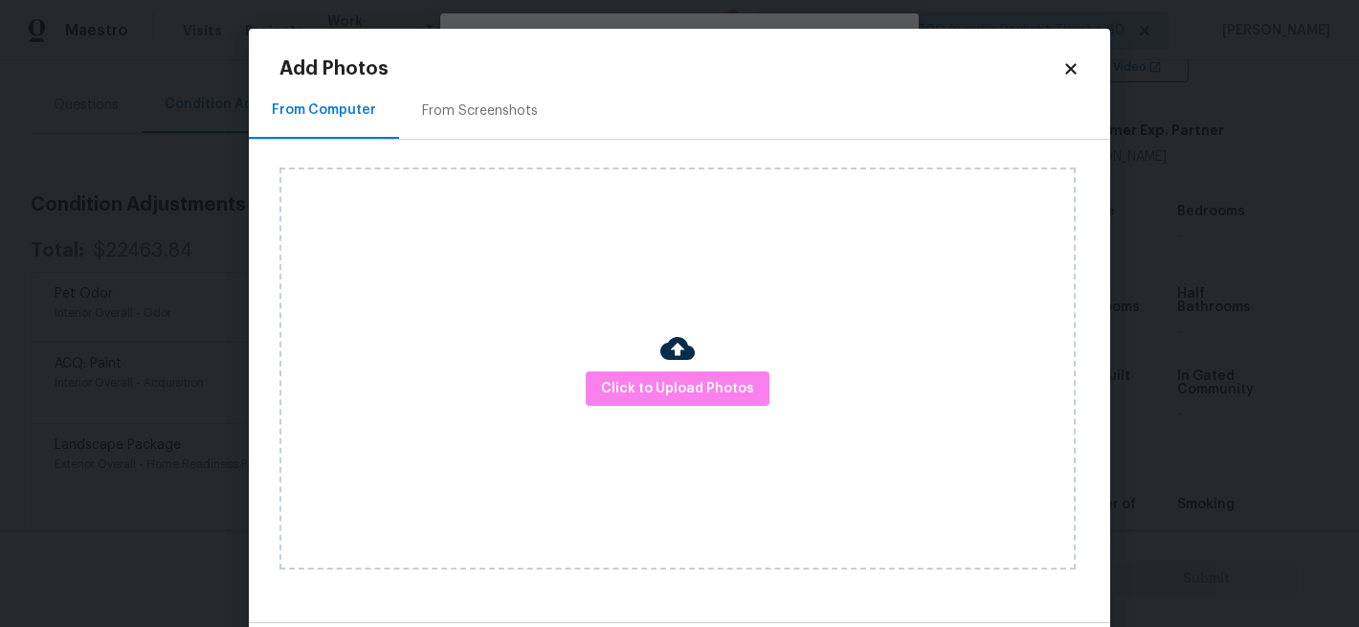
click at [677, 354] on img at bounding box center [677, 348] width 34 height 34
click at [669, 372] on button "Click to Upload Photos" at bounding box center [678, 388] width 184 height 35
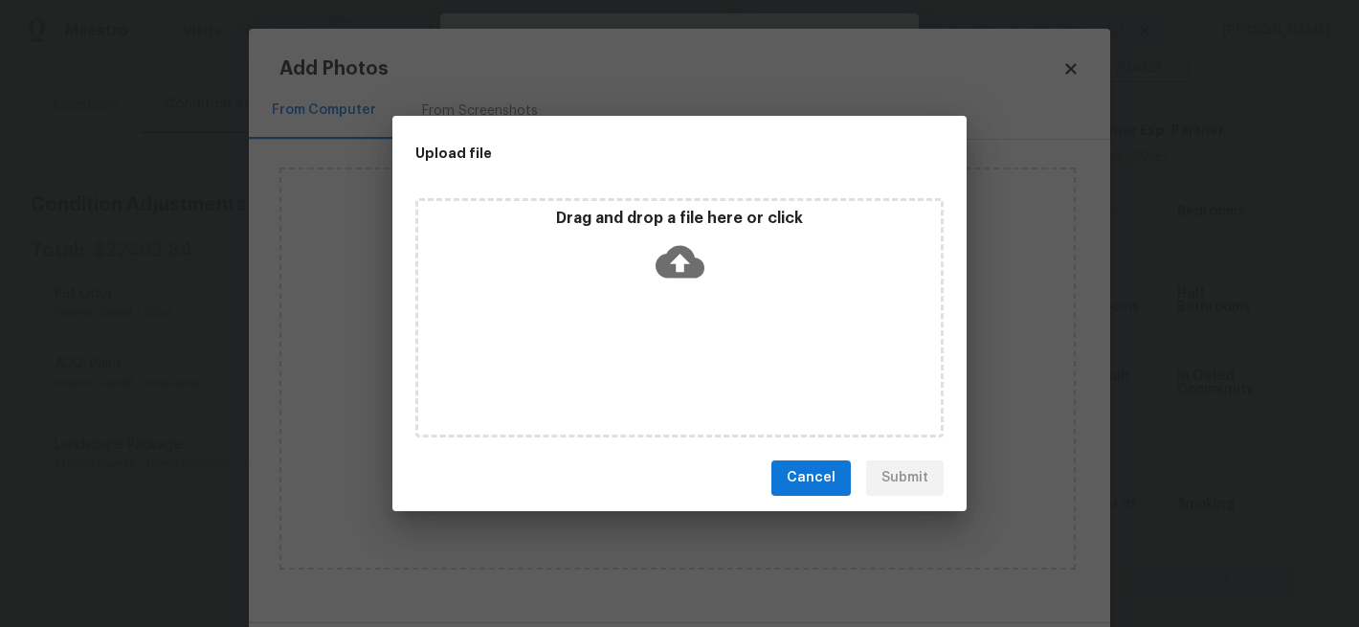
click at [669, 376] on div "Drag and drop a file here or click" at bounding box center [679, 317] width 528 height 239
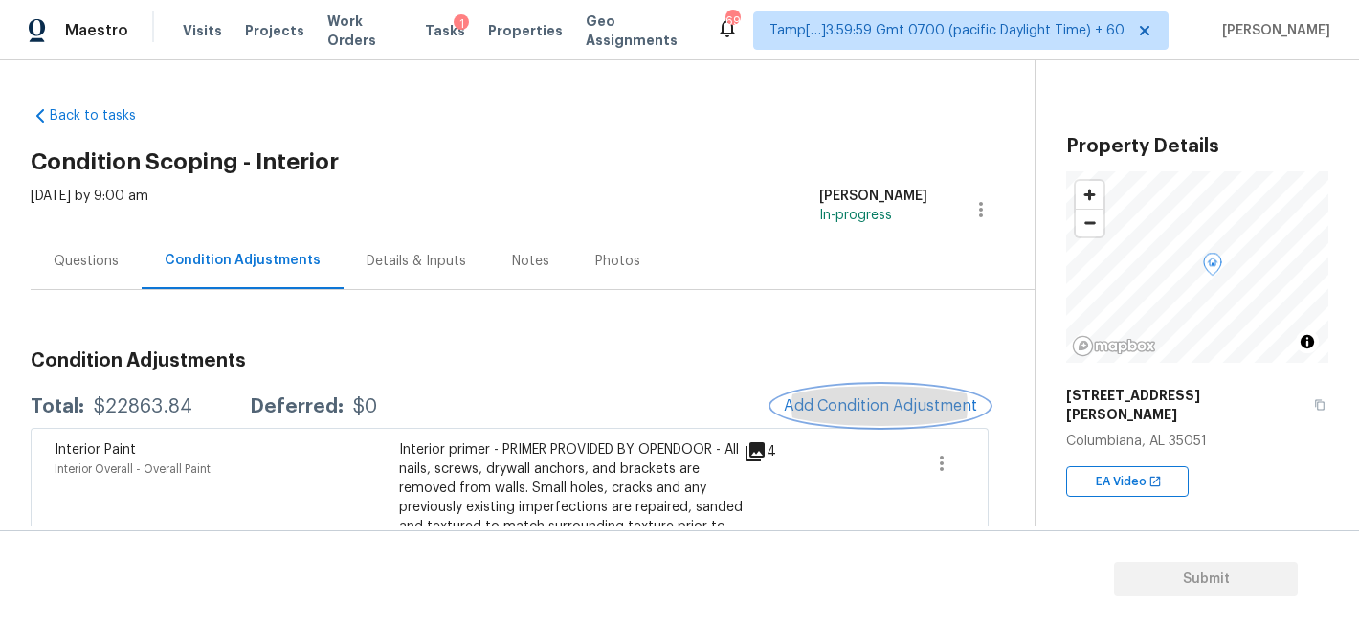
click at [834, 404] on span "Add Condition Adjustment" at bounding box center [880, 405] width 193 height 17
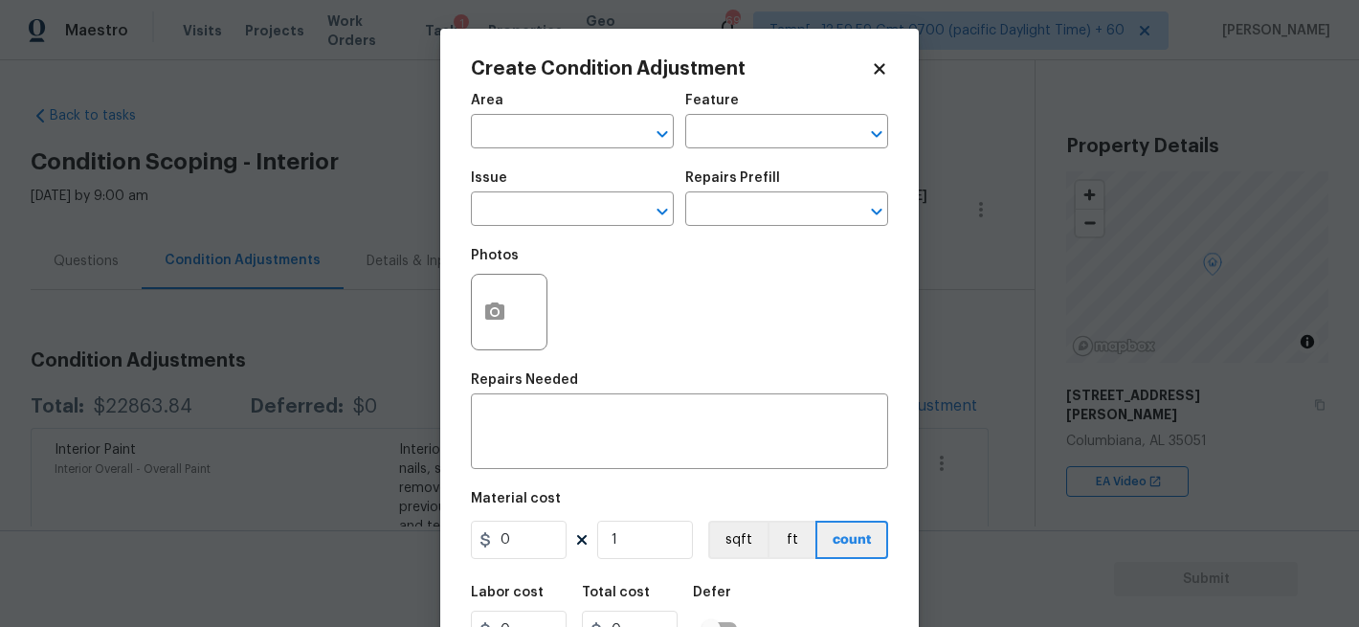
click at [576, 150] on span "Area ​" at bounding box center [572, 121] width 203 height 78
click at [576, 126] on input "text" at bounding box center [545, 134] width 149 height 30
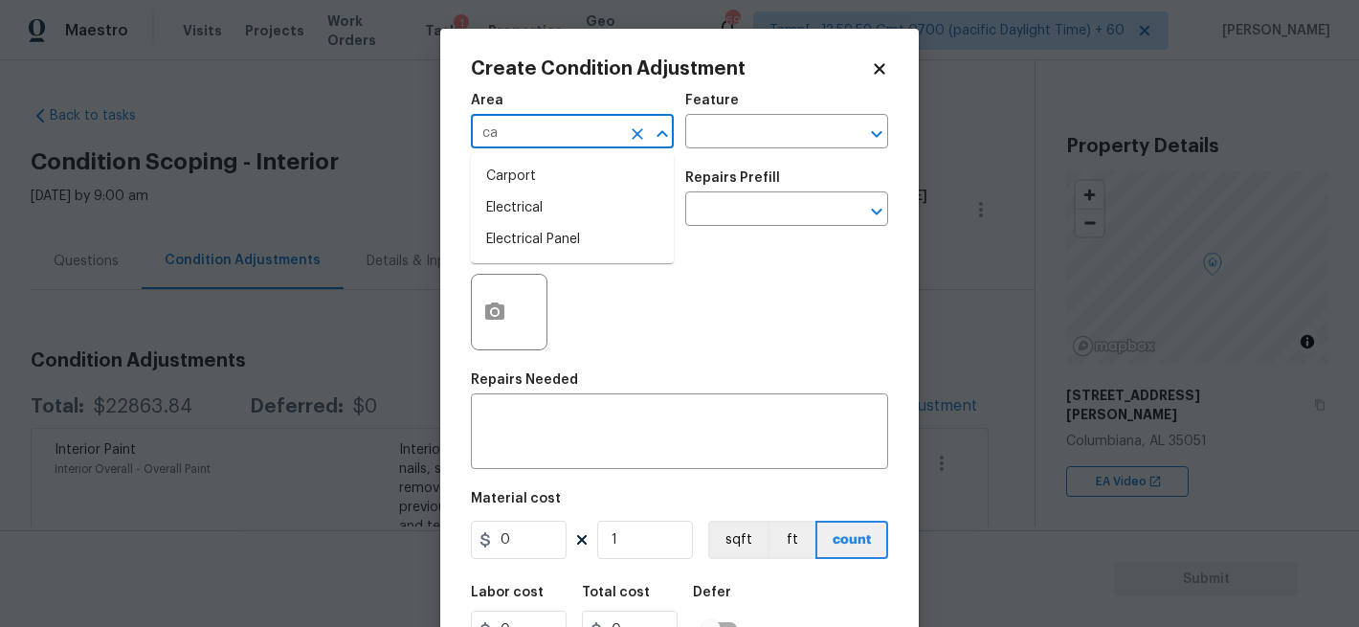
type input "c"
drag, startPoint x: 536, startPoint y: 195, endPoint x: 575, endPoint y: 190, distance: 39.5
click at [536, 195] on li "Interior Overall" at bounding box center [572, 208] width 203 height 32
type input "Interior Overall"
click at [780, 125] on input "text" at bounding box center [759, 134] width 149 height 30
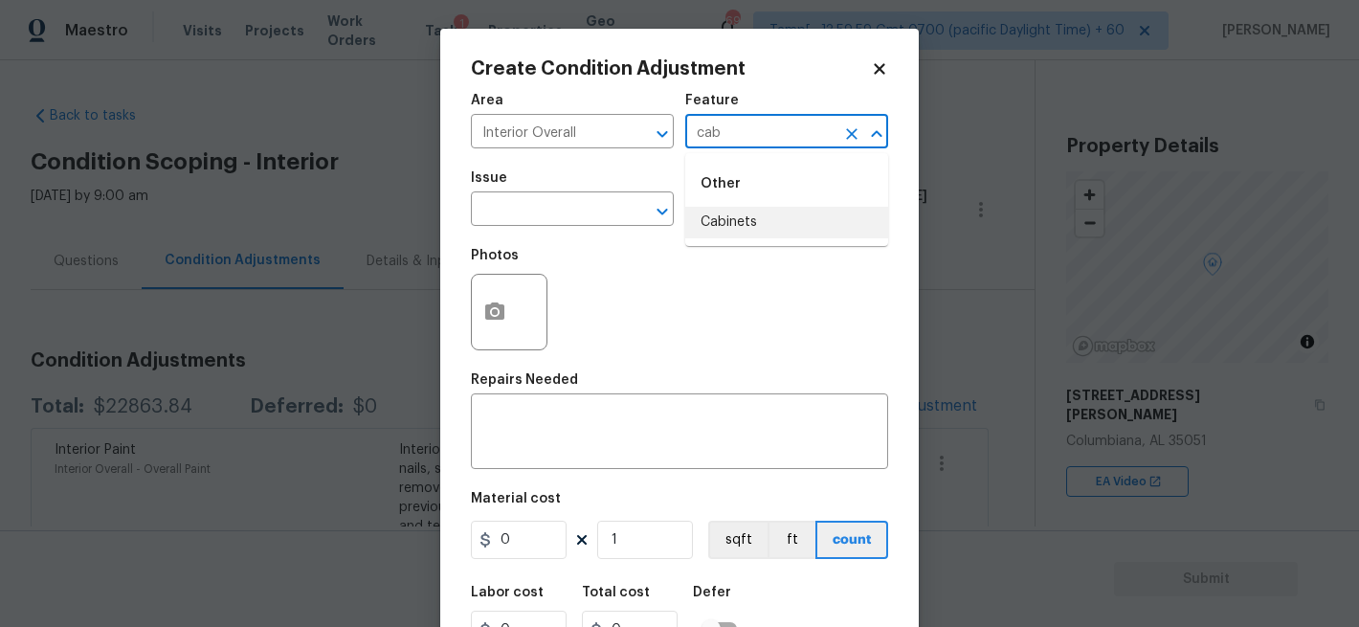
click at [743, 219] on li "Cabinets" at bounding box center [786, 223] width 203 height 32
type input "Cabinets"
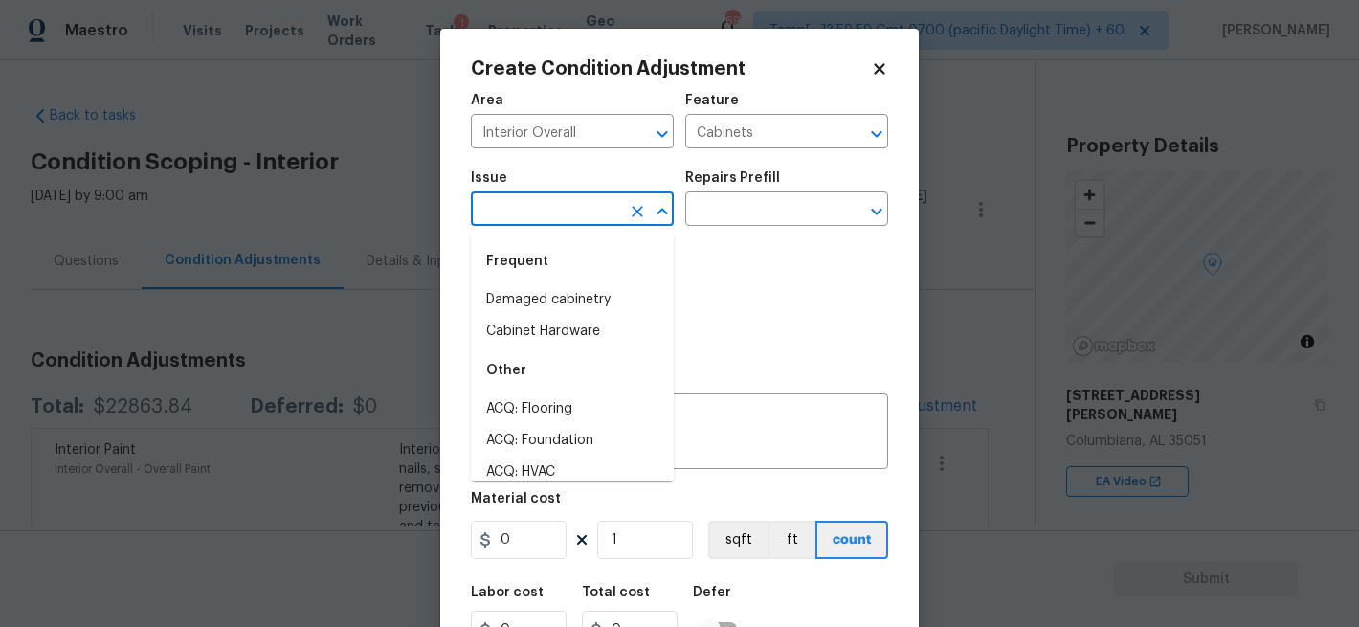
click at [544, 208] on input "text" at bounding box center [545, 211] width 149 height 30
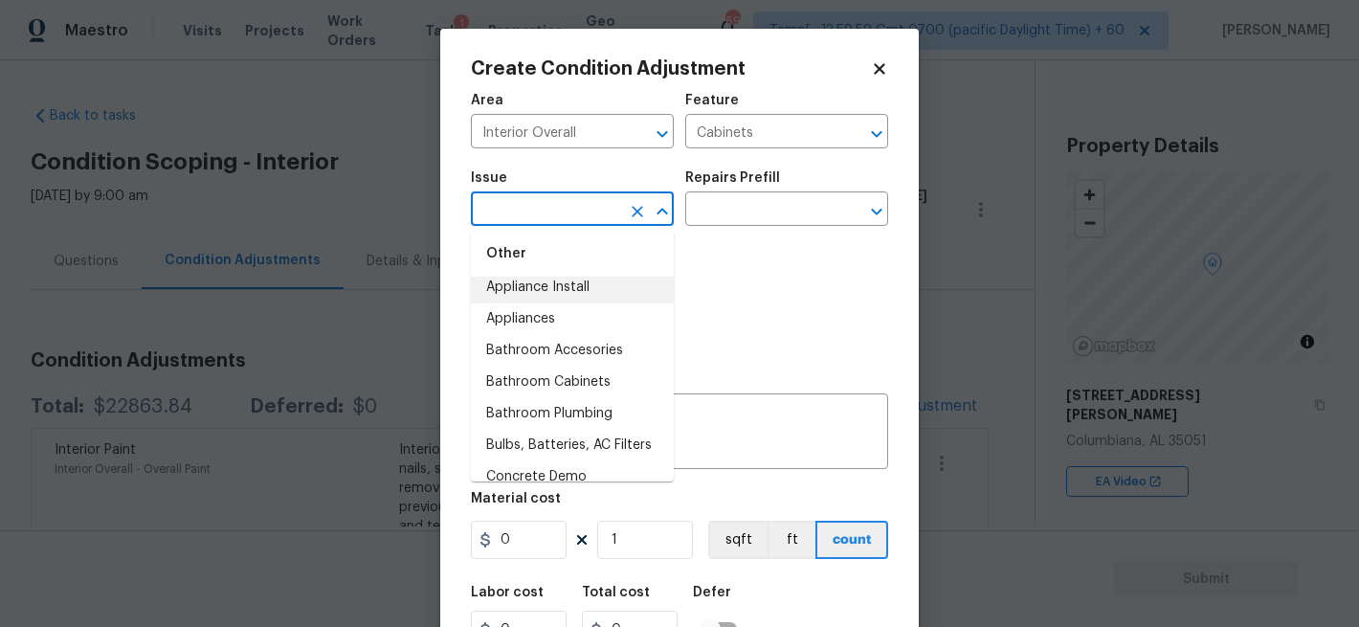
scroll to position [408, 0]
click at [739, 127] on input "Cabinets" at bounding box center [759, 134] width 149 height 30
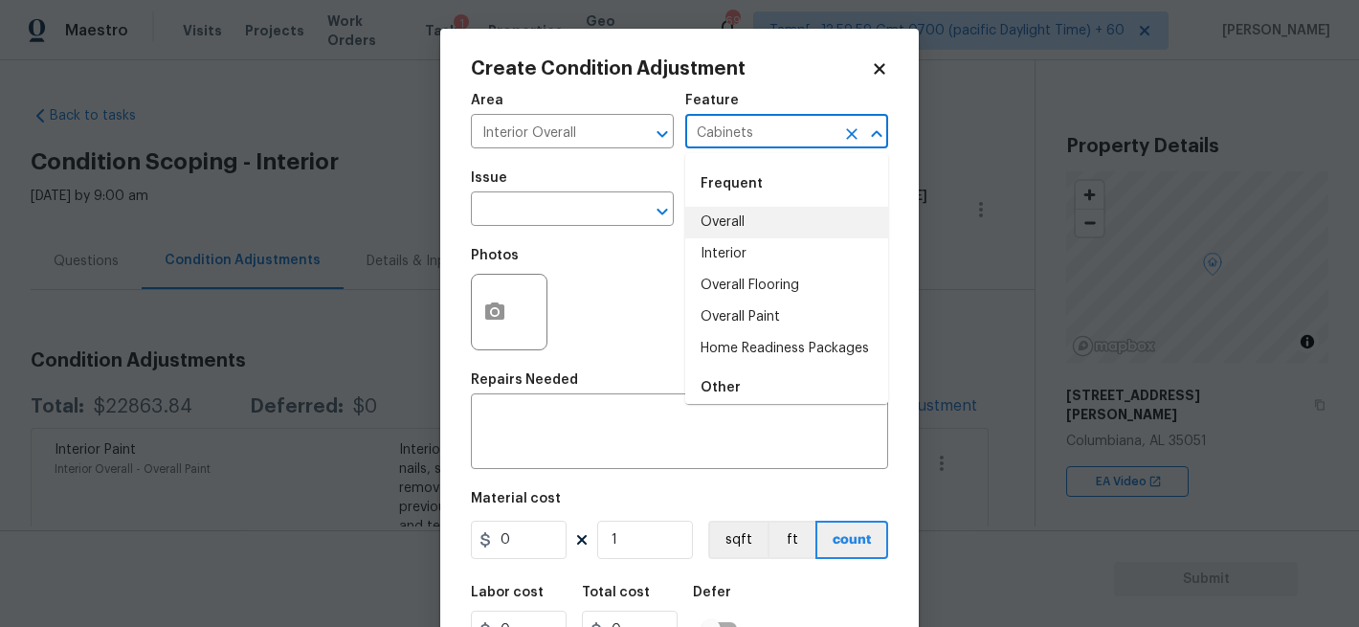
click at [739, 127] on input "Cabinets" at bounding box center [759, 134] width 149 height 30
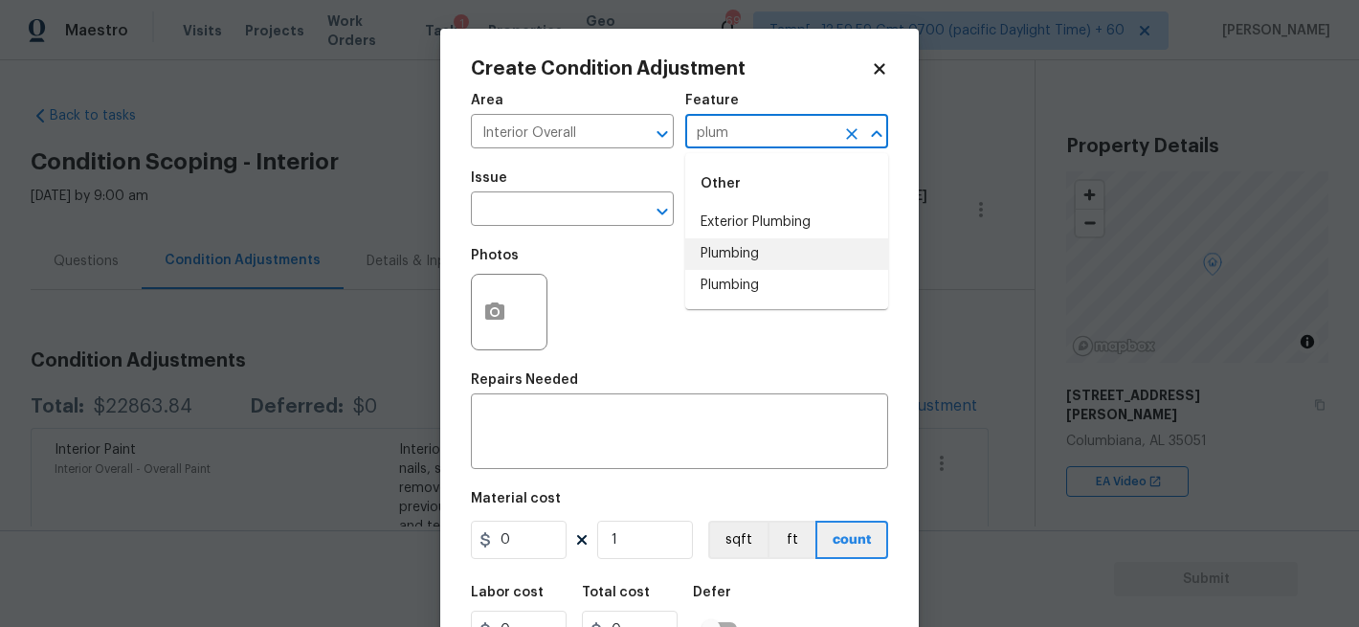
click at [768, 250] on li "Plumbing" at bounding box center [786, 254] width 203 height 32
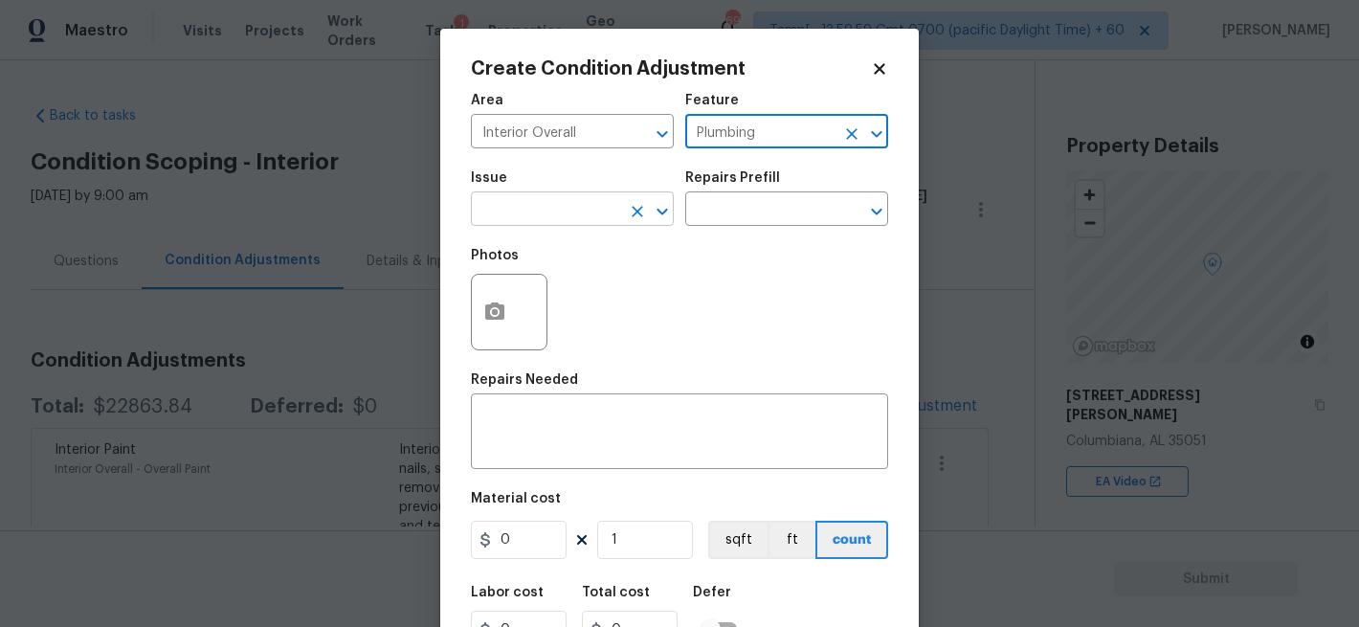
type input "Plumbing"
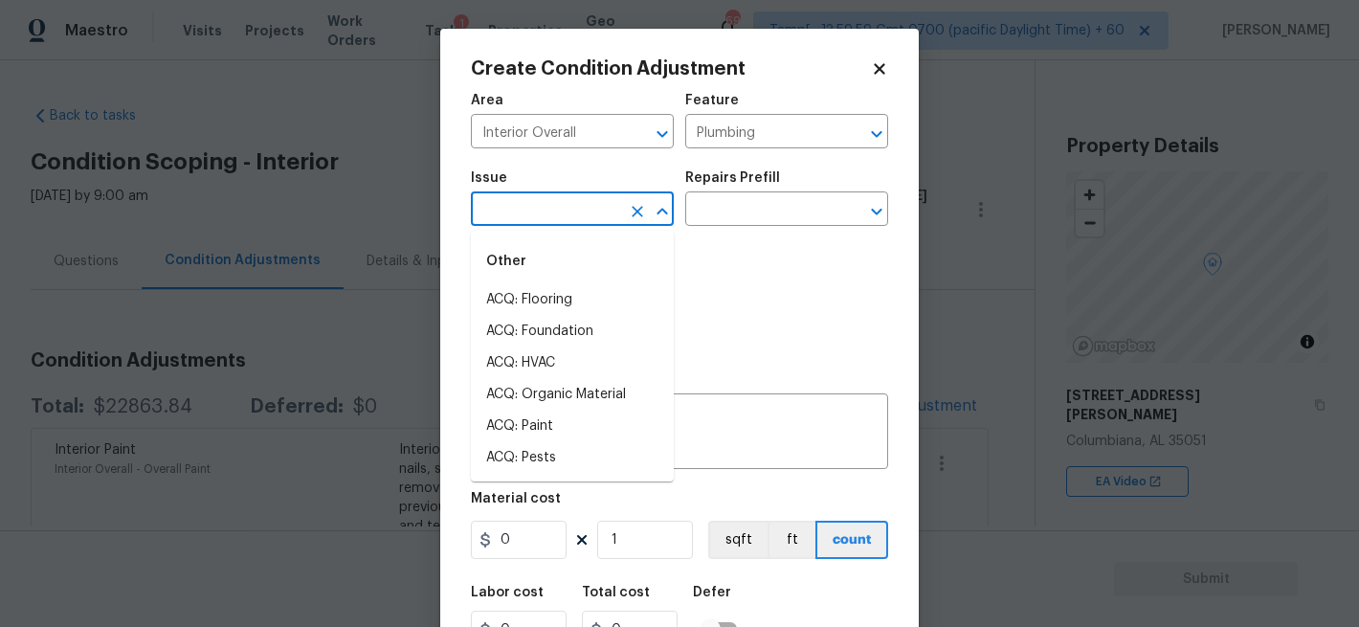
click at [610, 224] on input "text" at bounding box center [545, 211] width 149 height 30
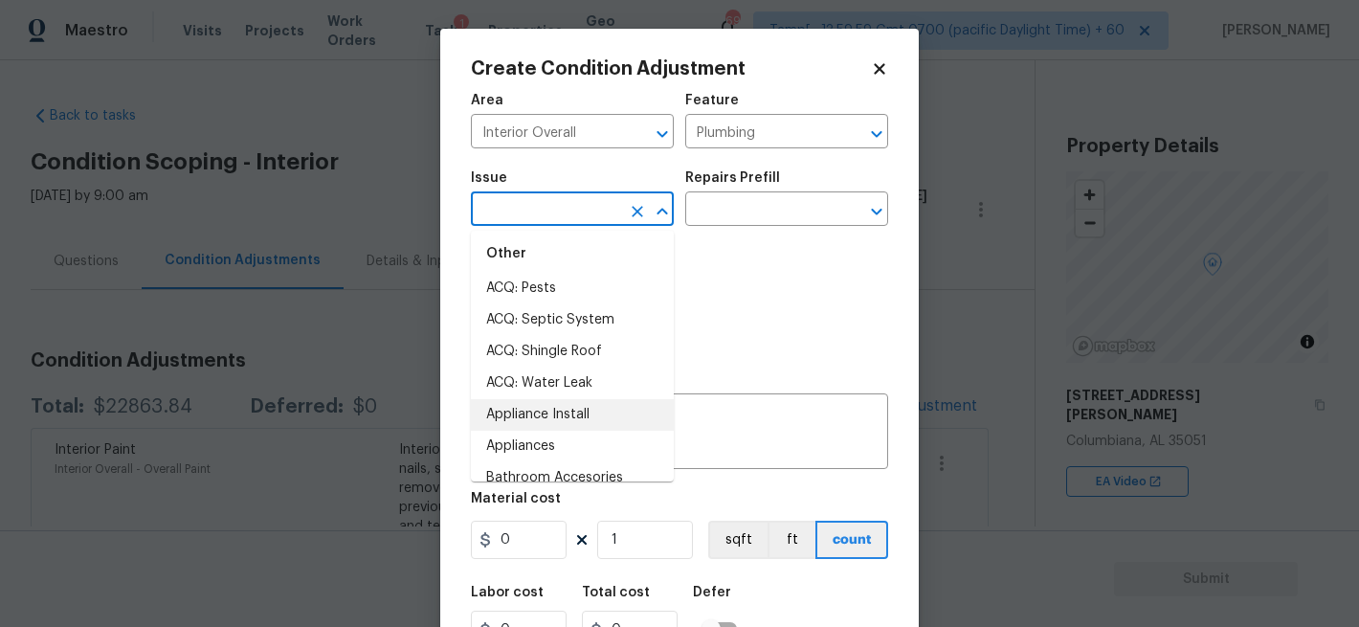
scroll to position [0, 0]
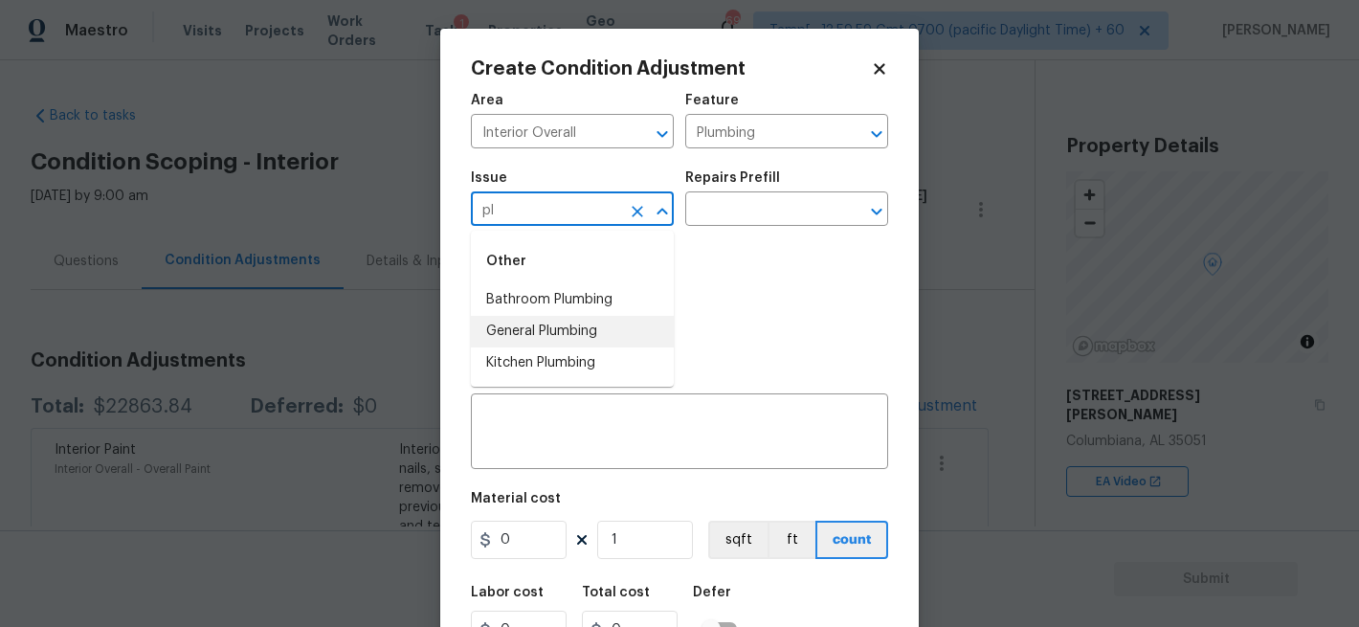
type input "p"
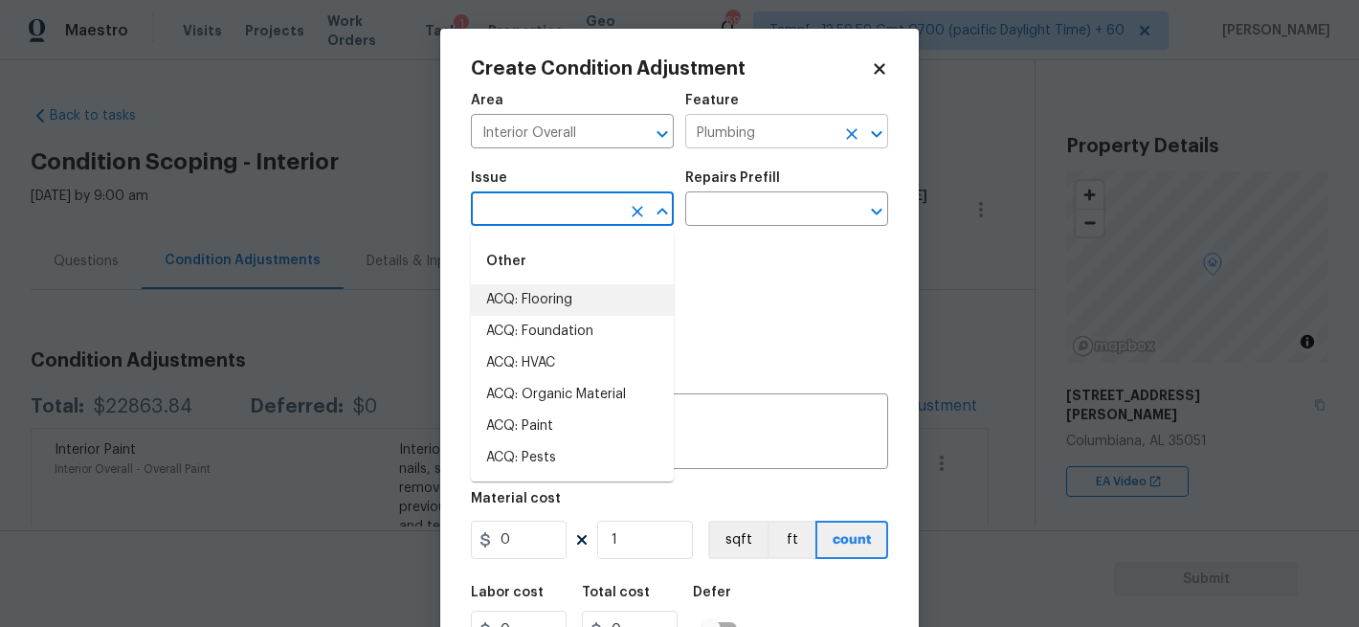
click at [775, 146] on input "Plumbing" at bounding box center [759, 134] width 149 height 30
click at [573, 197] on input "text" at bounding box center [545, 211] width 149 height 30
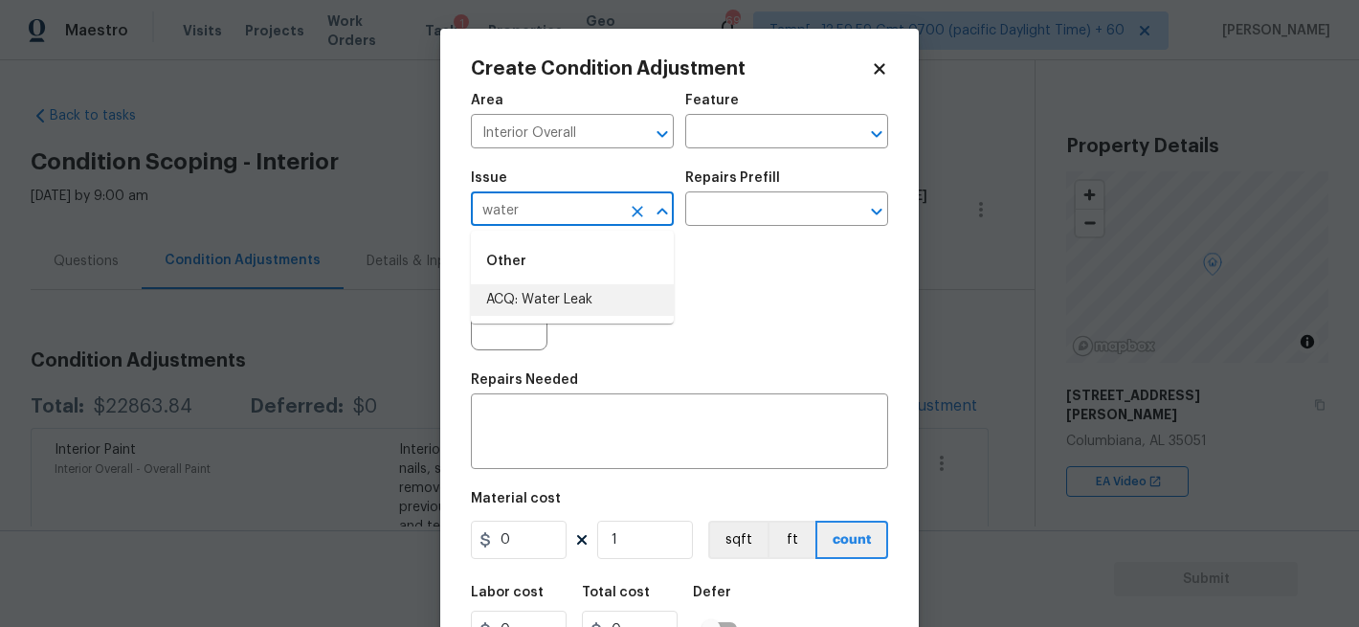
click at [592, 306] on li "ACQ: Water Leak" at bounding box center [572, 300] width 203 height 32
type input "ACQ: Water Leak"
click at [744, 194] on div "Repairs Prefill" at bounding box center [786, 183] width 203 height 25
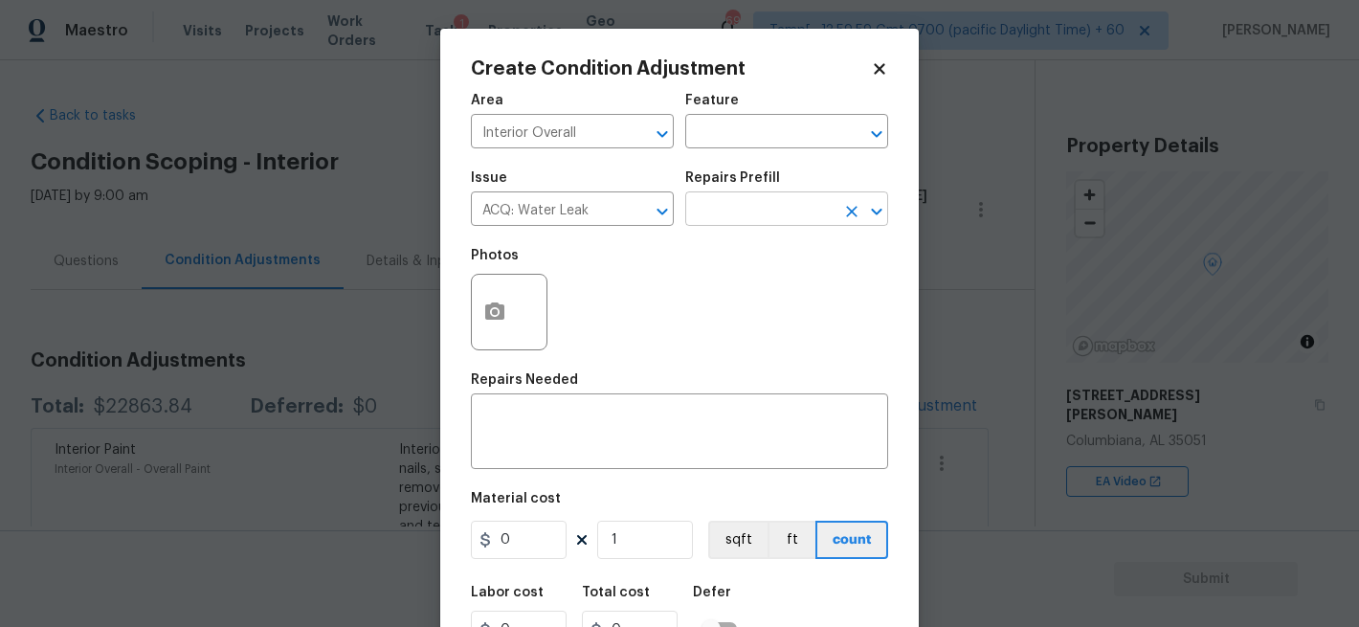
click at [735, 197] on input "text" at bounding box center [759, 211] width 149 height 30
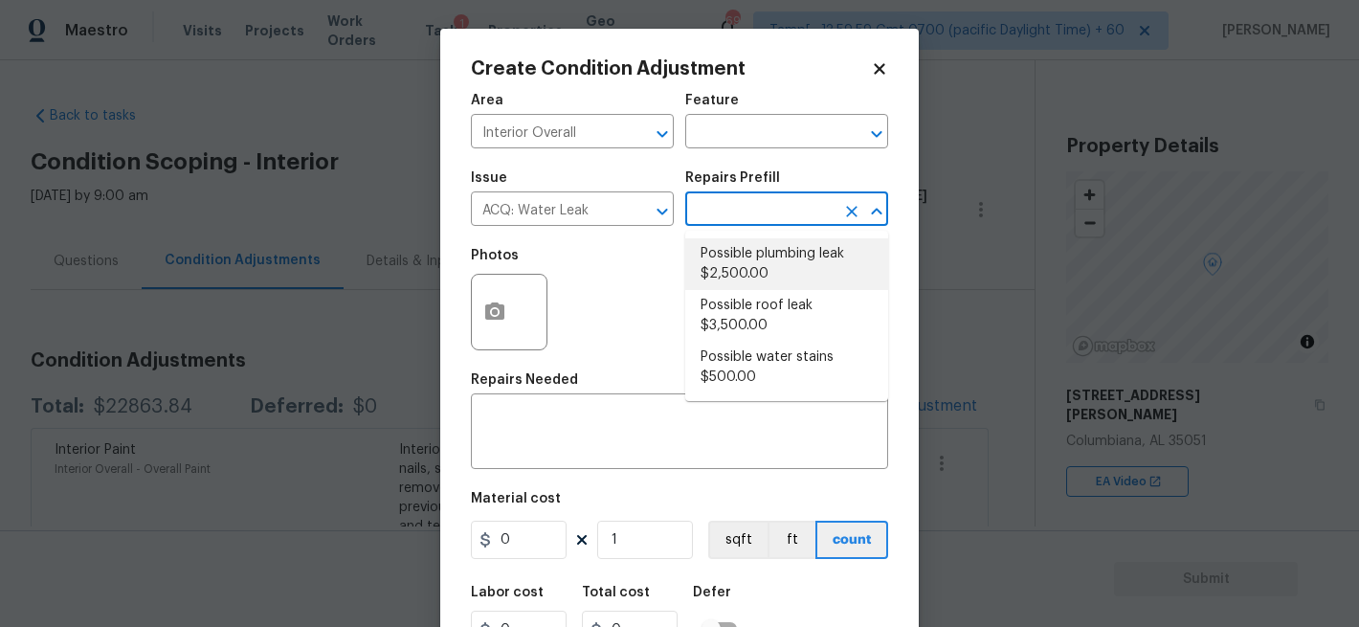
click at [734, 266] on li "Possible plumbing leak $2,500.00" at bounding box center [786, 264] width 203 height 52
type input "Acquisition"
type textarea "Acquisition Scope: Possible plumbing leak"
type input "2500"
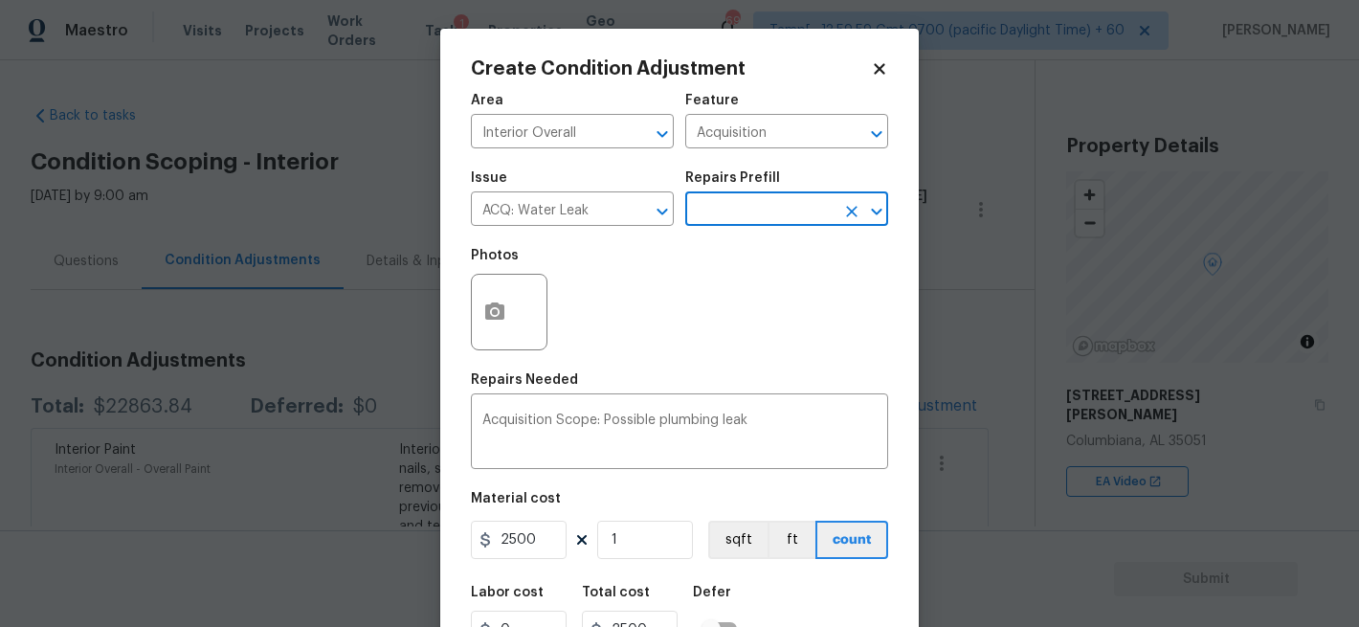
scroll to position [88, 0]
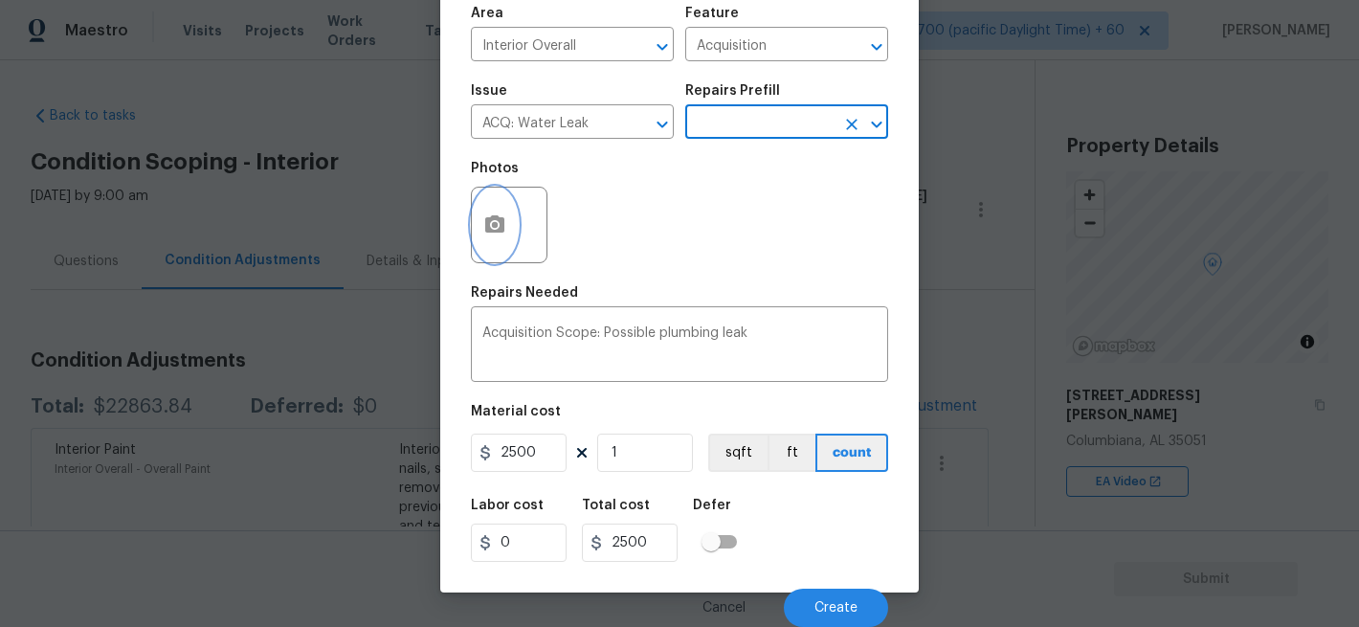
click at [503, 246] on button "button" at bounding box center [495, 225] width 46 height 75
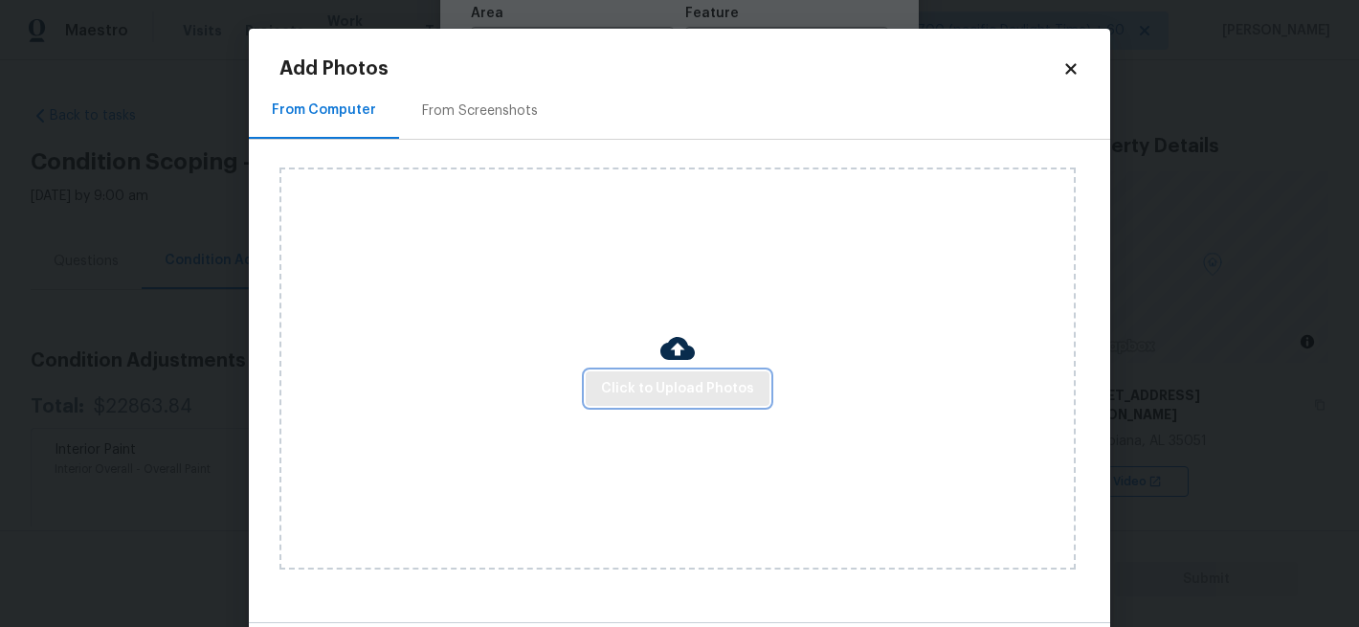
click at [718, 387] on span "Click to Upload Photos" at bounding box center [677, 389] width 153 height 24
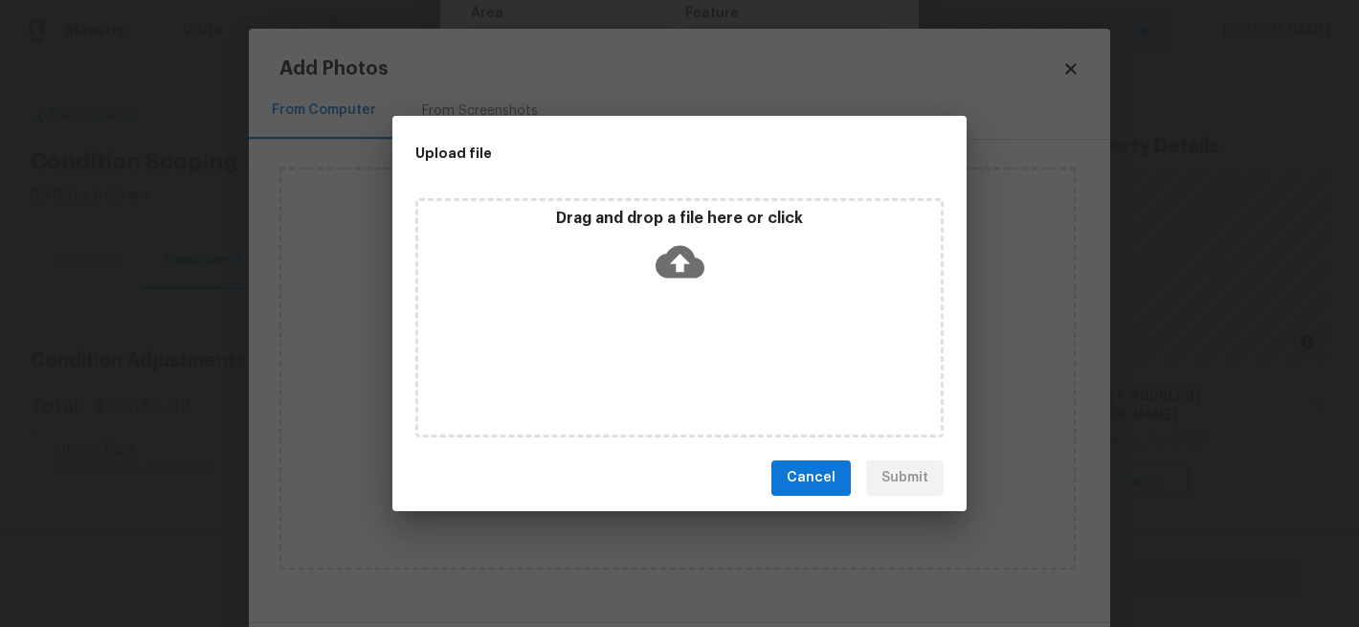
click at [671, 264] on icon at bounding box center [680, 261] width 49 height 33
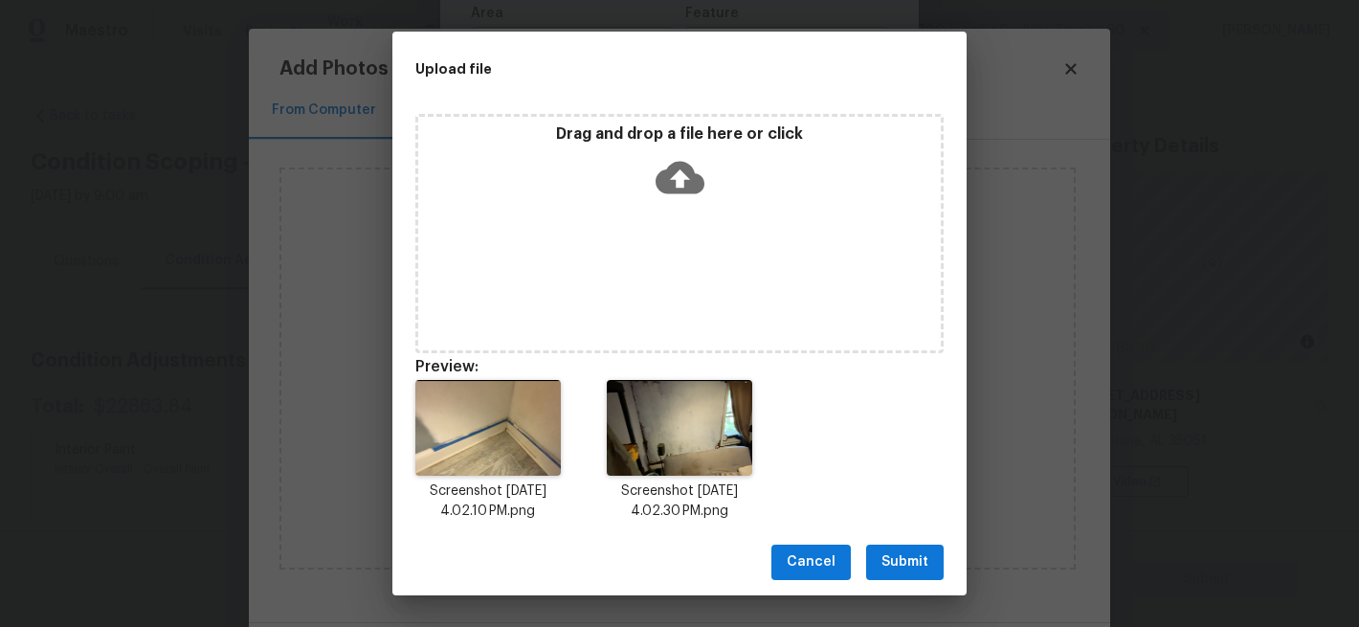
scroll to position [15, 0]
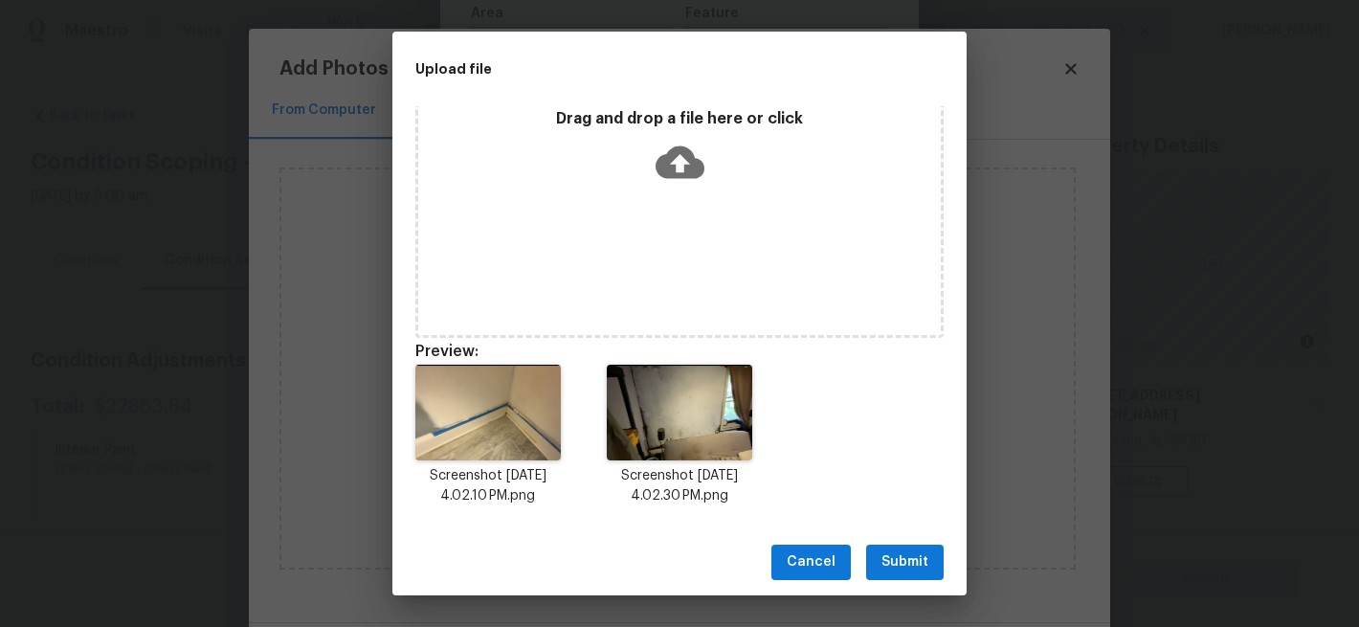
click at [902, 559] on span "Submit" at bounding box center [904, 562] width 47 height 24
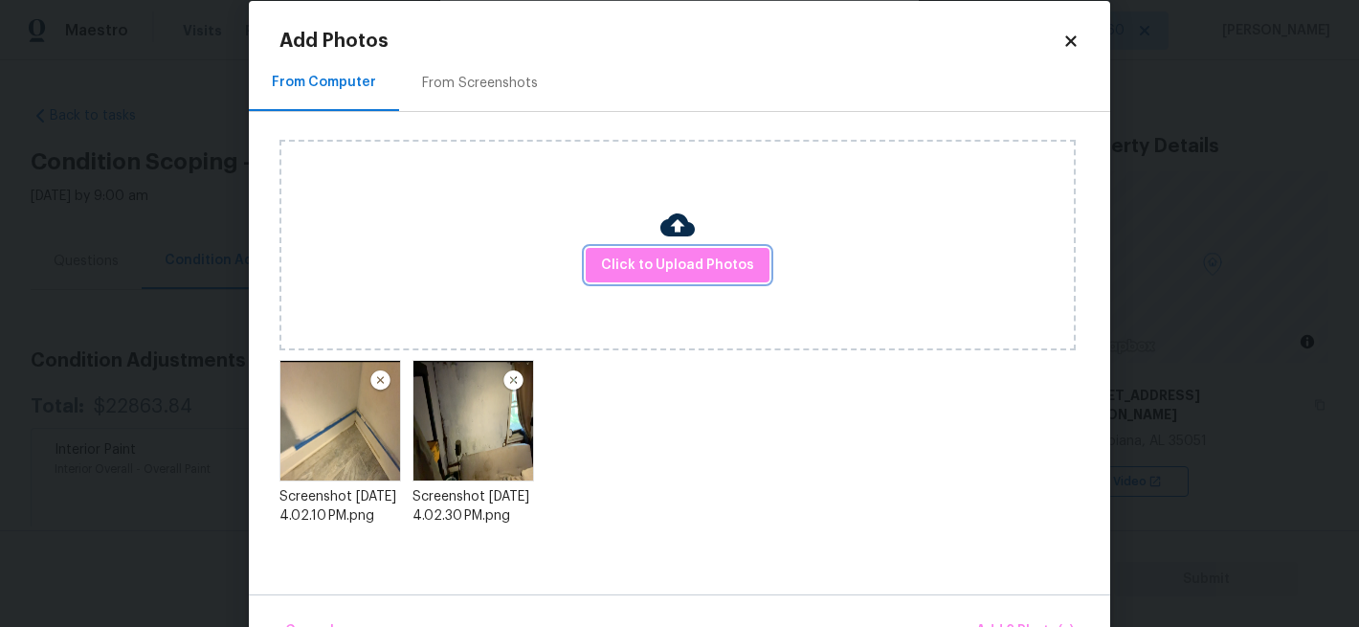
scroll to position [81, 0]
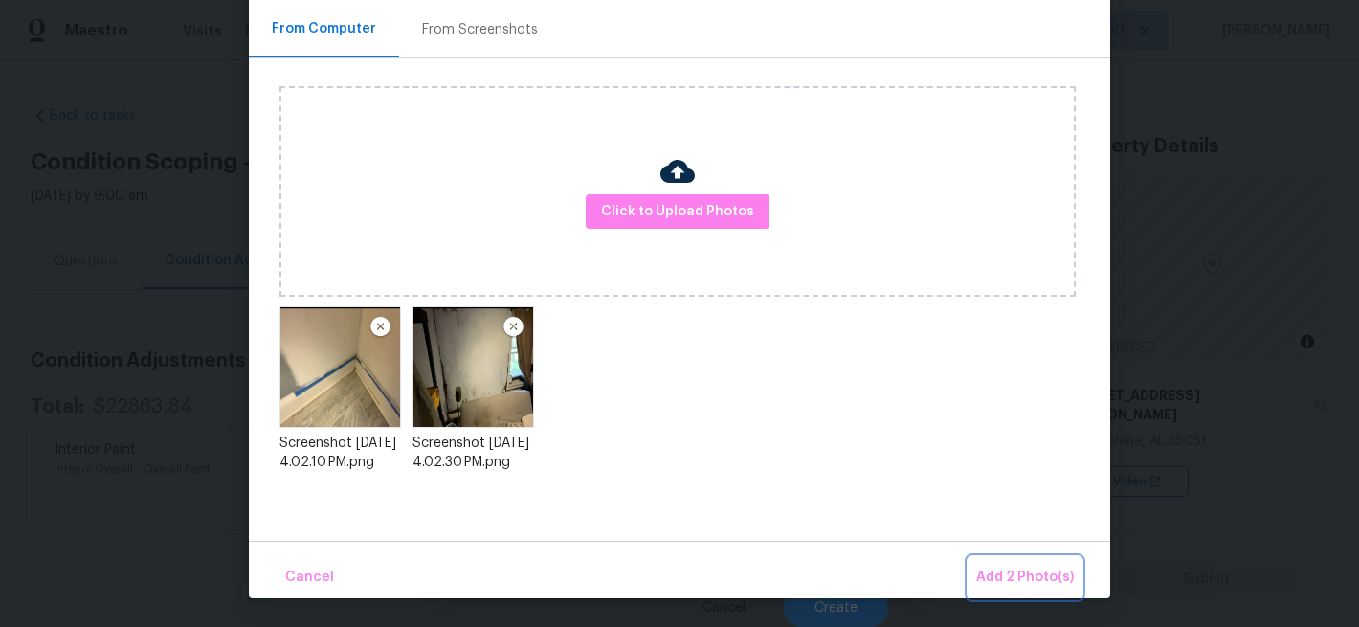
click at [1032, 573] on span "Add 2 Photo(s)" at bounding box center [1025, 578] width 98 height 24
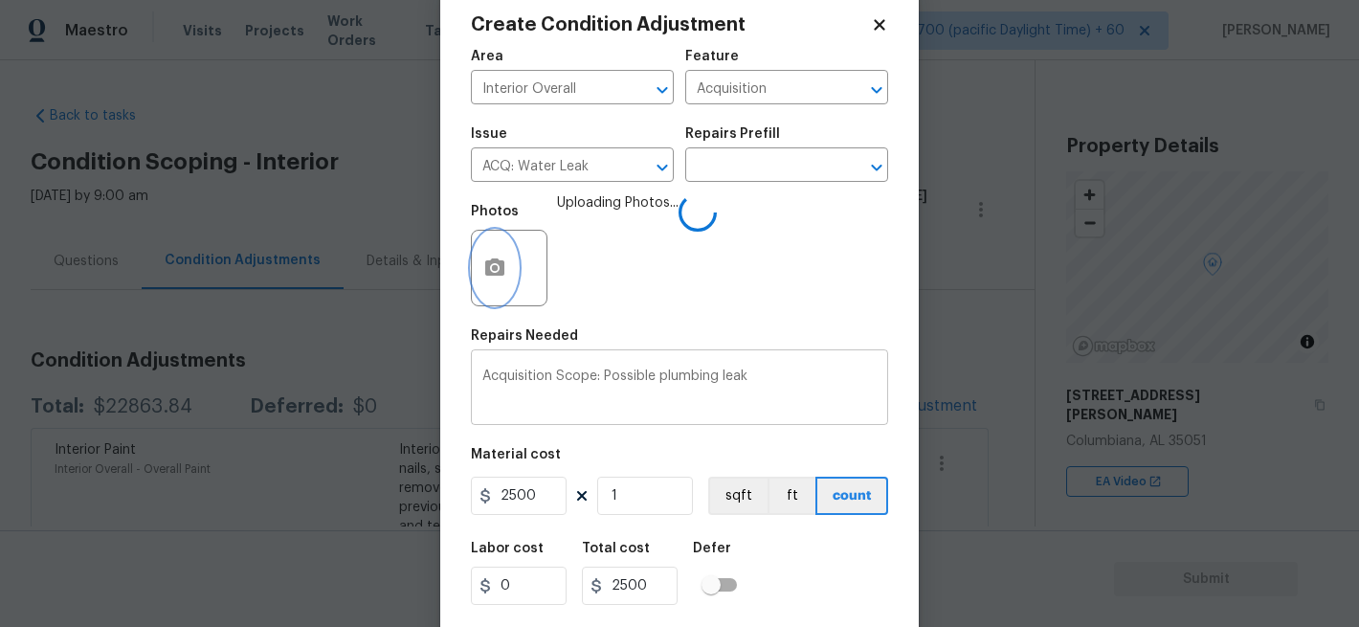
scroll to position [88, 0]
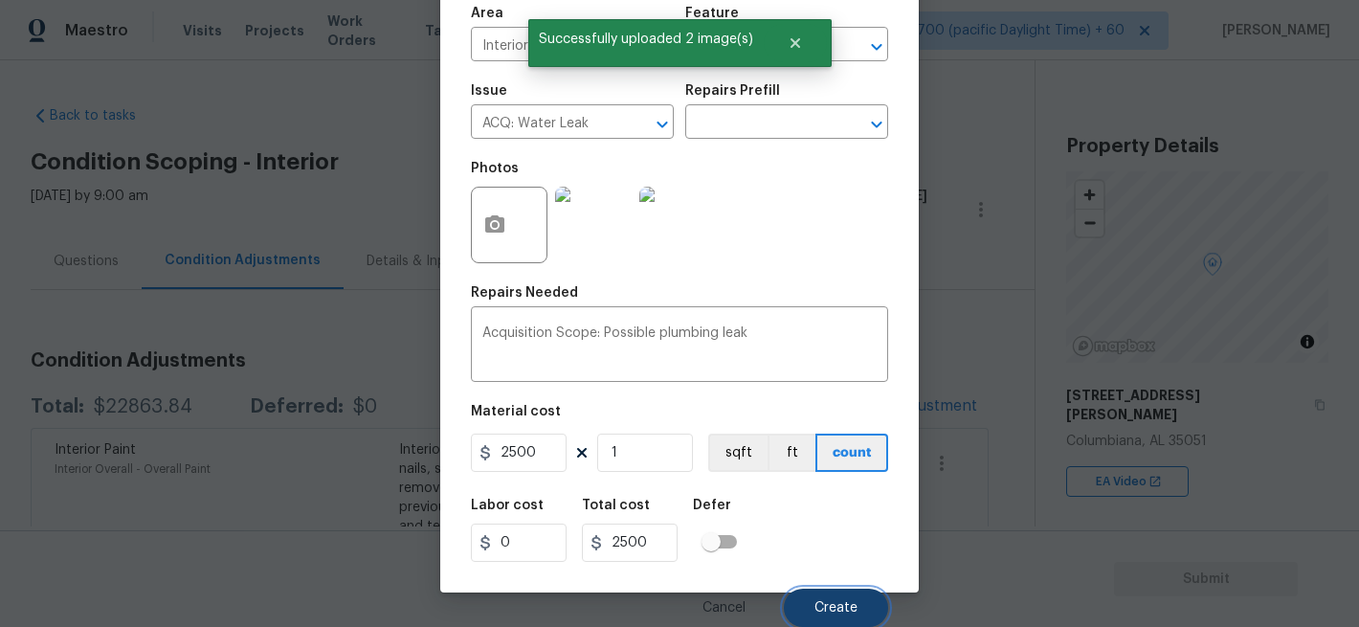
click at [828, 620] on button "Create" at bounding box center [836, 608] width 104 height 38
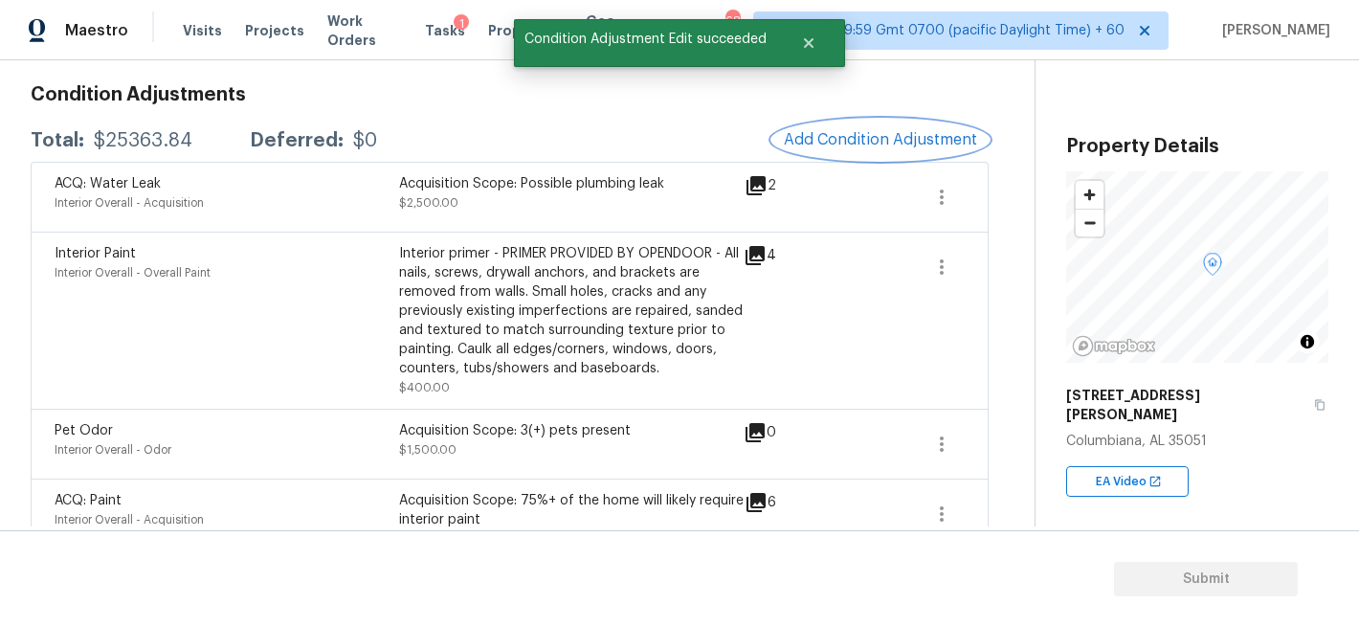
scroll to position [268, 0]
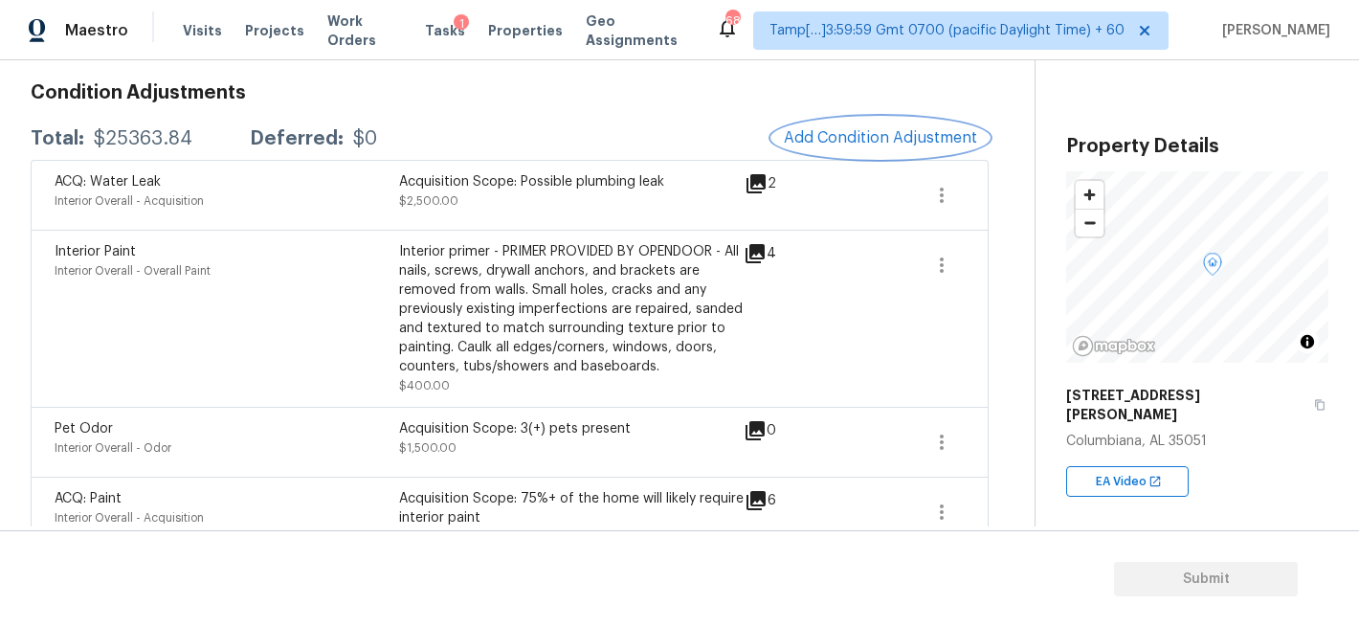
click at [923, 135] on span "Add Condition Adjustment" at bounding box center [880, 137] width 193 height 17
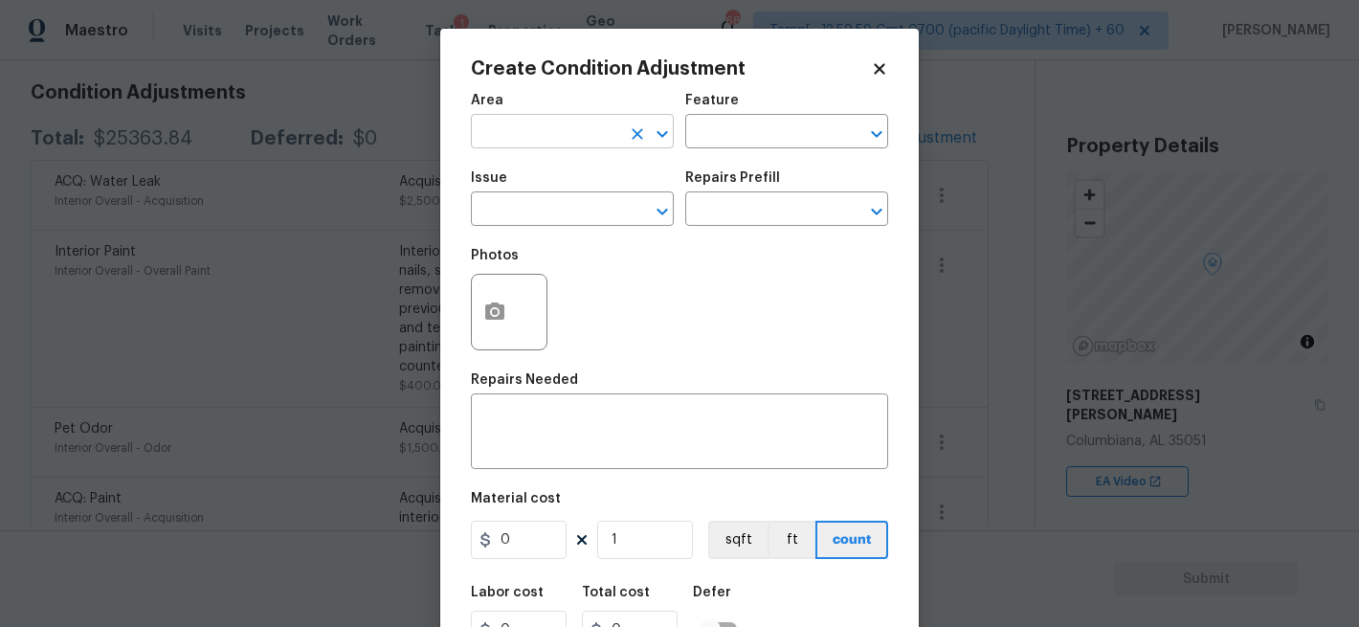
click at [561, 124] on input "text" at bounding box center [545, 134] width 149 height 30
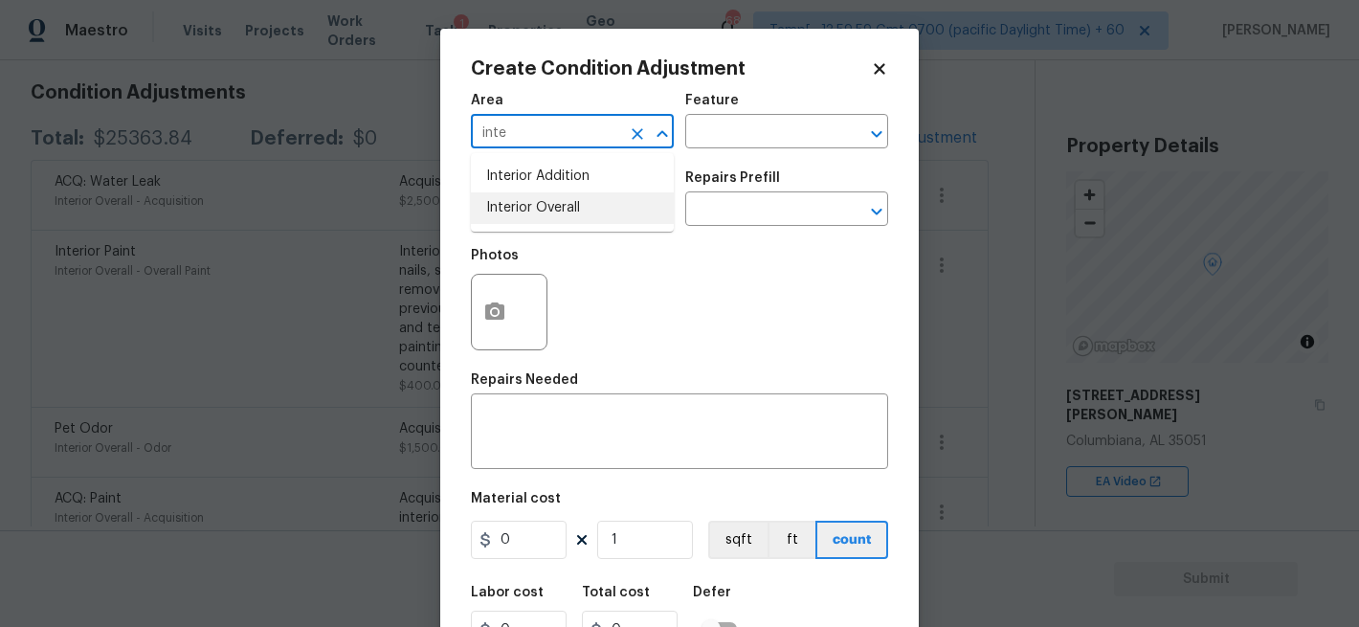
click at [579, 200] on li "Interior Overall" at bounding box center [572, 208] width 203 height 32
type input "Interior Overall"
click at [730, 143] on input "text" at bounding box center [759, 134] width 149 height 30
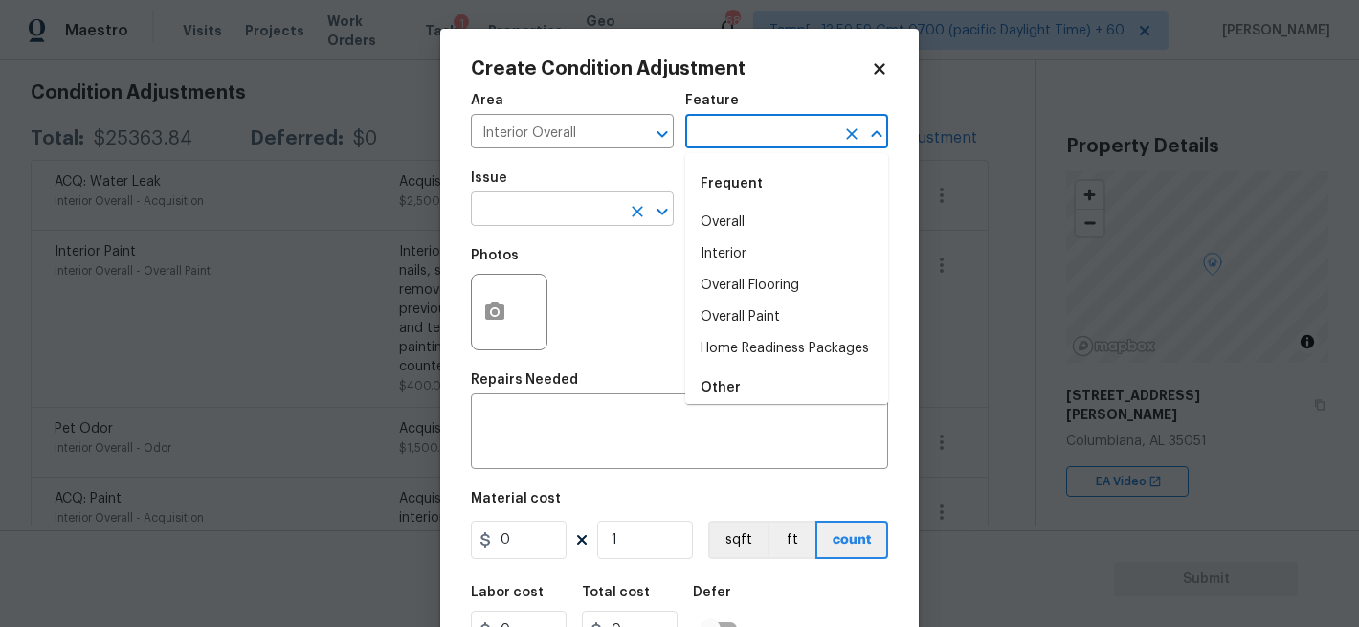
click at [558, 209] on input "text" at bounding box center [545, 211] width 149 height 30
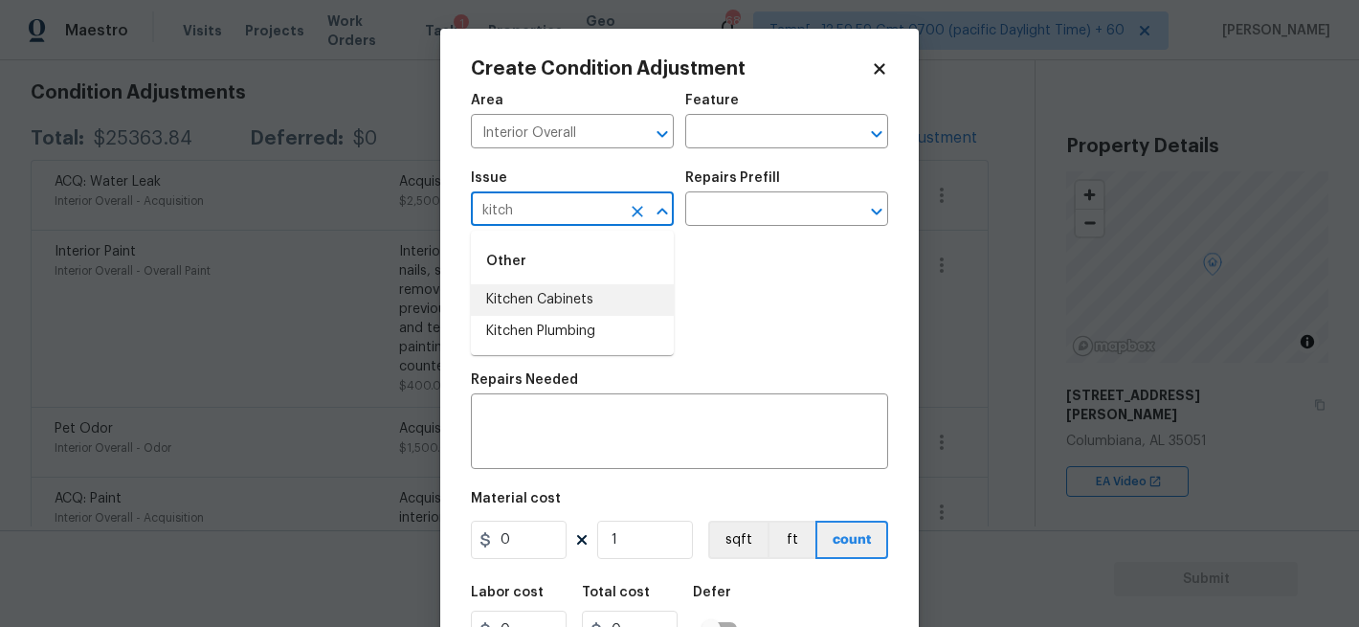
click at [536, 296] on li "Kitchen Cabinets" at bounding box center [572, 300] width 203 height 32
type input "Kitchen Cabinets"
click at [752, 221] on input "text" at bounding box center [759, 211] width 149 height 30
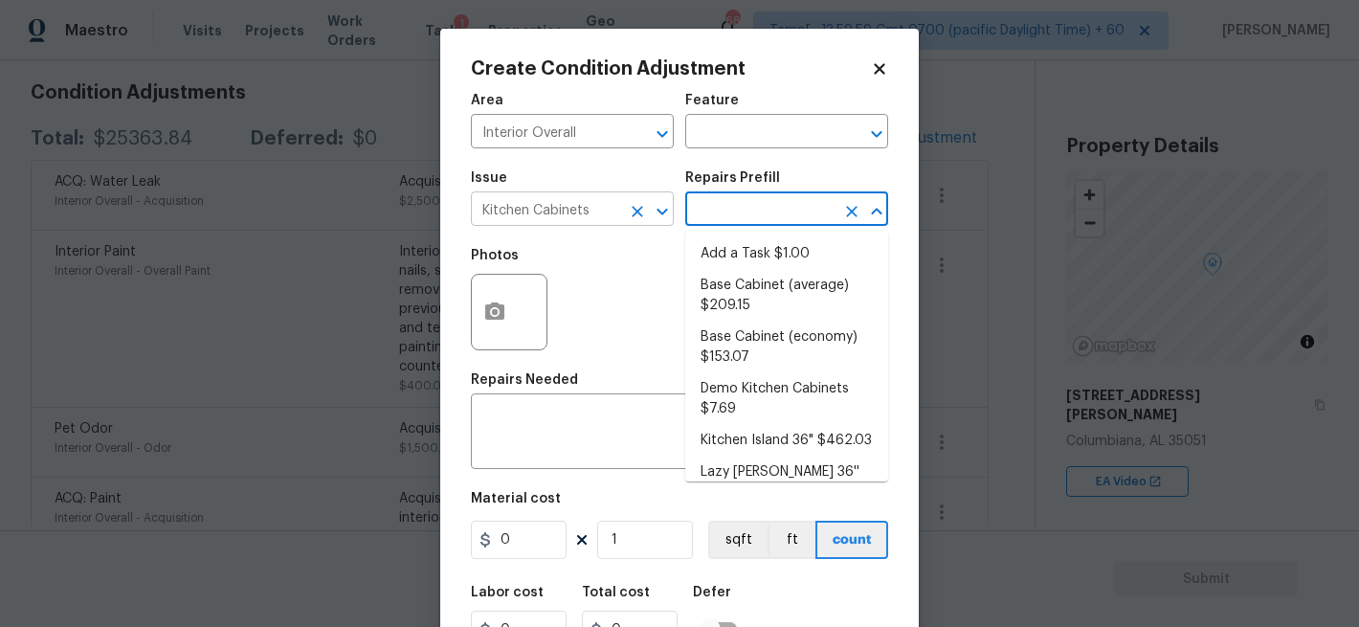
click at [574, 224] on input "Kitchen Cabinets" at bounding box center [545, 211] width 149 height 30
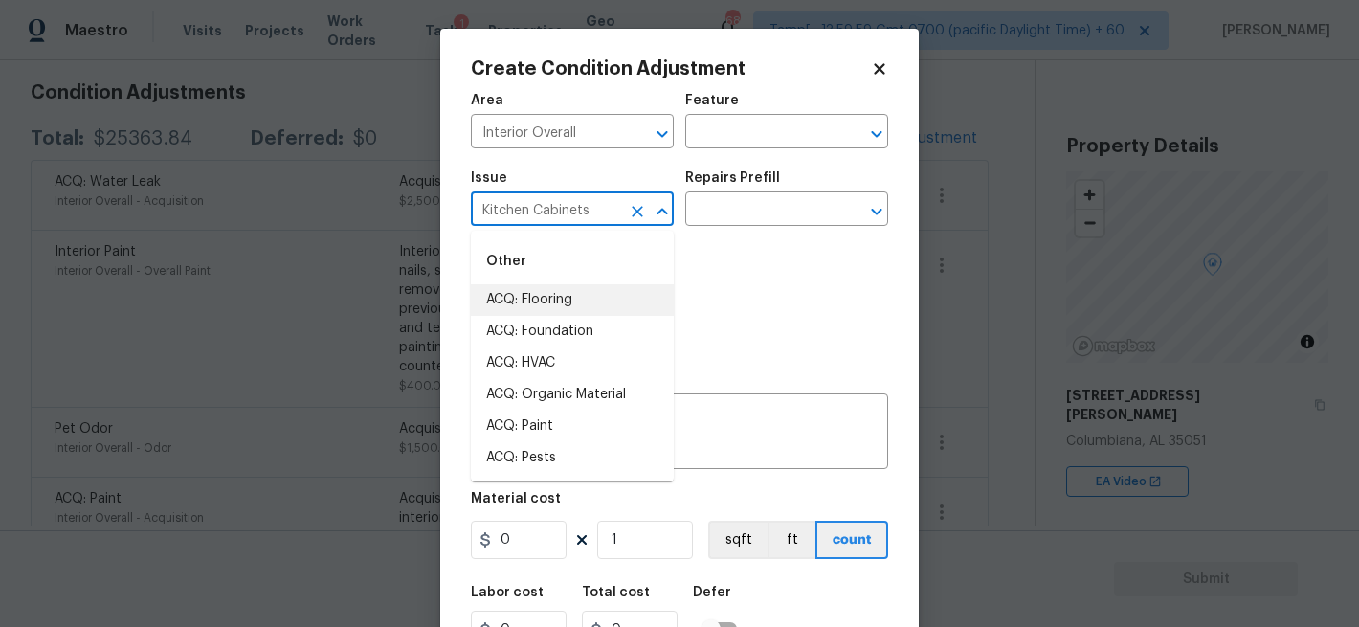
click at [574, 224] on input "Kitchen Cabinets" at bounding box center [545, 211] width 149 height 30
type input "a"
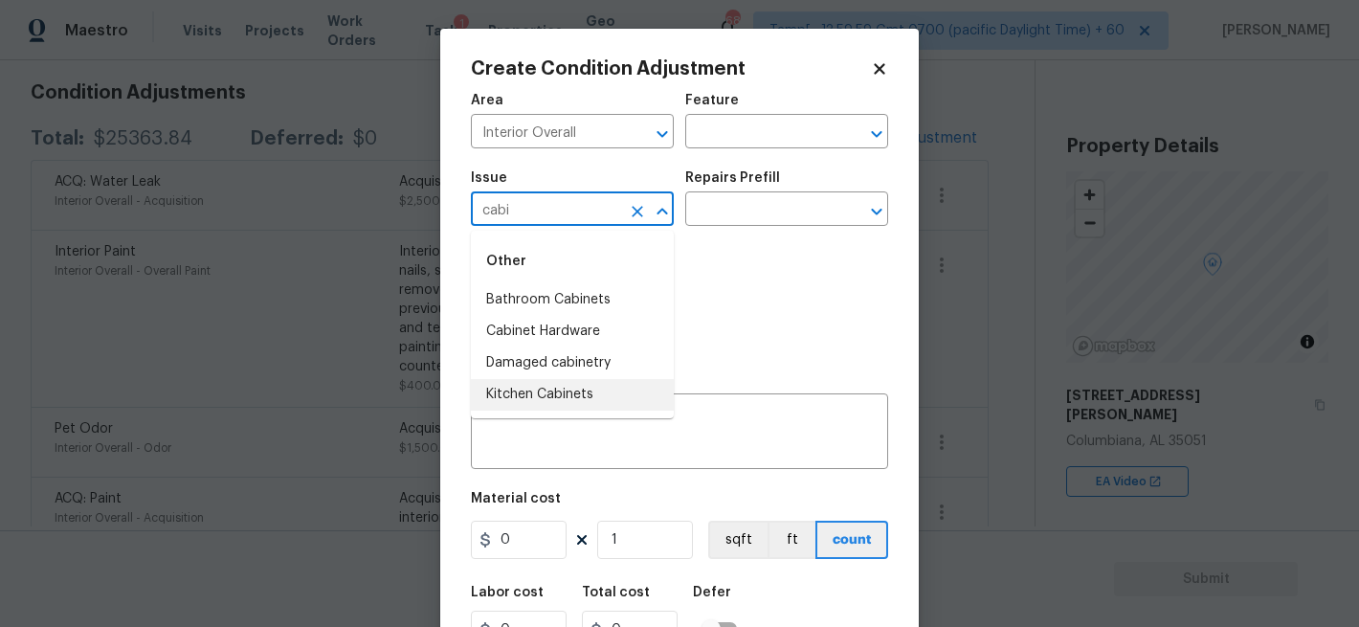
click at [570, 388] on li "Kitchen Cabinets" at bounding box center [572, 395] width 203 height 32
type input "Kitchen Cabinets"
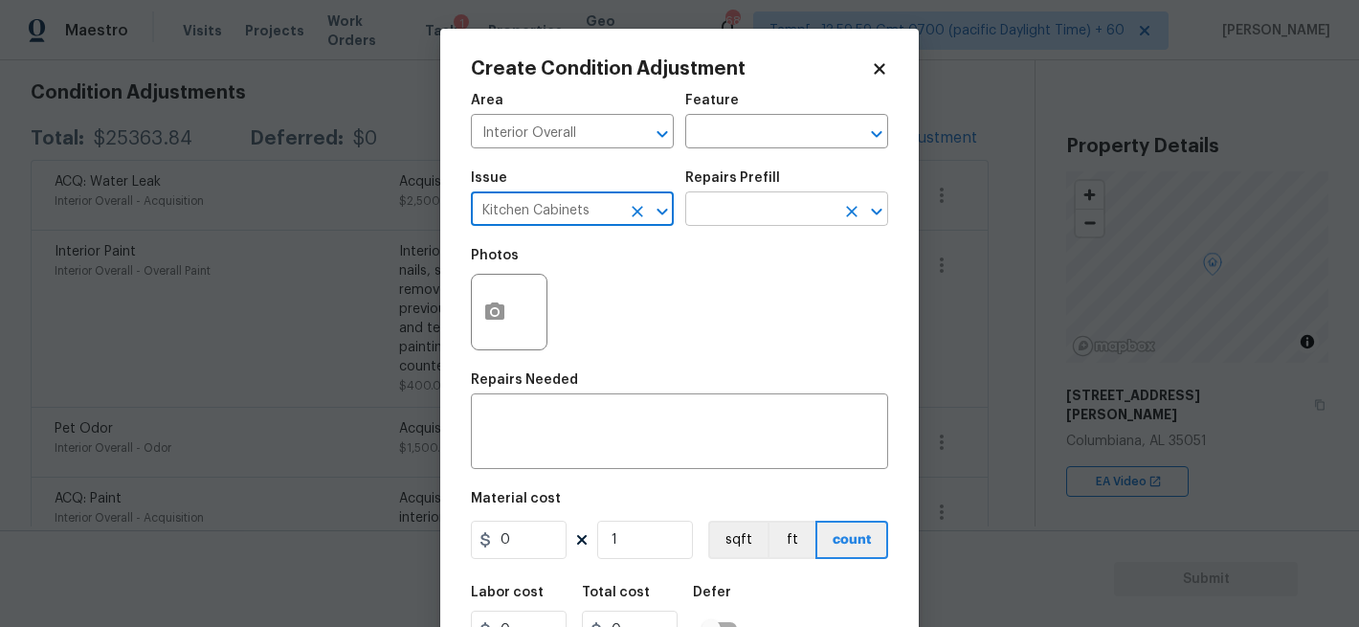
click at [738, 225] on input "text" at bounding box center [759, 211] width 149 height 30
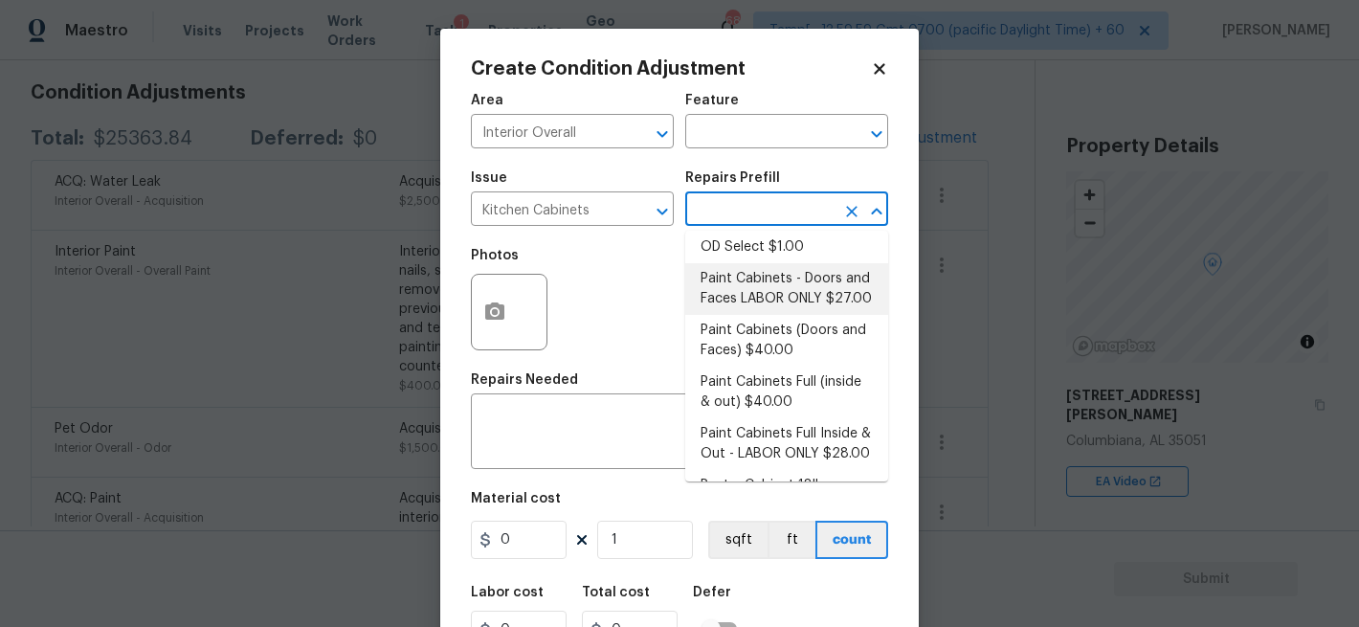
scroll to position [0, 0]
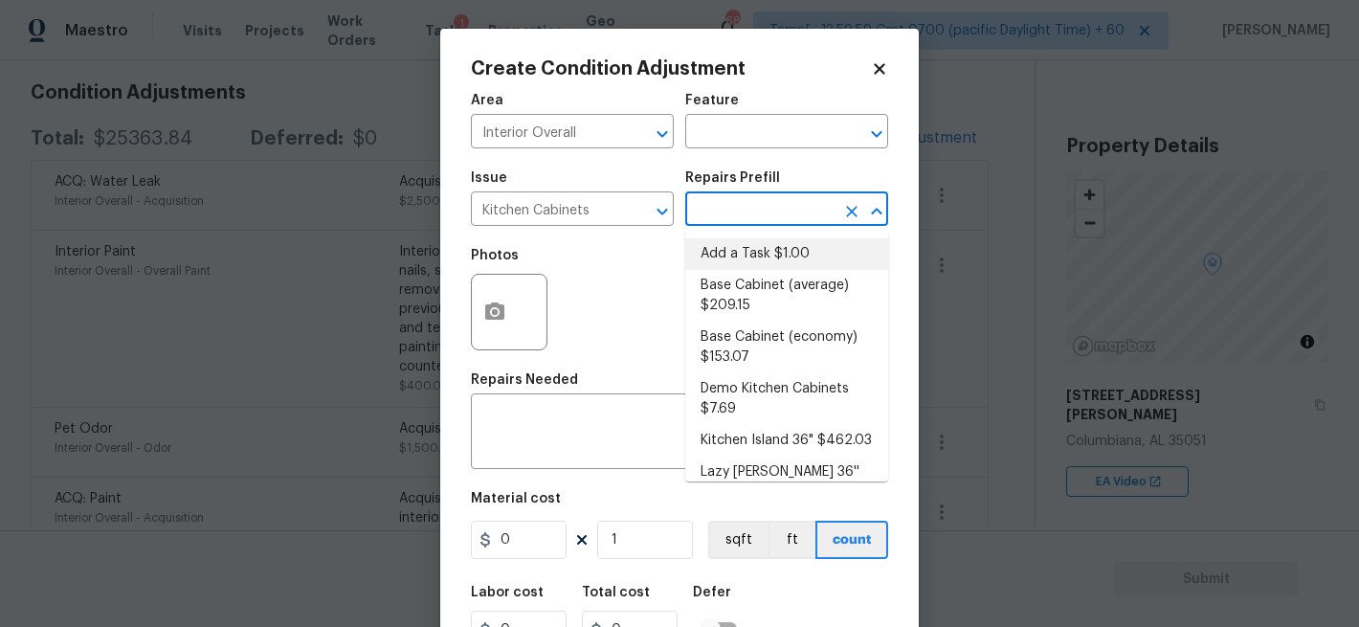
click at [823, 263] on li "Add a Task $1.00" at bounding box center [786, 254] width 203 height 32
type input "Cabinets"
type textarea "HPM to detail"
type input "1"
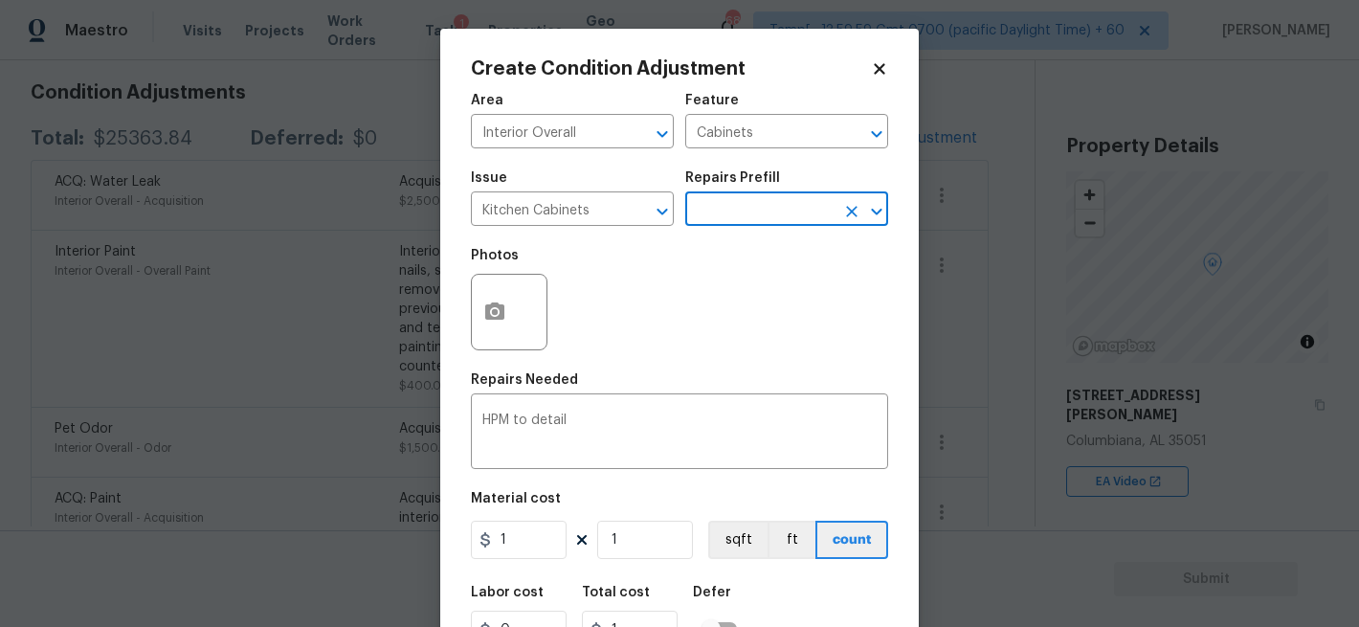
click at [807, 217] on input "text" at bounding box center [759, 211] width 149 height 30
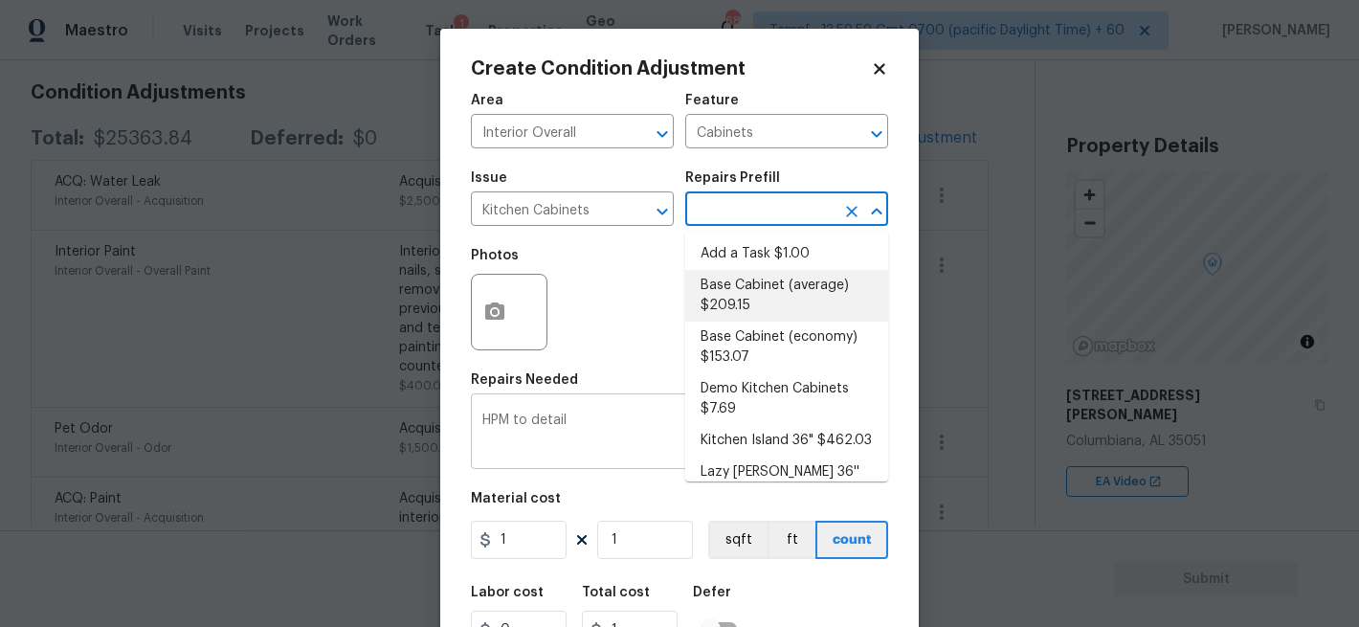
click at [600, 413] on div "HPM to detail x ​" at bounding box center [679, 433] width 417 height 71
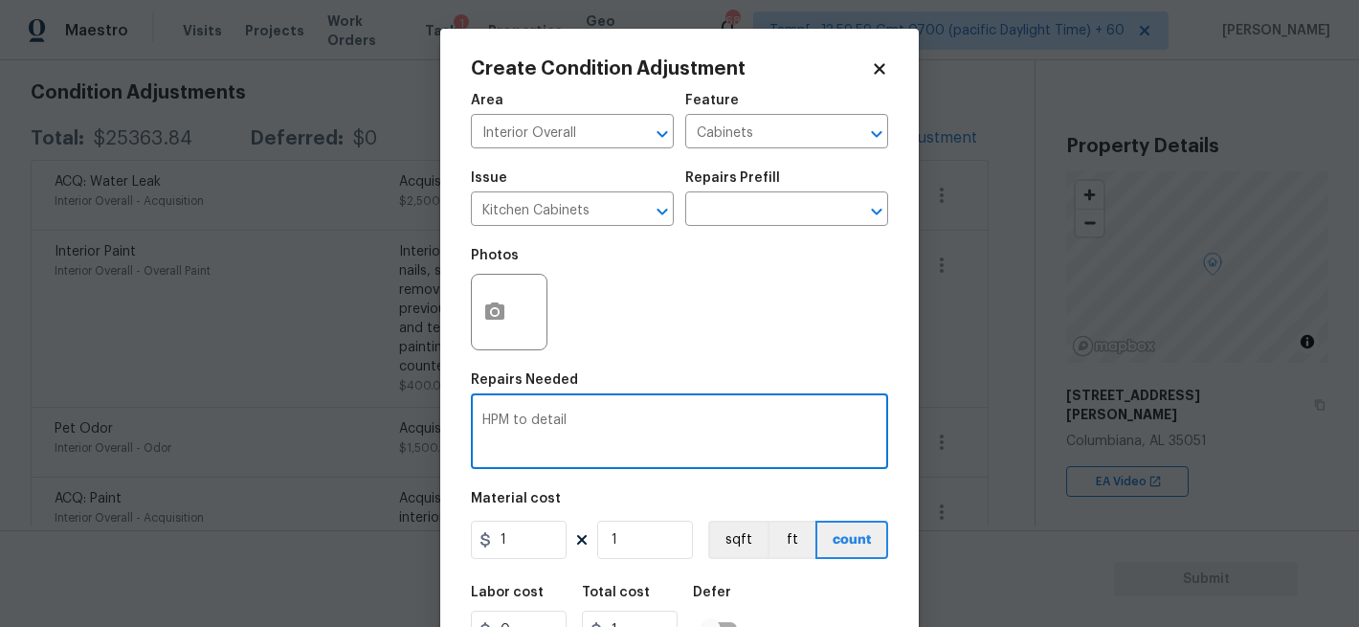
click at [600, 413] on div "HPM to detail x ​" at bounding box center [679, 433] width 417 height 71
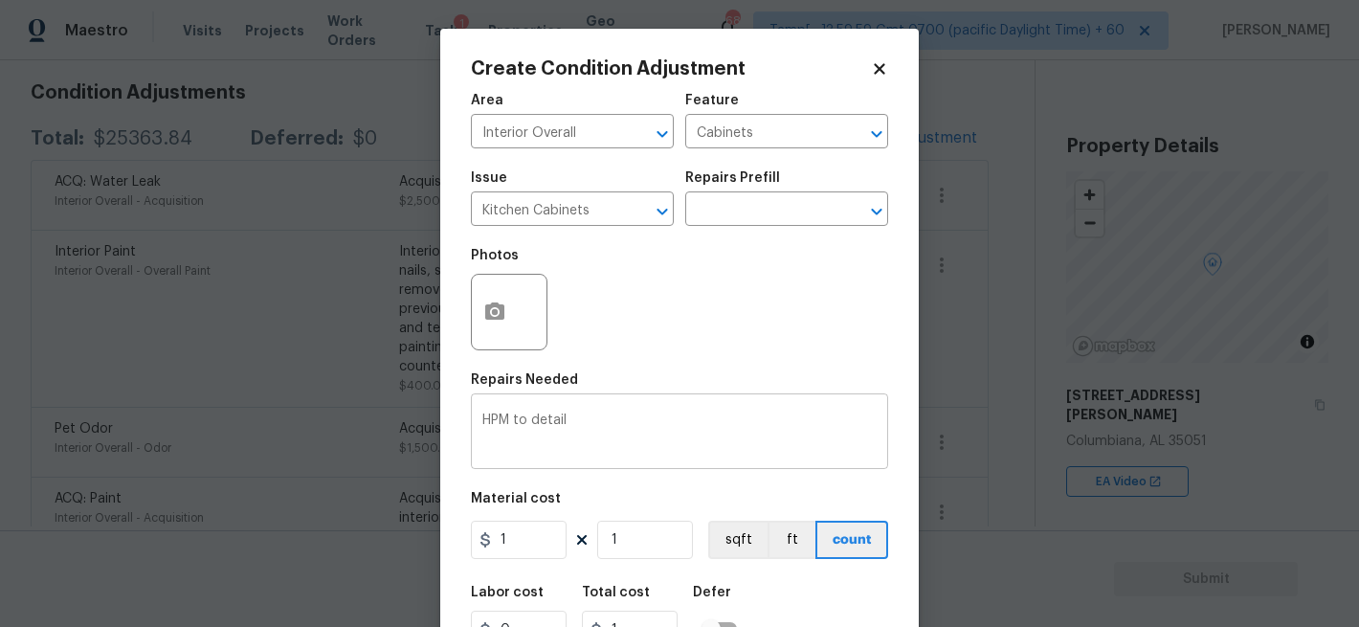
click at [600, 413] on div "HPM to detail x ​" at bounding box center [679, 433] width 417 height 71
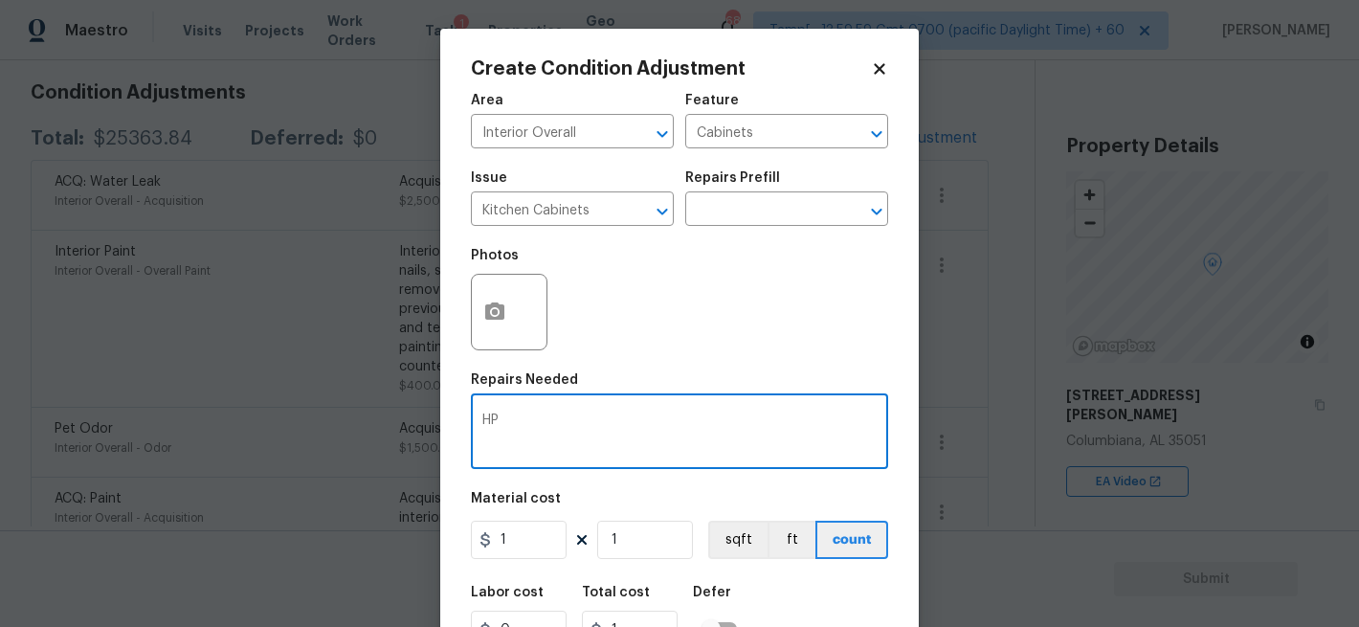
type textarea "H"
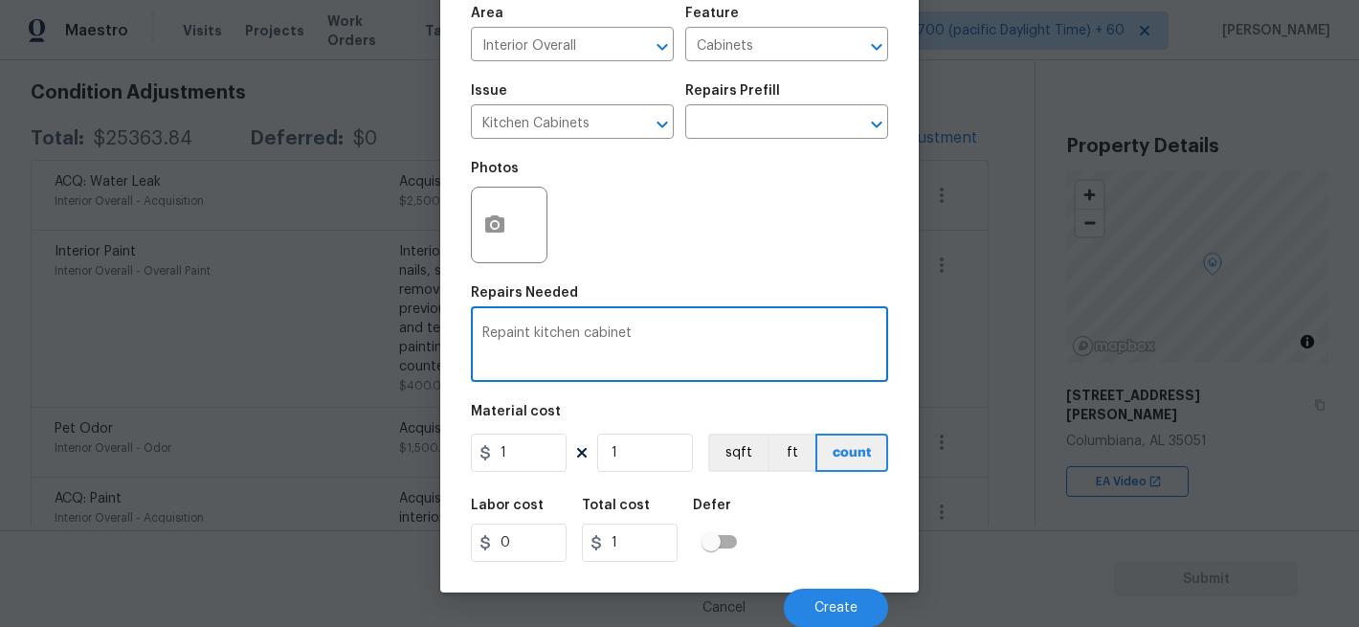
type textarea "Repaint kitchen cabinet"
click at [540, 455] on input "1" at bounding box center [519, 453] width 96 height 38
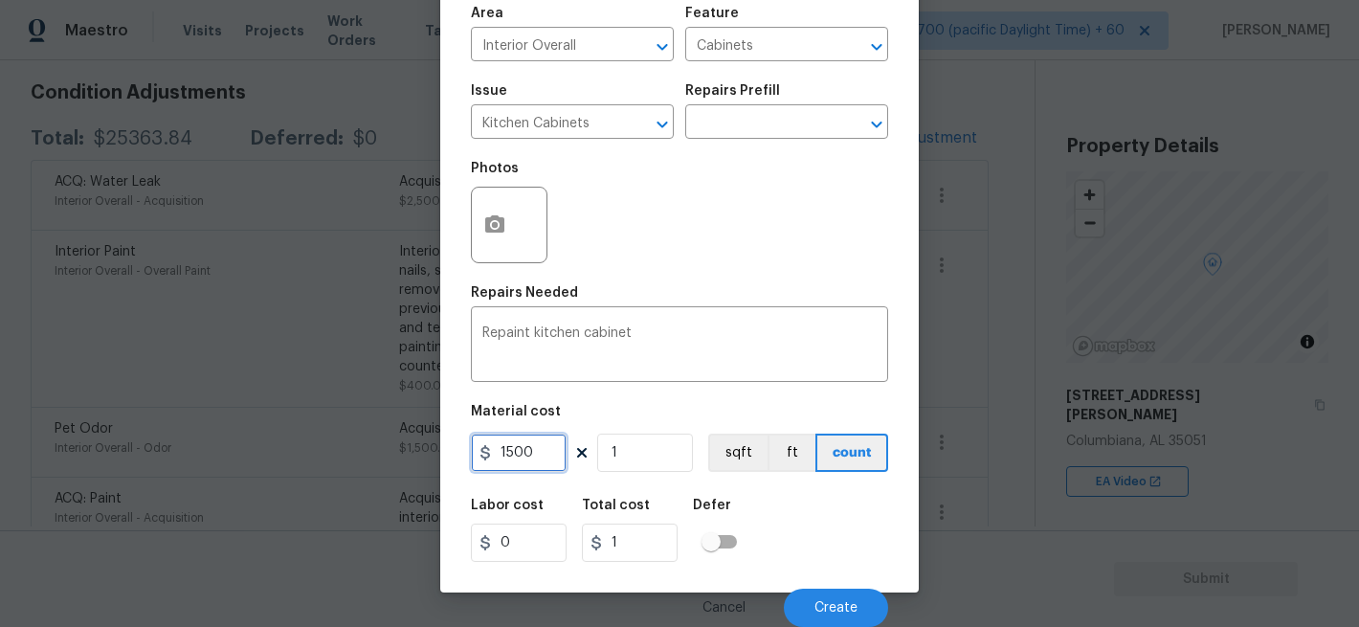
type input "1500"
click at [499, 223] on icon "button" at bounding box center [494, 224] width 23 height 23
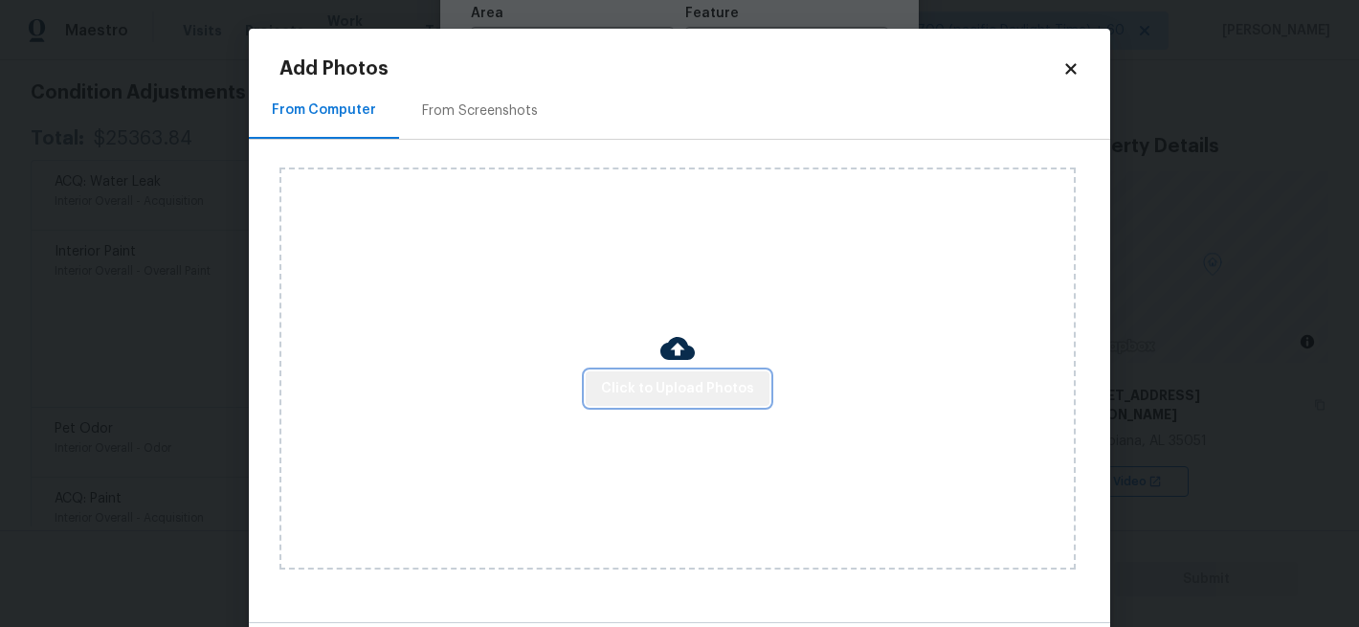
click at [701, 379] on span "Click to Upload Photos" at bounding box center [677, 389] width 153 height 24
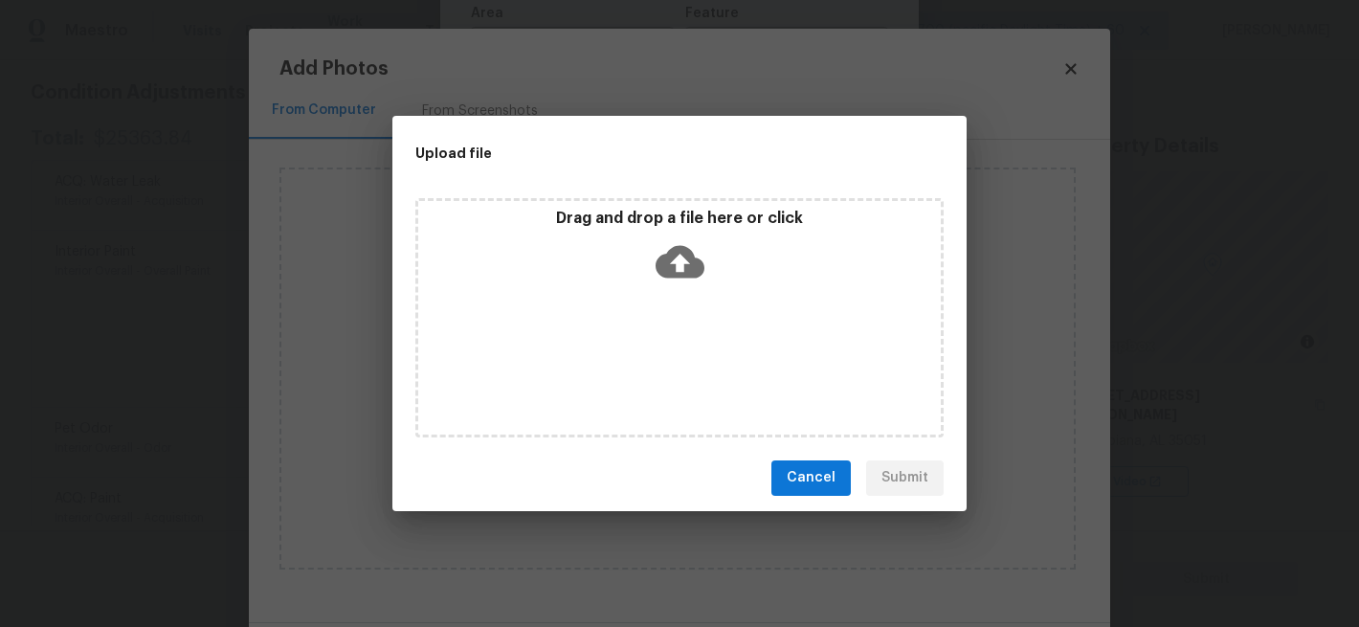
click at [692, 276] on icon at bounding box center [680, 261] width 49 height 33
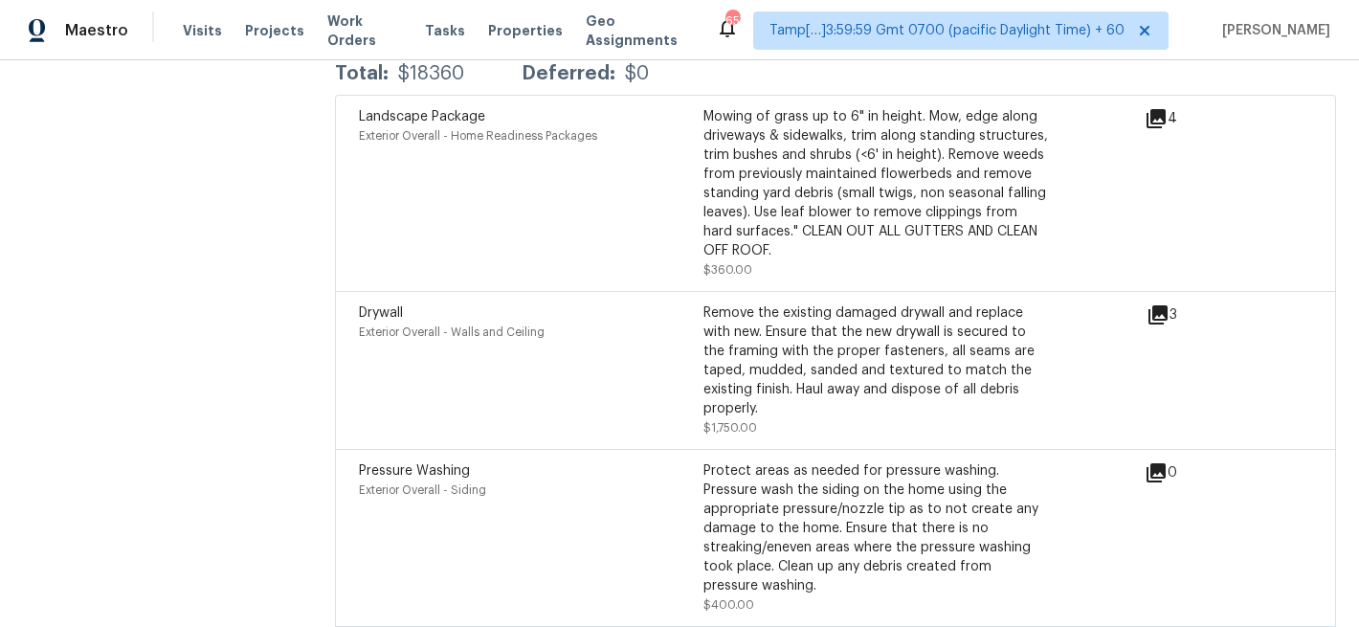
scroll to position [5488, 0]
